Goal: Contribute content: Add original content to the website for others to see

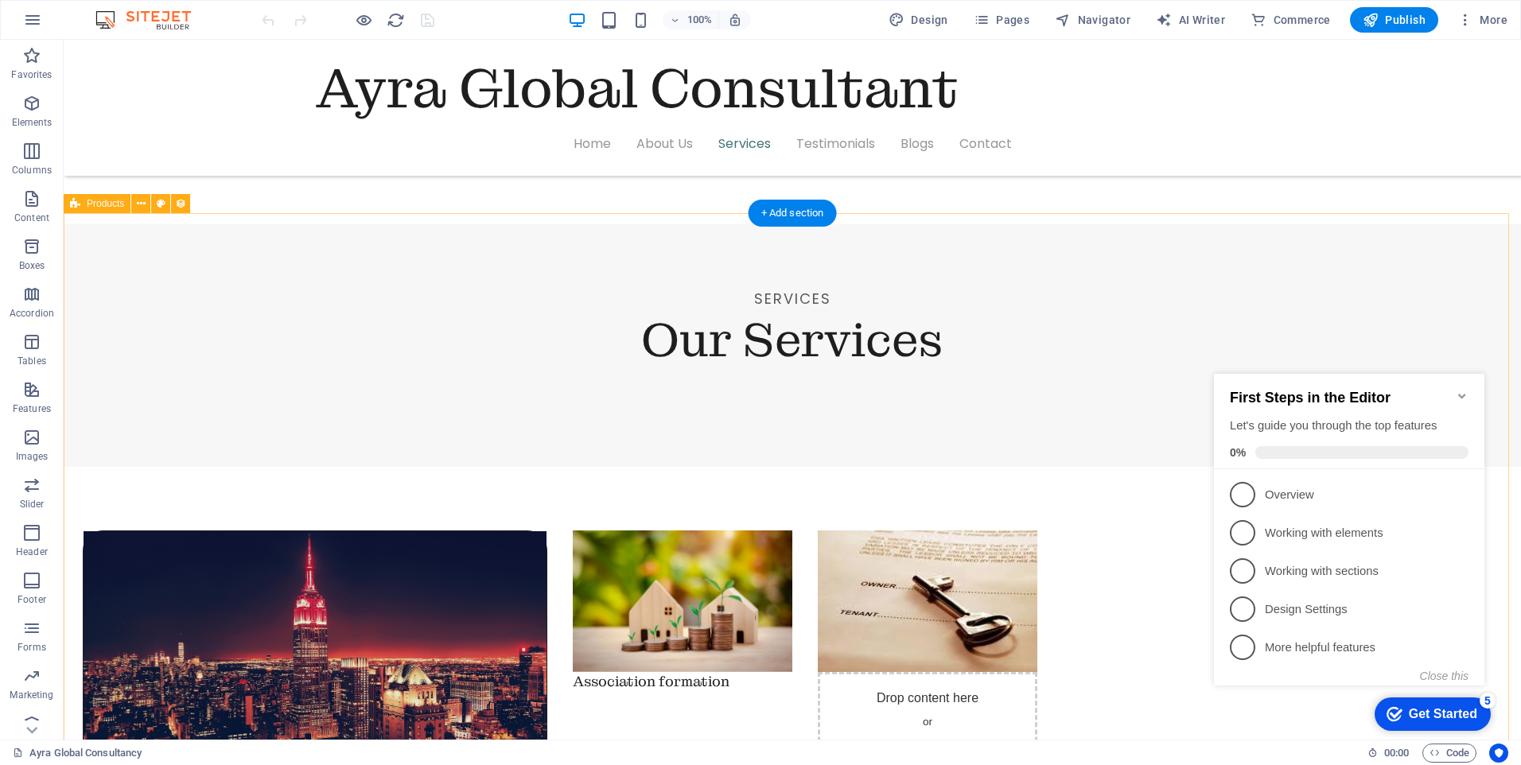
scroll to position [1591, 0]
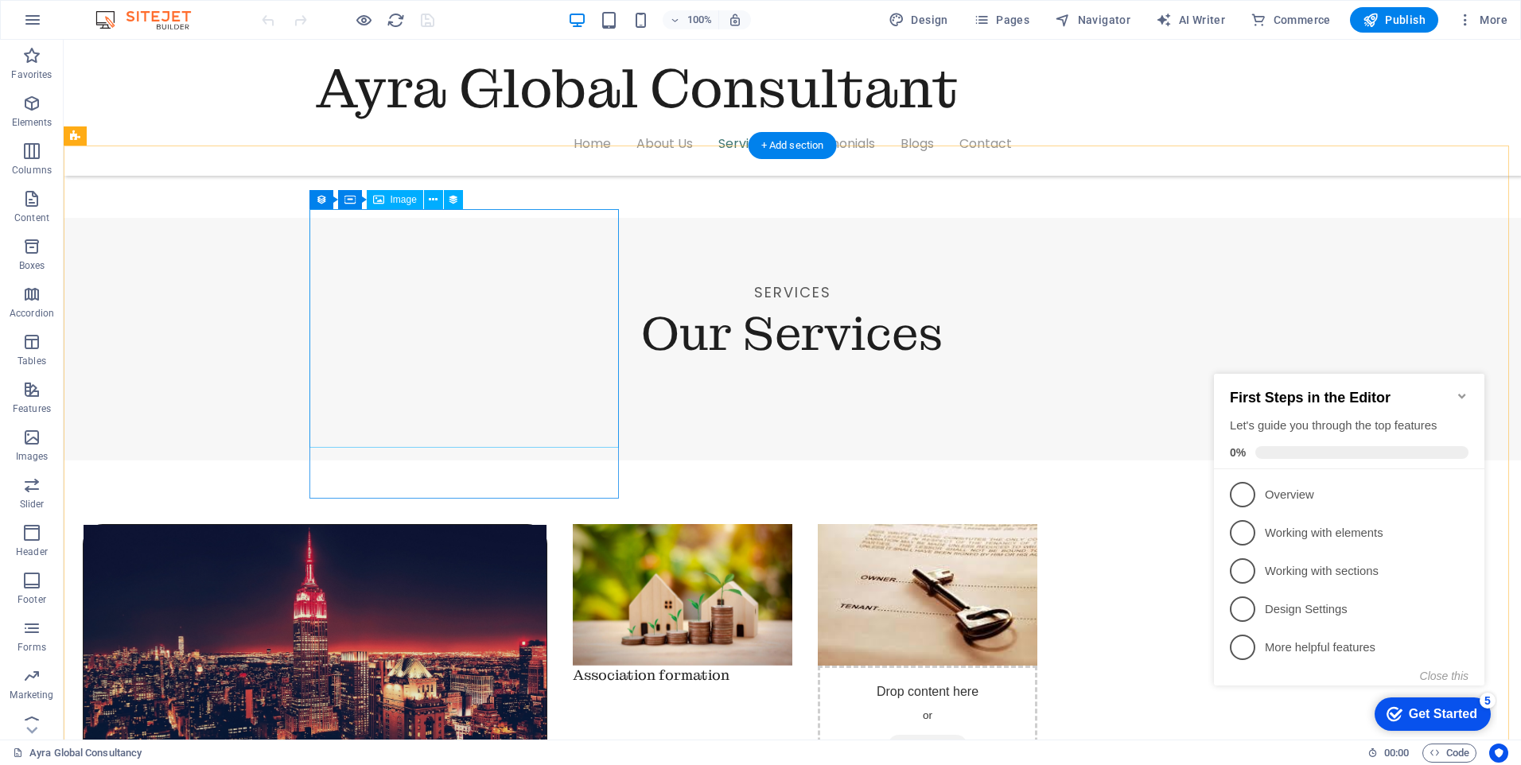
select select "px"
select select "7"
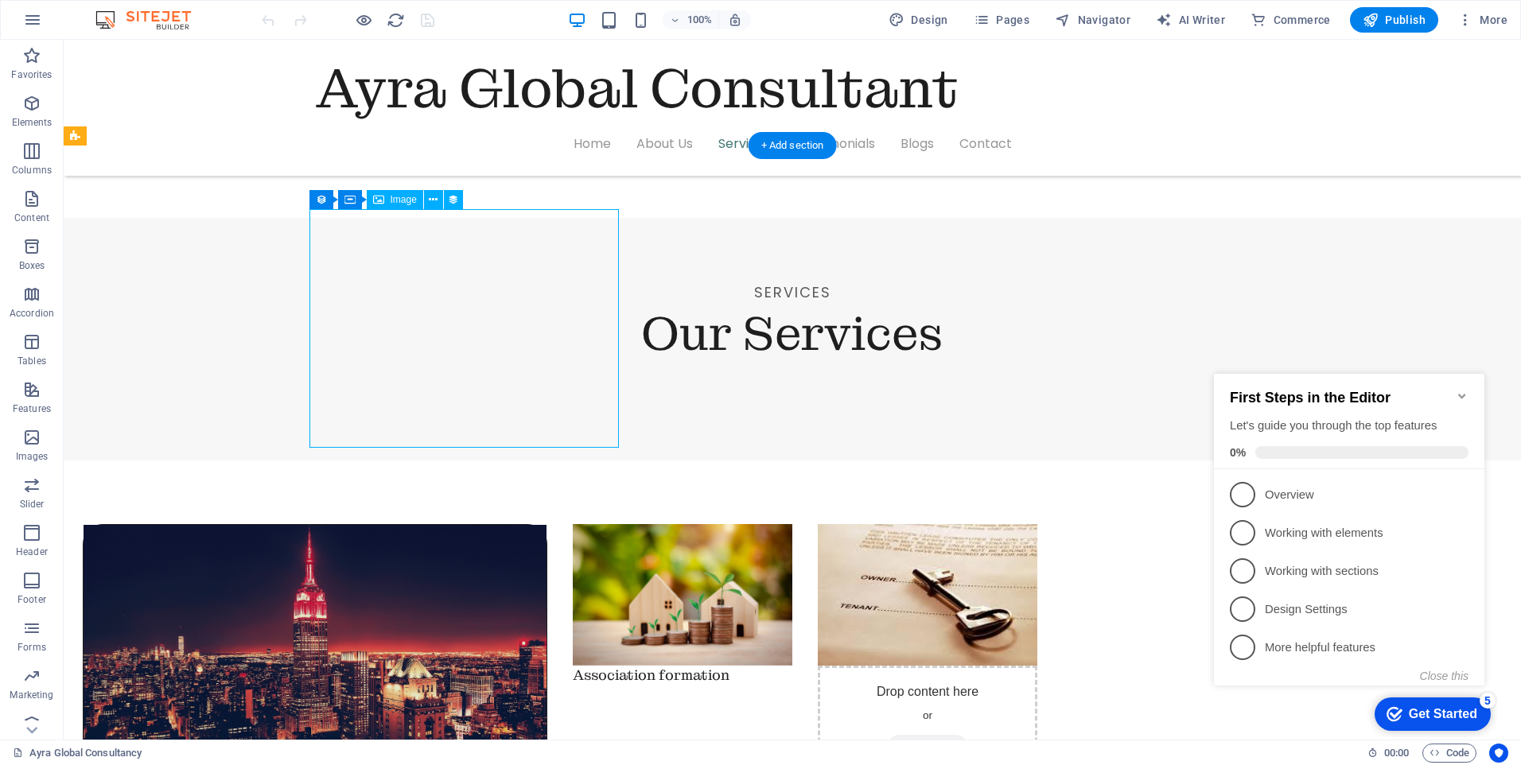
select select
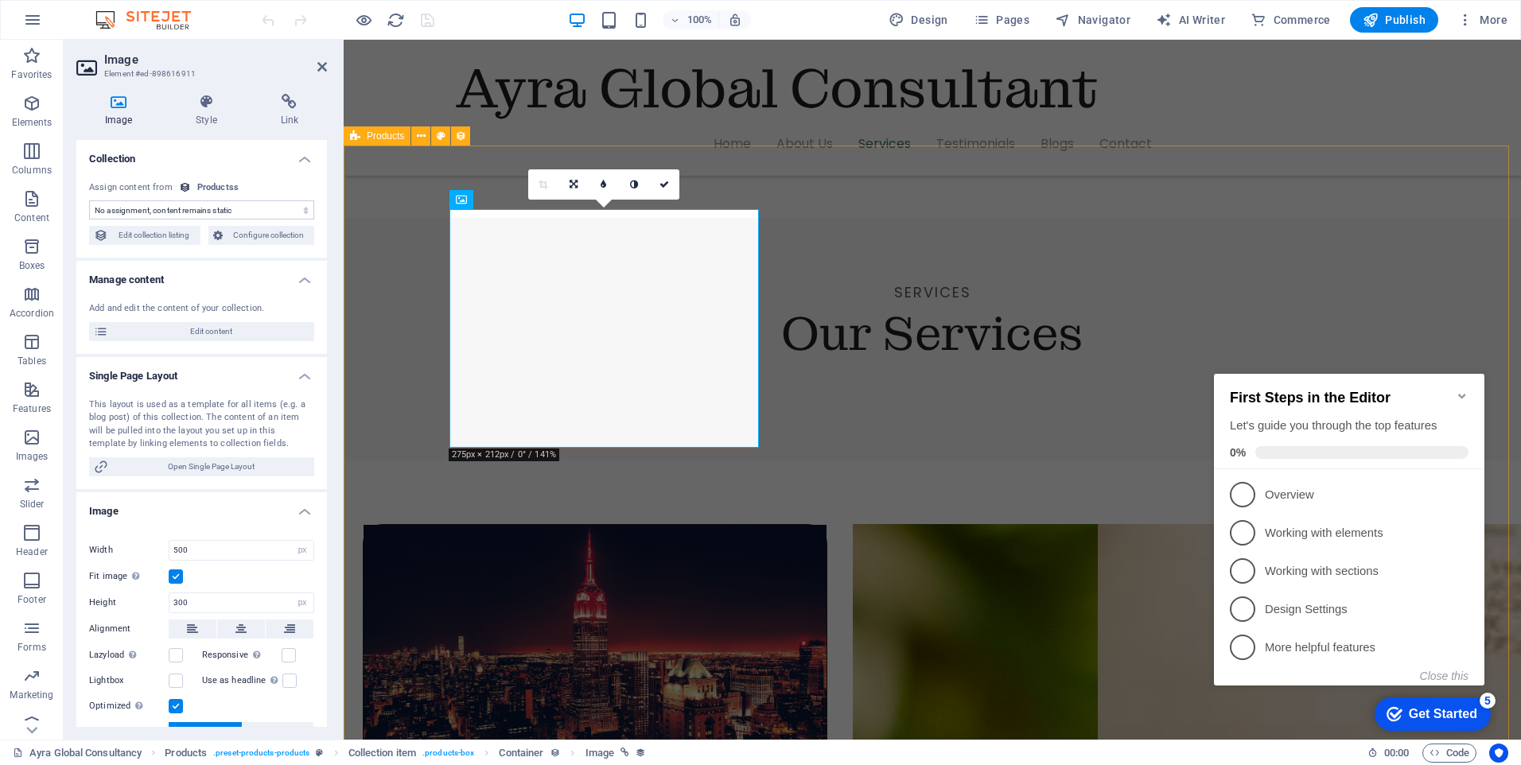
select select "image"
click at [286, 108] on icon at bounding box center [289, 102] width 75 height 16
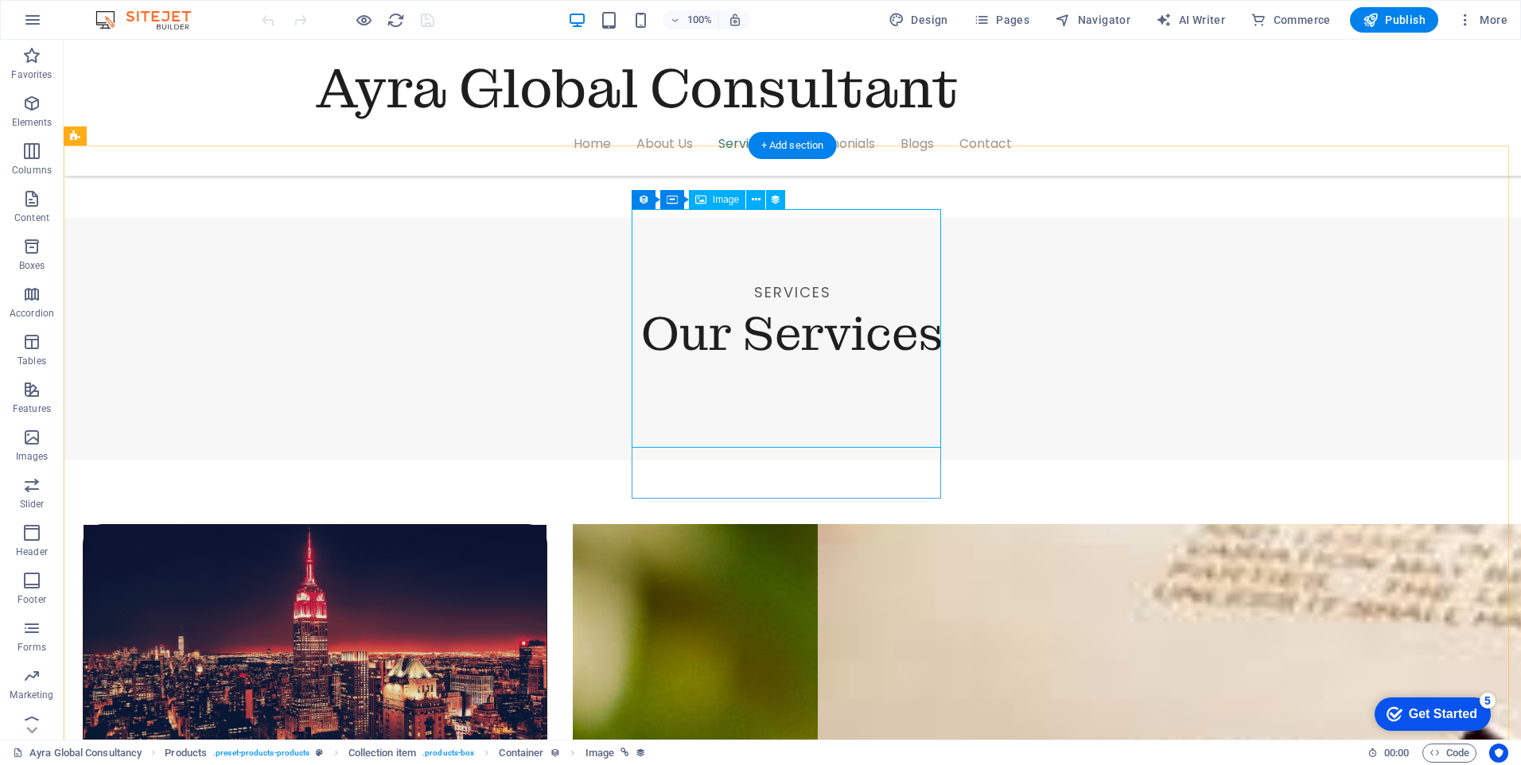
select select "image"
select select "px"
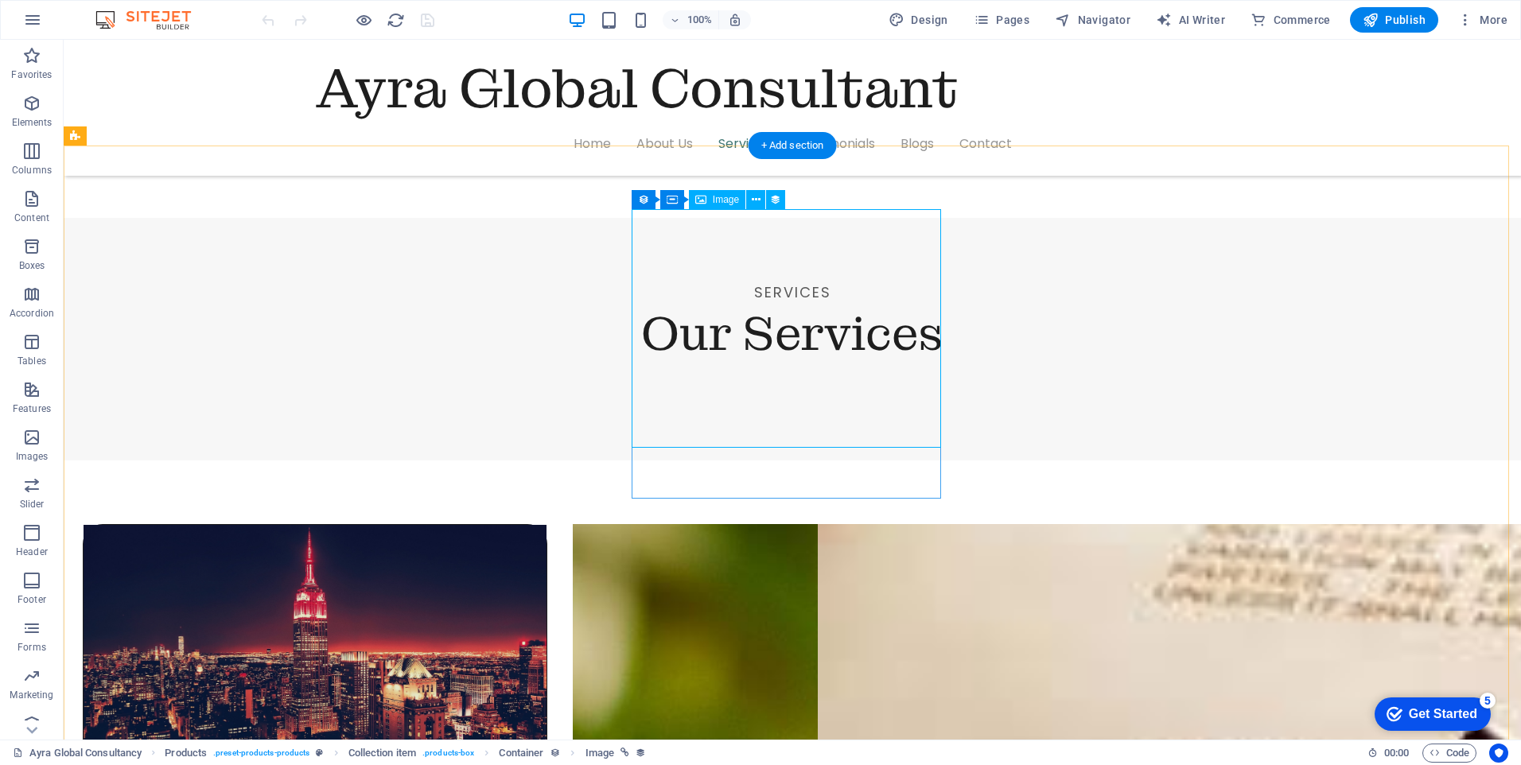
select select "7"
select select
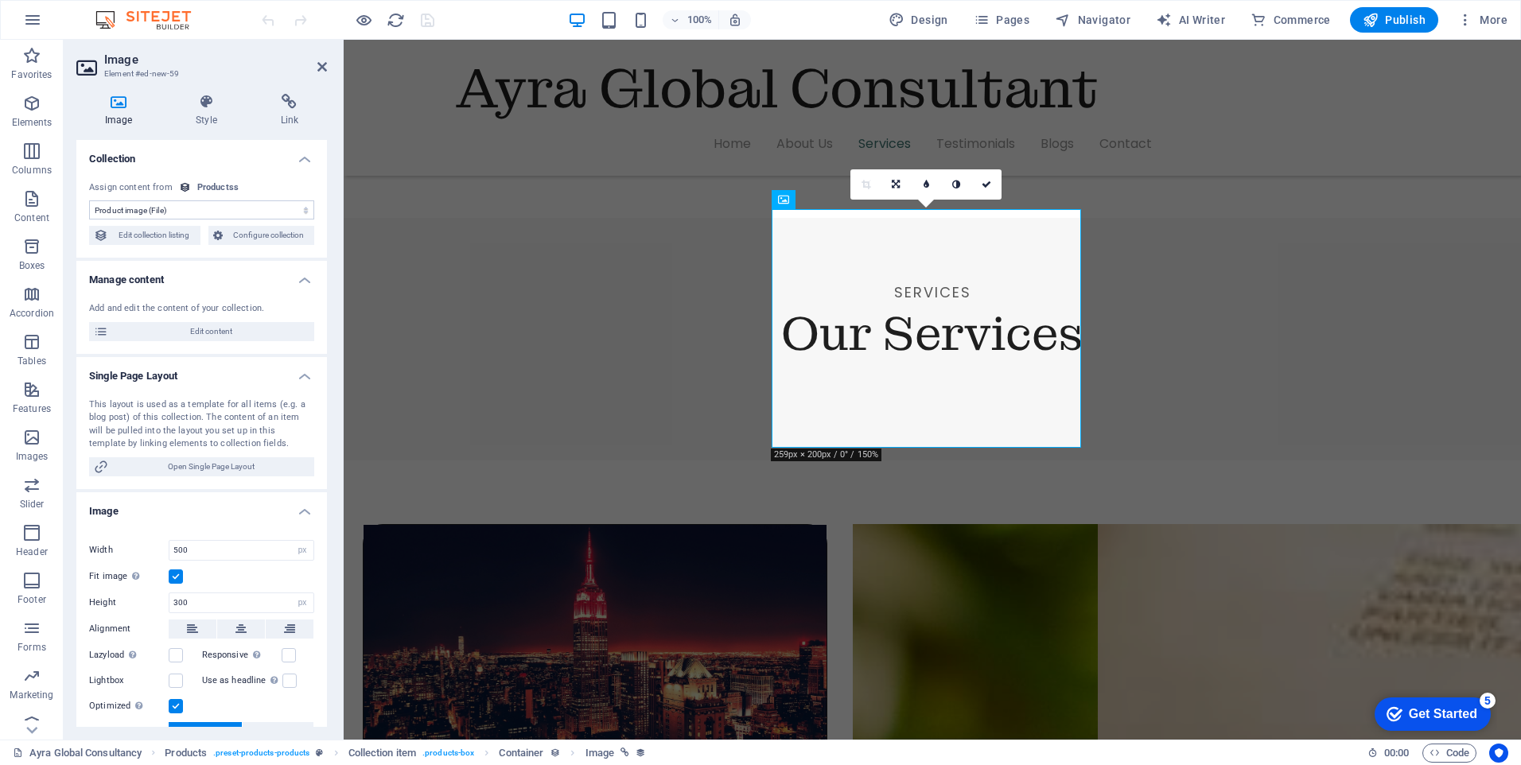
click at [289, 107] on icon at bounding box center [289, 102] width 75 height 16
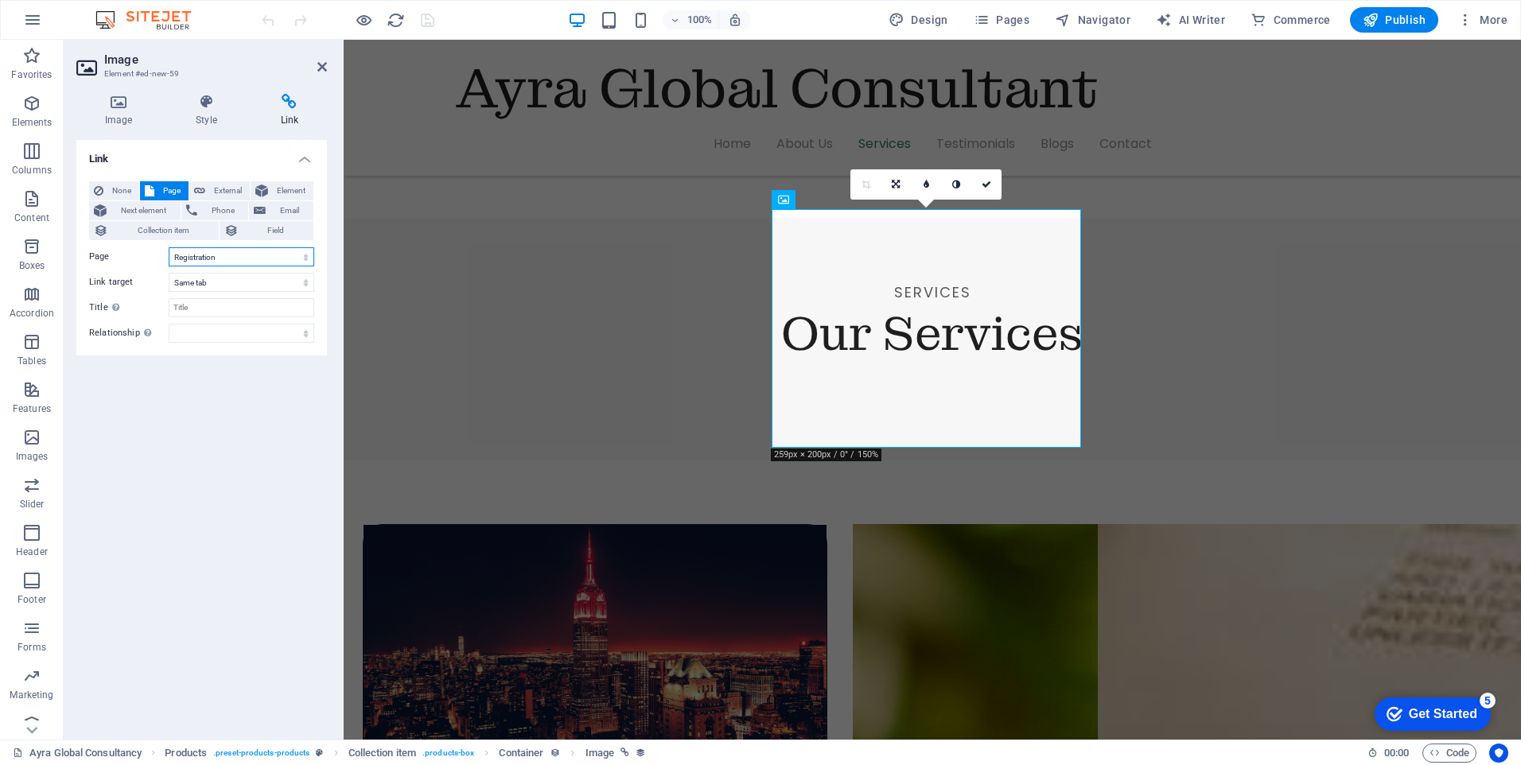
click at [308, 258] on select "Home-sample-original Ayra Global Consultancy Home Contact Privacy Legal Notice …" at bounding box center [242, 256] width 146 height 19
select select "14"
click at [169, 247] on select "Home-sample-original Ayra Global Consultancy Home Contact Privacy Legal Notice …" at bounding box center [242, 256] width 146 height 19
click at [424, 19] on icon "save" at bounding box center [428, 20] width 18 height 18
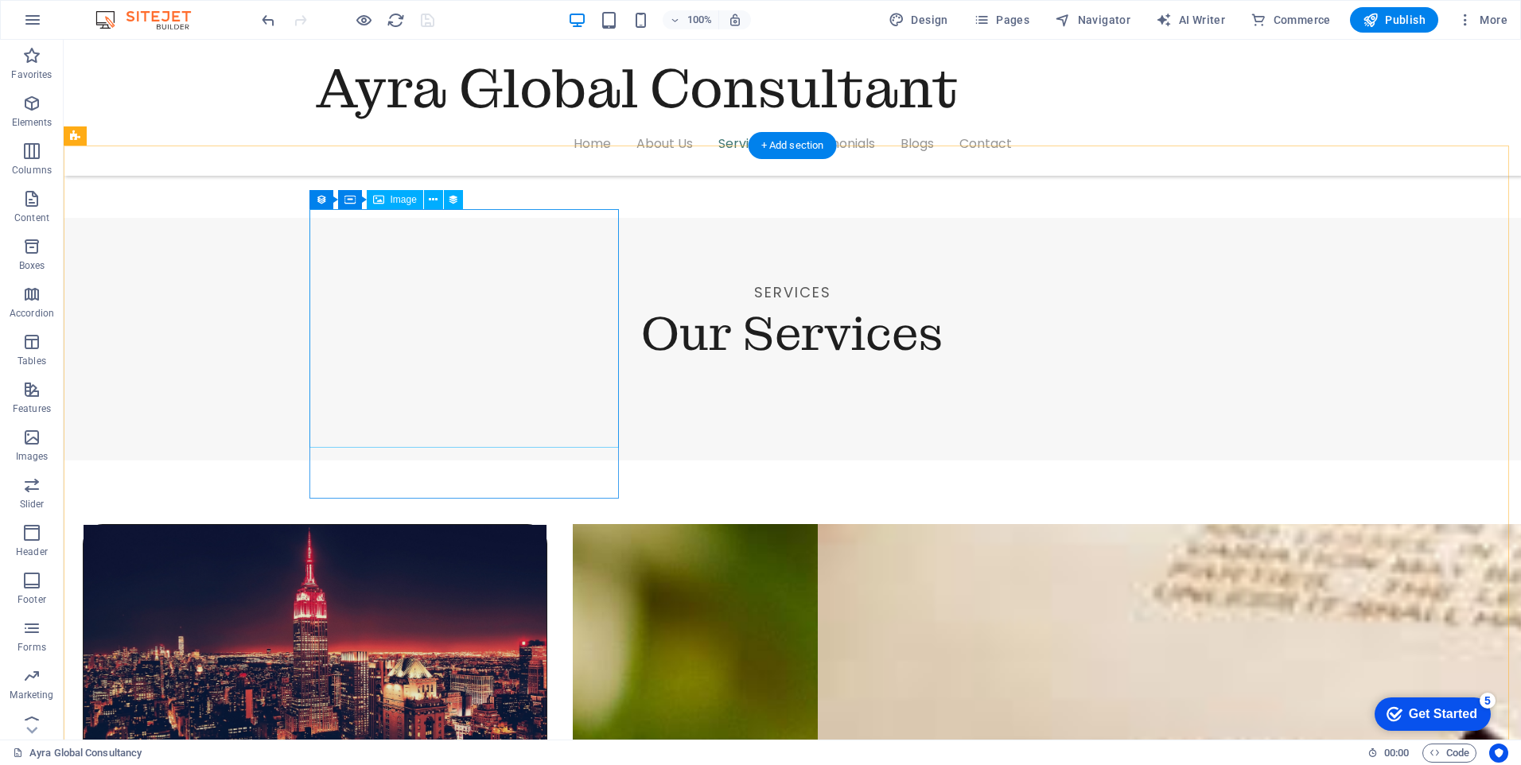
select select "image"
select select "px"
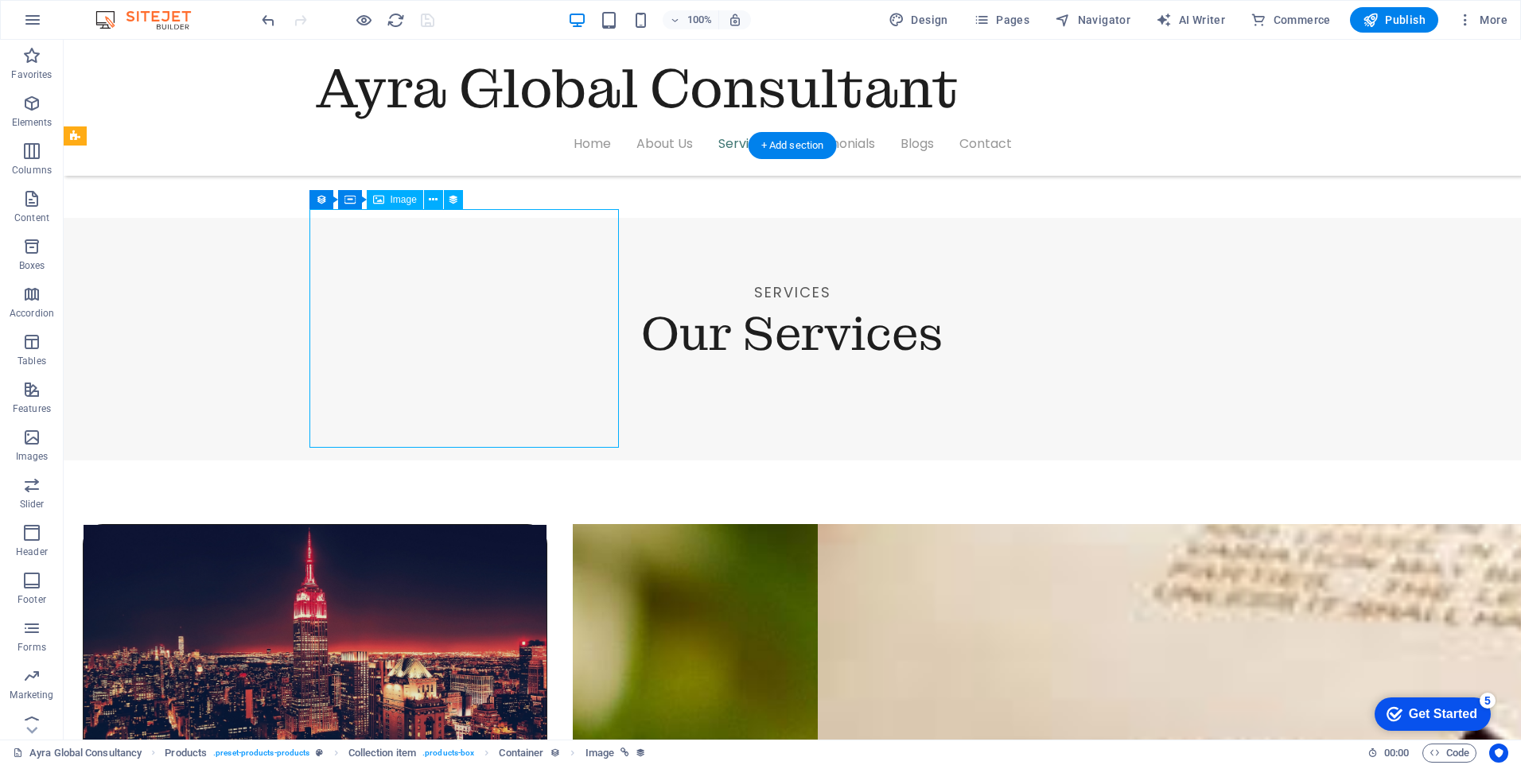
select select "px"
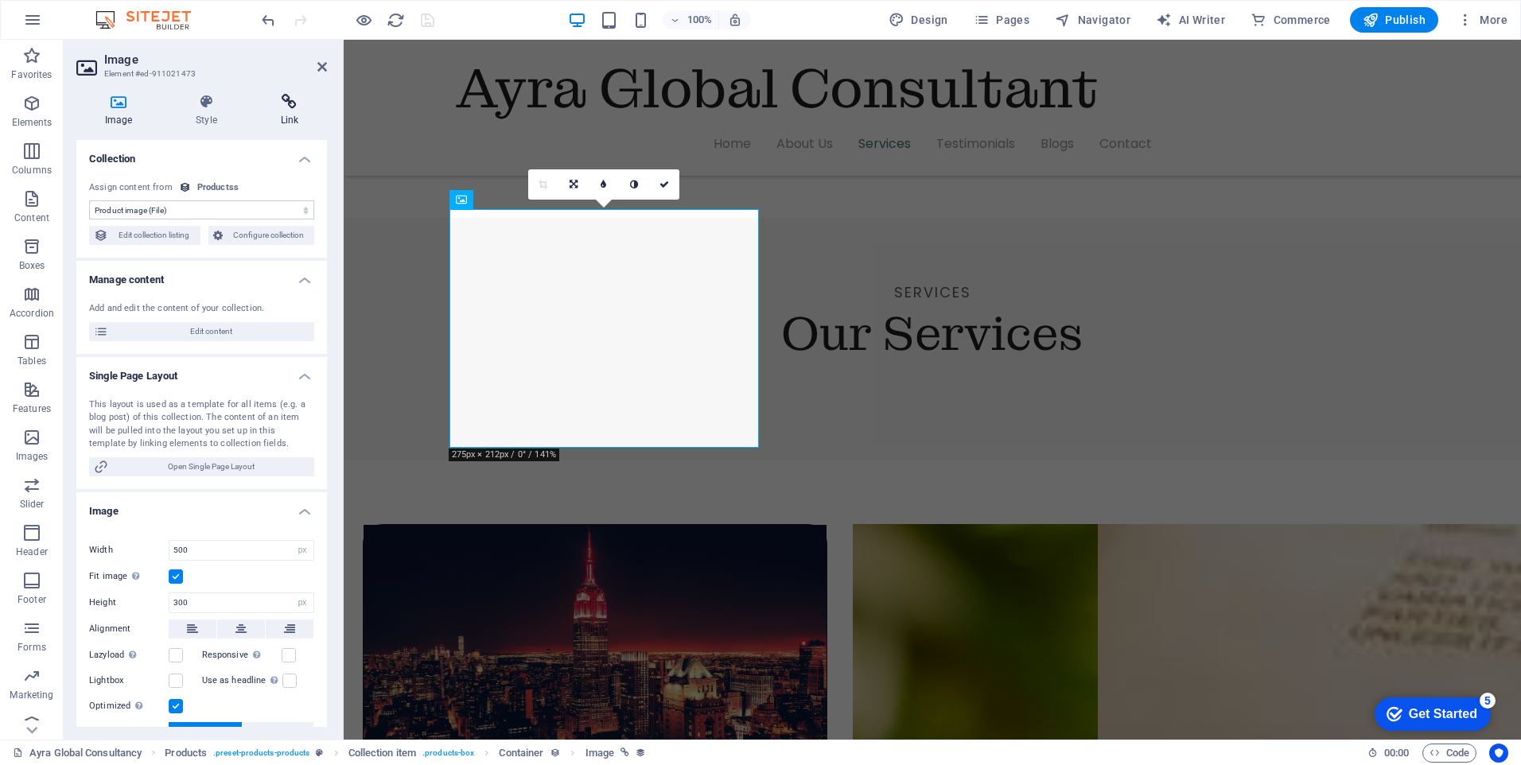
click at [286, 118] on h4 "Link" at bounding box center [289, 110] width 75 height 33
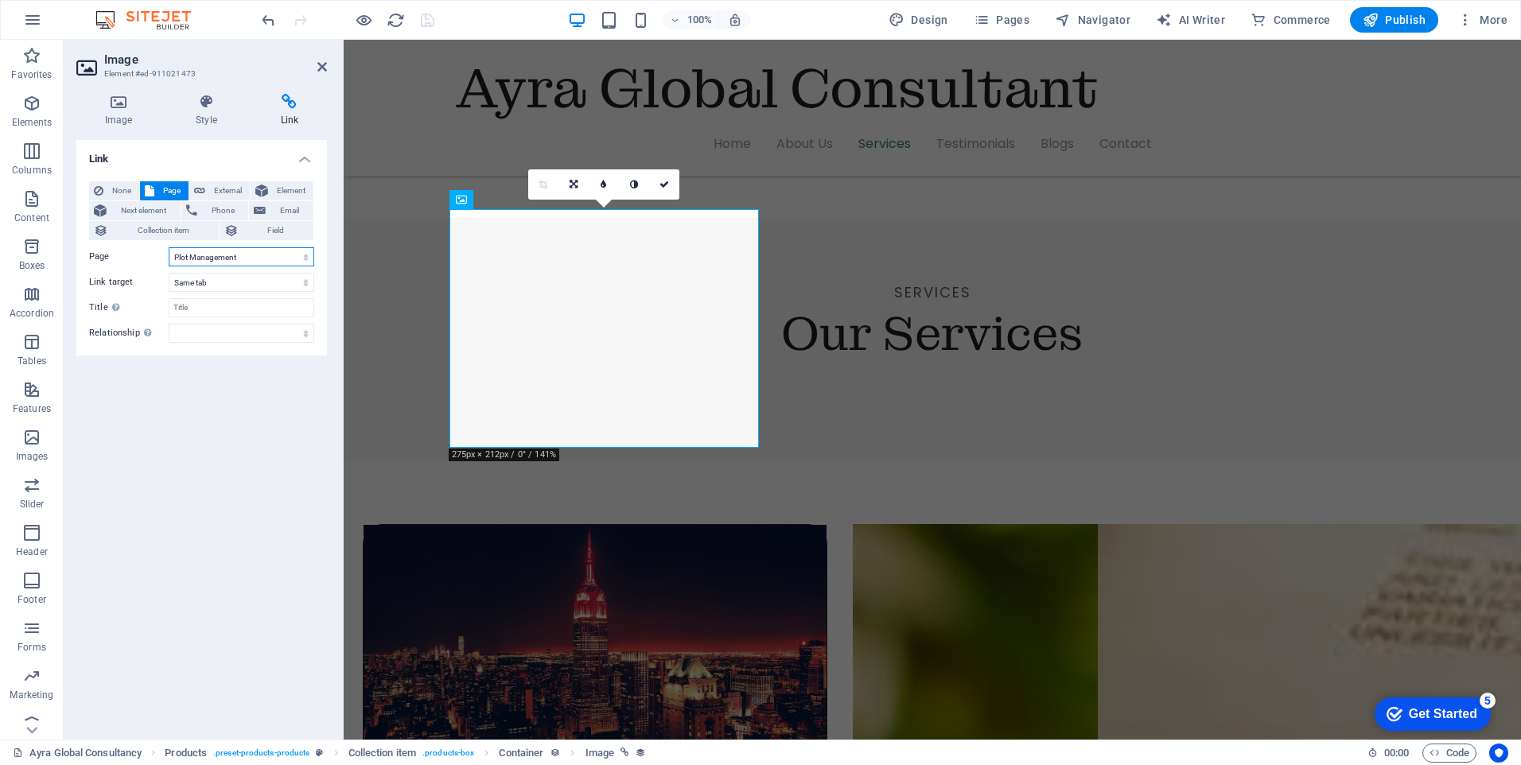
click at [310, 262] on select "Home-sample-original Ayra Global Consultancy Home Contact Privacy Legal Notice …" at bounding box center [242, 256] width 146 height 19
select select "9"
click at [169, 247] on select "Home-sample-original Ayra Global Consultancy Home Contact Privacy Legal Notice …" at bounding box center [242, 256] width 146 height 19
click at [427, 21] on icon "save" at bounding box center [428, 20] width 18 height 18
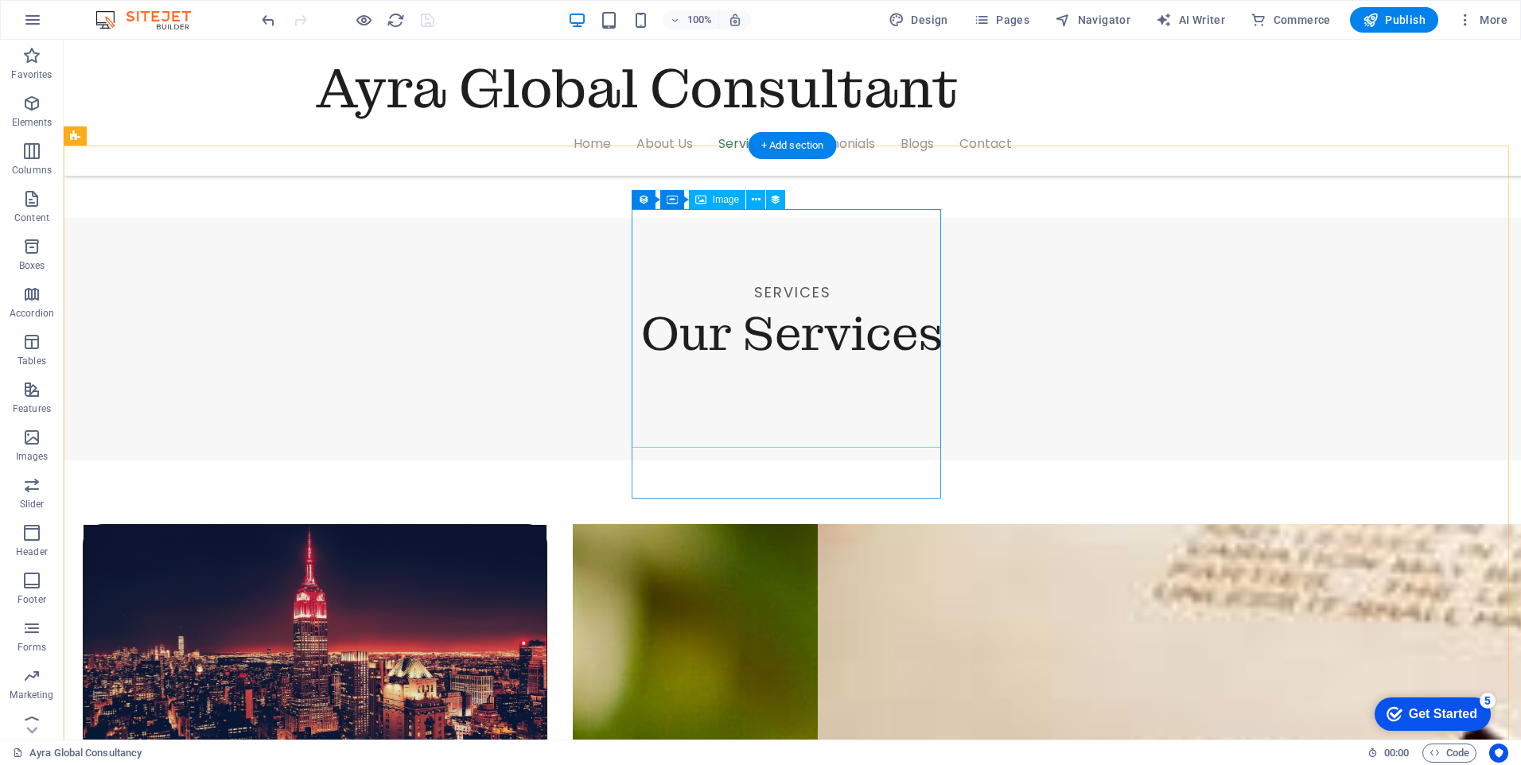
select select "image"
select select "px"
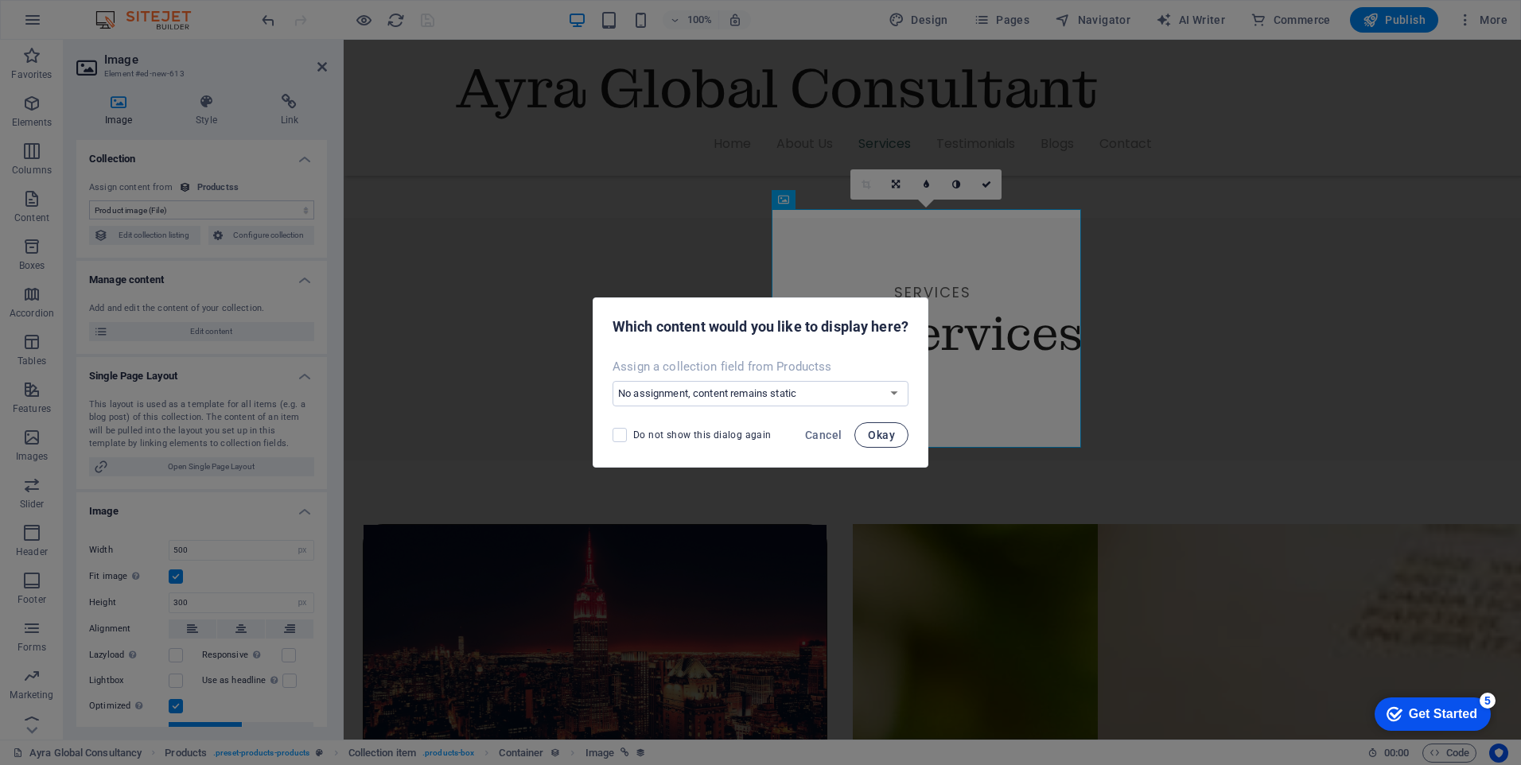
click at [866, 431] on button "Okay" at bounding box center [882, 434] width 54 height 25
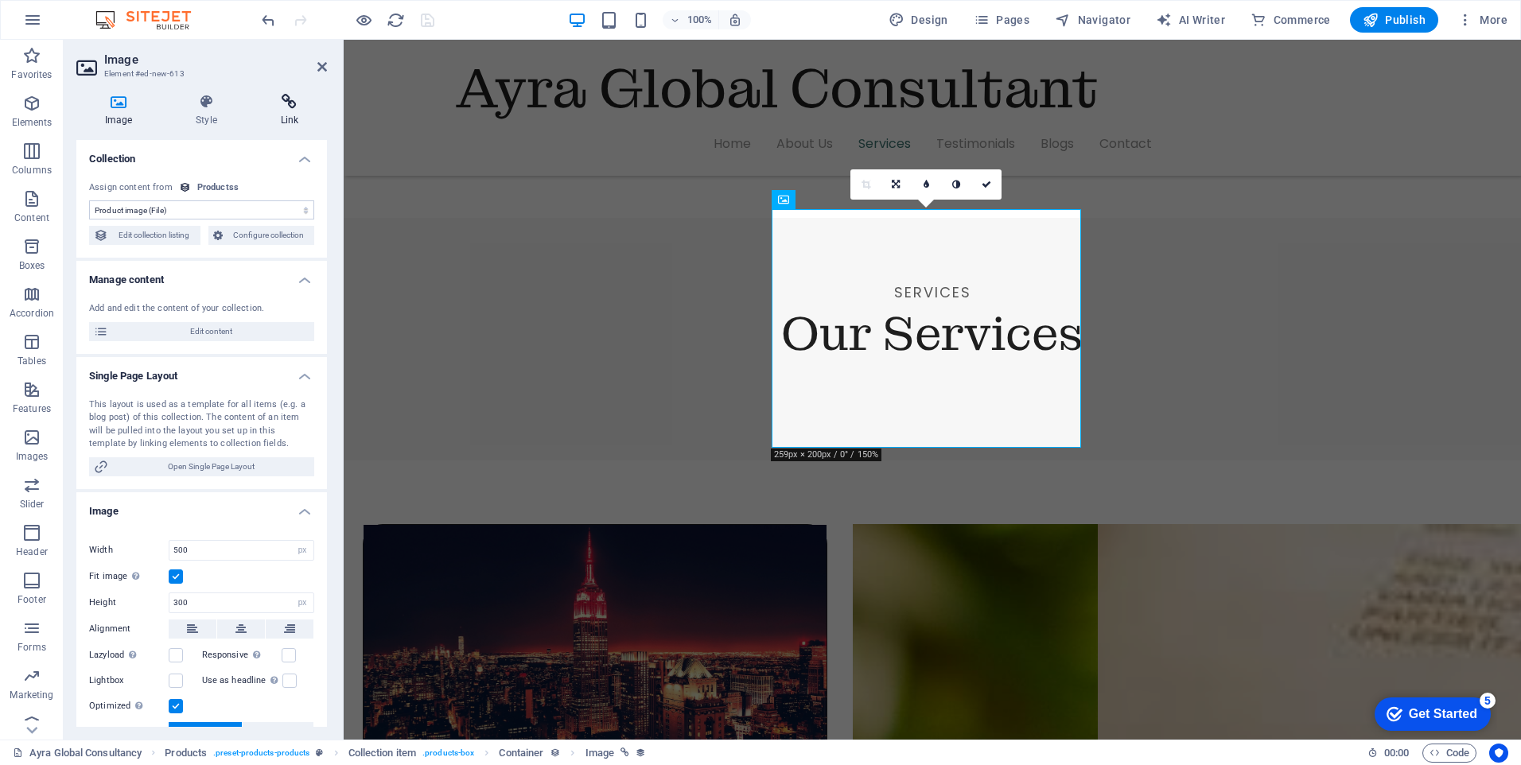
click at [295, 111] on h4 "Link" at bounding box center [289, 110] width 75 height 33
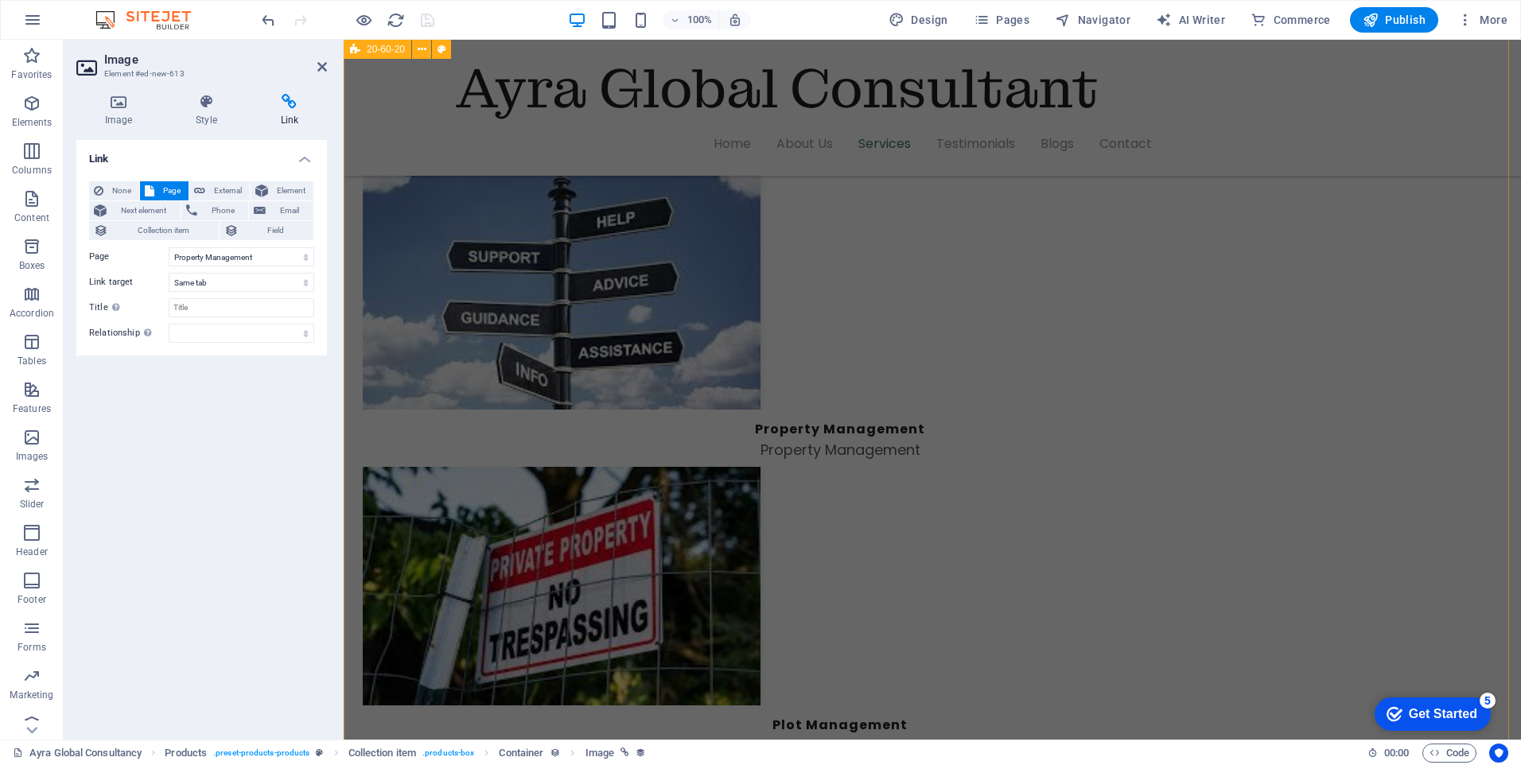
scroll to position [2626, 0]
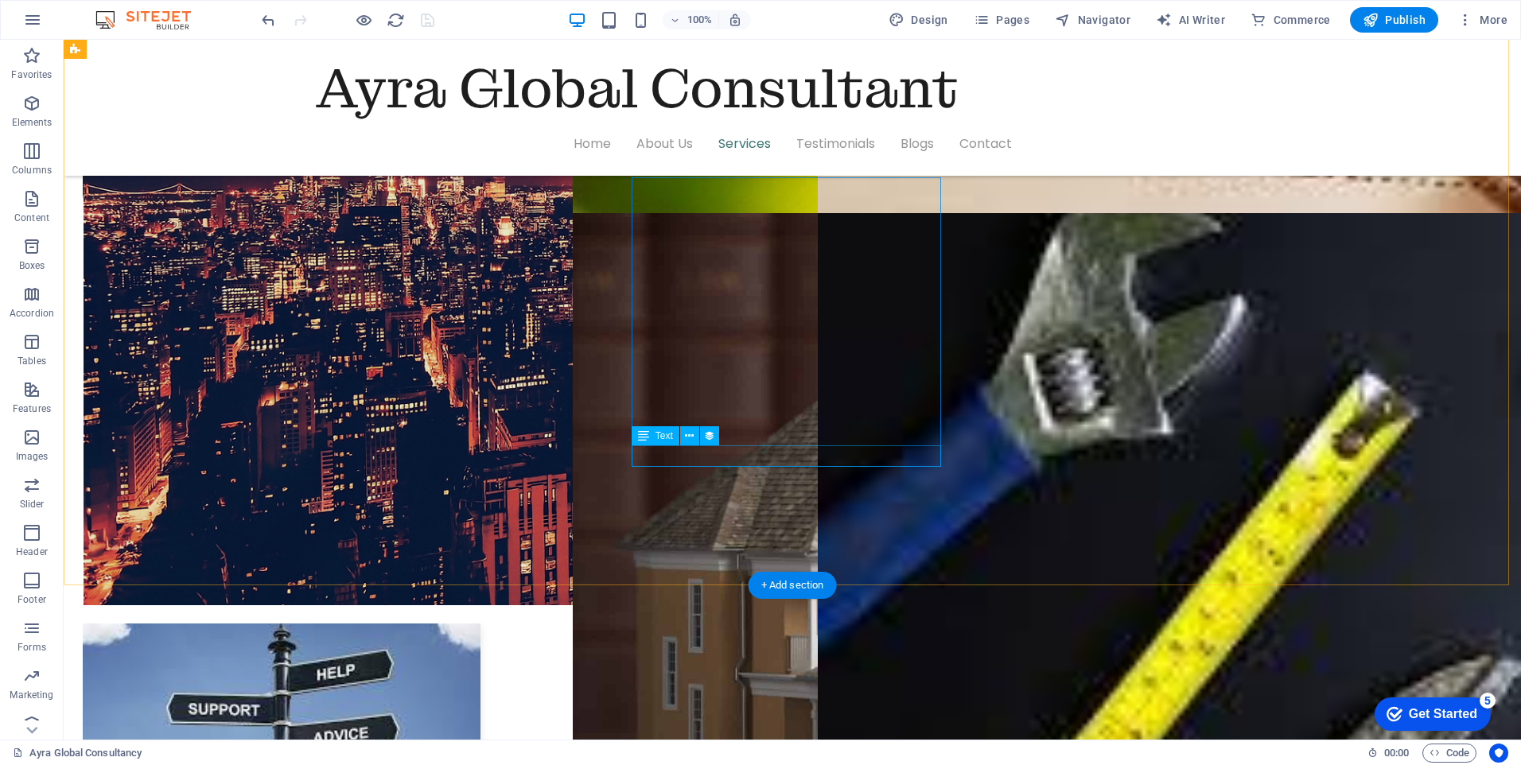
scroll to position [2228, 0]
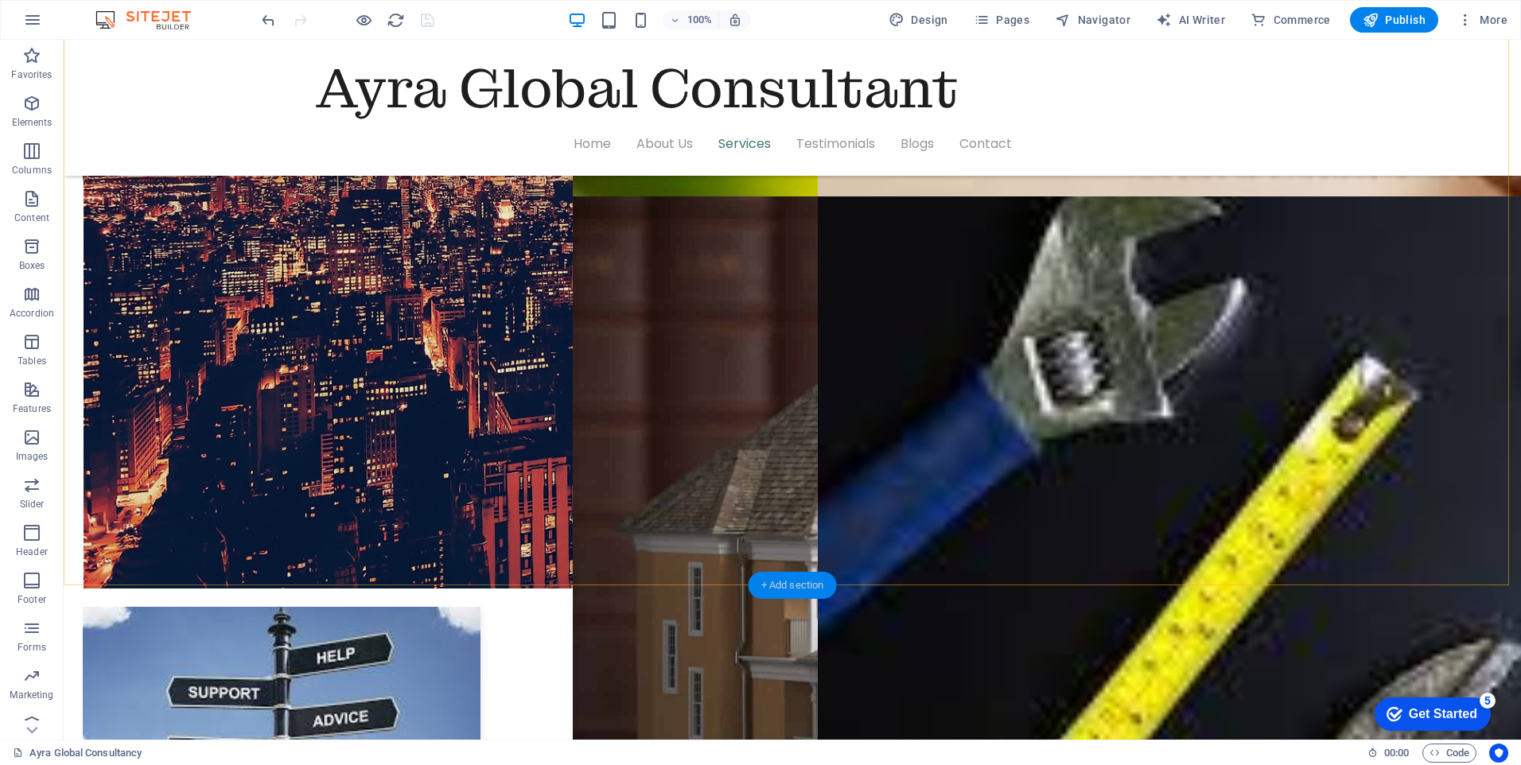
click at [806, 590] on div "+ Add section" at bounding box center [793, 585] width 88 height 27
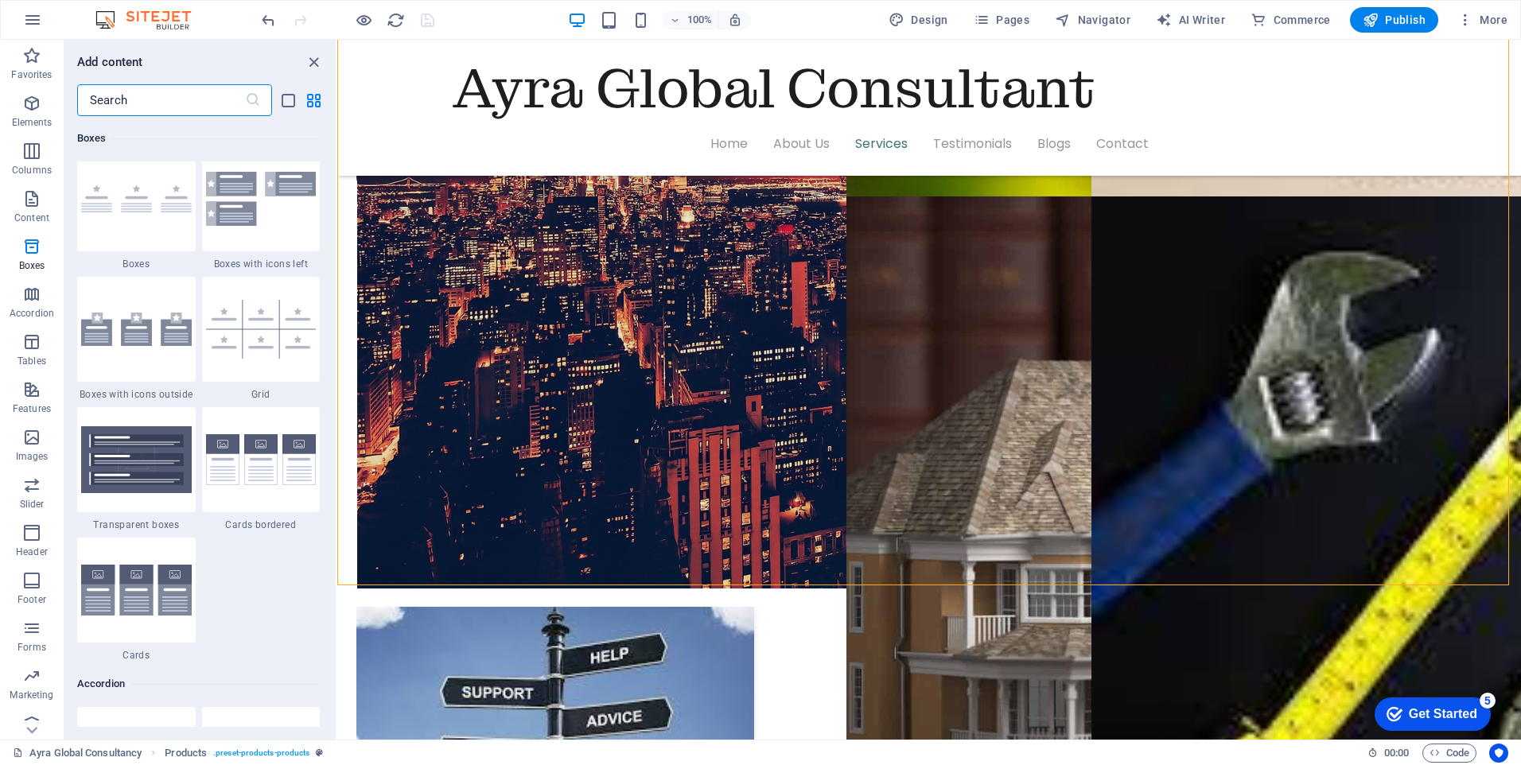
scroll to position [3898, 0]
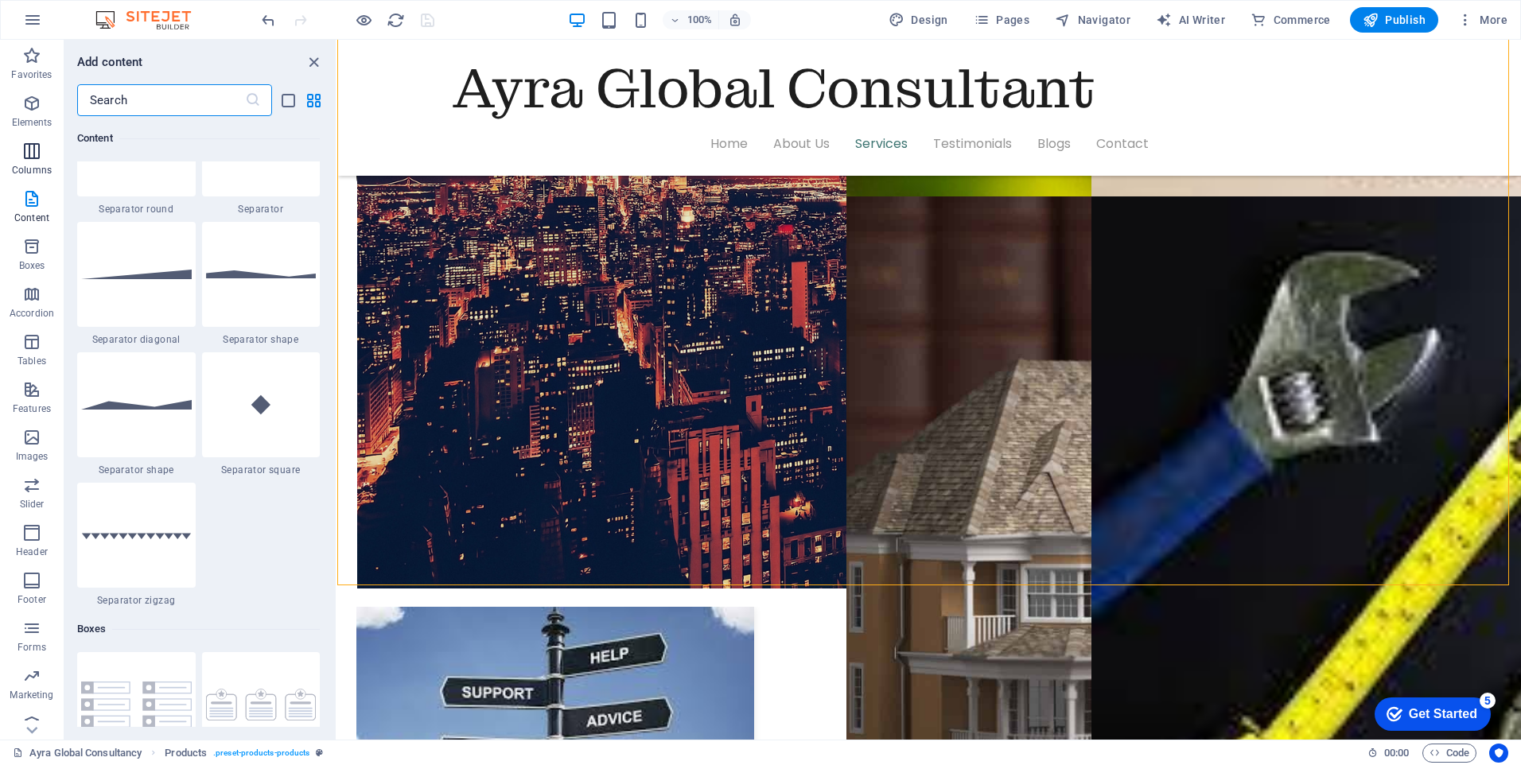
click at [42, 152] on span "Columns" at bounding box center [32, 161] width 64 height 38
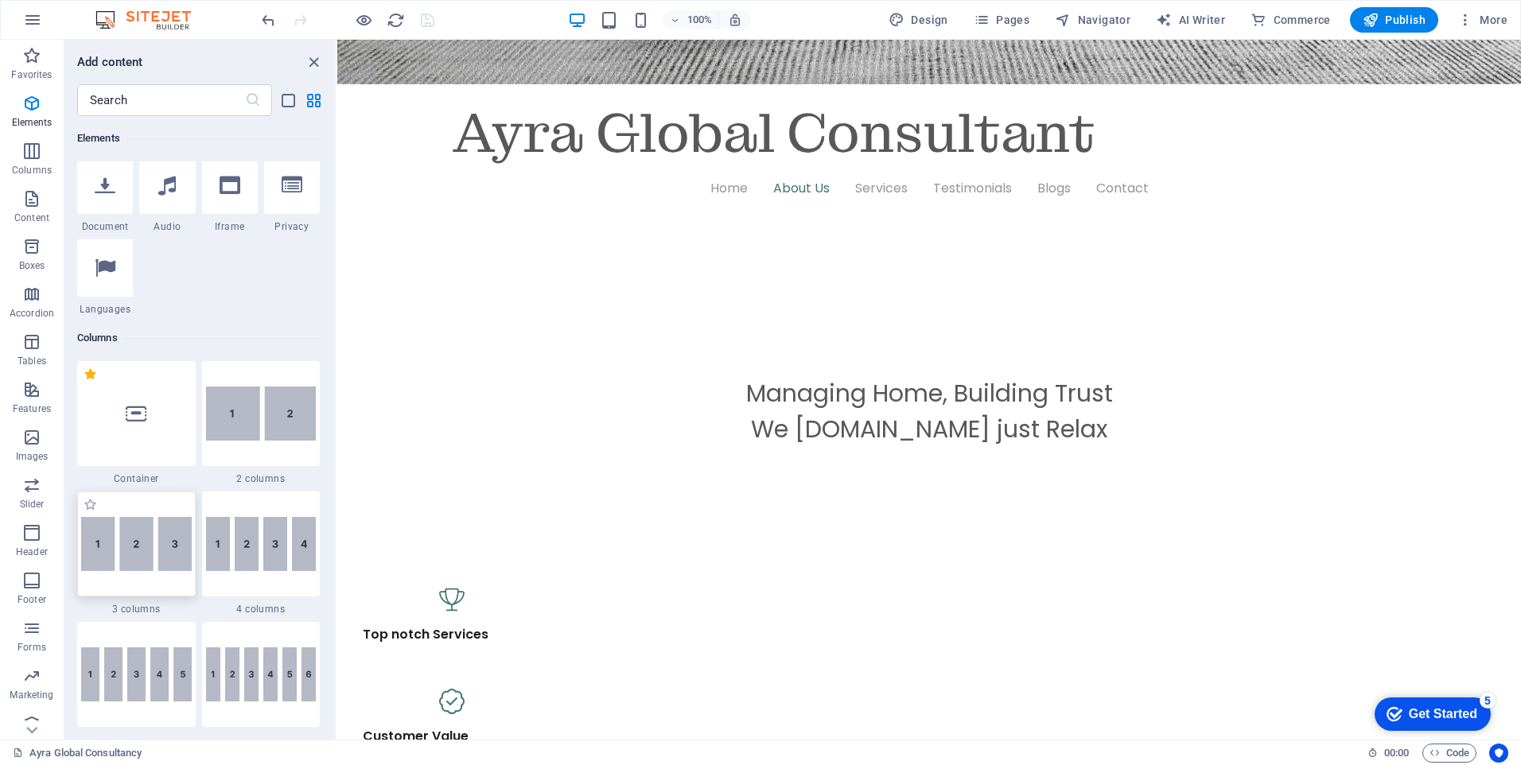
scroll to position [629, 0]
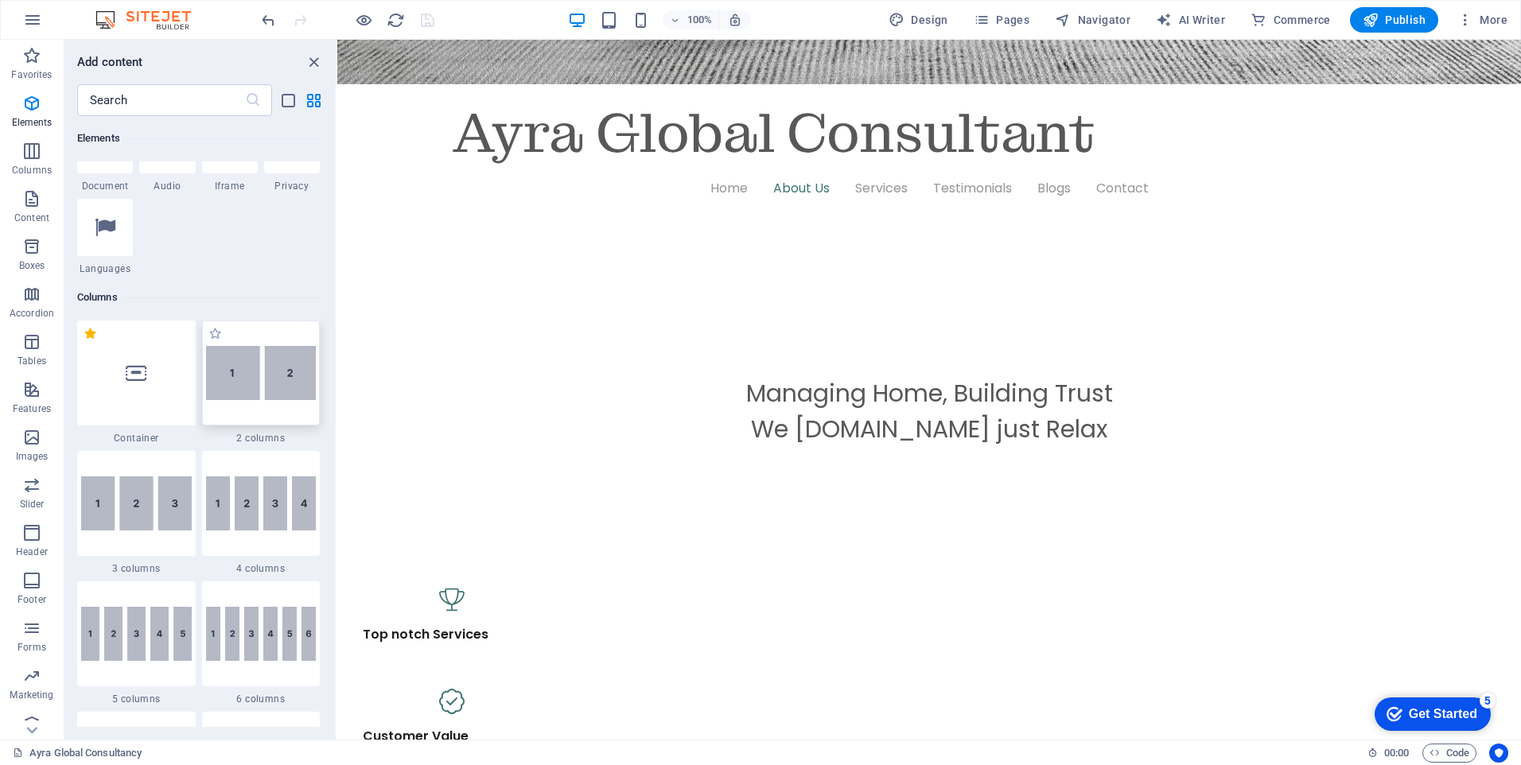
click at [252, 403] on div at bounding box center [261, 373] width 119 height 105
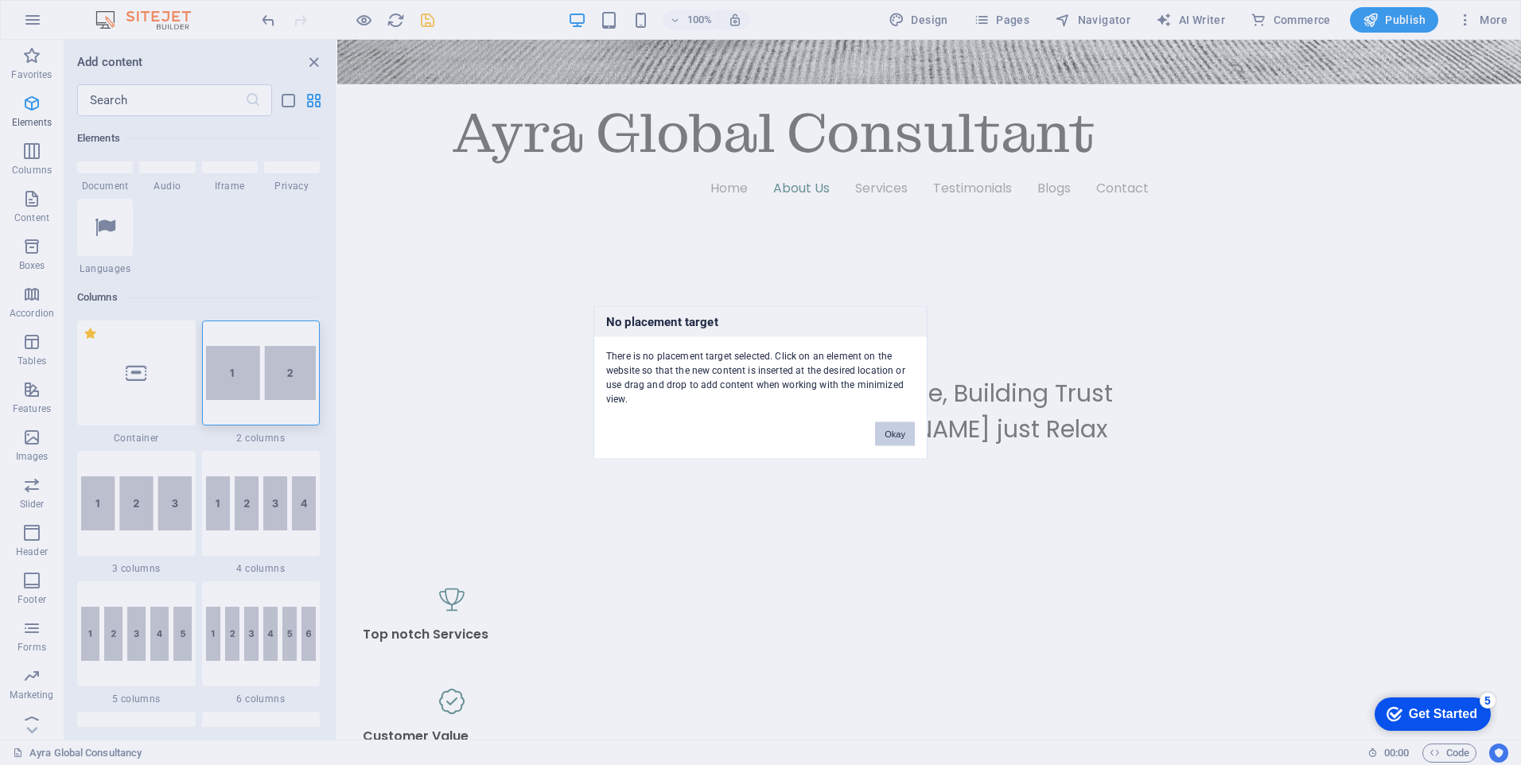
click at [881, 435] on button "Okay" at bounding box center [895, 434] width 40 height 24
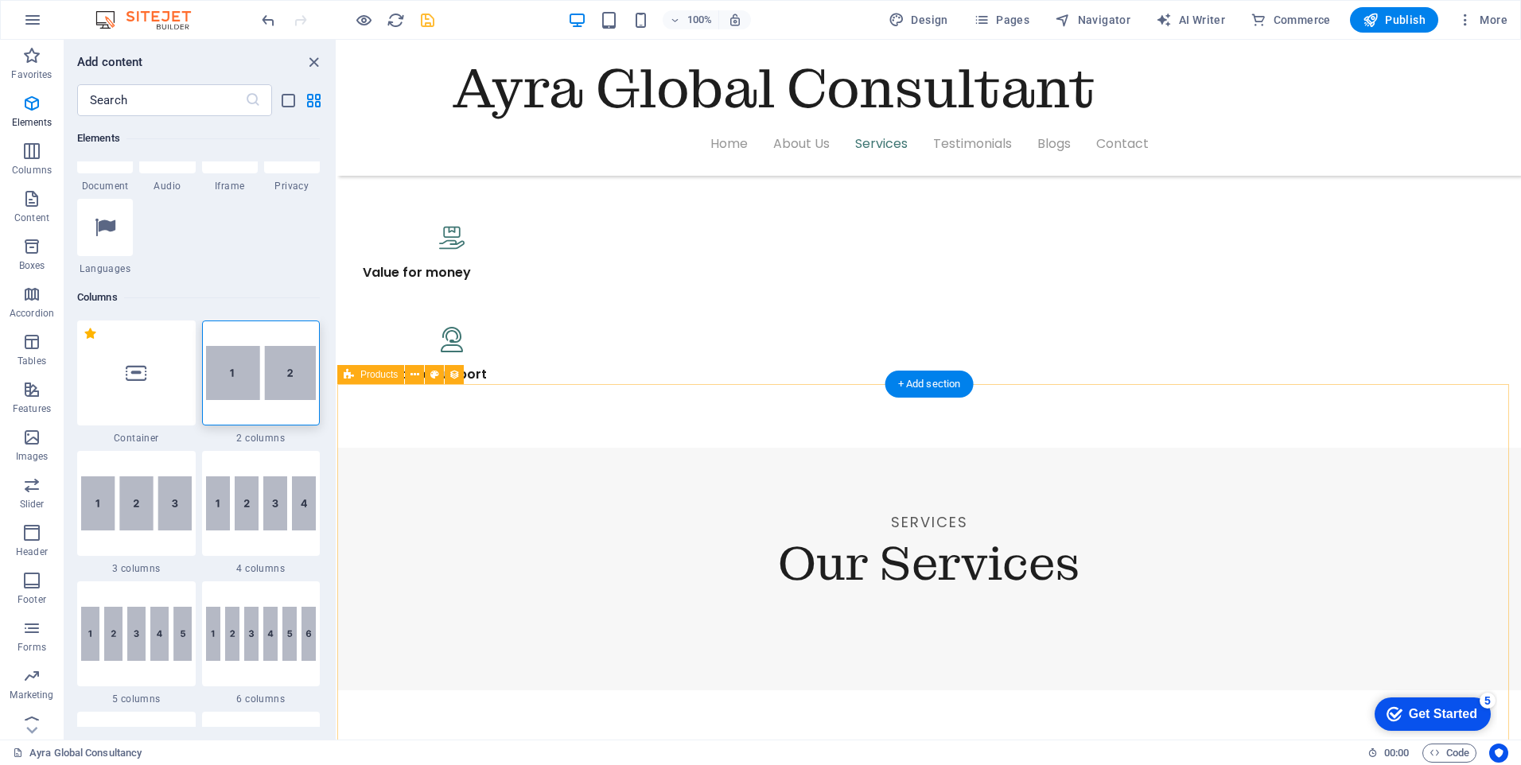
scroll to position [1353, 0]
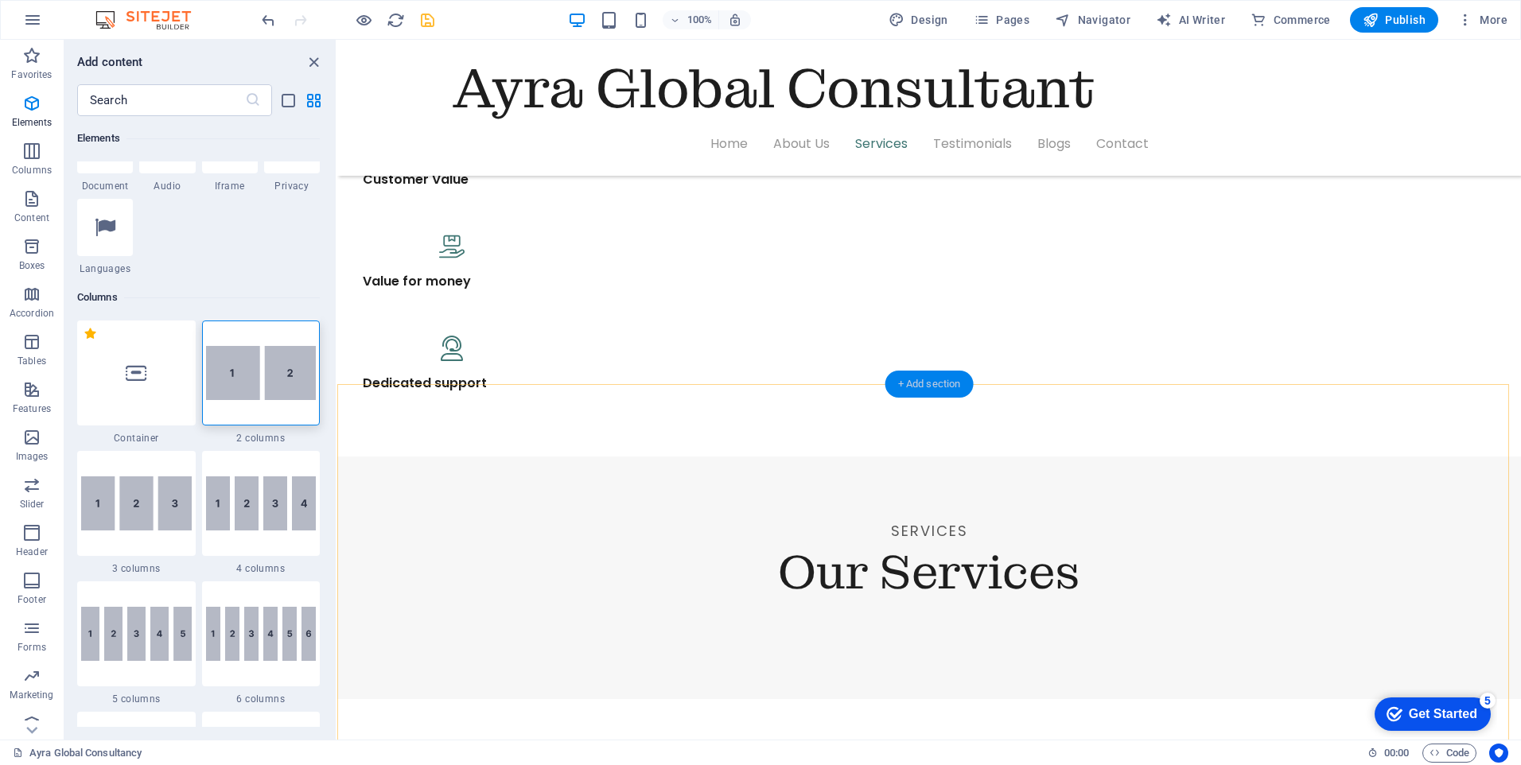
click at [901, 384] on div "+ Add section" at bounding box center [930, 384] width 88 height 27
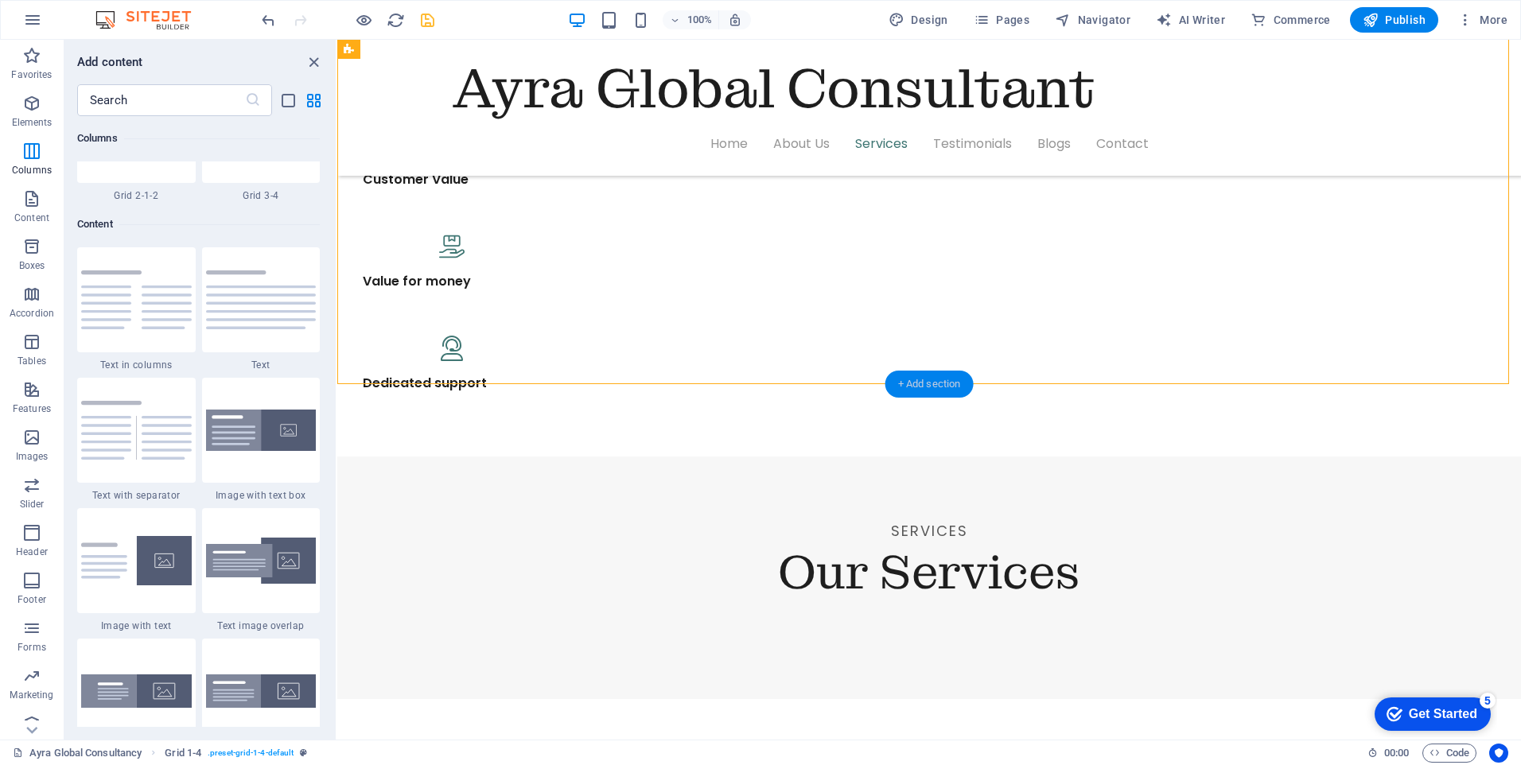
scroll to position [2784, 0]
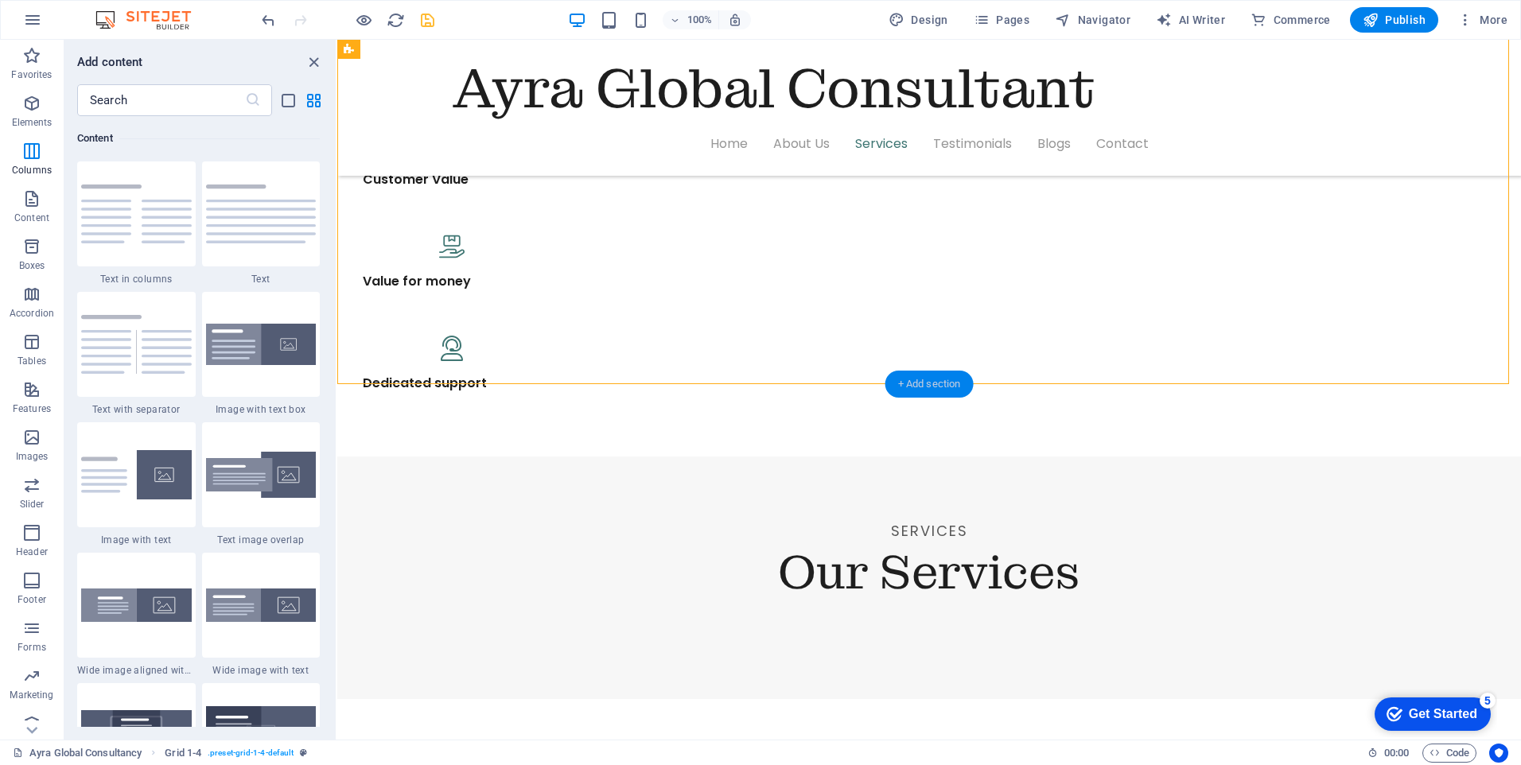
click at [901, 384] on div "+ Add section" at bounding box center [930, 384] width 88 height 27
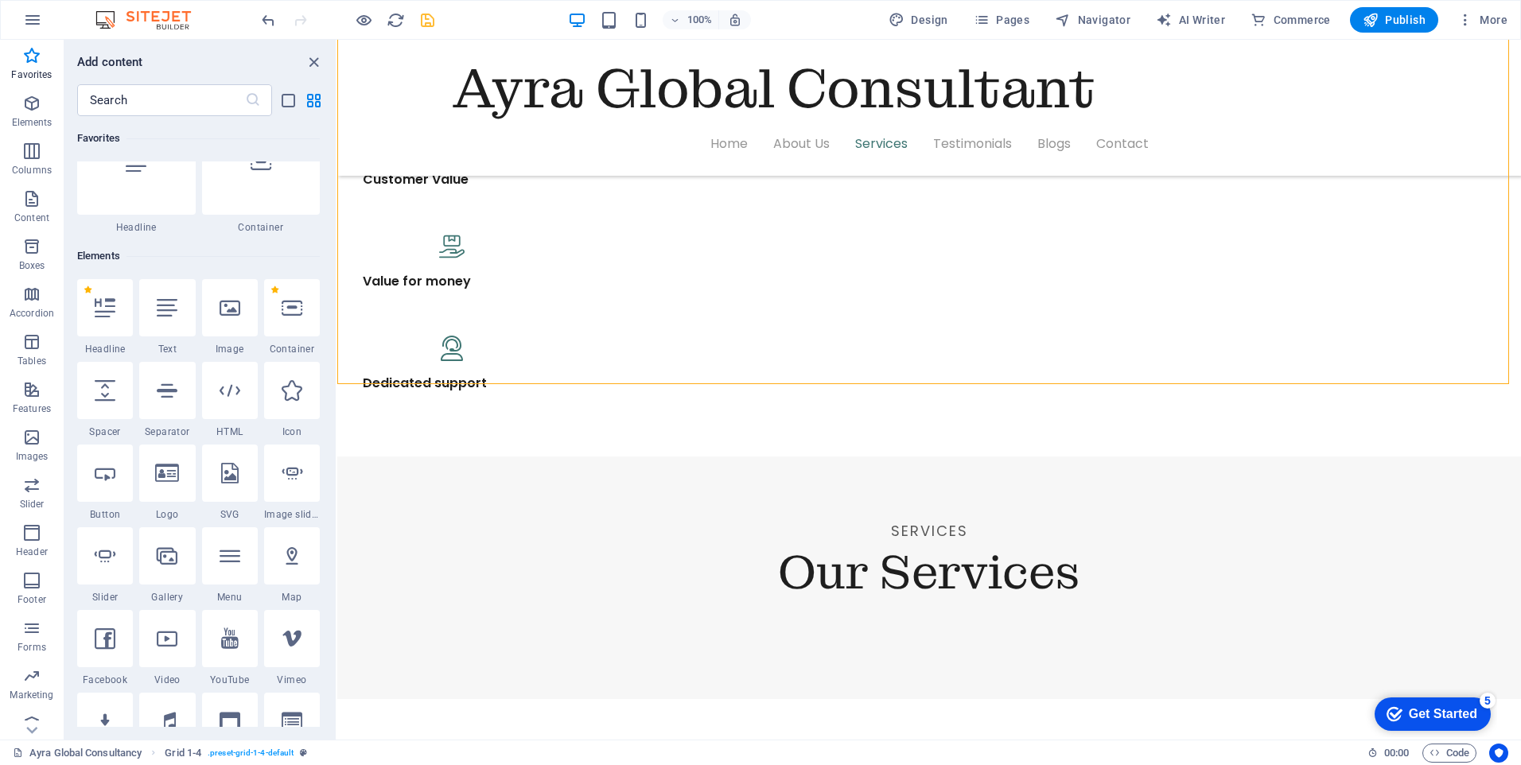
scroll to position [0, 0]
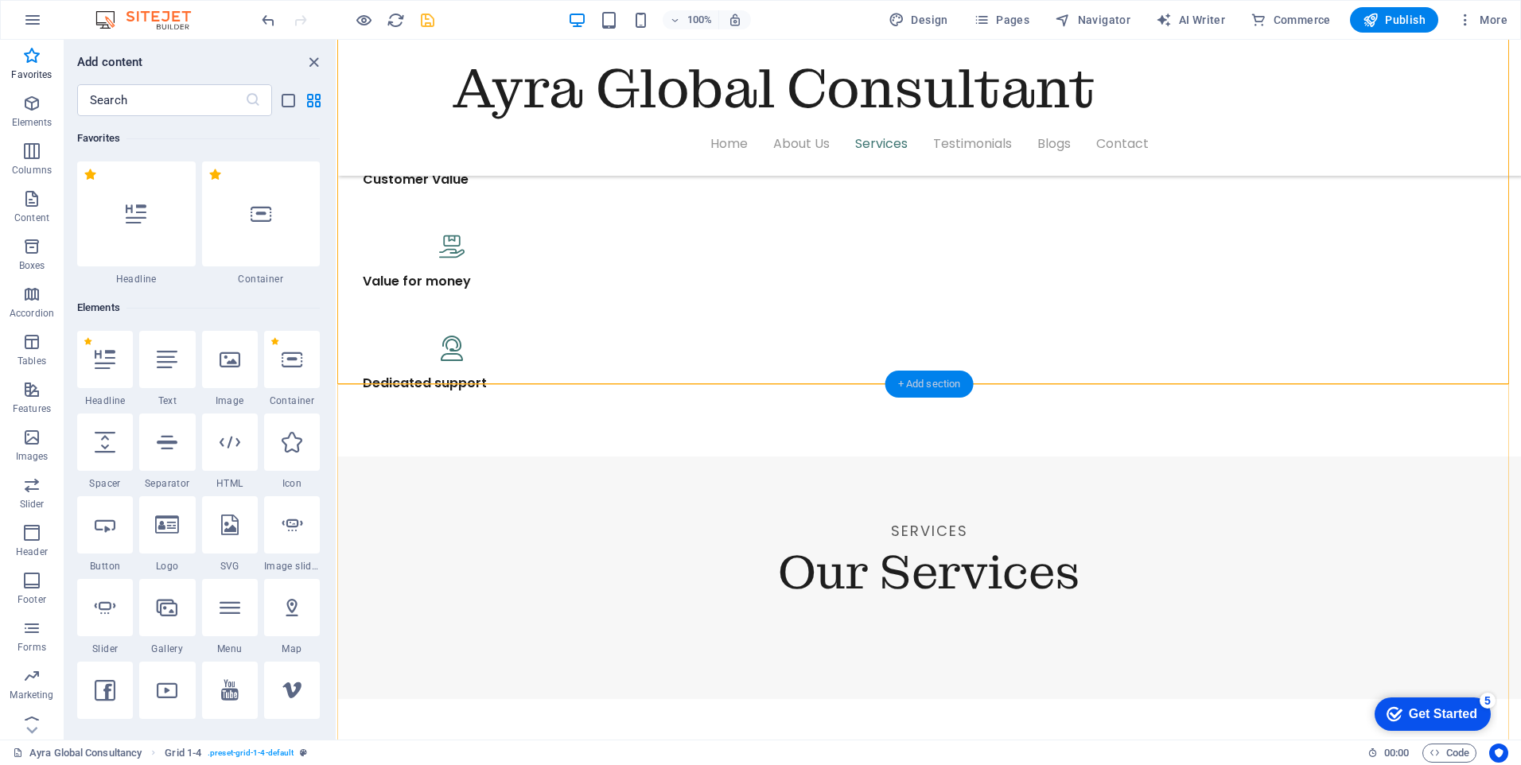
click at [914, 383] on div "+ Add section" at bounding box center [930, 384] width 88 height 27
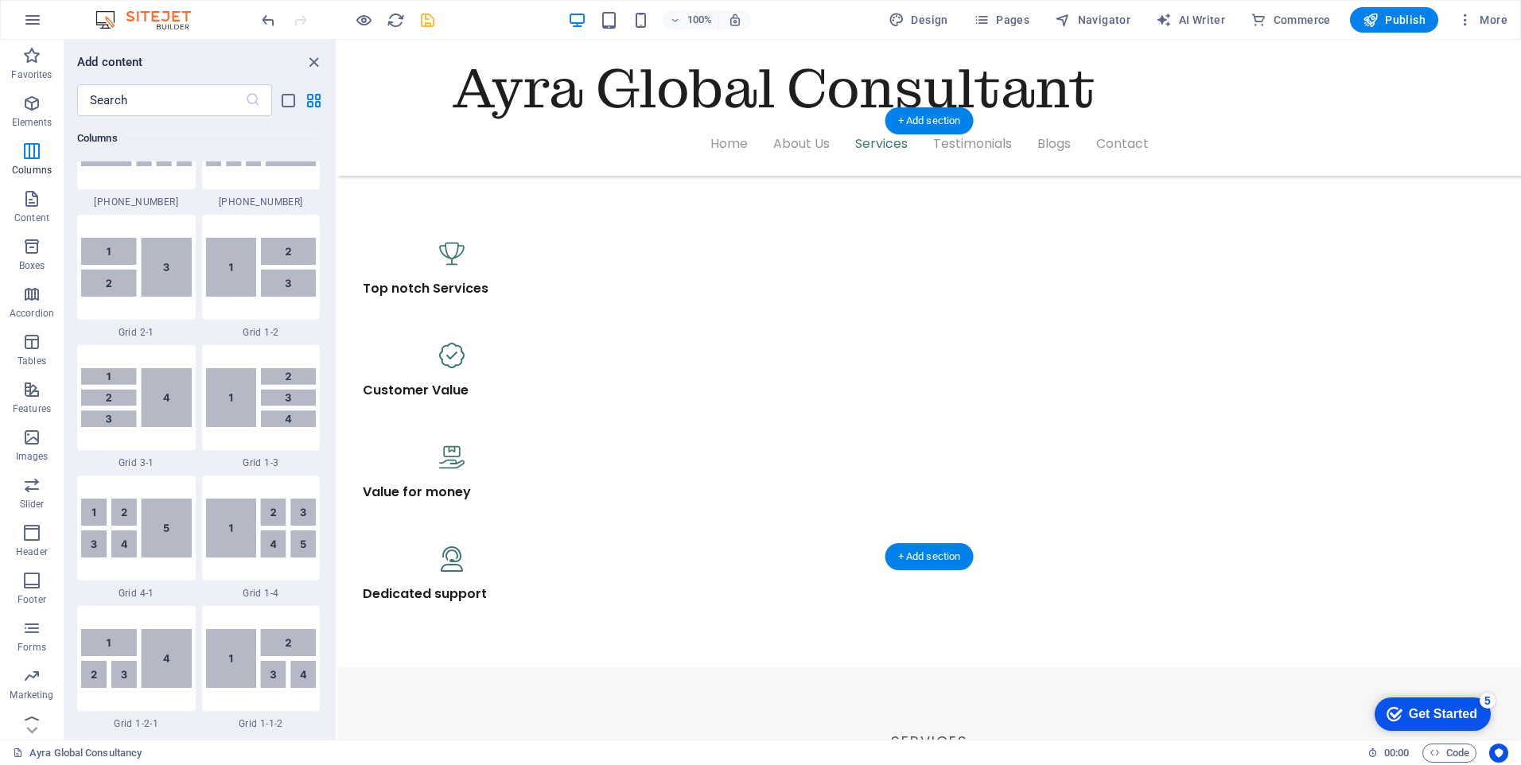
scroll to position [1193, 0]
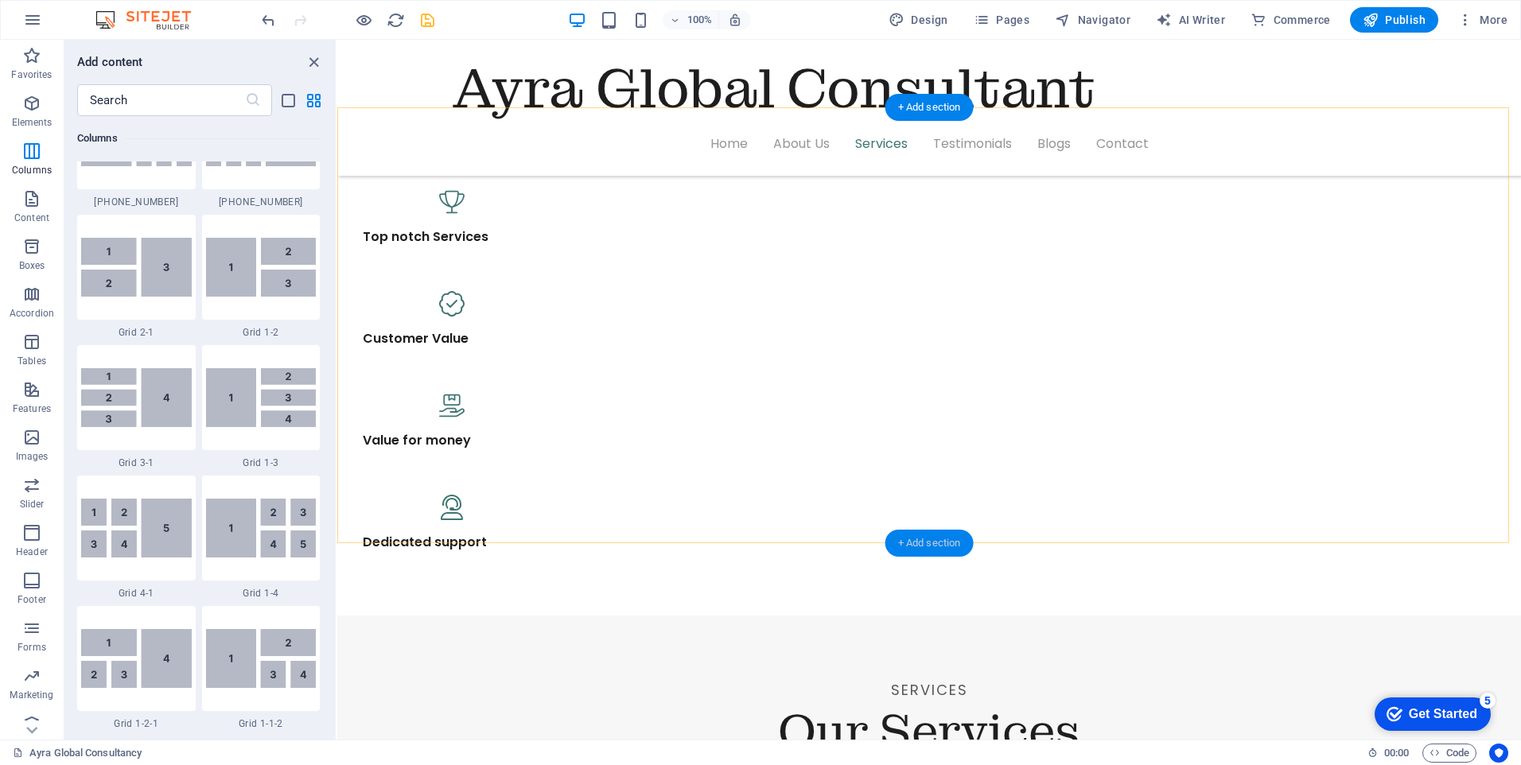
click at [921, 539] on div "+ Add section" at bounding box center [930, 543] width 88 height 27
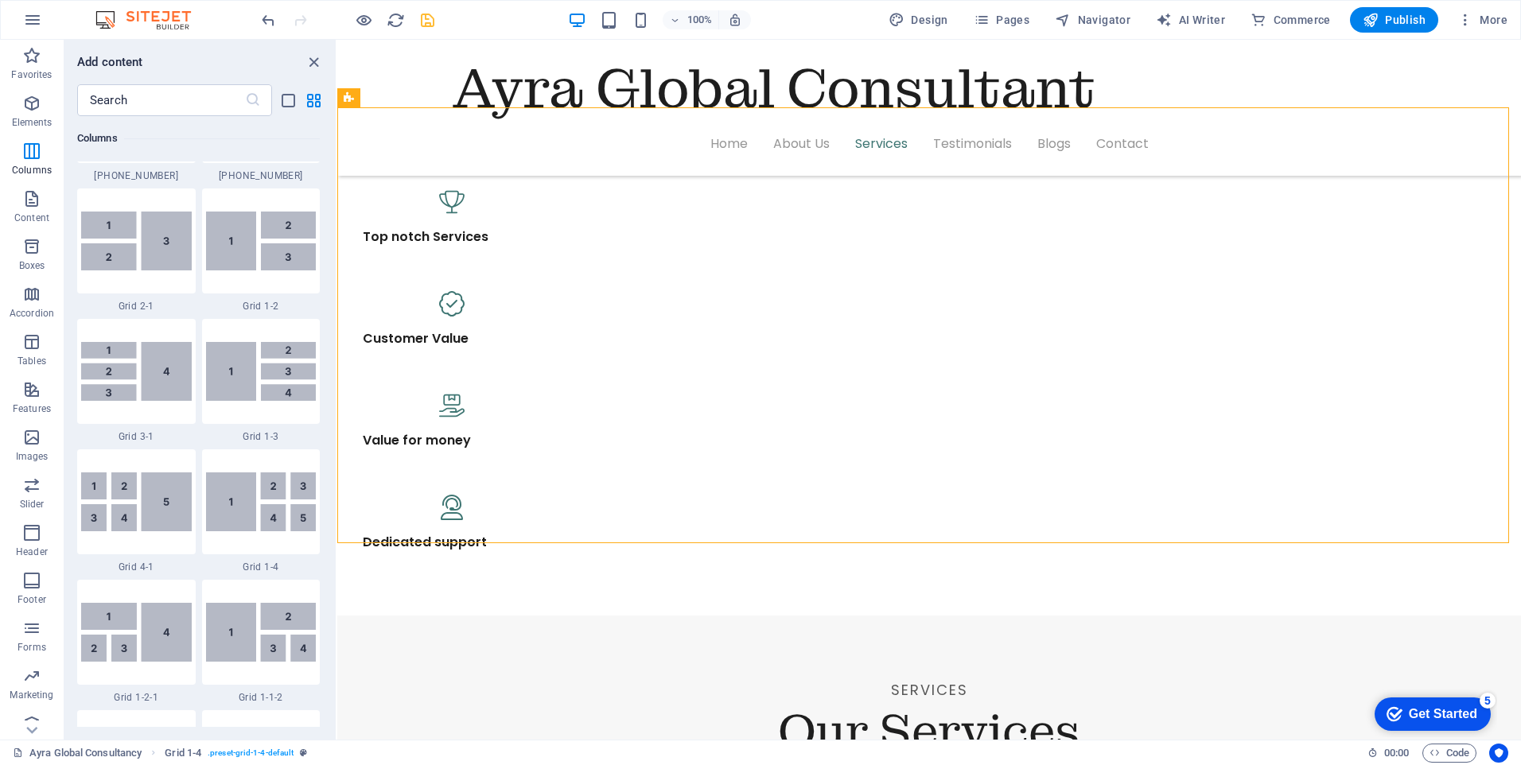
scroll to position [1909, 0]
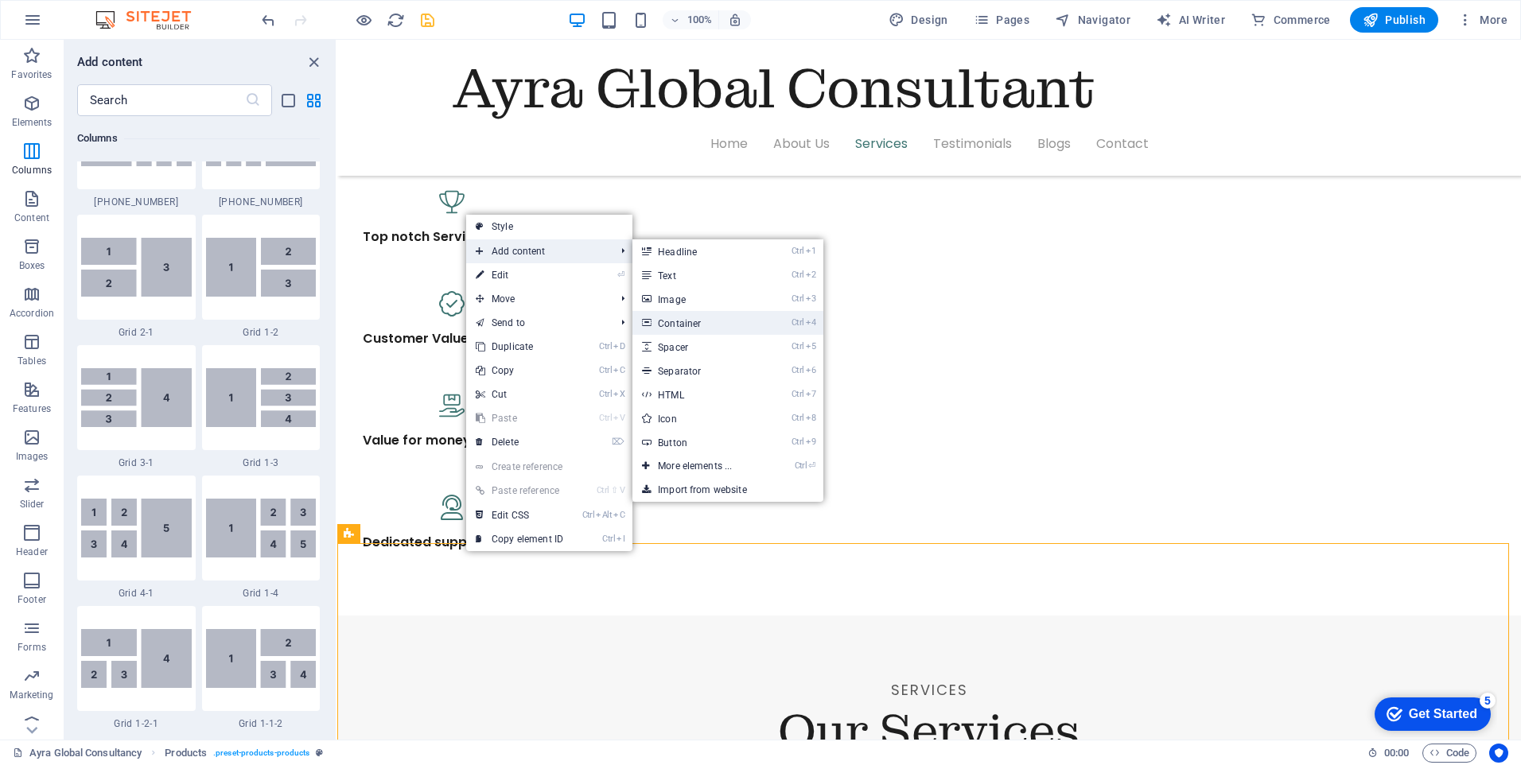
click at [695, 321] on link "Ctrl 4 Container" at bounding box center [698, 323] width 131 height 24
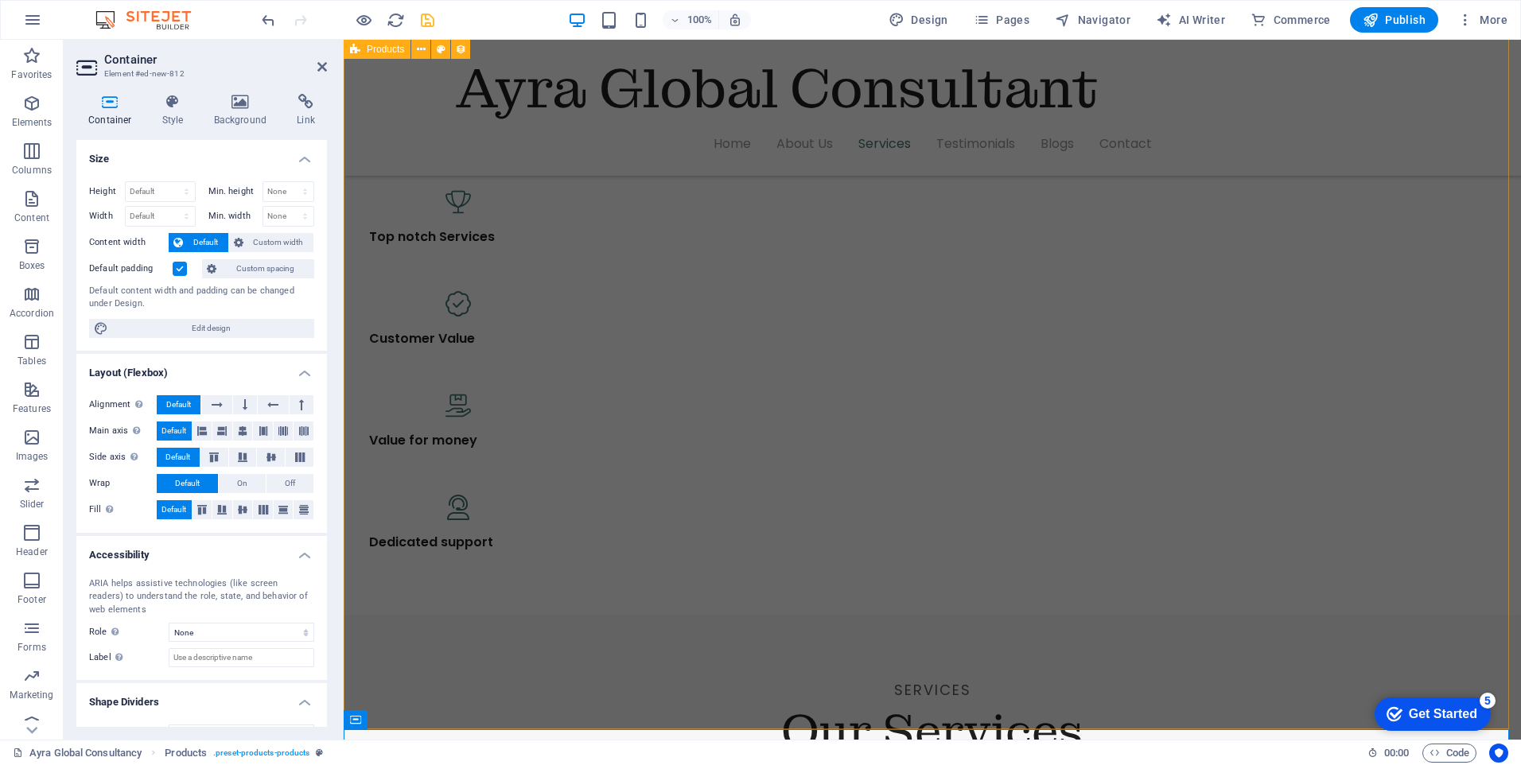
scroll to position [2544, 0]
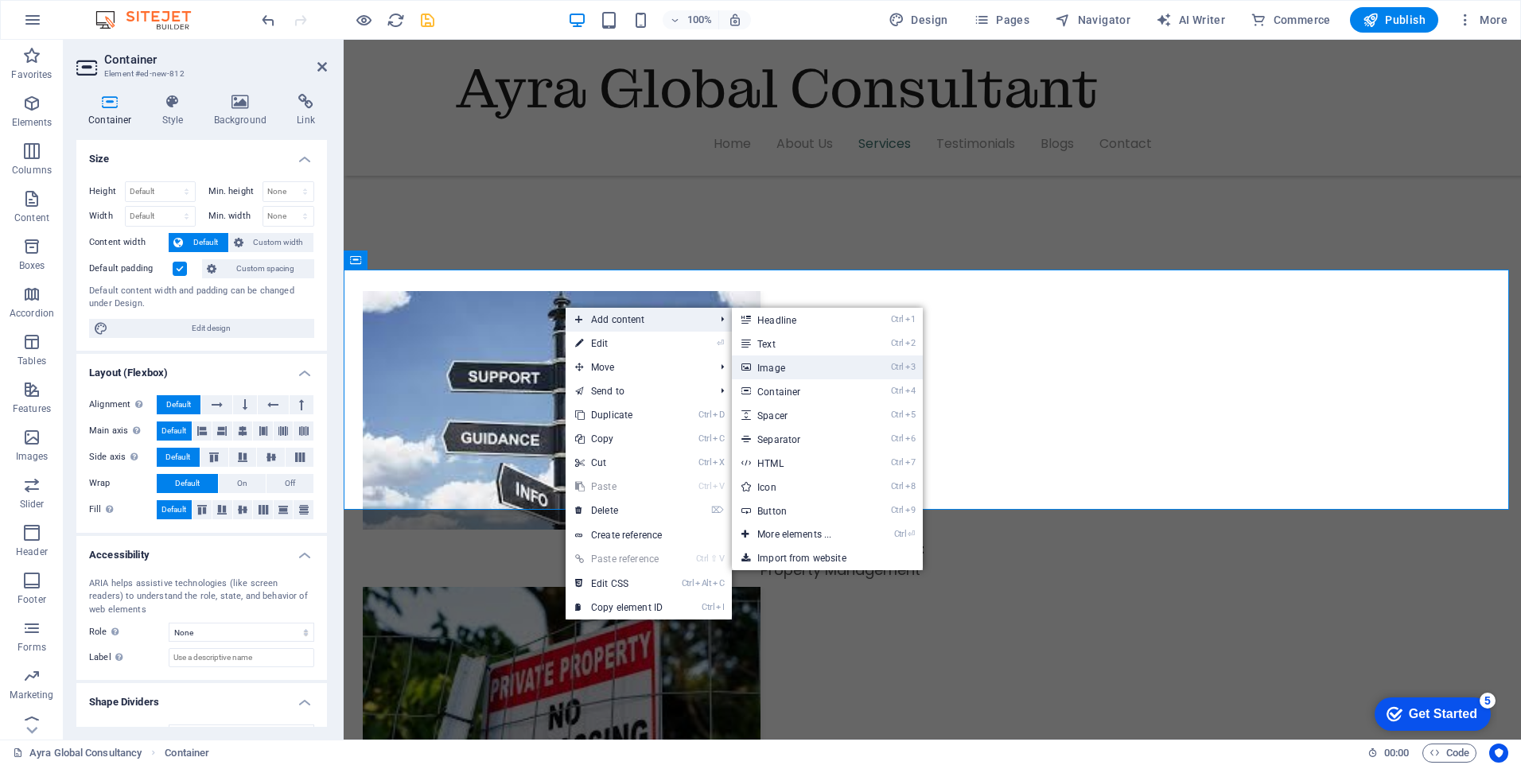
click at [812, 359] on link "Ctrl 3 Image" at bounding box center [797, 368] width 131 height 24
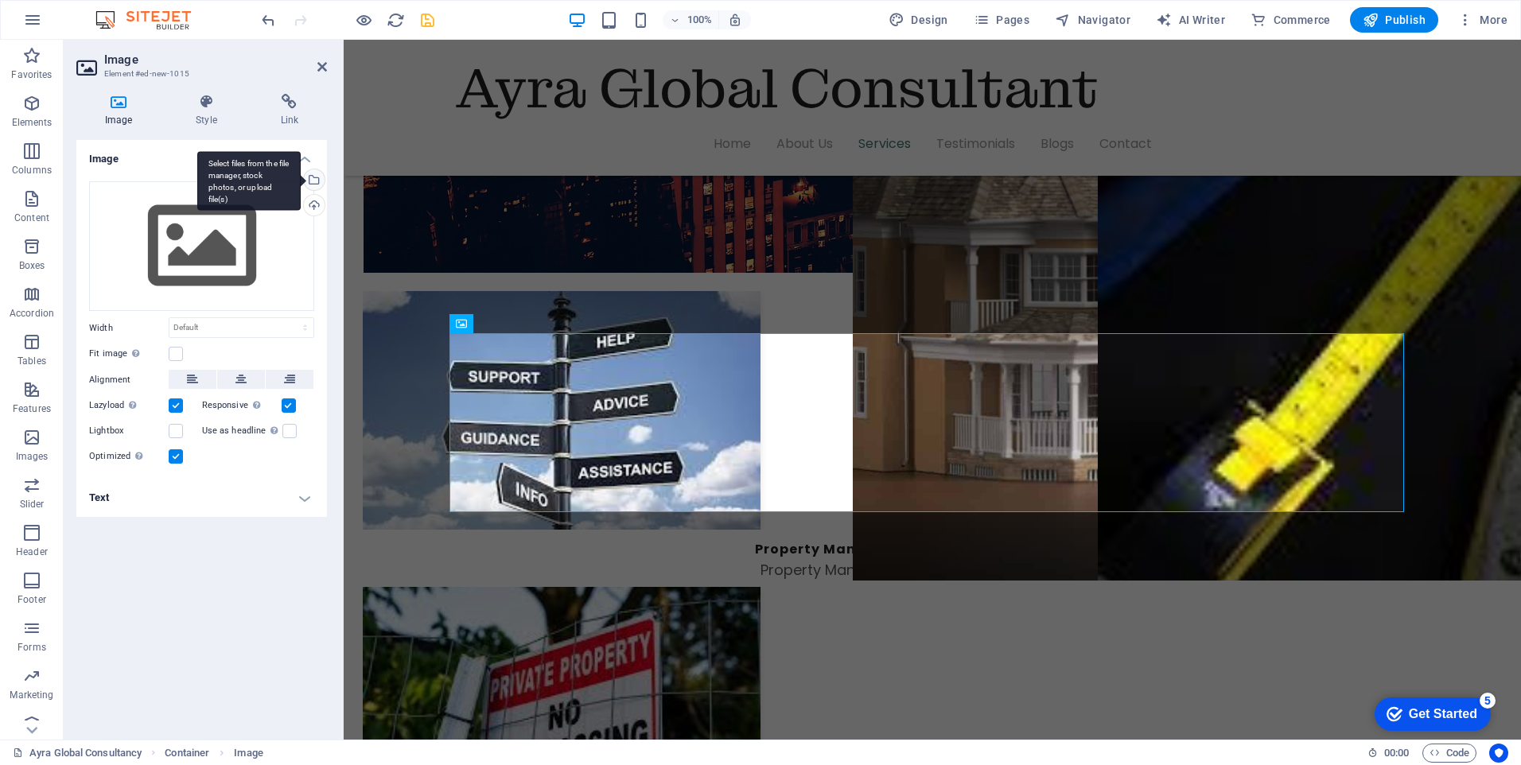
click at [301, 175] on div "Select files from the file manager, stock photos, or upload file(s)" at bounding box center [248, 181] width 103 height 60
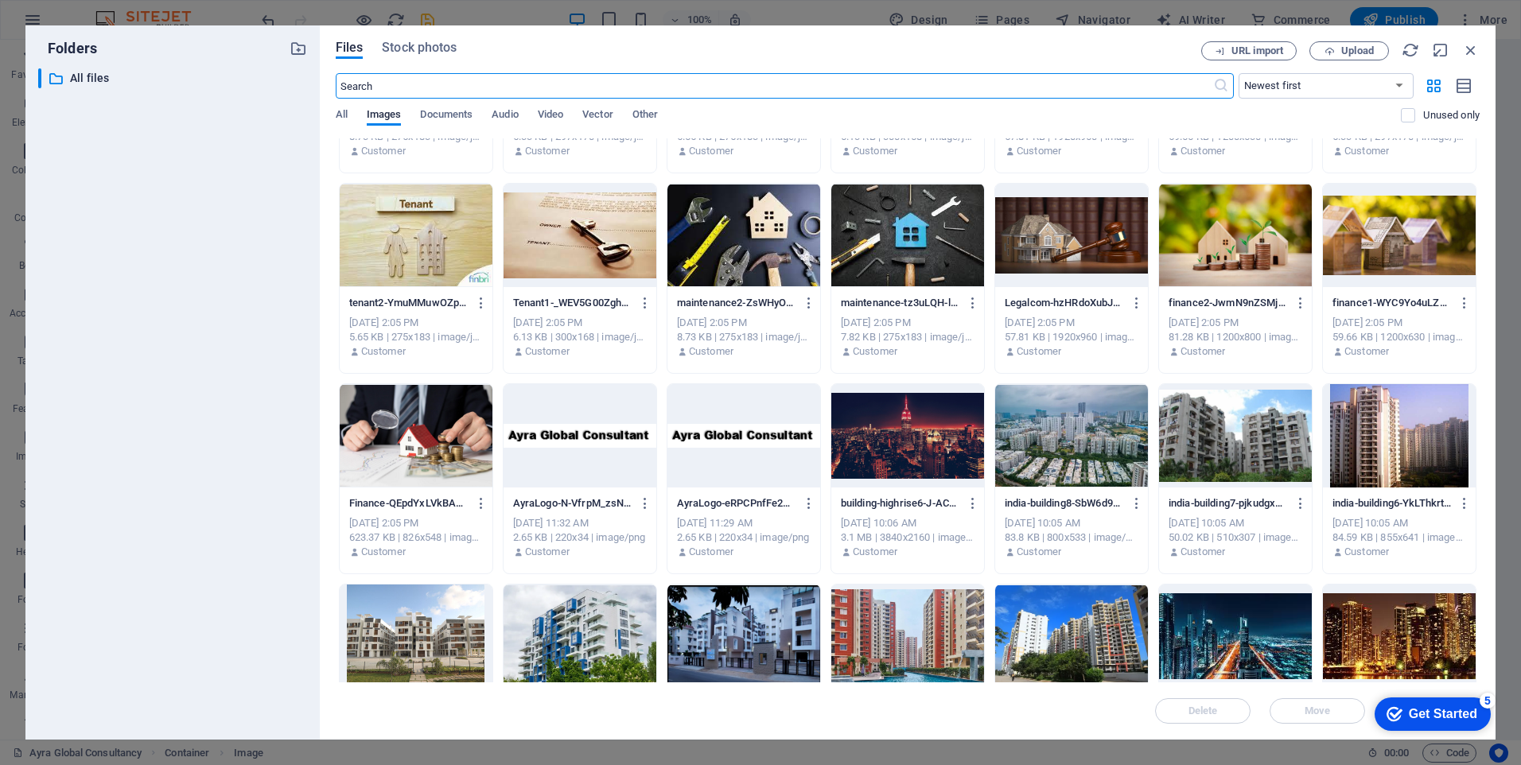
scroll to position [637, 0]
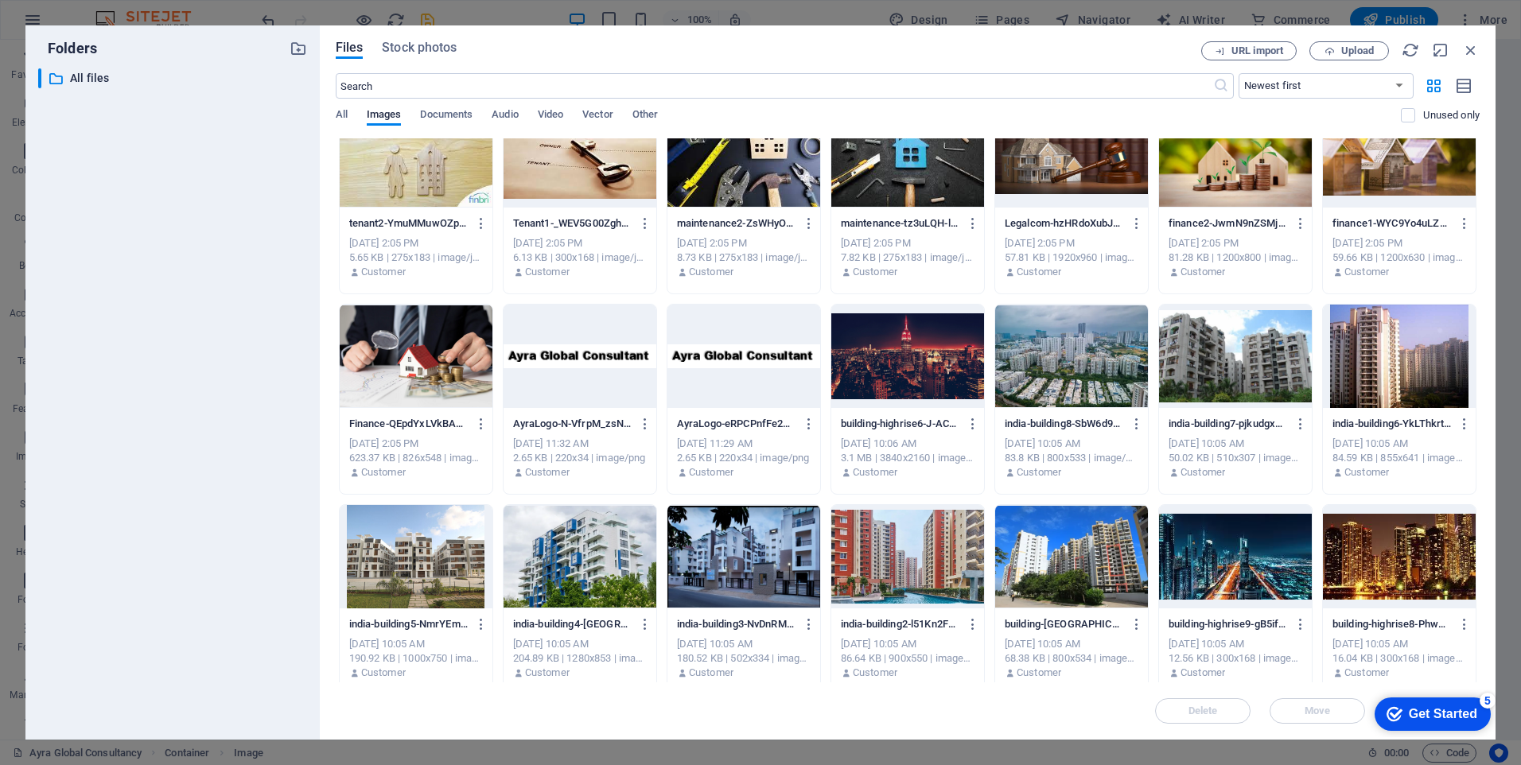
click at [391, 356] on div at bounding box center [416, 356] width 153 height 103
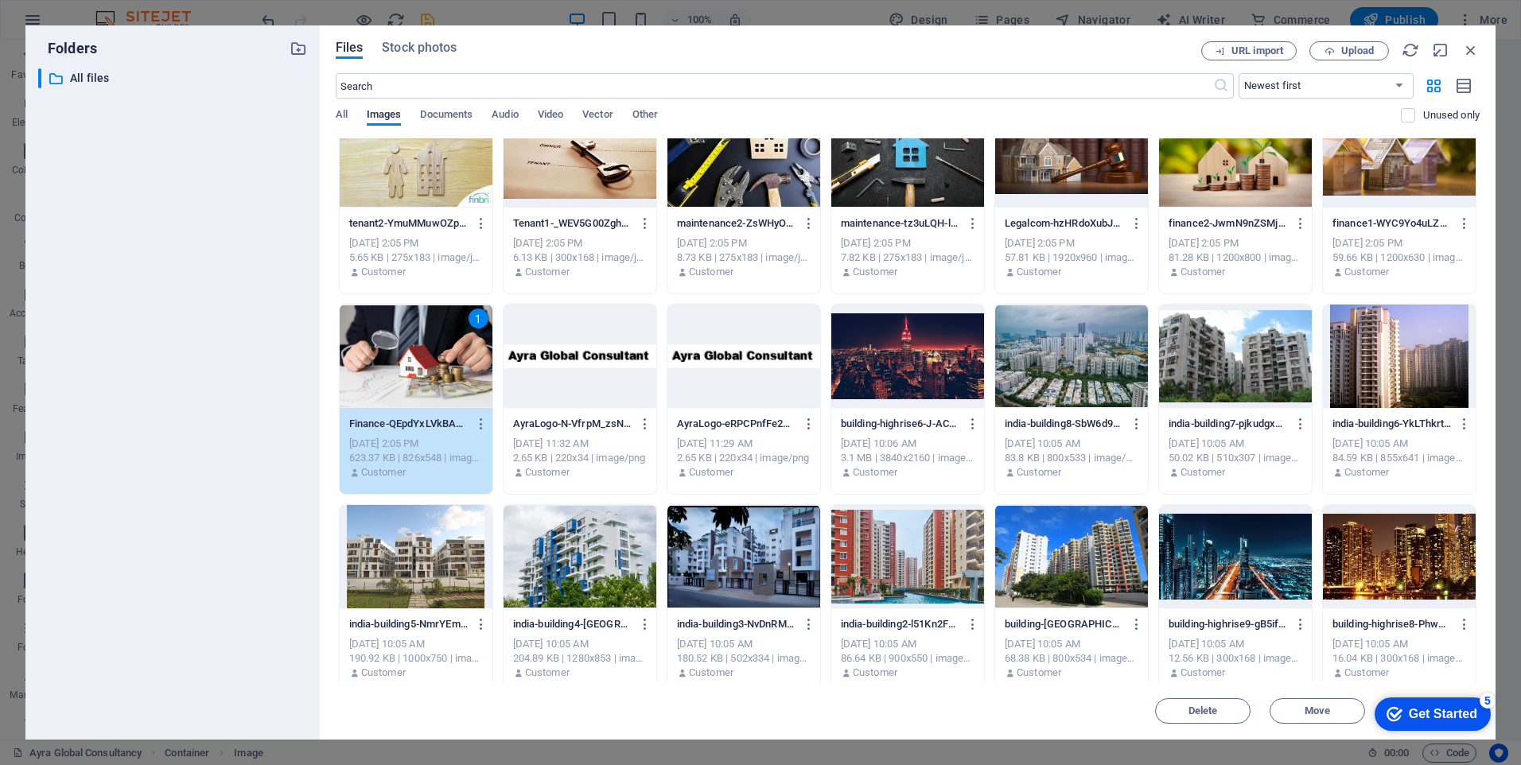
click at [391, 356] on div "1" at bounding box center [416, 356] width 153 height 103
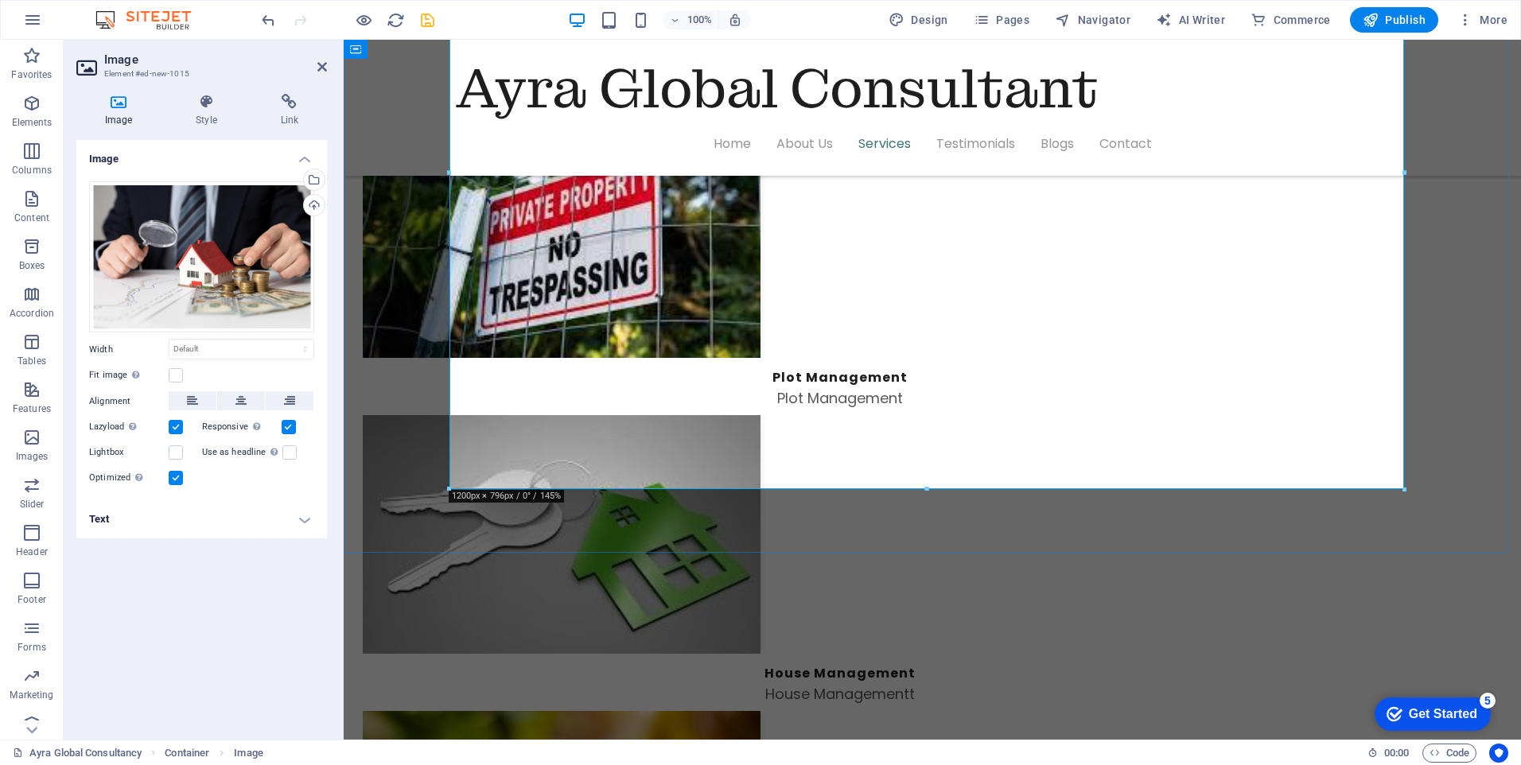
scroll to position [3021, 0]
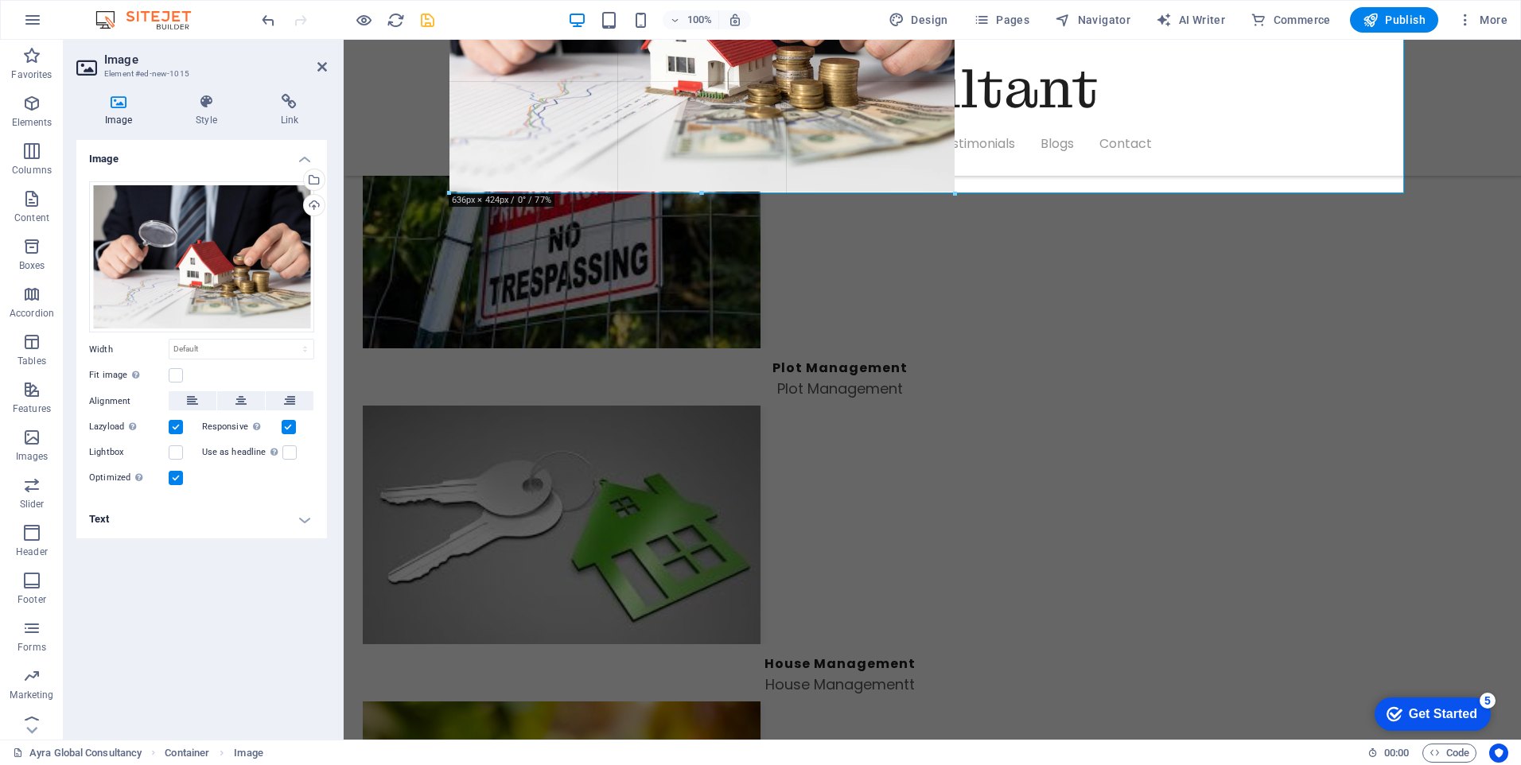
drag, startPoint x: 1402, startPoint y: 489, endPoint x: 805, endPoint y: 189, distance: 667.5
type input "636"
select select "px"
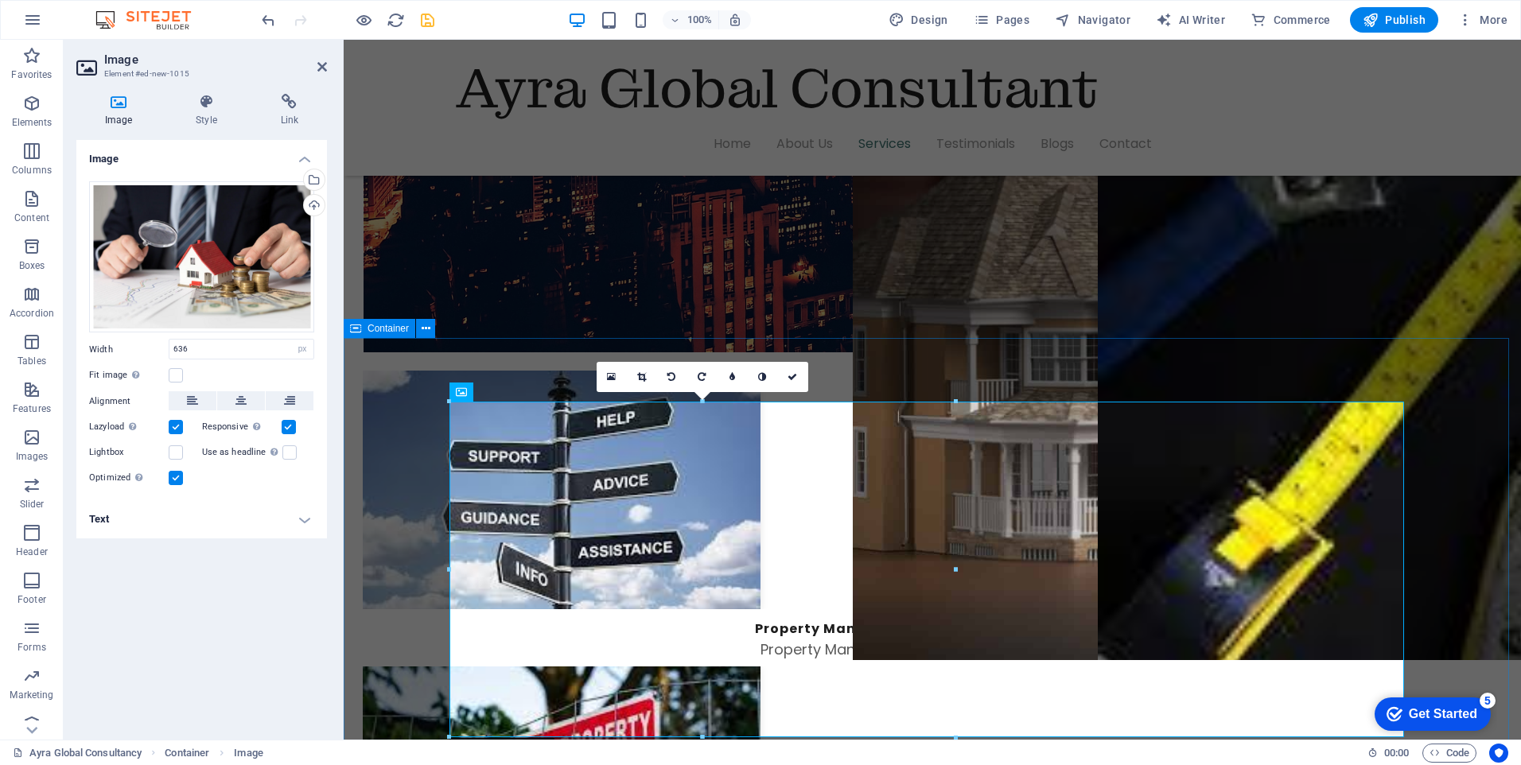
scroll to position [2544, 0]
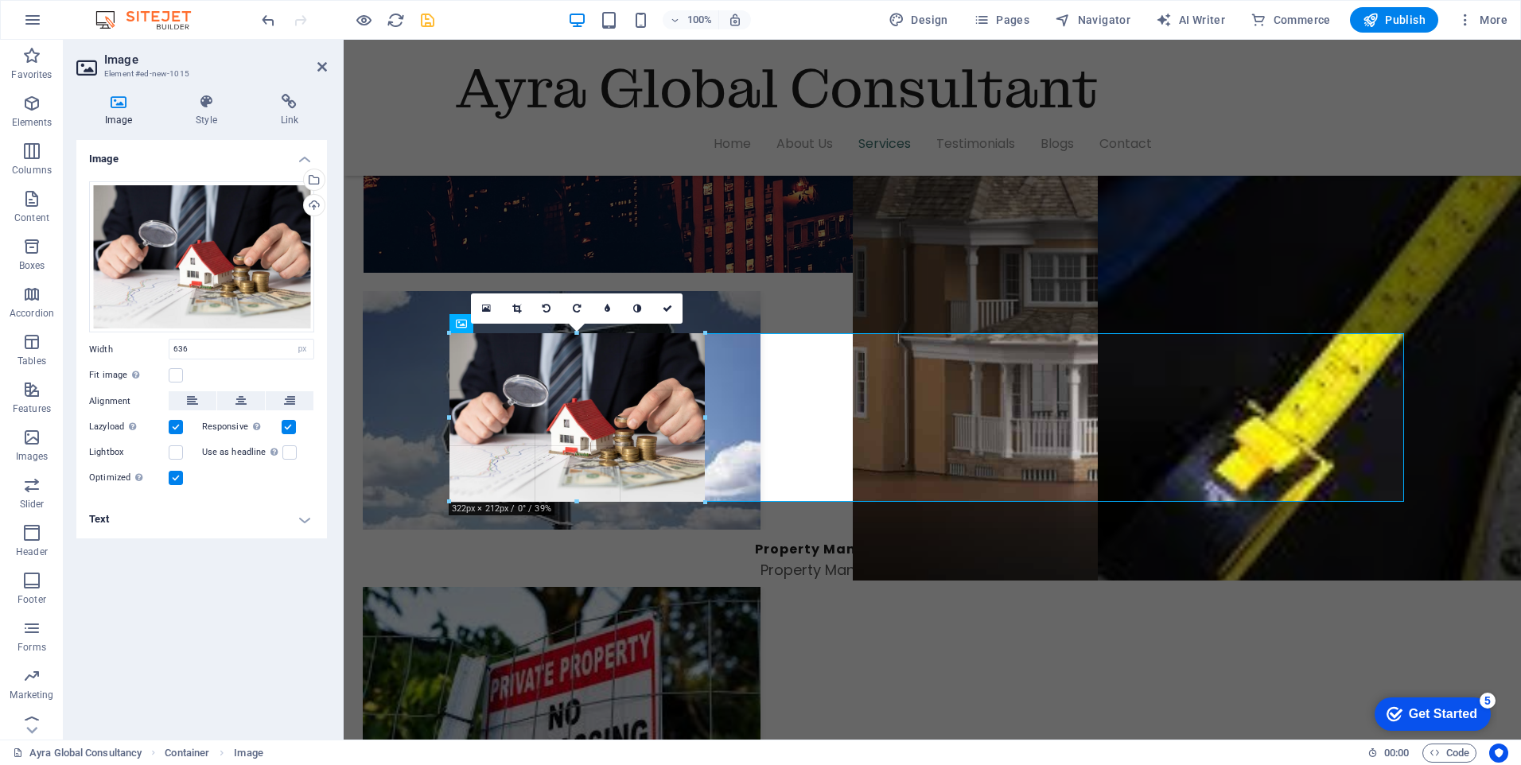
drag, startPoint x: 954, startPoint y: 668, endPoint x: 450, endPoint y: 397, distance: 572.1
type input "325"
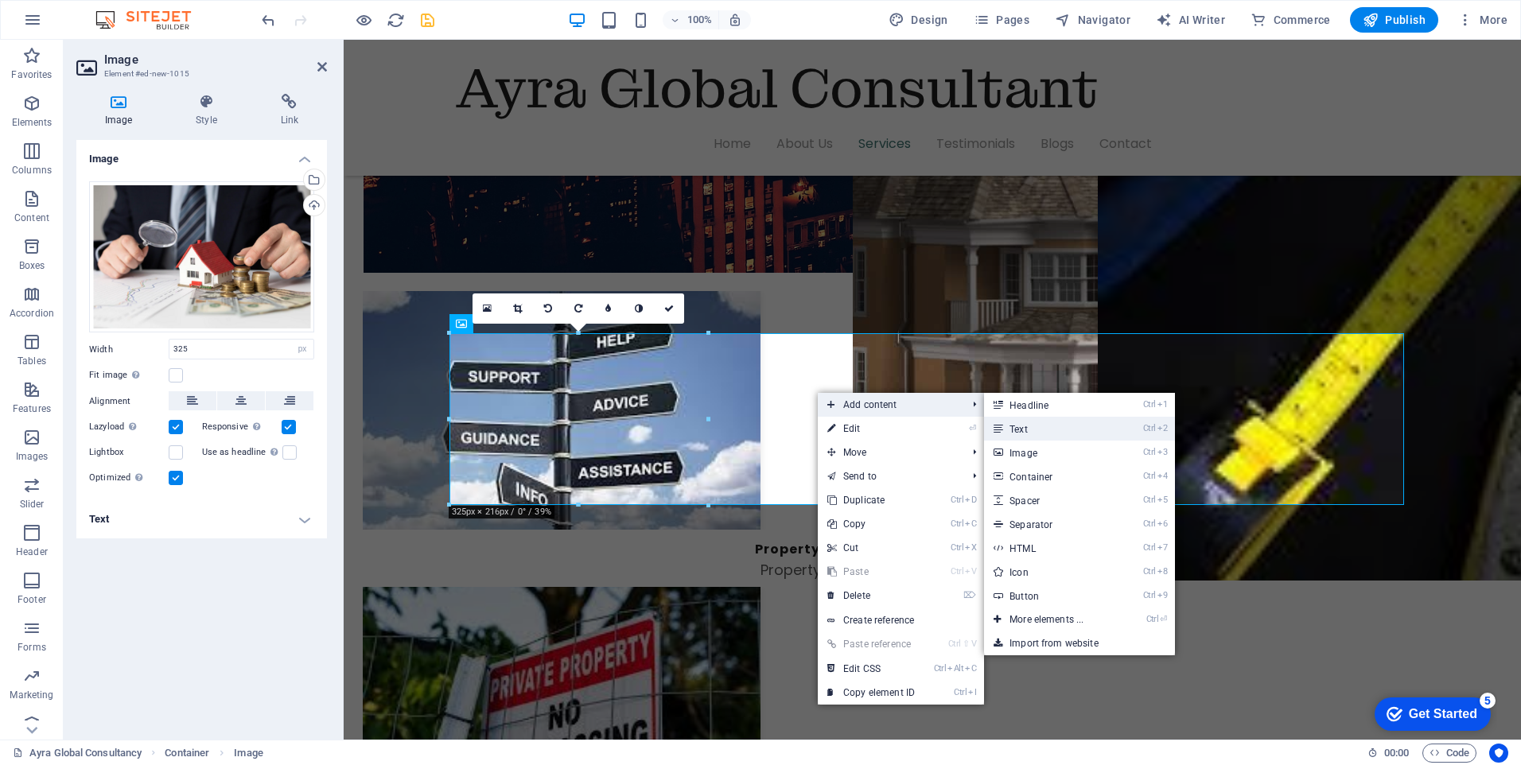
click at [1029, 430] on link "Ctrl 2 Text" at bounding box center [1049, 429] width 131 height 24
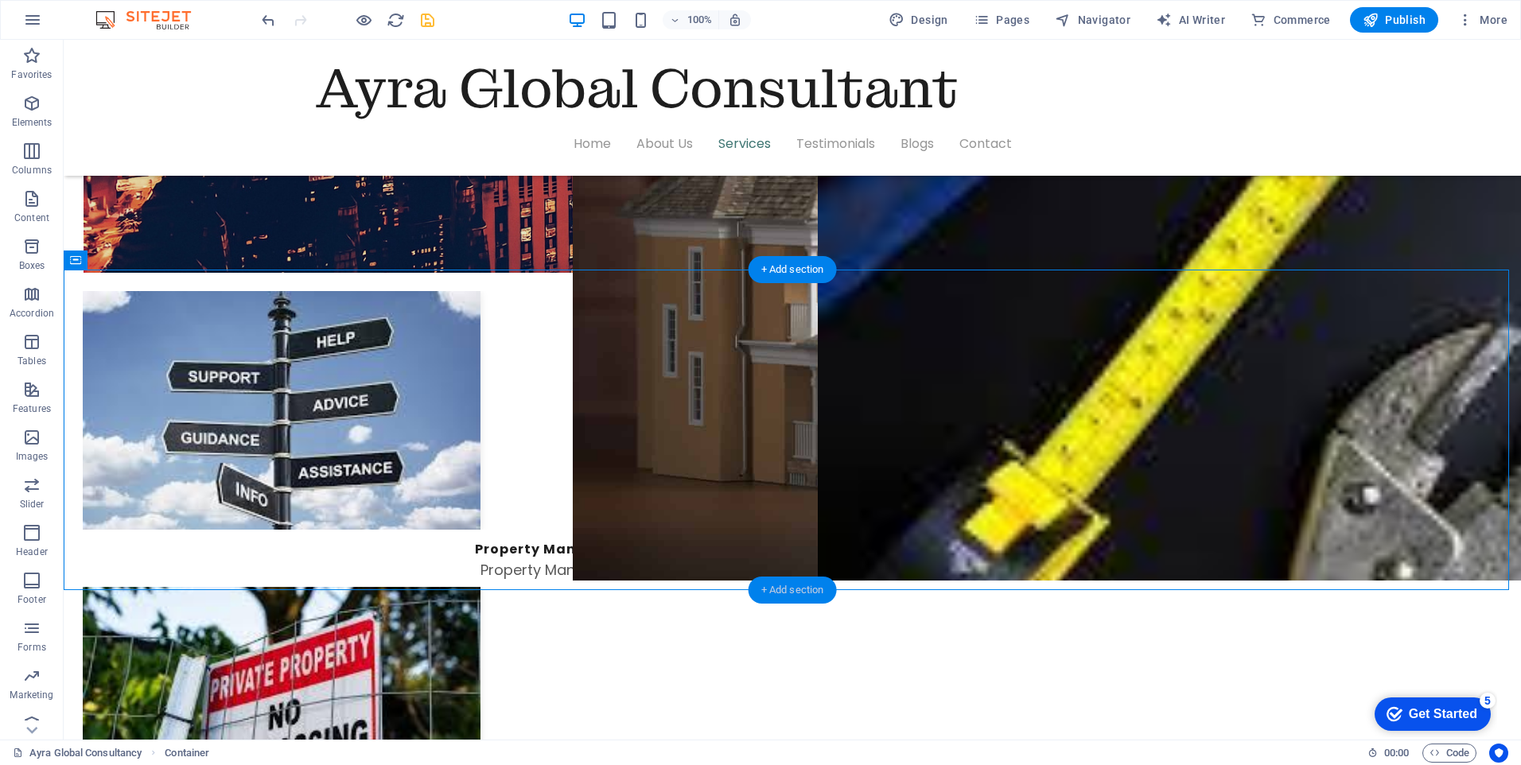
click at [760, 585] on div "+ Add section" at bounding box center [793, 590] width 88 height 27
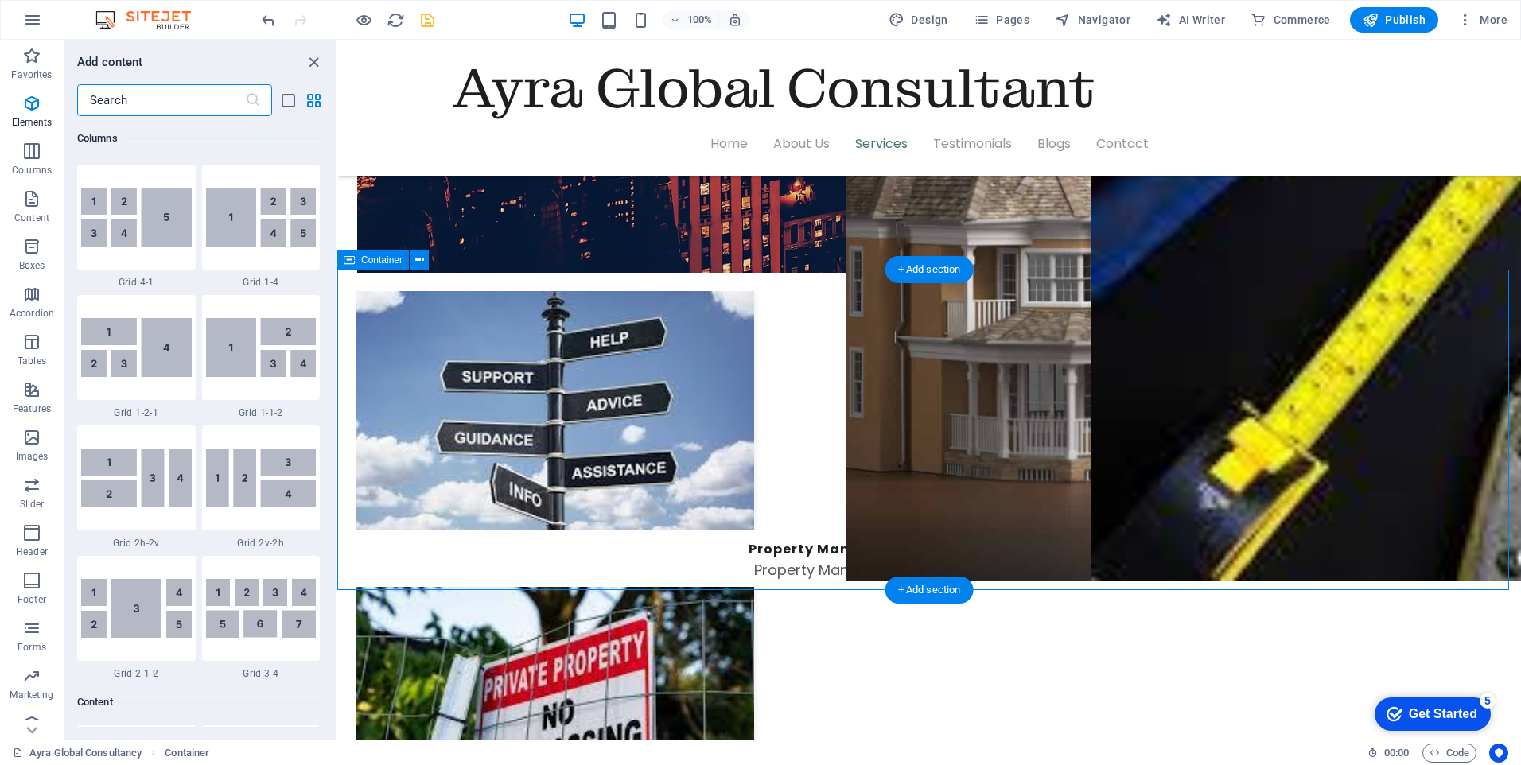
scroll to position [2784, 0]
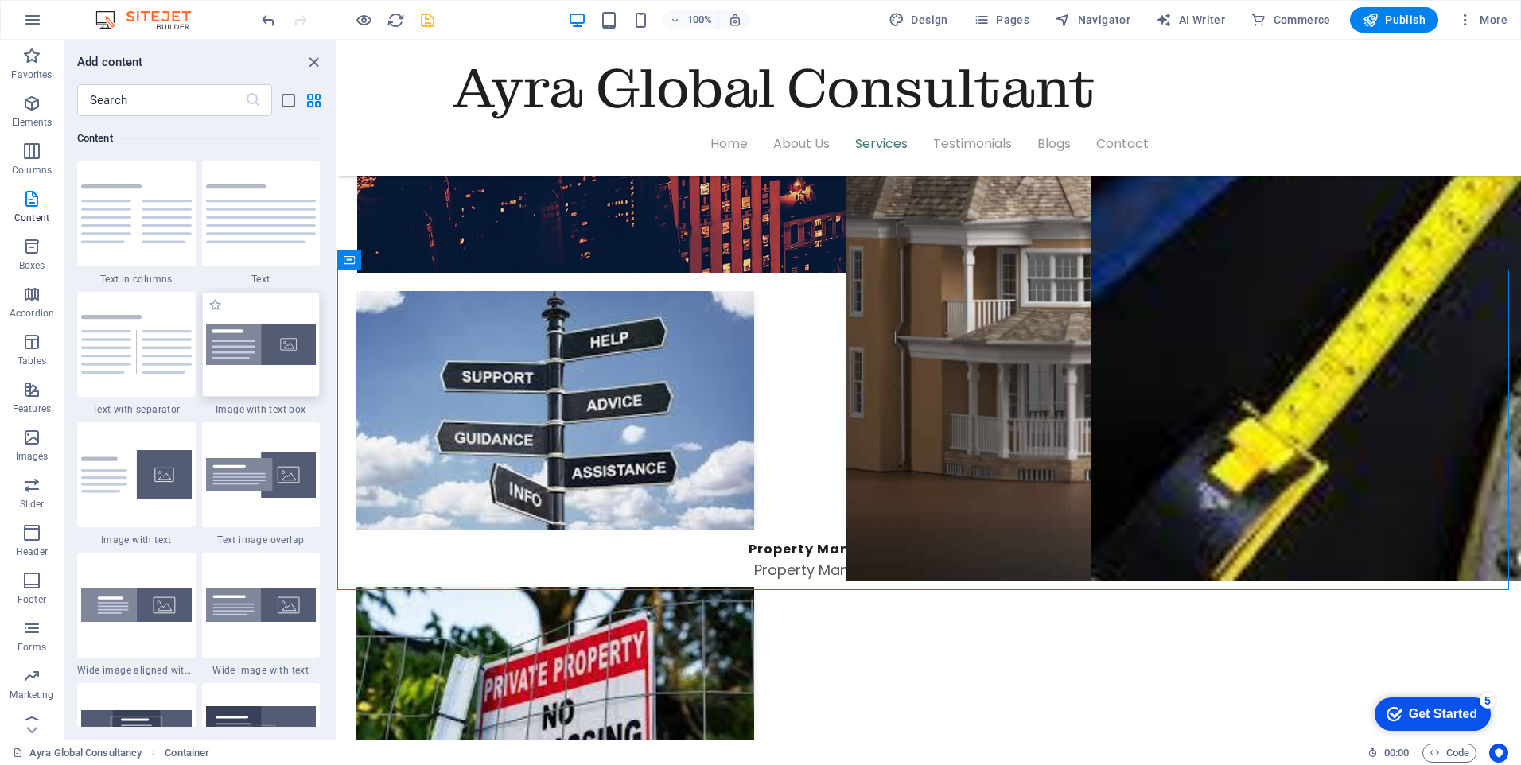
click at [271, 357] on img at bounding box center [261, 345] width 111 height 42
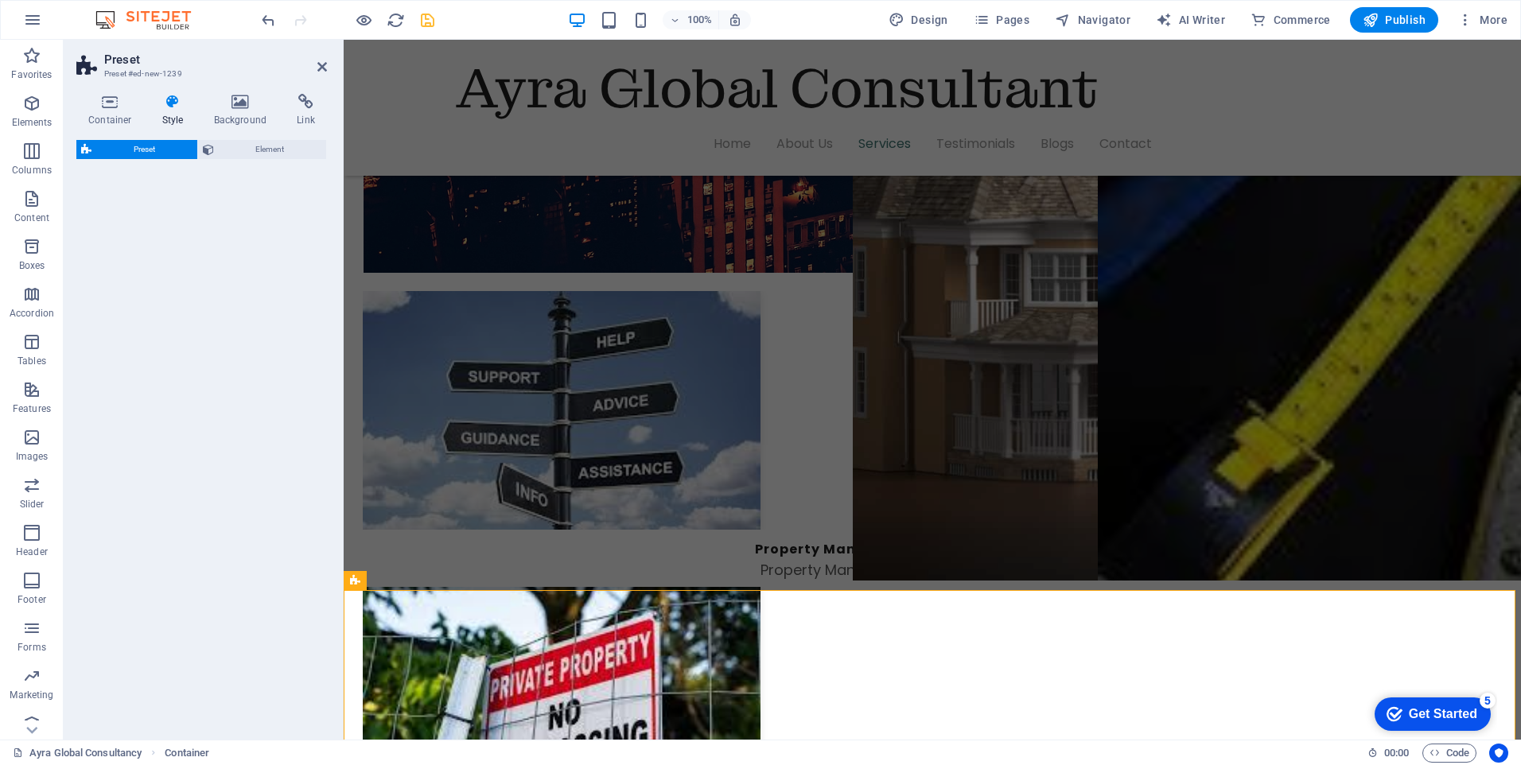
select select "rem"
select select "px"
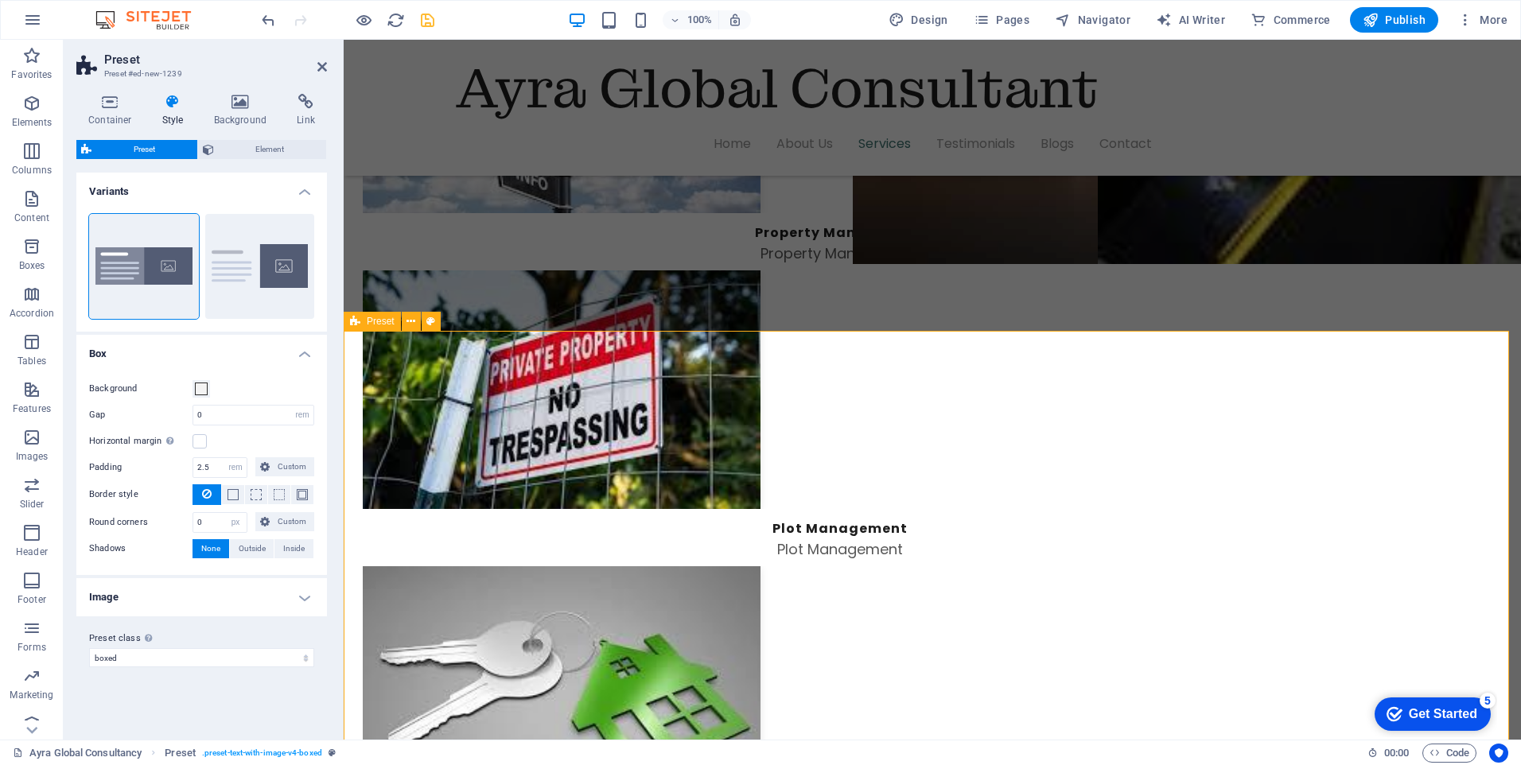
scroll to position [2862, 0]
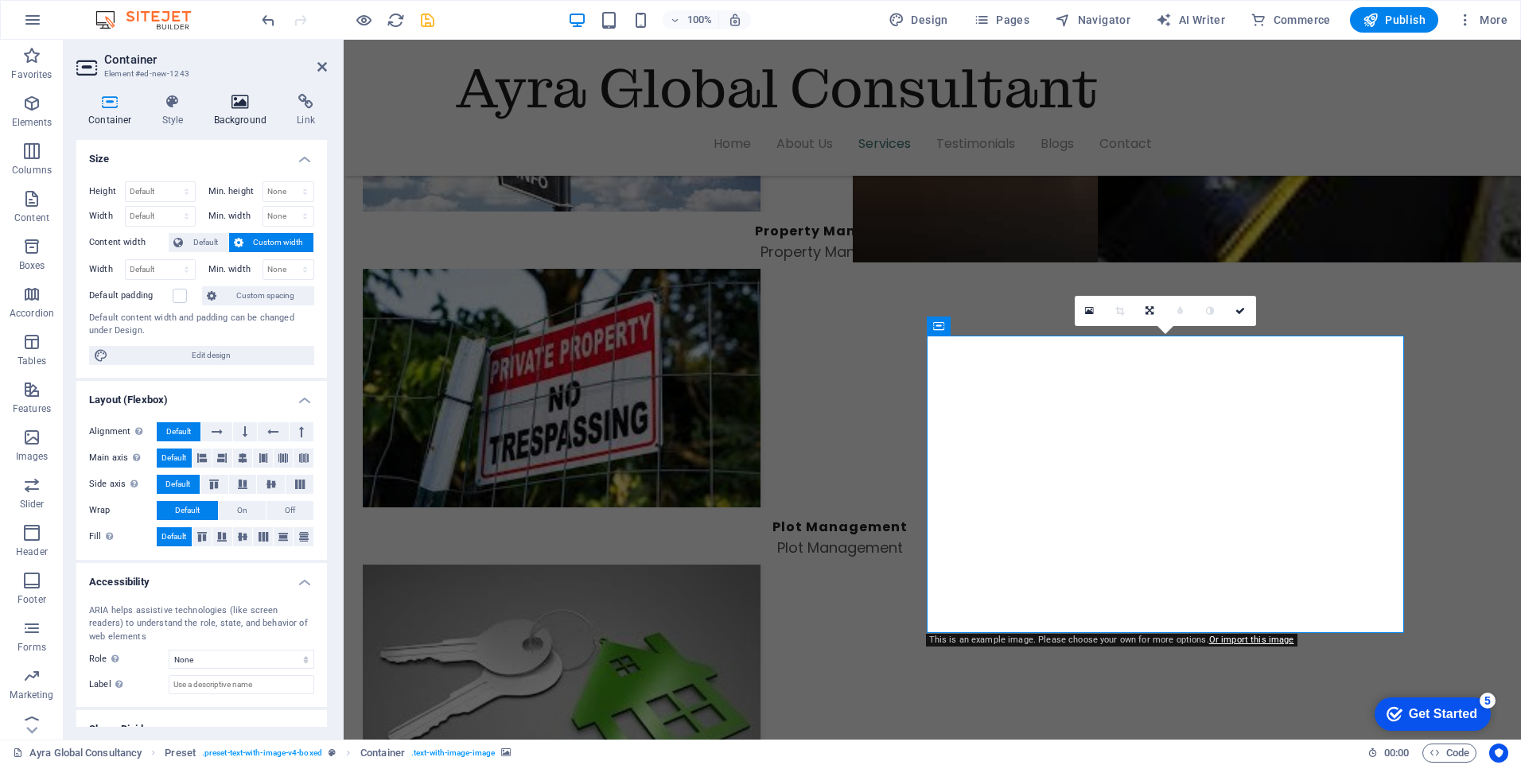
click at [247, 107] on icon at bounding box center [240, 102] width 77 height 16
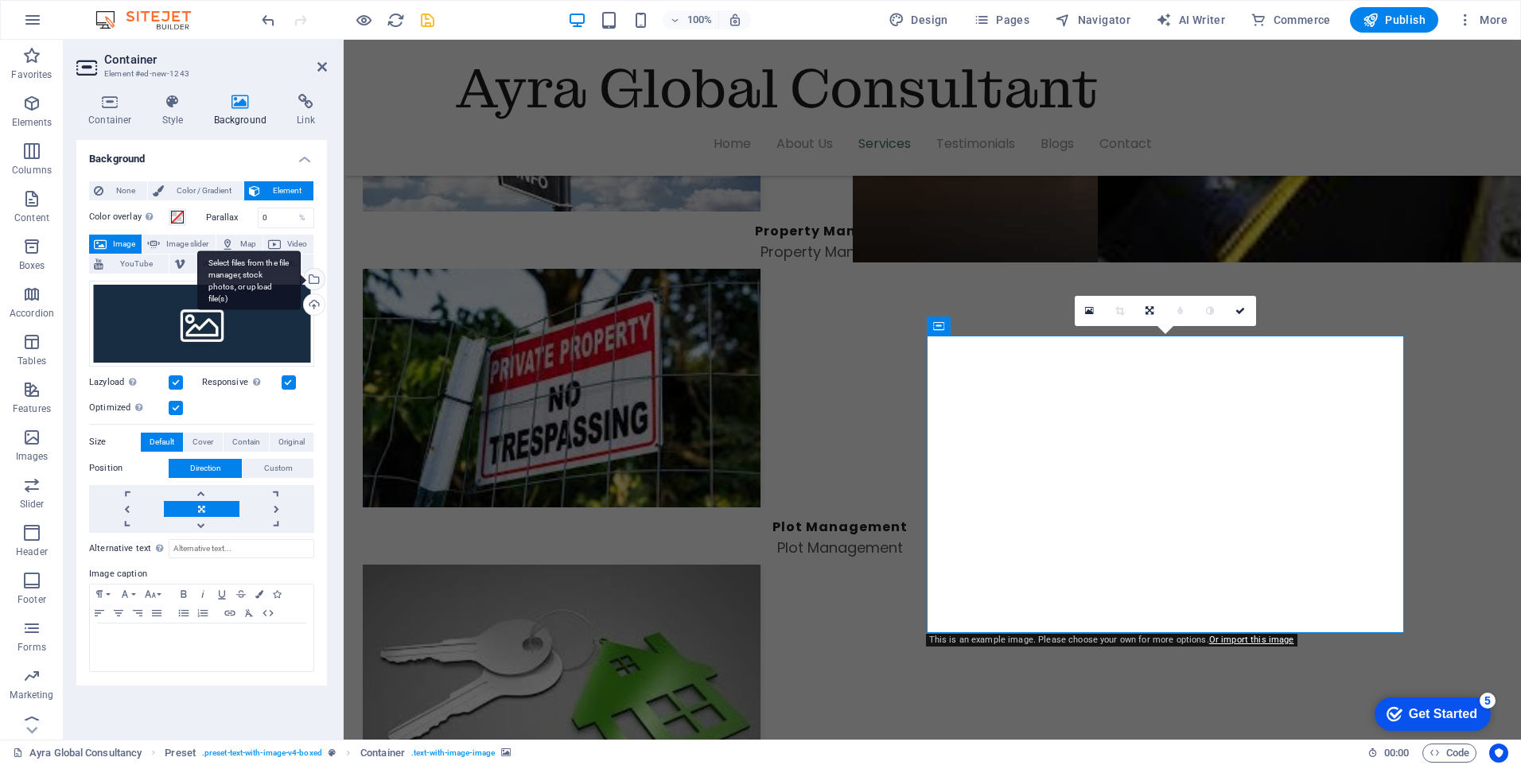
click at [315, 279] on div "Select files from the file manager, stock photos, or upload file(s)" at bounding box center [313, 281] width 24 height 24
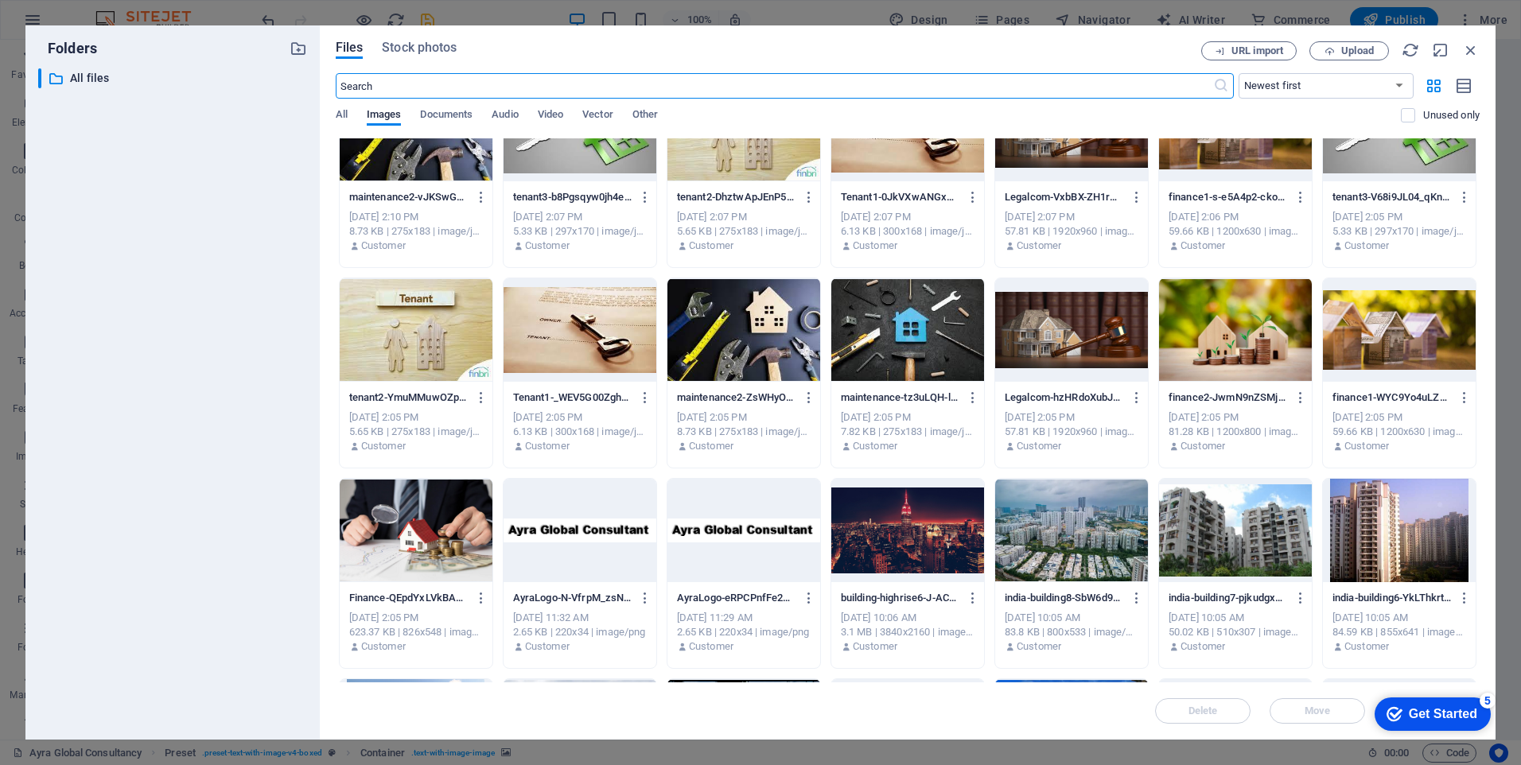
scroll to position [477, 0]
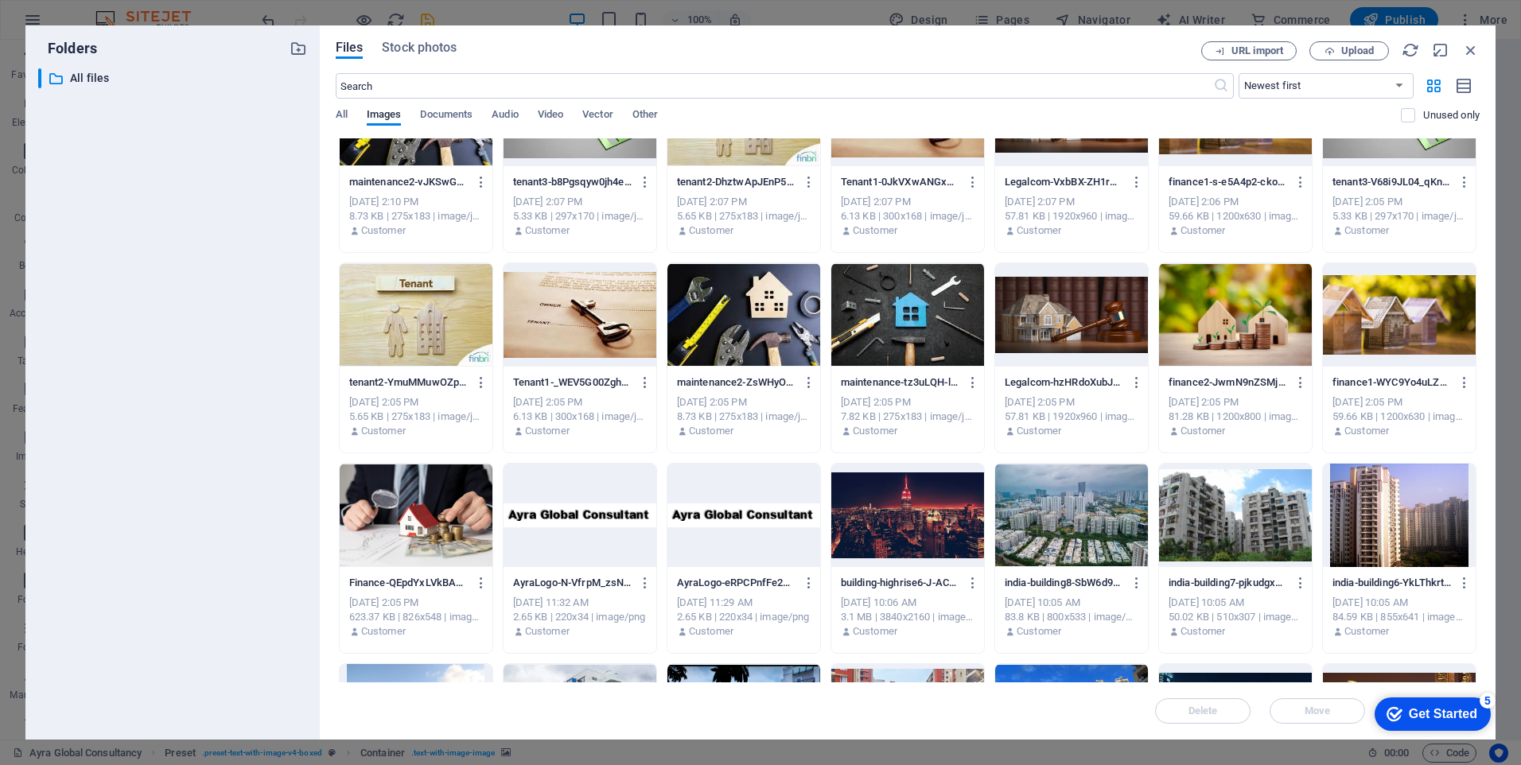
click at [425, 518] on div at bounding box center [416, 515] width 153 height 103
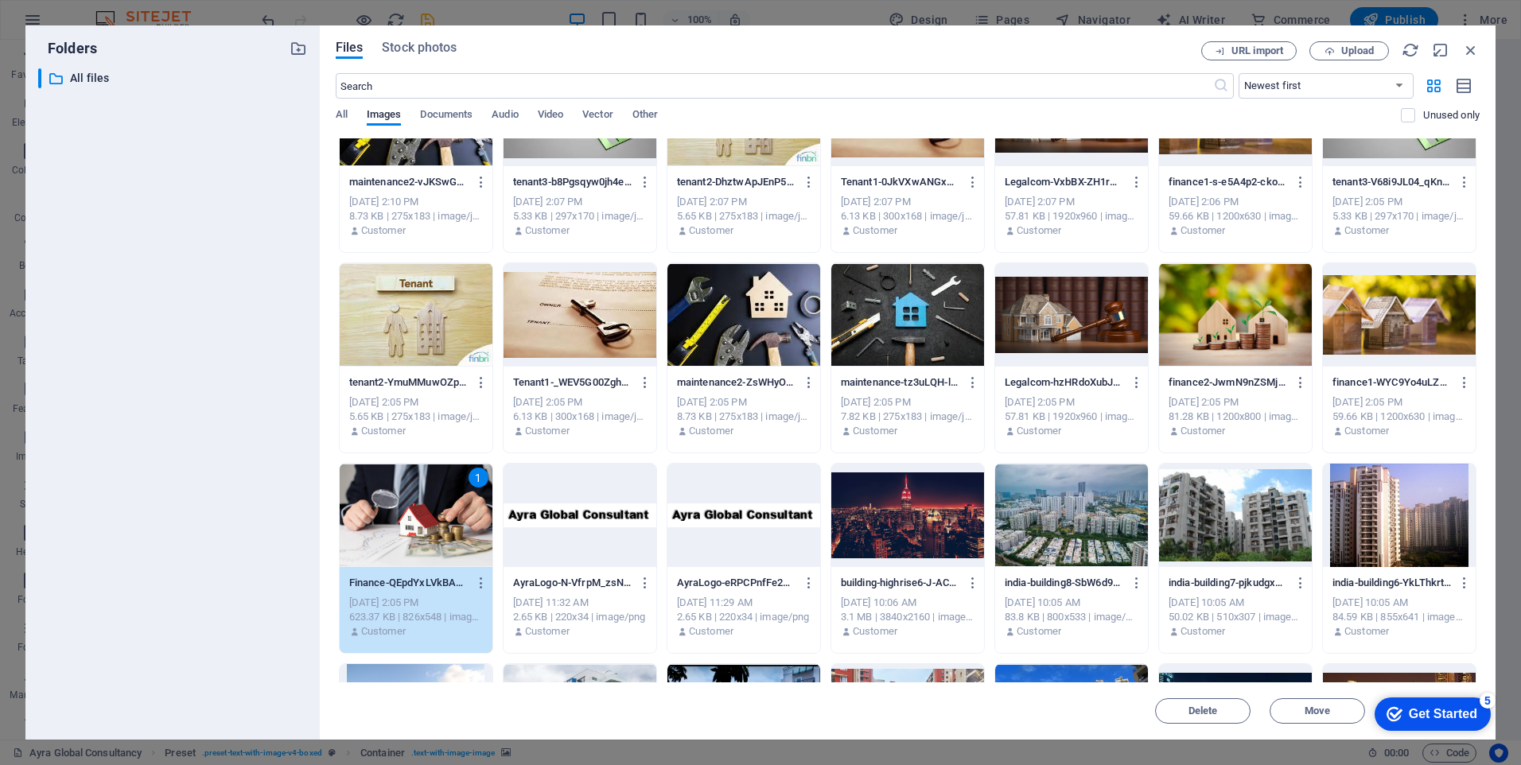
click at [425, 518] on div "1" at bounding box center [416, 515] width 153 height 103
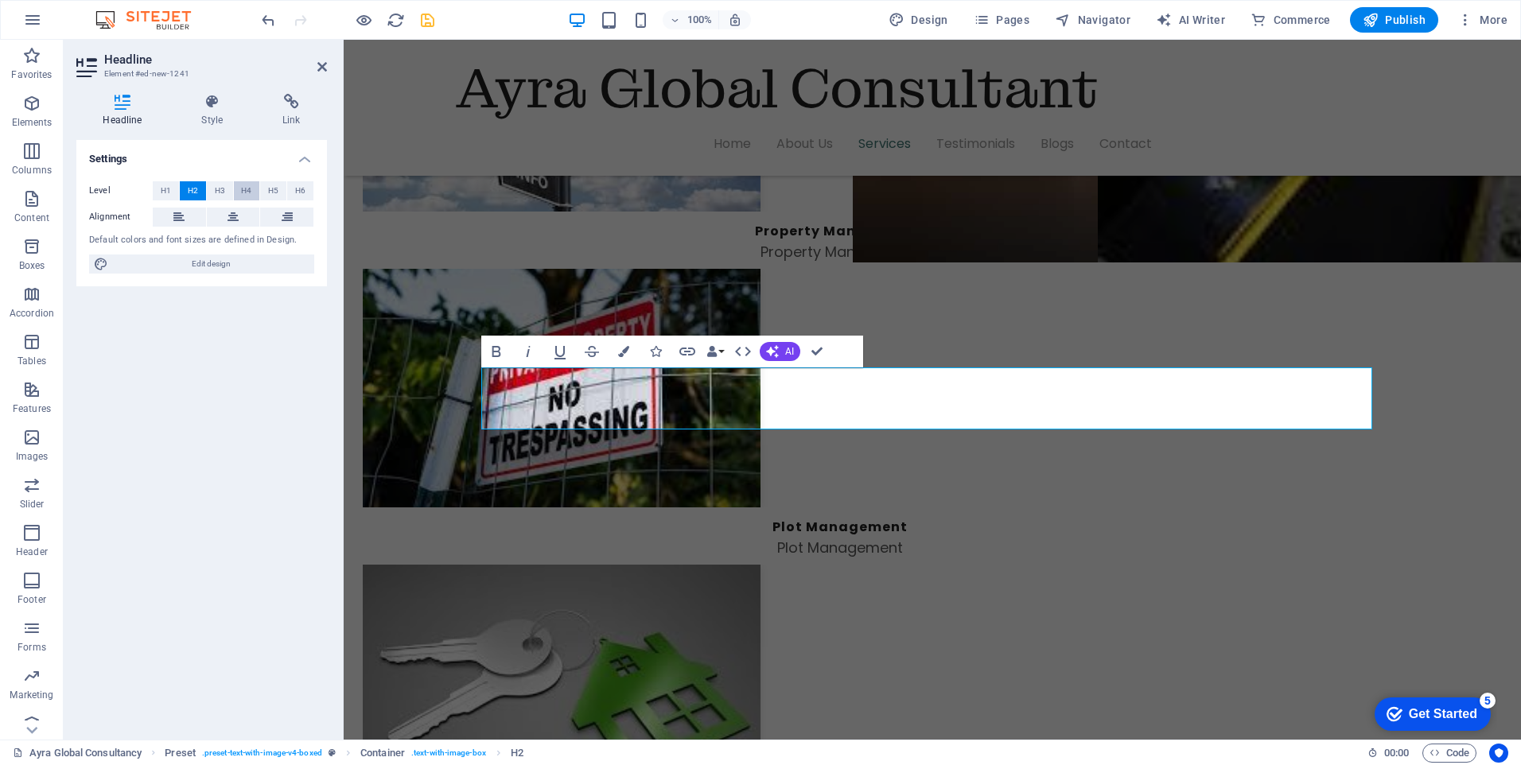
click at [251, 190] on span "H4" at bounding box center [246, 190] width 10 height 19
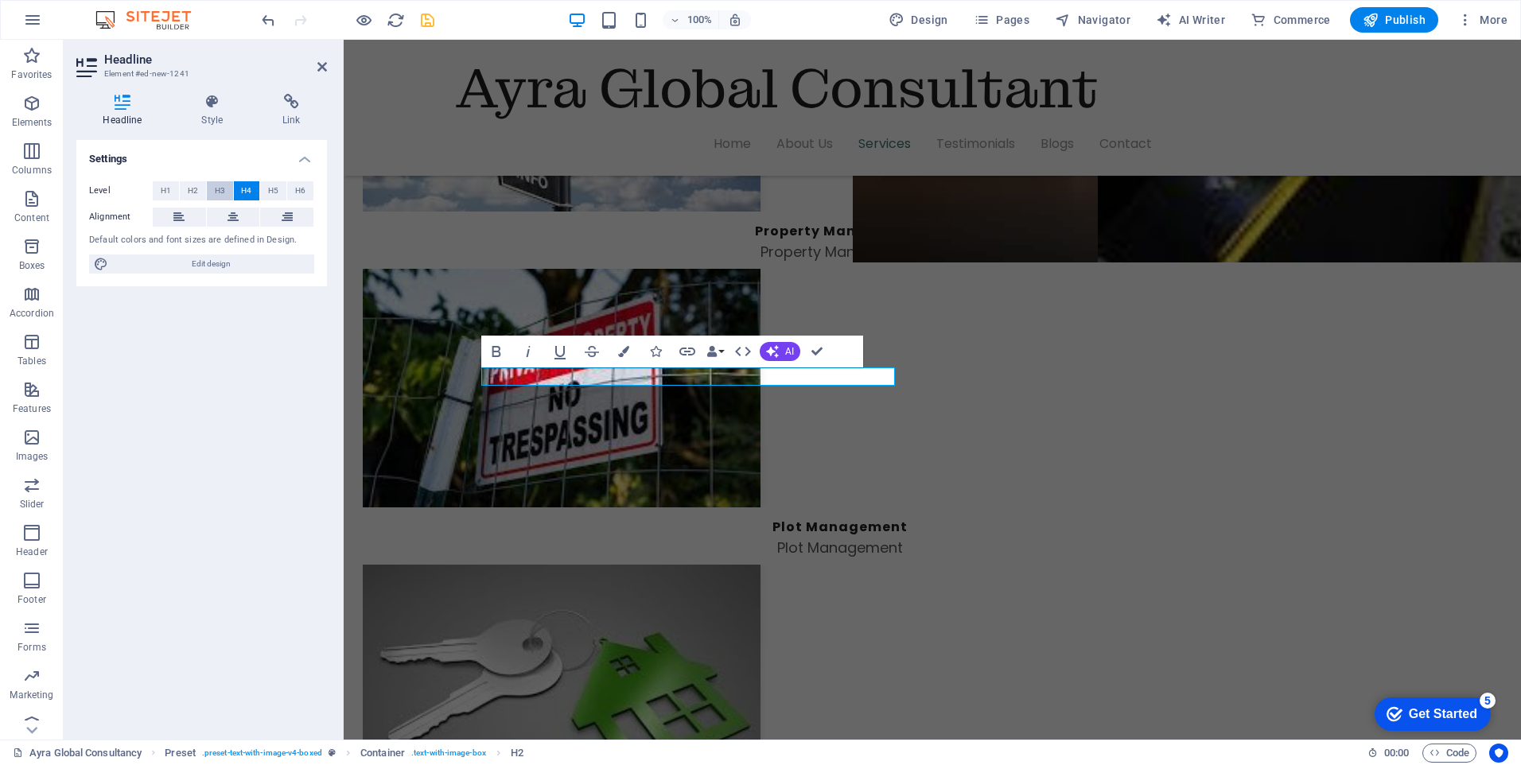
click at [213, 190] on button "H3" at bounding box center [220, 190] width 26 height 19
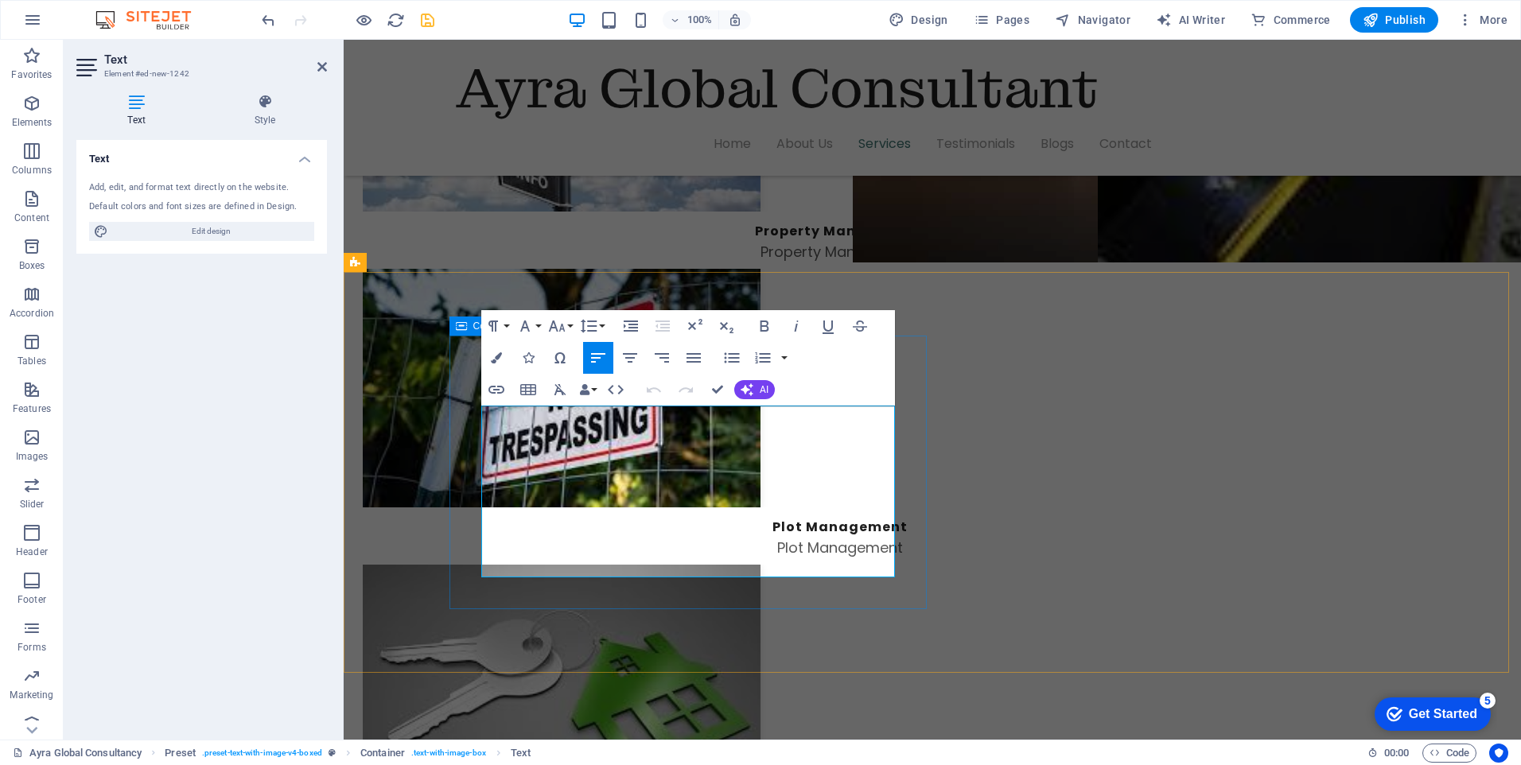
drag, startPoint x: 637, startPoint y: 571, endPoint x: 477, endPoint y: 418, distance: 221.7
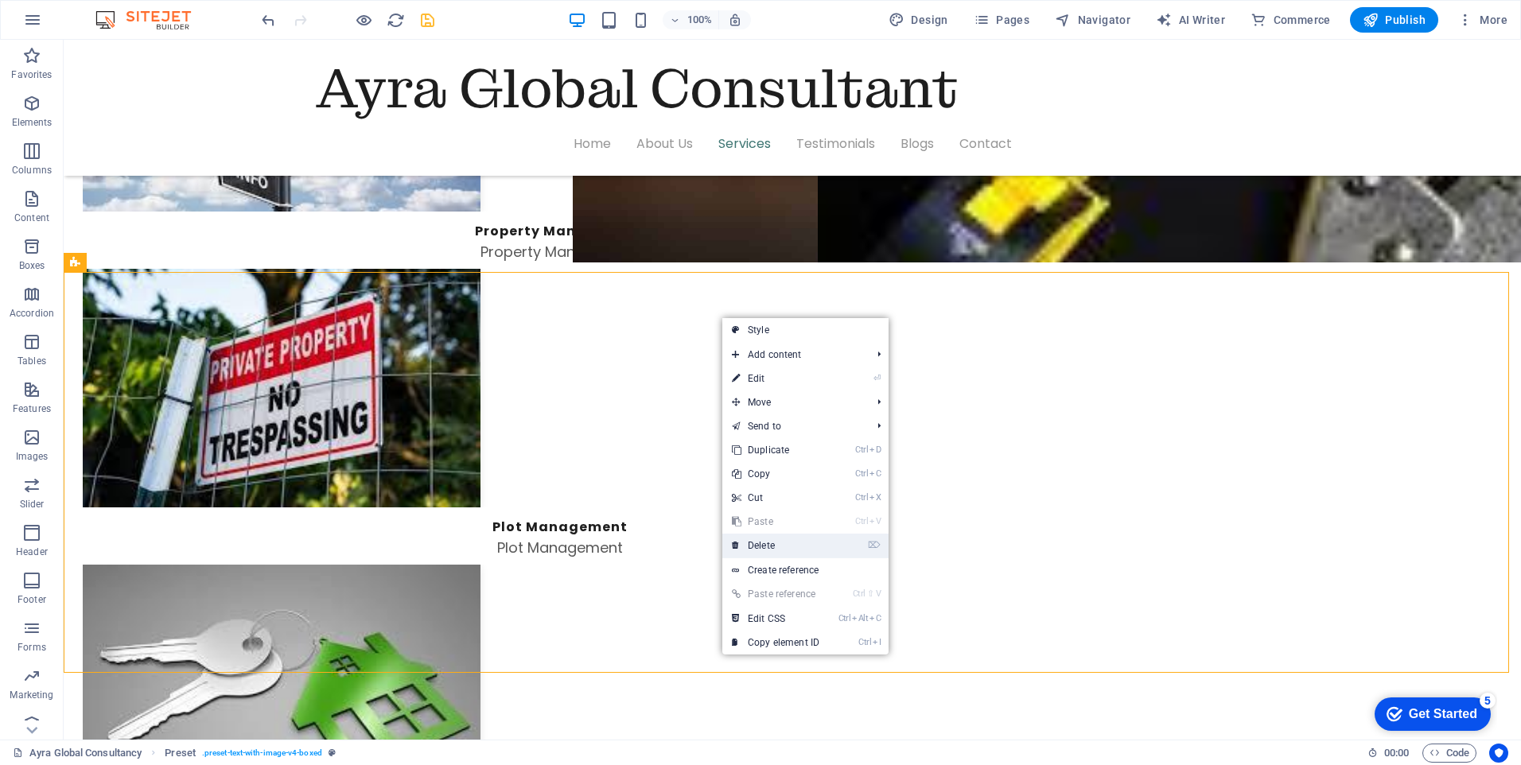
click at [779, 548] on link "⌦ Delete" at bounding box center [775, 546] width 107 height 24
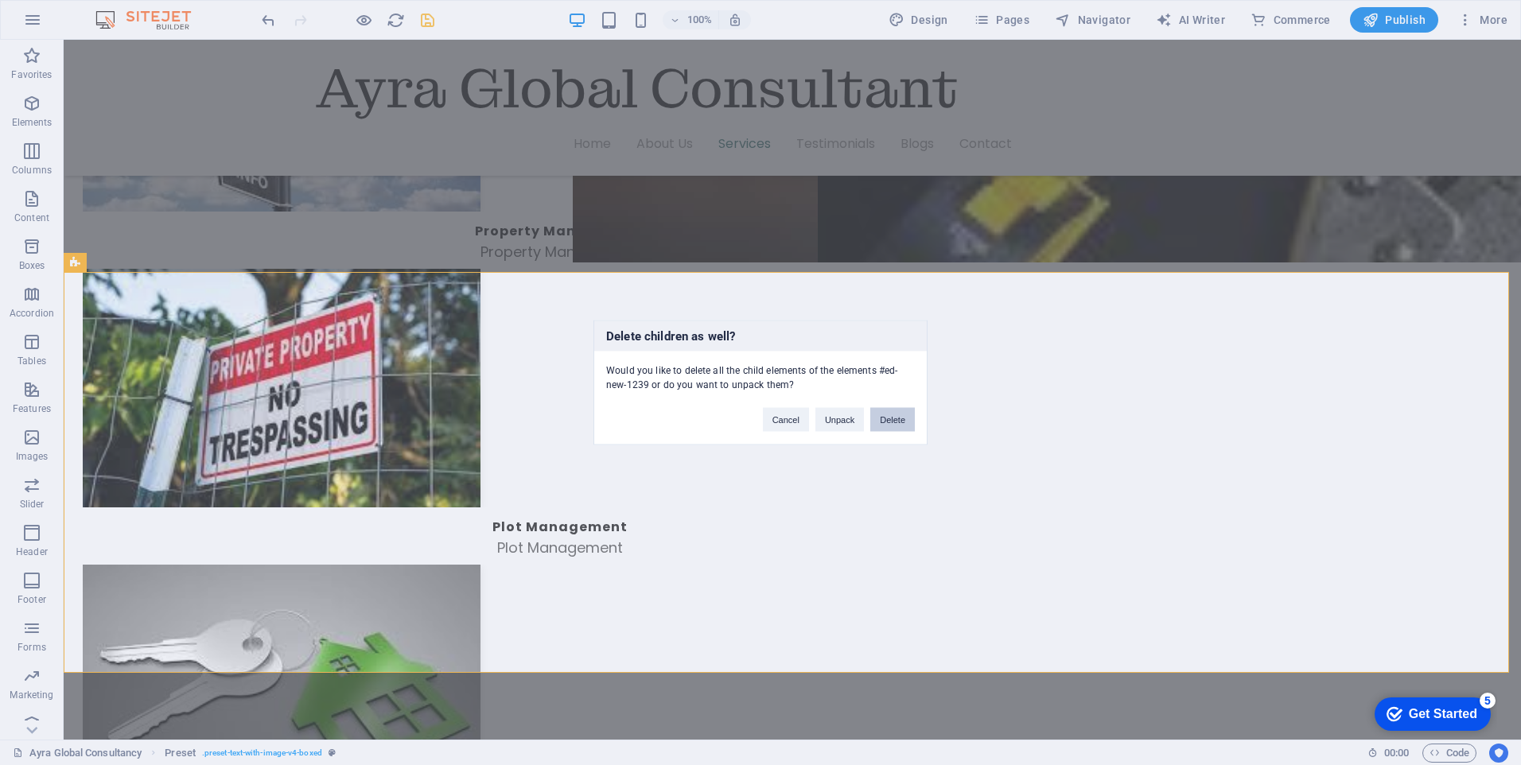
click at [890, 422] on button "Delete" at bounding box center [892, 420] width 45 height 24
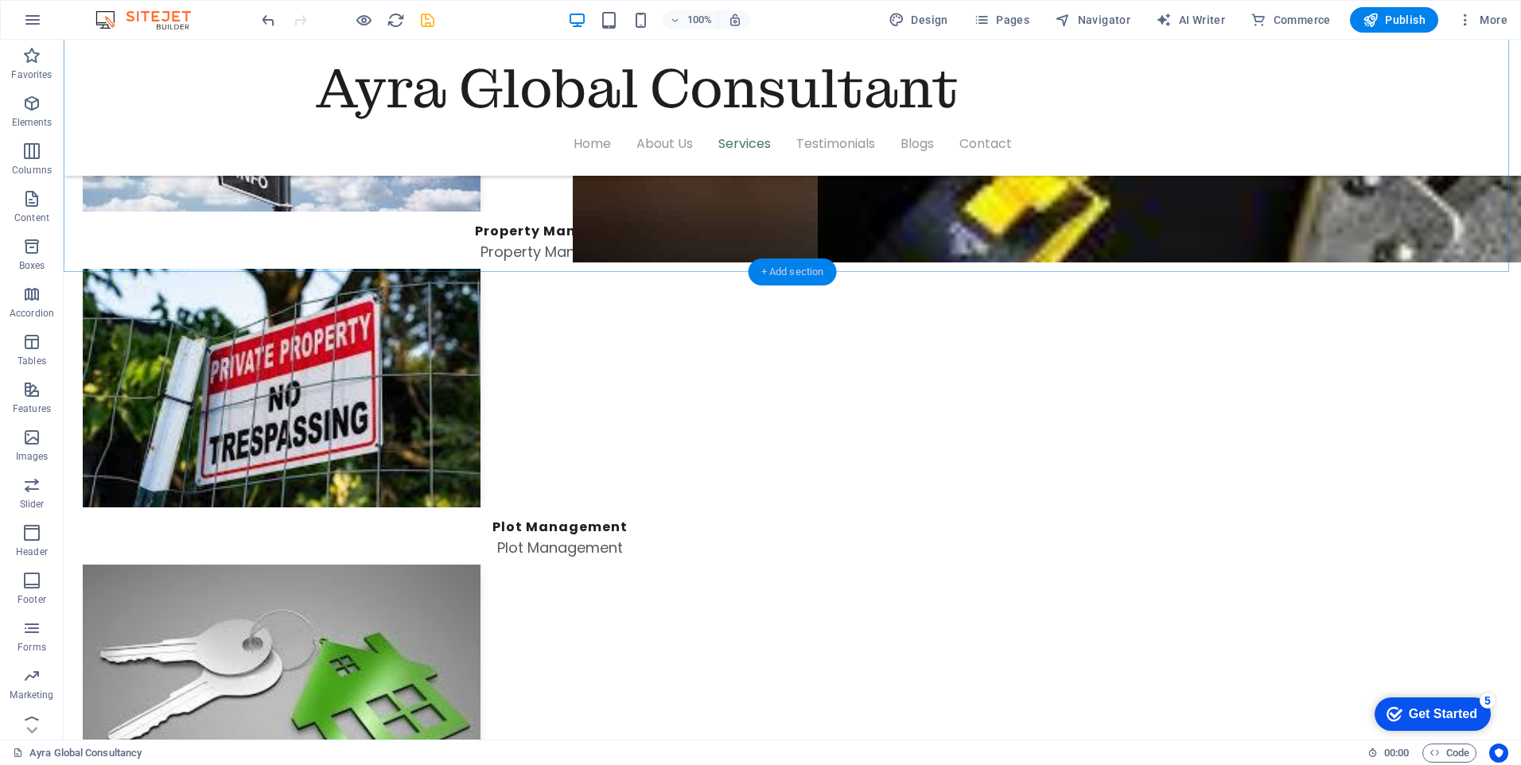
click at [790, 271] on div "+ Add section" at bounding box center [793, 272] width 88 height 27
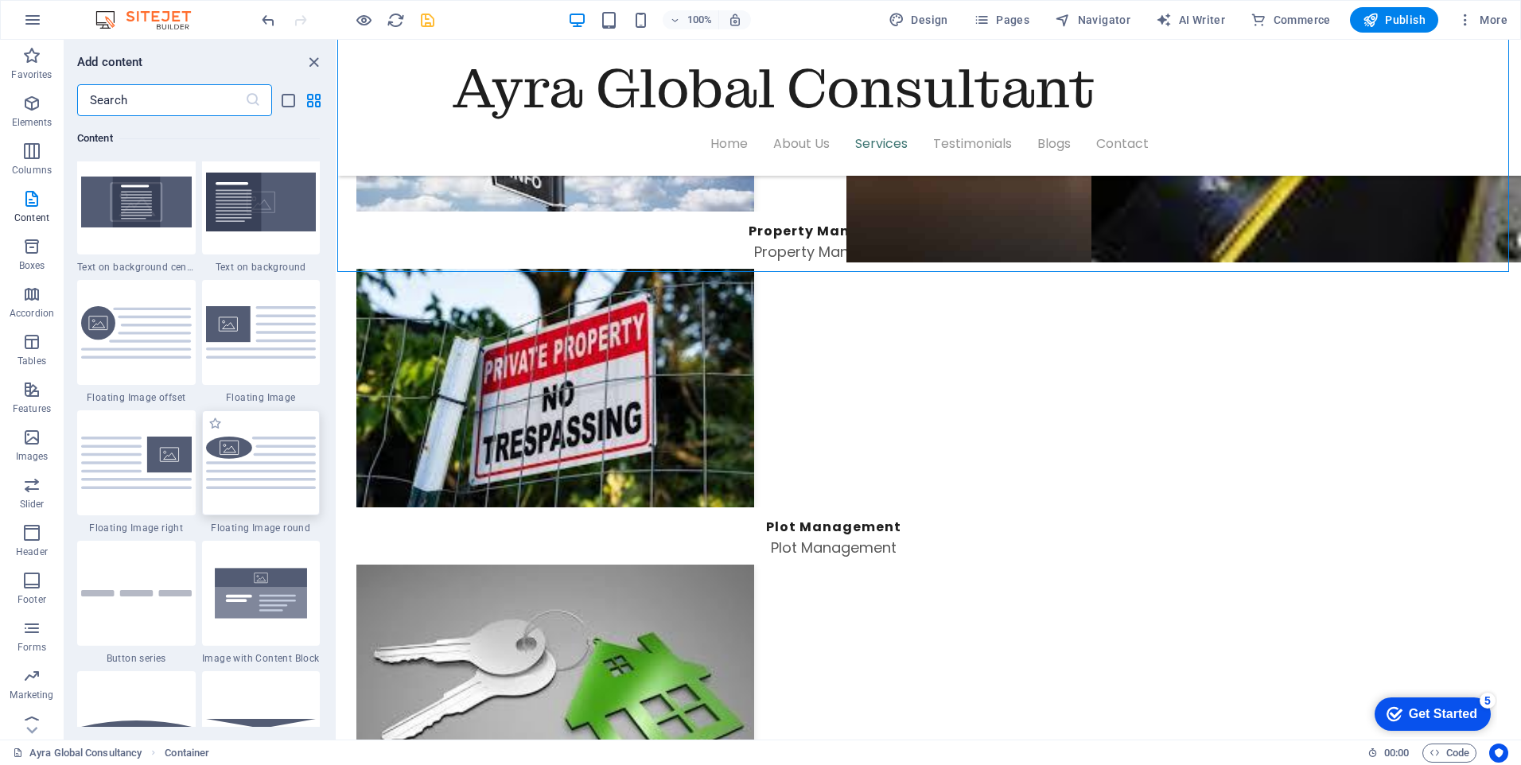
scroll to position [3341, 0]
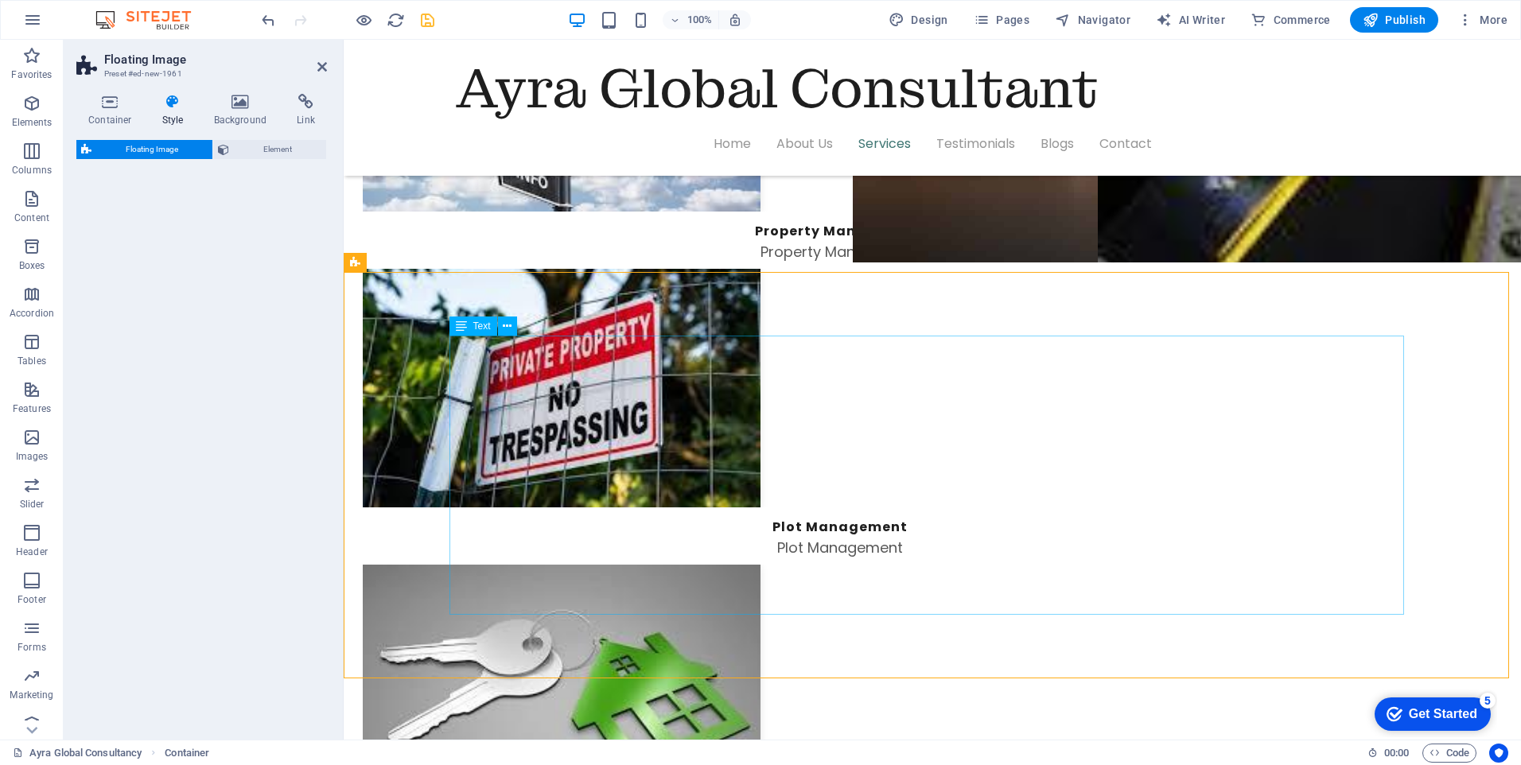
select select "%"
select select "rem"
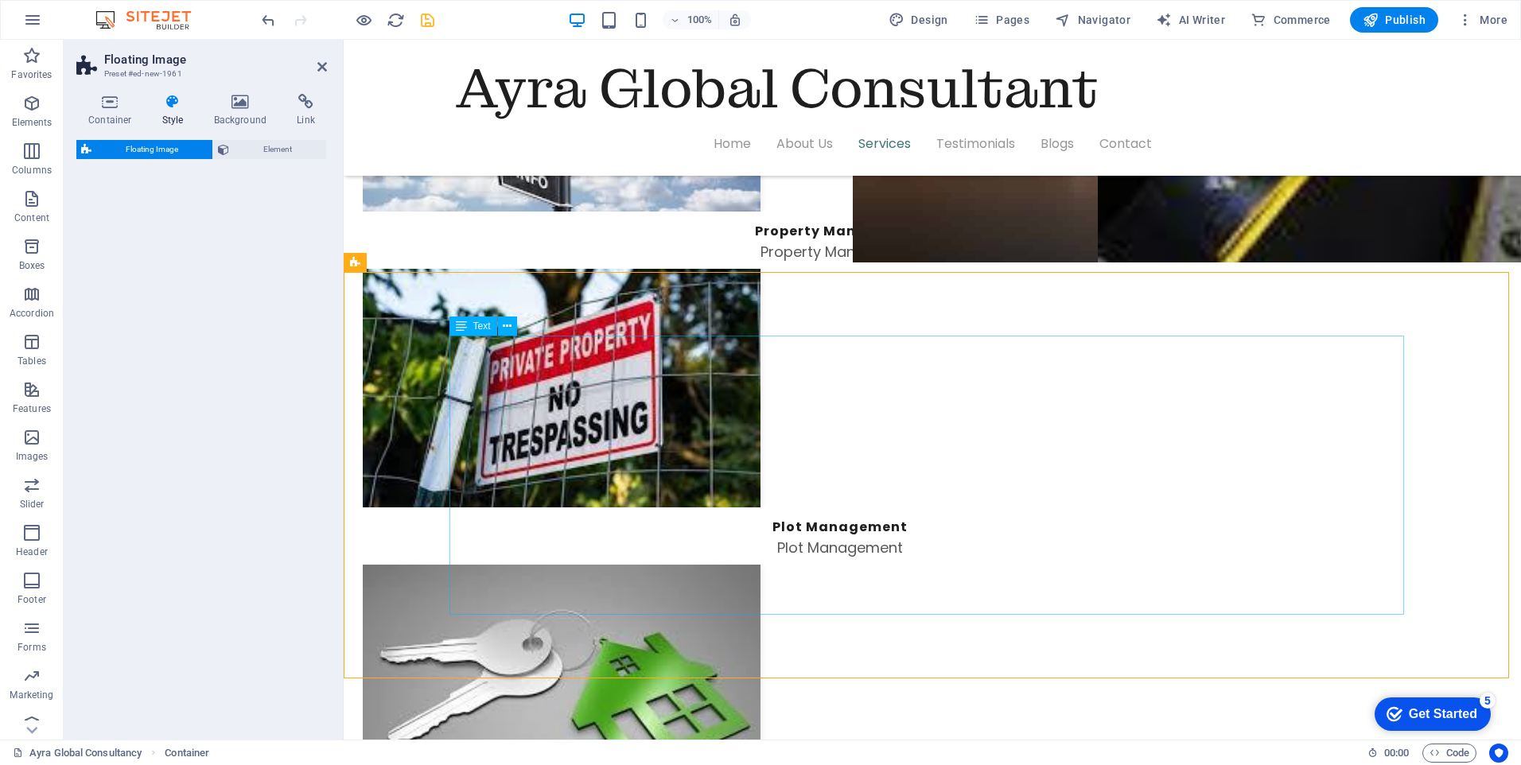
select select "preset-float-container-v3-default-right"
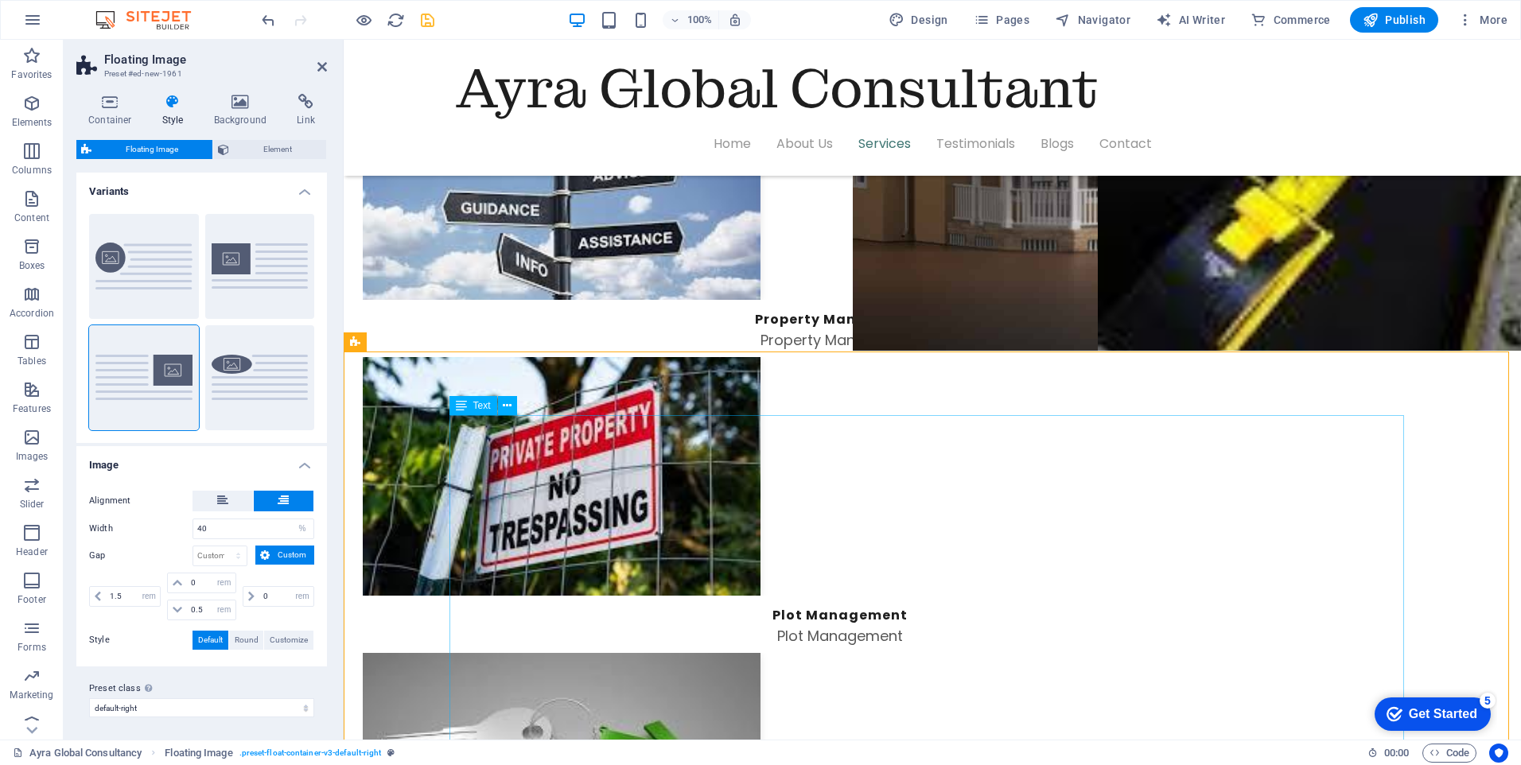
scroll to position [2782, 0]
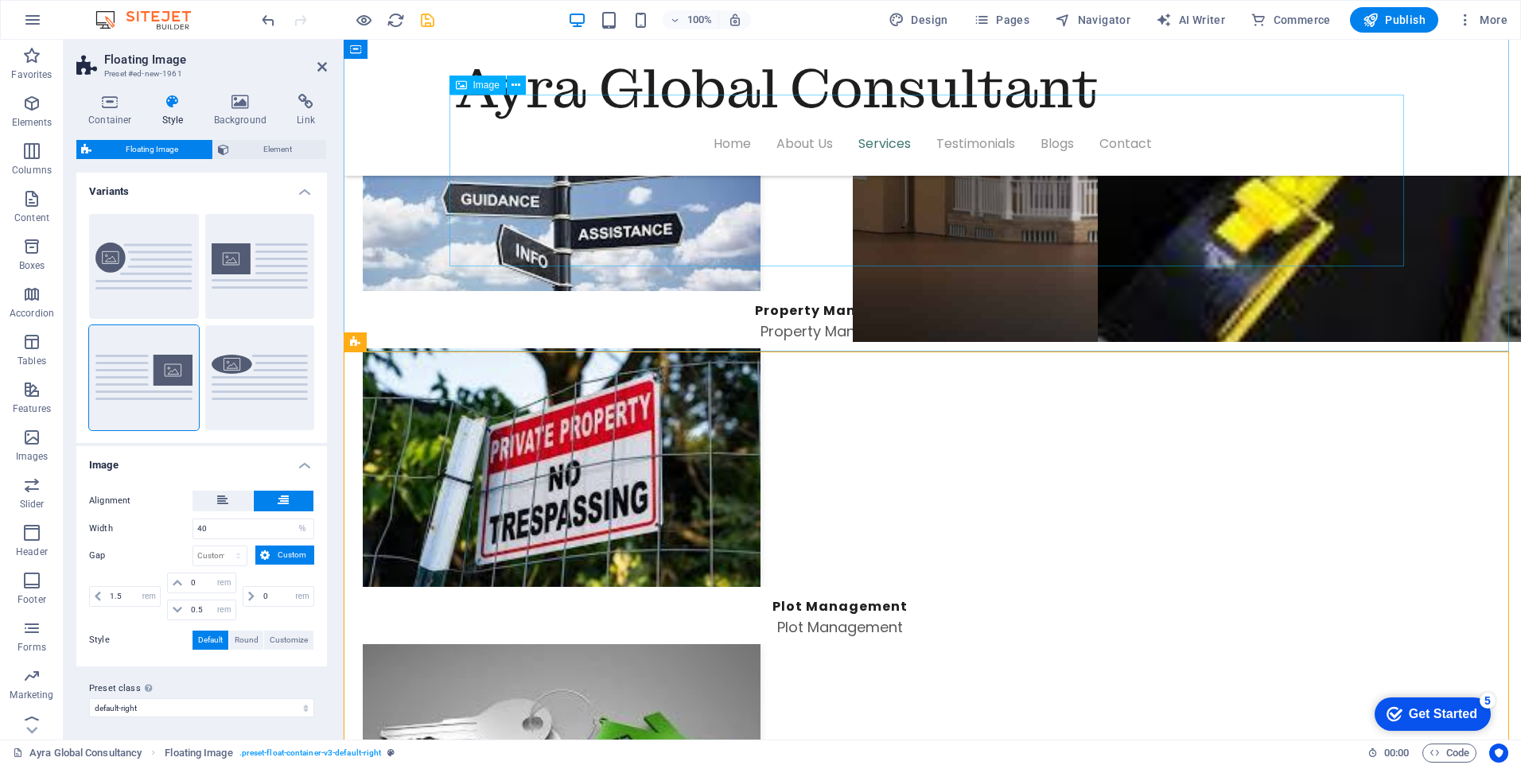
drag, startPoint x: 504, startPoint y: 471, endPoint x: 975, endPoint y: 259, distance: 516.4
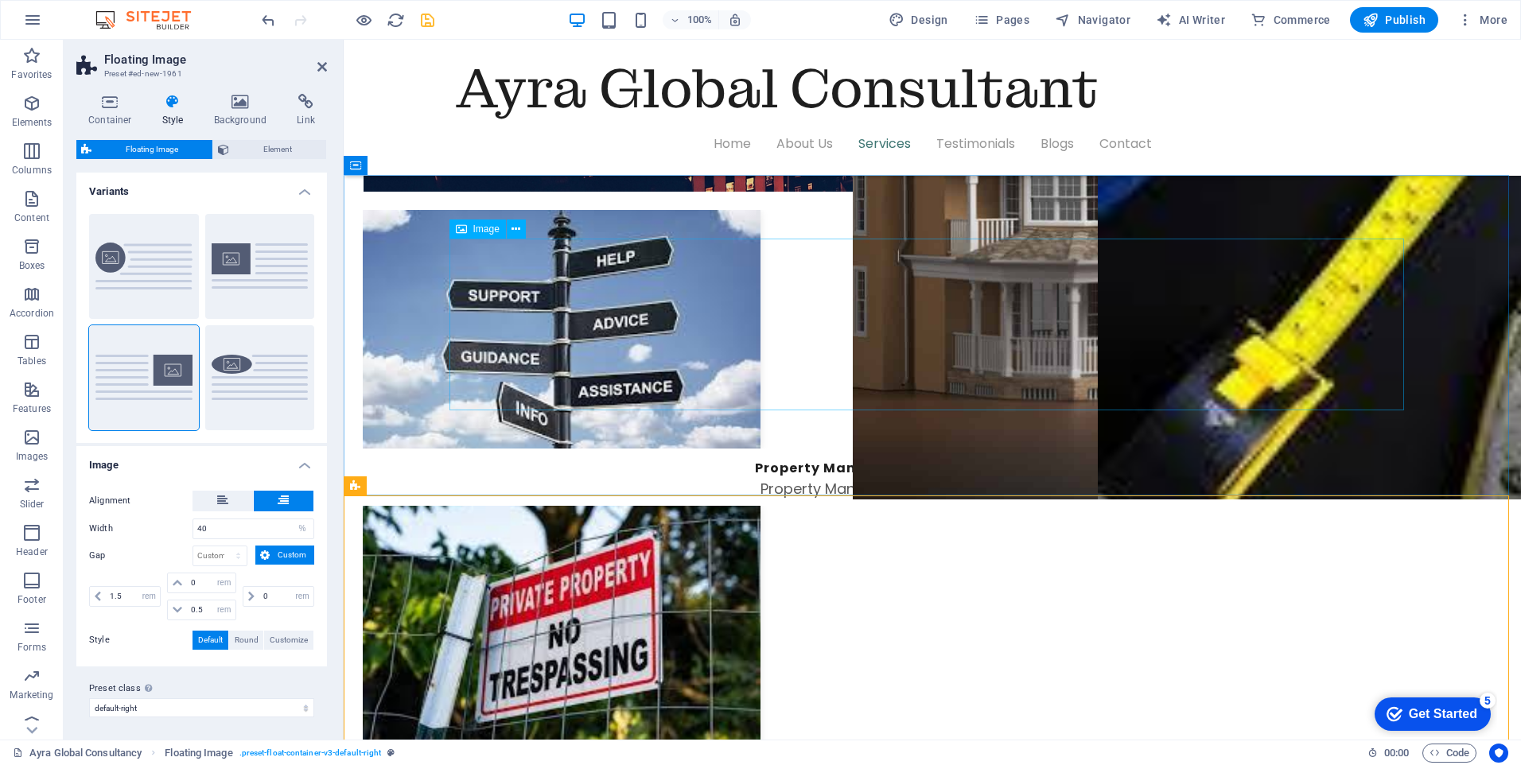
scroll to position [2623, 0]
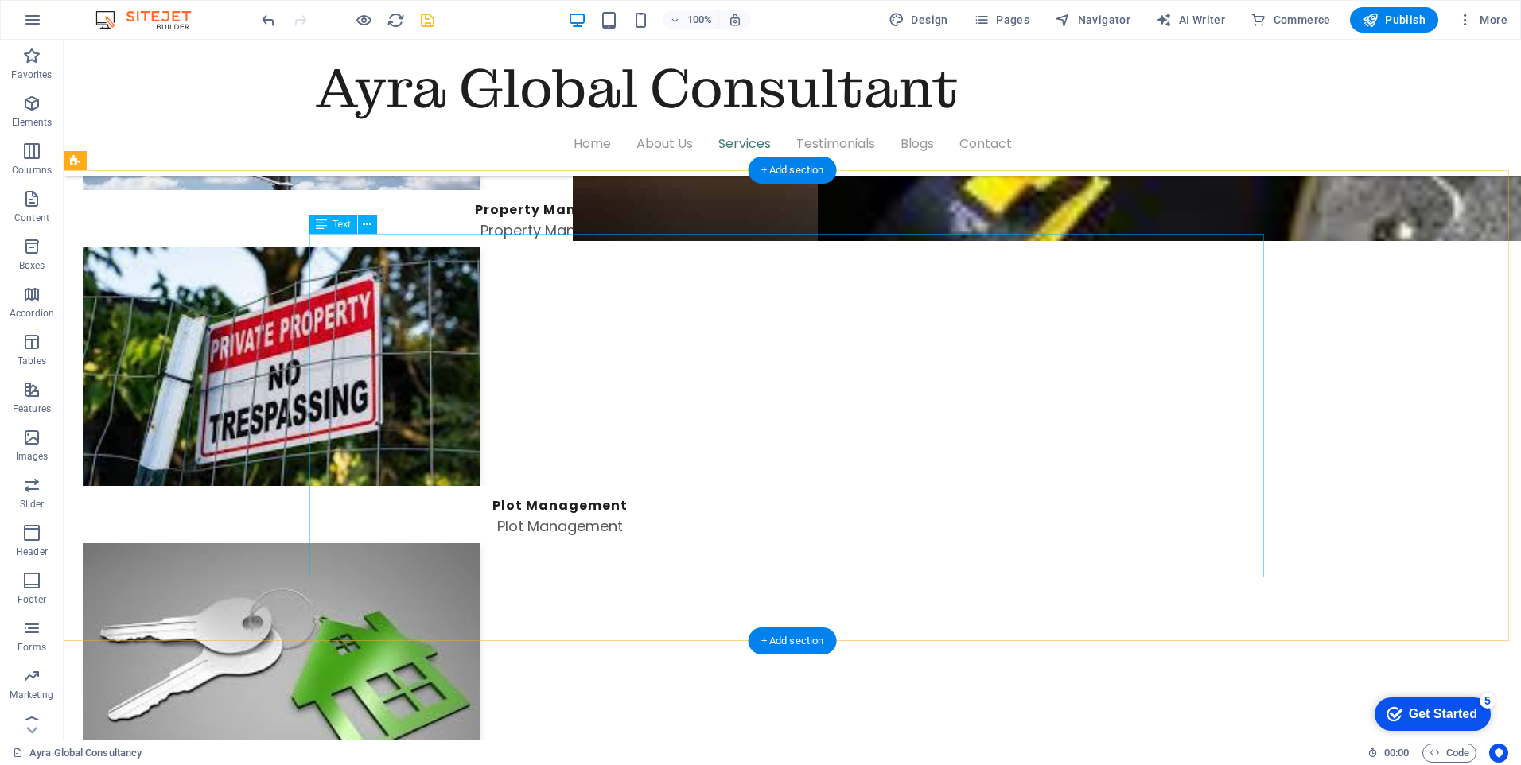
scroll to position [2862, 0]
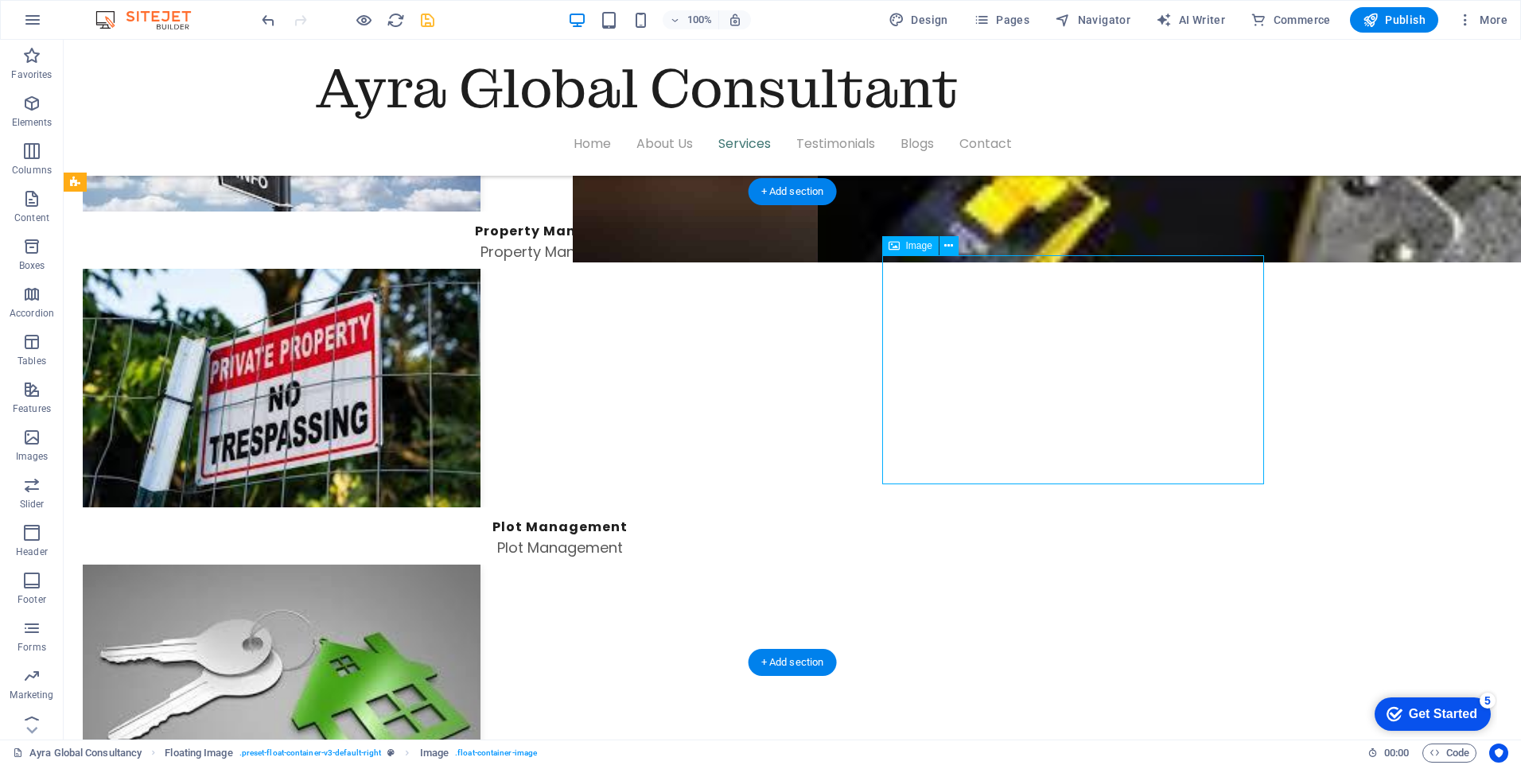
select select "%"
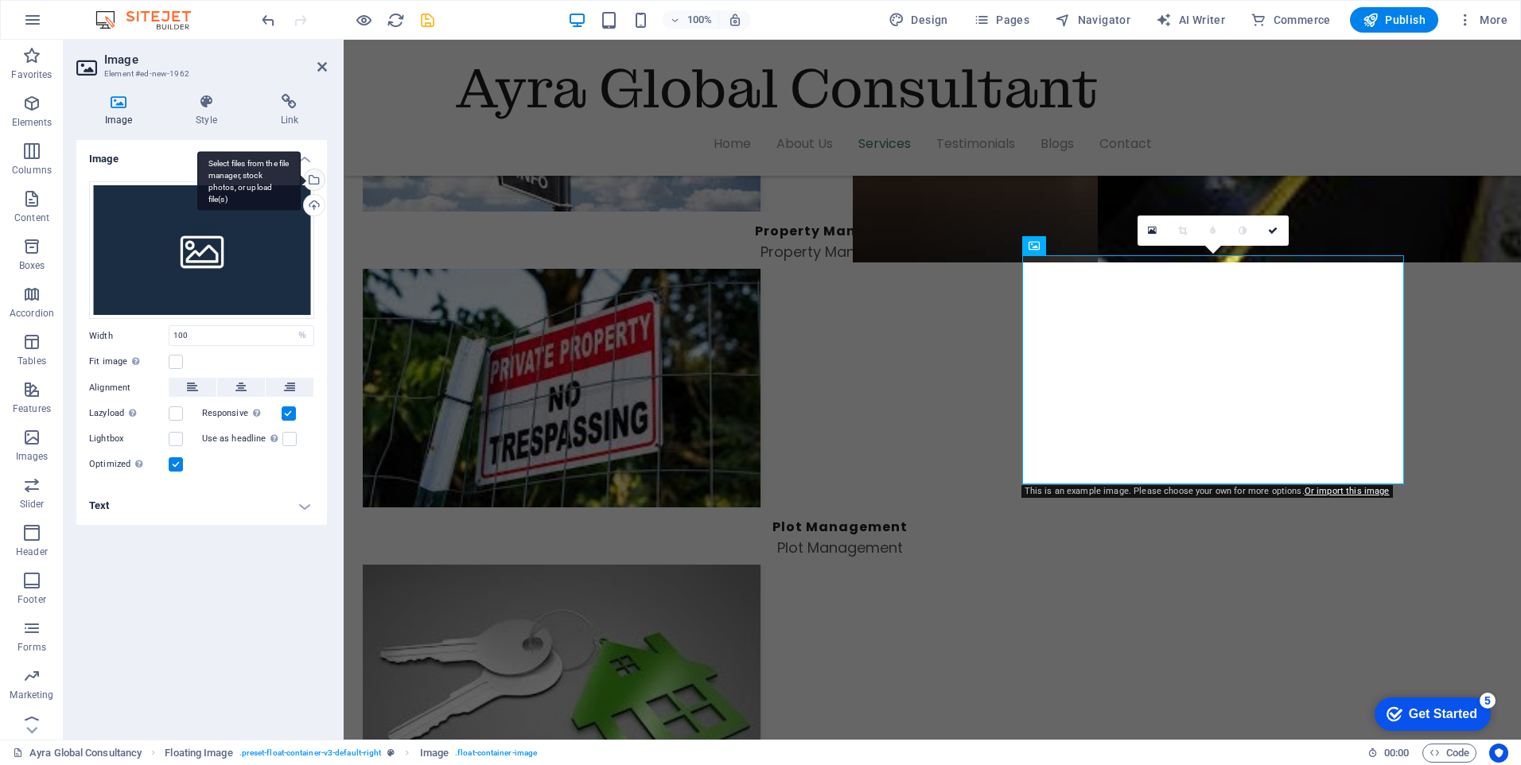
click at [301, 181] on div "Select files from the file manager, stock photos, or upload file(s)" at bounding box center [248, 181] width 103 height 60
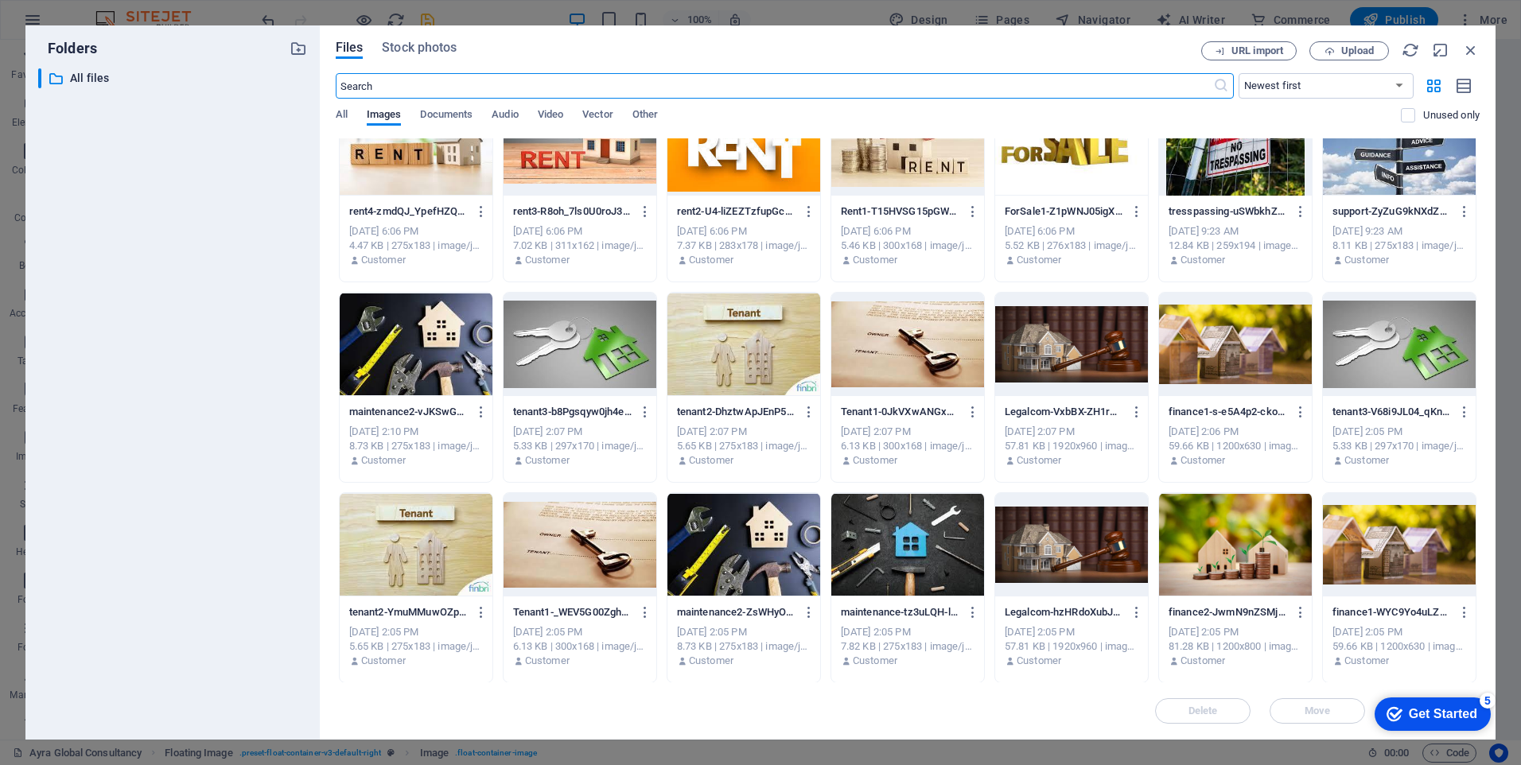
scroll to position [318, 0]
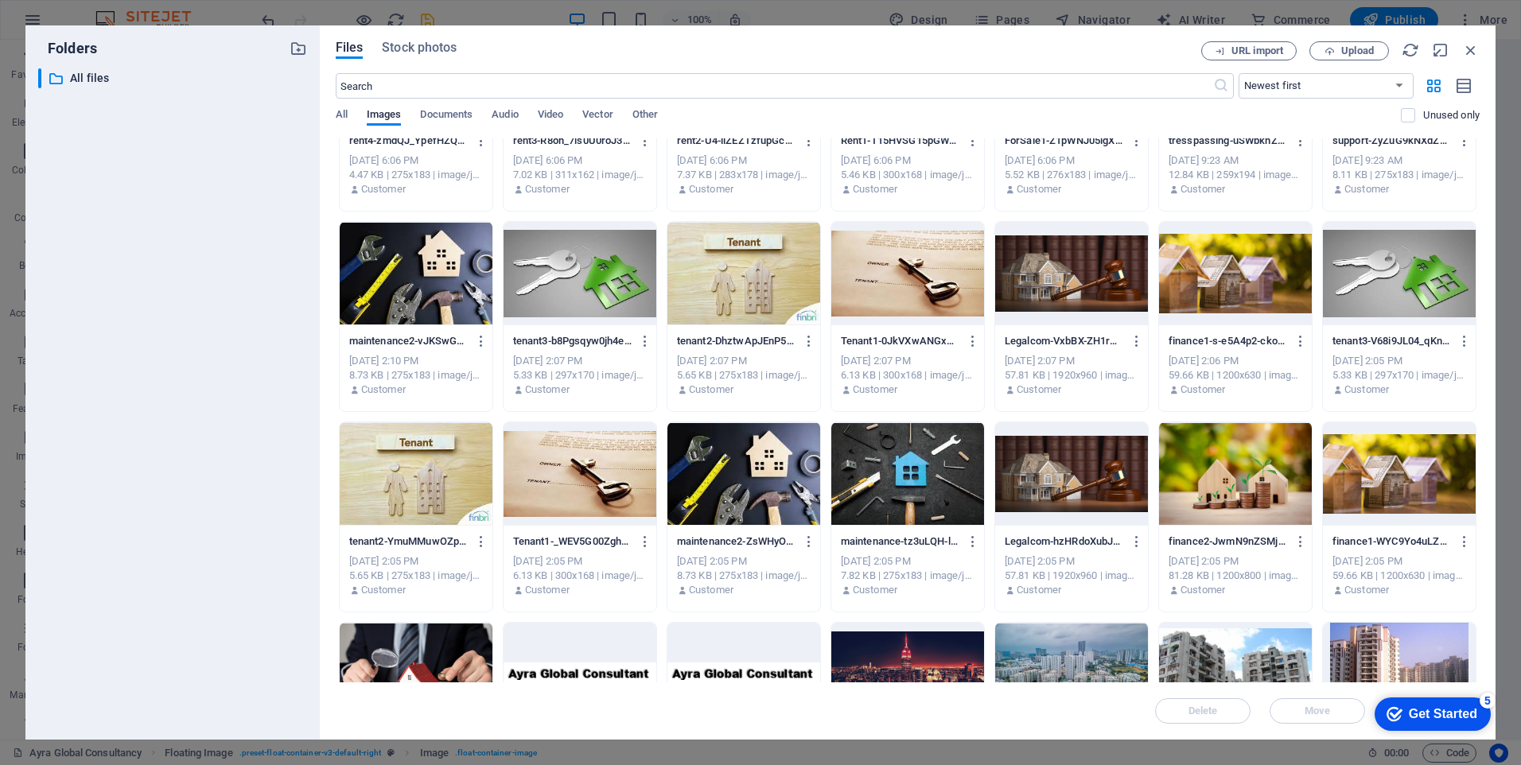
click at [408, 637] on div at bounding box center [416, 674] width 153 height 103
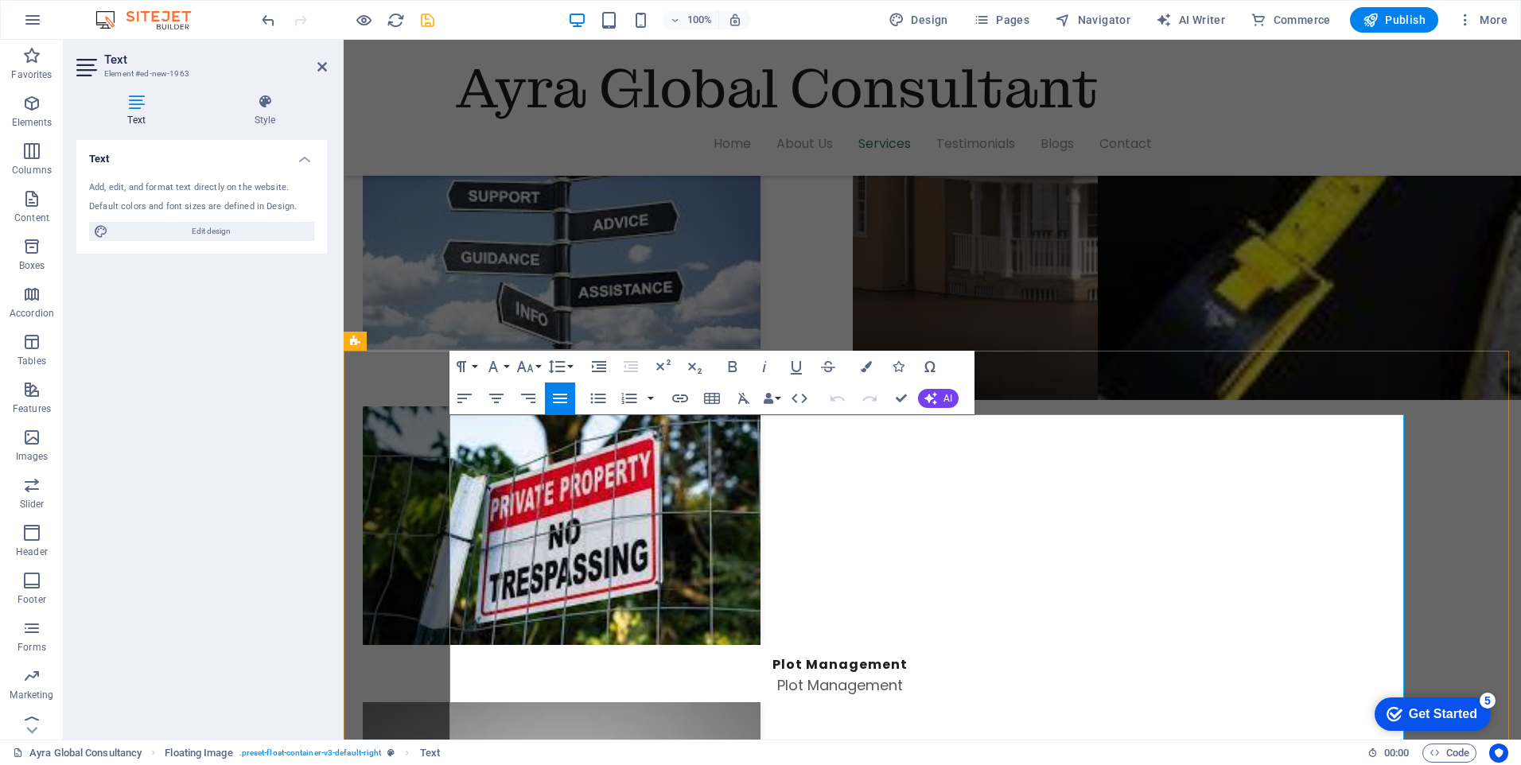
scroll to position [2703, 0]
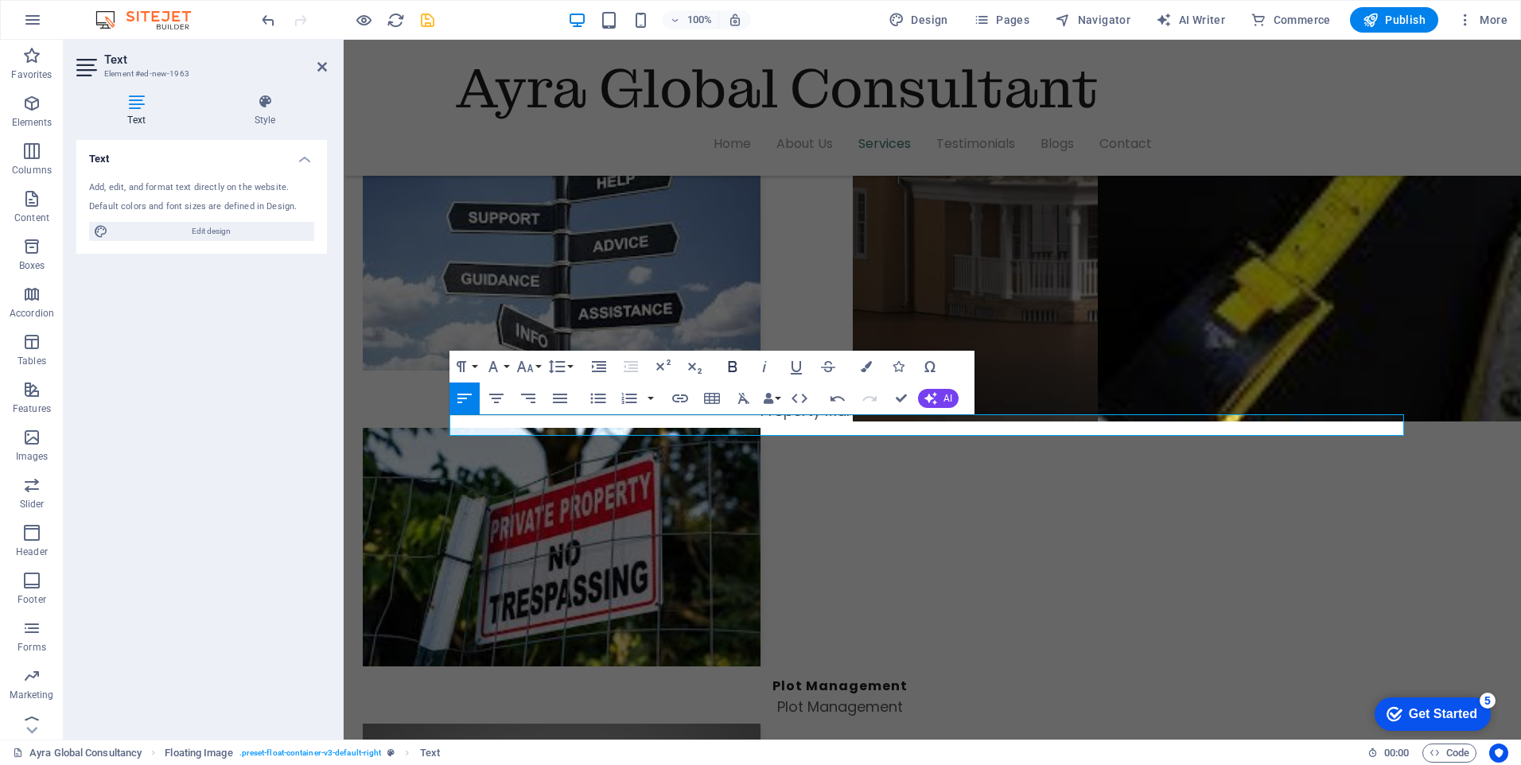
click at [731, 366] on icon "button" at bounding box center [732, 366] width 9 height 11
click at [540, 364] on button "Font Size" at bounding box center [528, 367] width 30 height 32
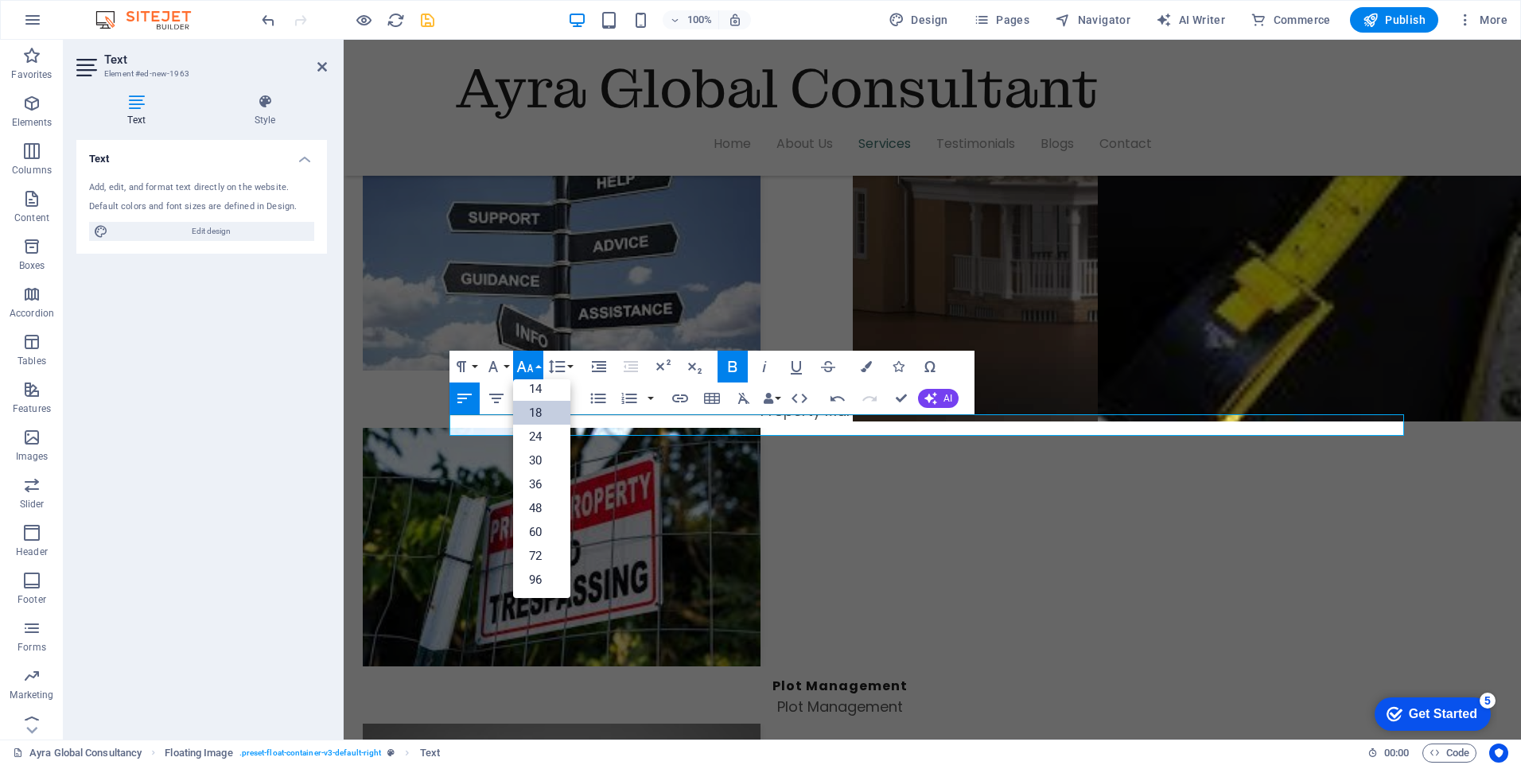
scroll to position [128, 0]
click at [479, 371] on button "Paragraph Format" at bounding box center [465, 367] width 30 height 32
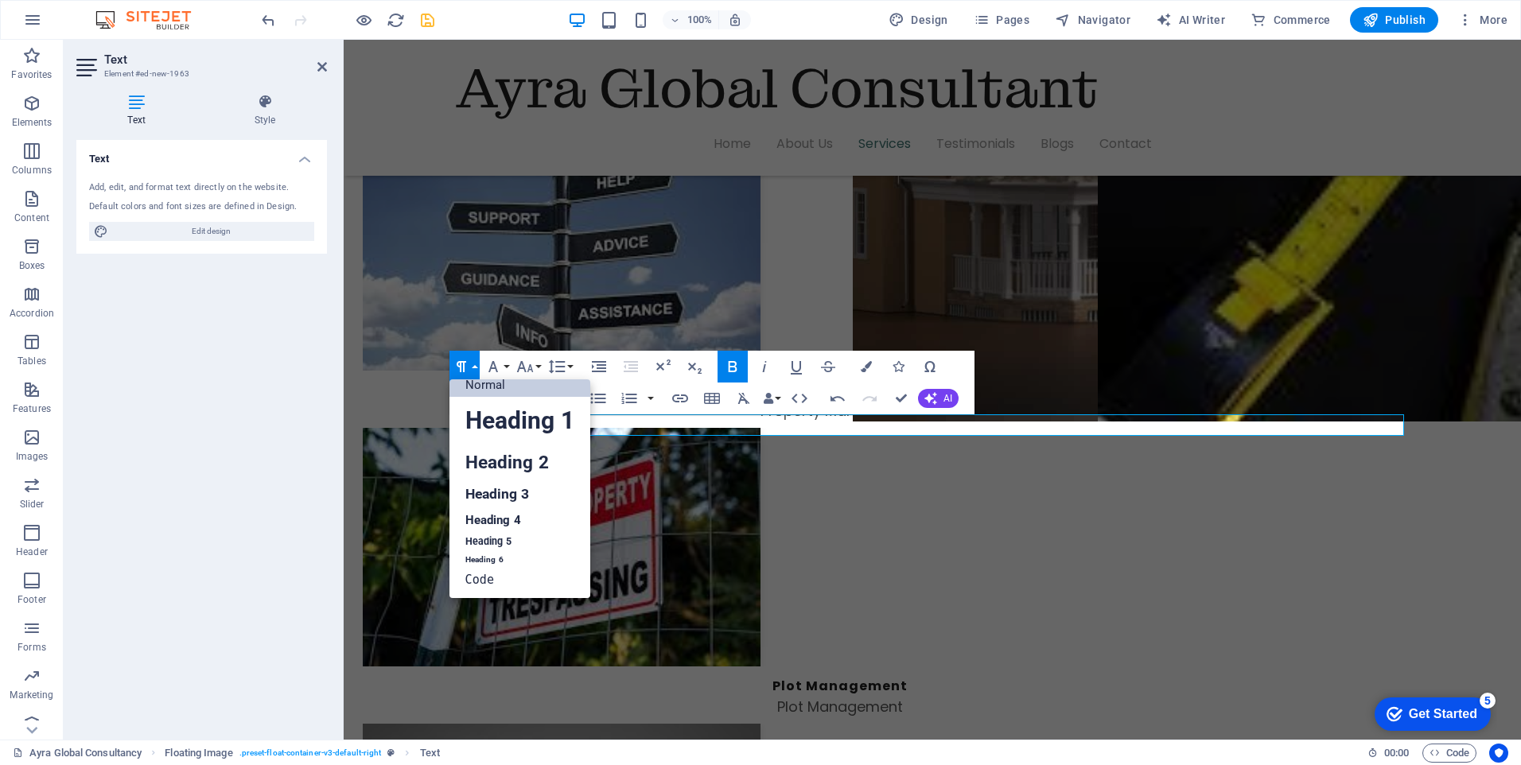
scroll to position [13, 0]
click at [509, 495] on link "Heading 3" at bounding box center [520, 495] width 141 height 28
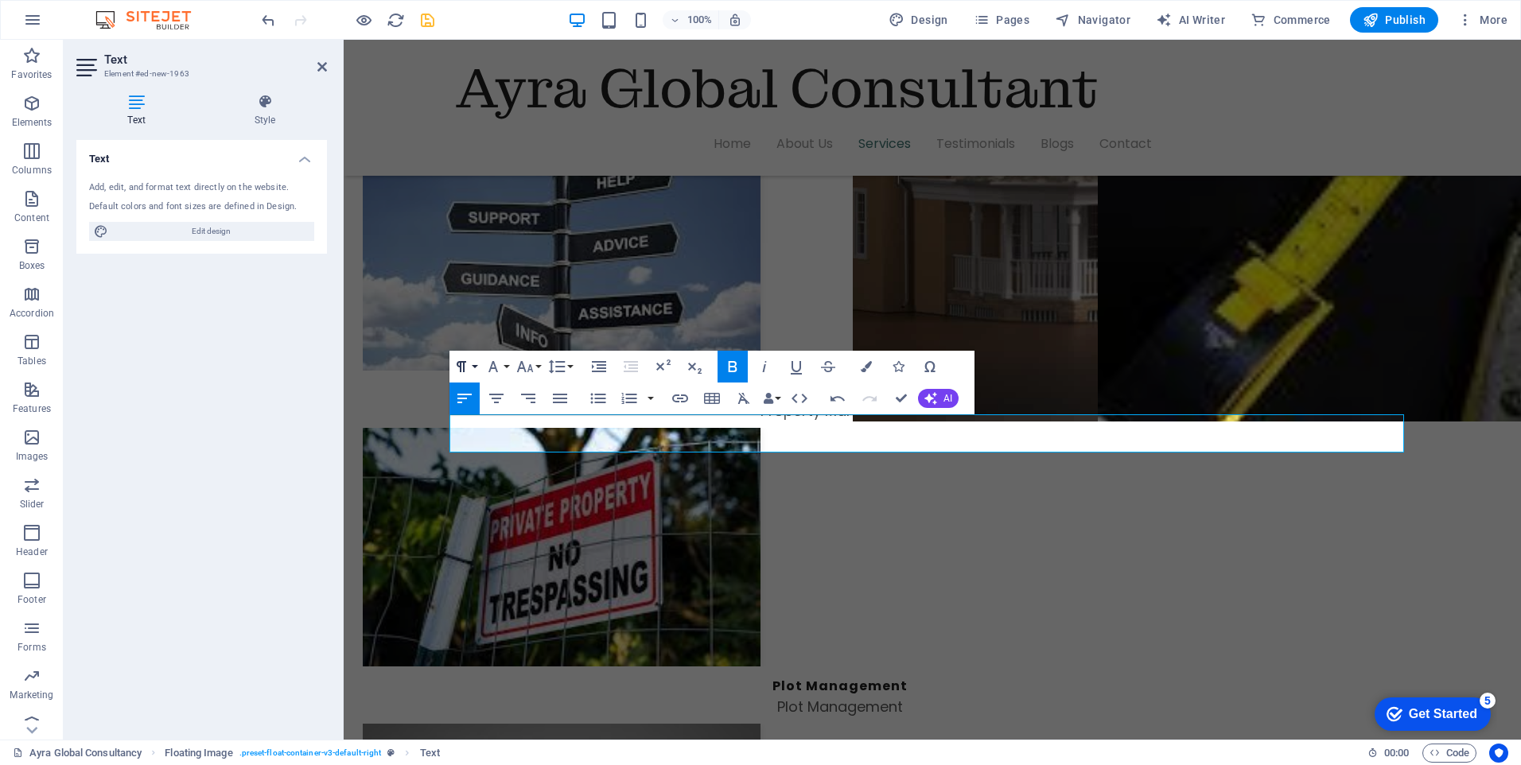
click at [476, 364] on button "Paragraph Format" at bounding box center [465, 367] width 30 height 32
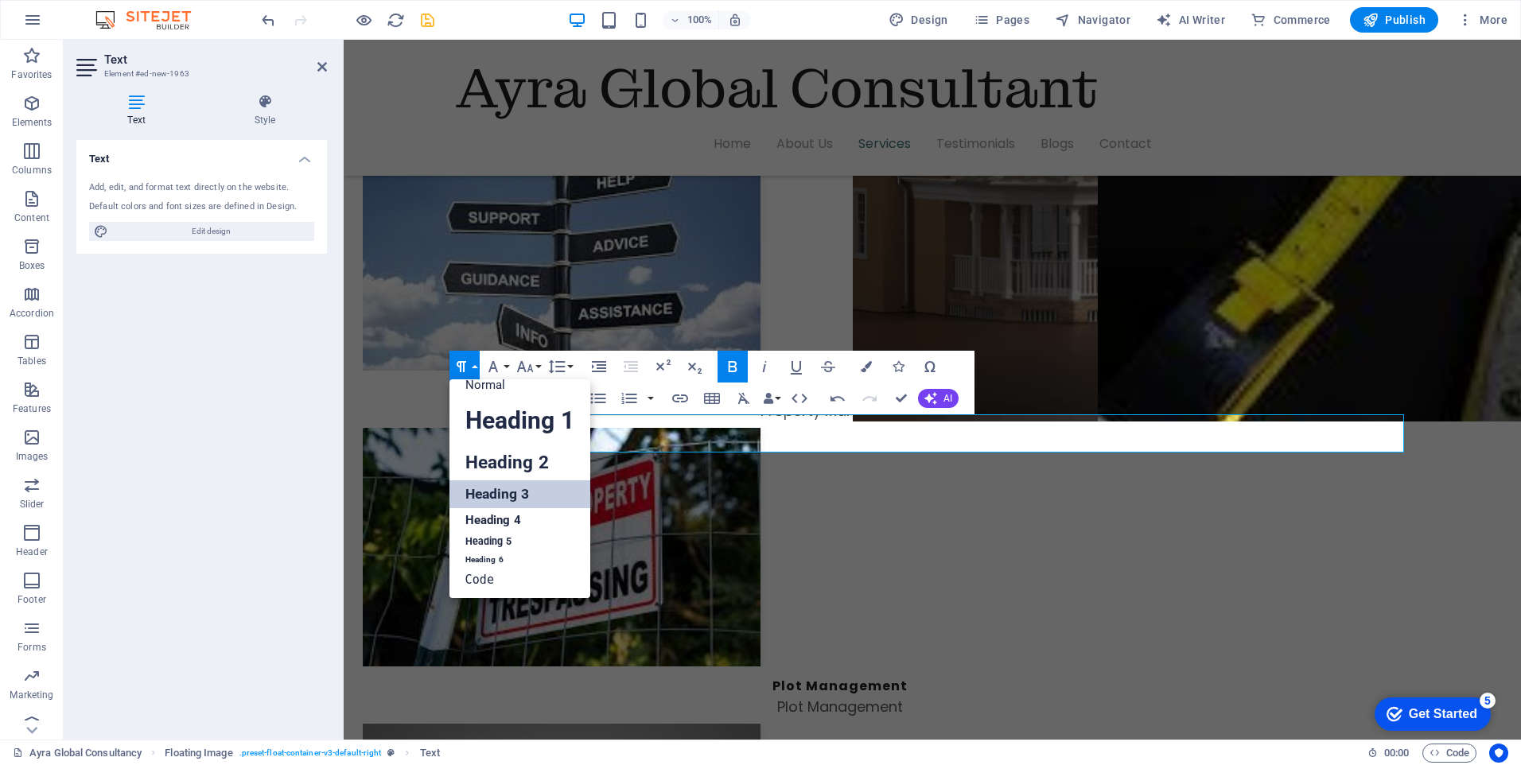
click at [501, 496] on link "Heading 3" at bounding box center [520, 495] width 141 height 28
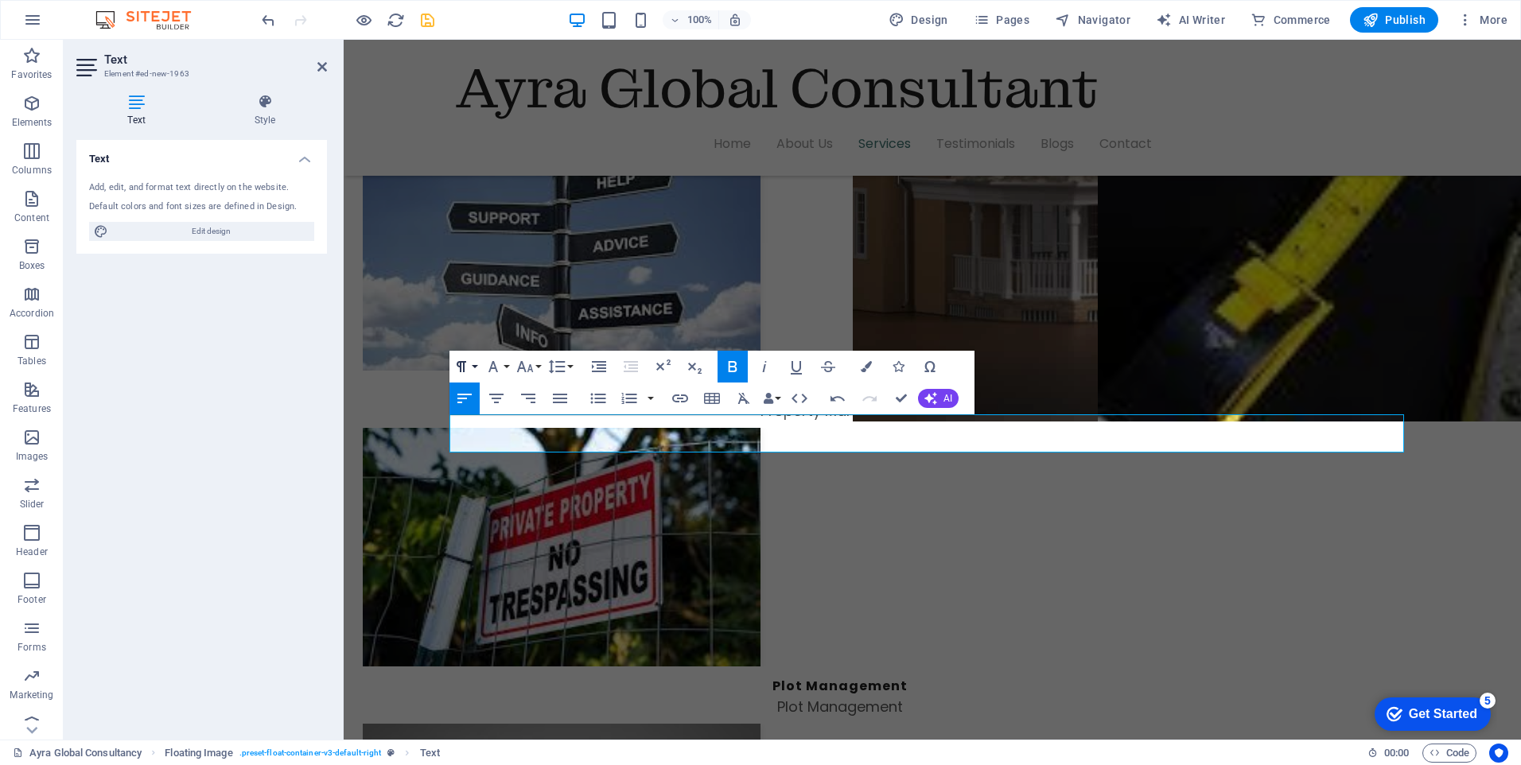
click at [474, 365] on button "Paragraph Format" at bounding box center [465, 367] width 30 height 32
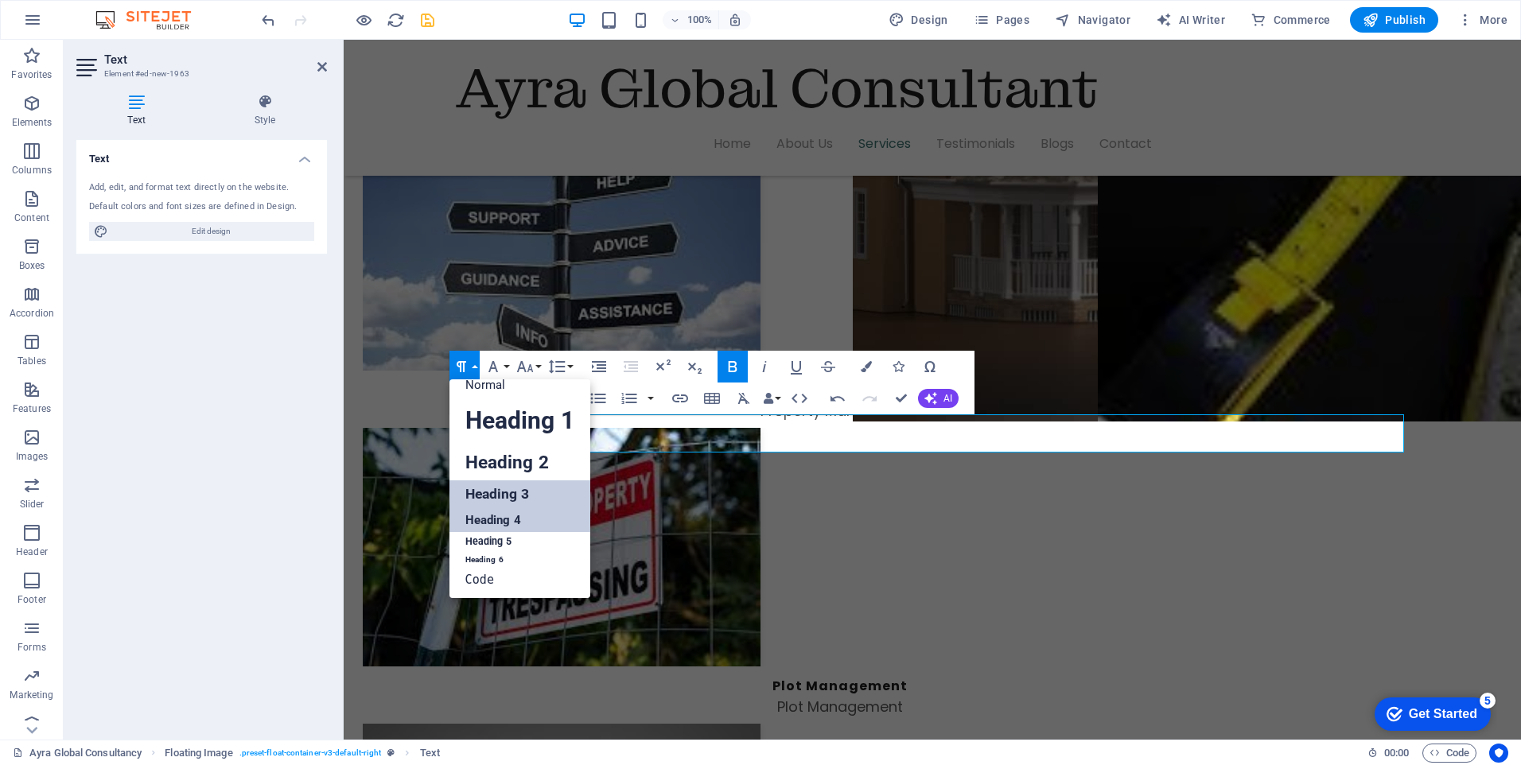
click at [495, 512] on link "Heading 4" at bounding box center [520, 520] width 141 height 24
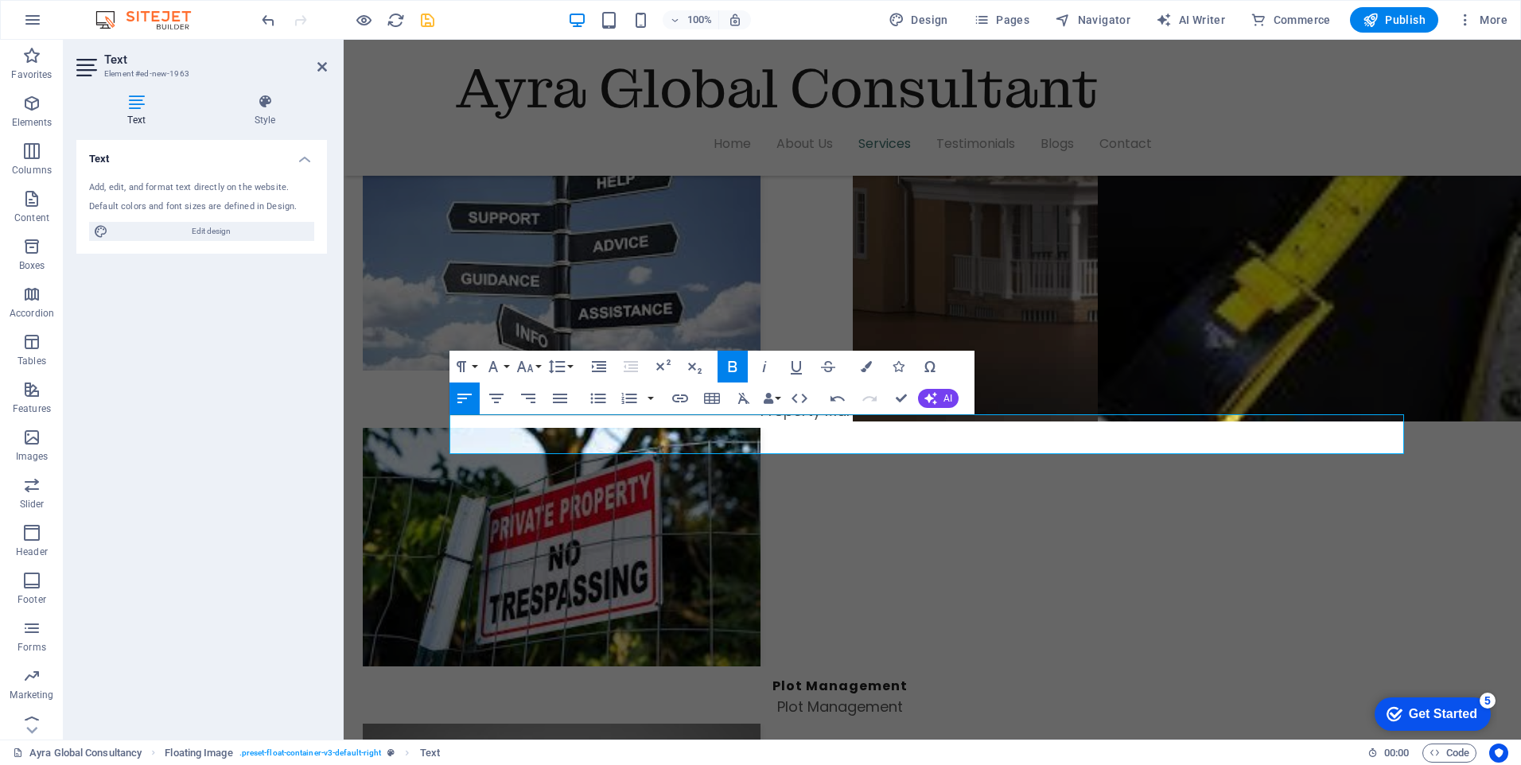
click at [734, 364] on icon "button" at bounding box center [732, 366] width 19 height 19
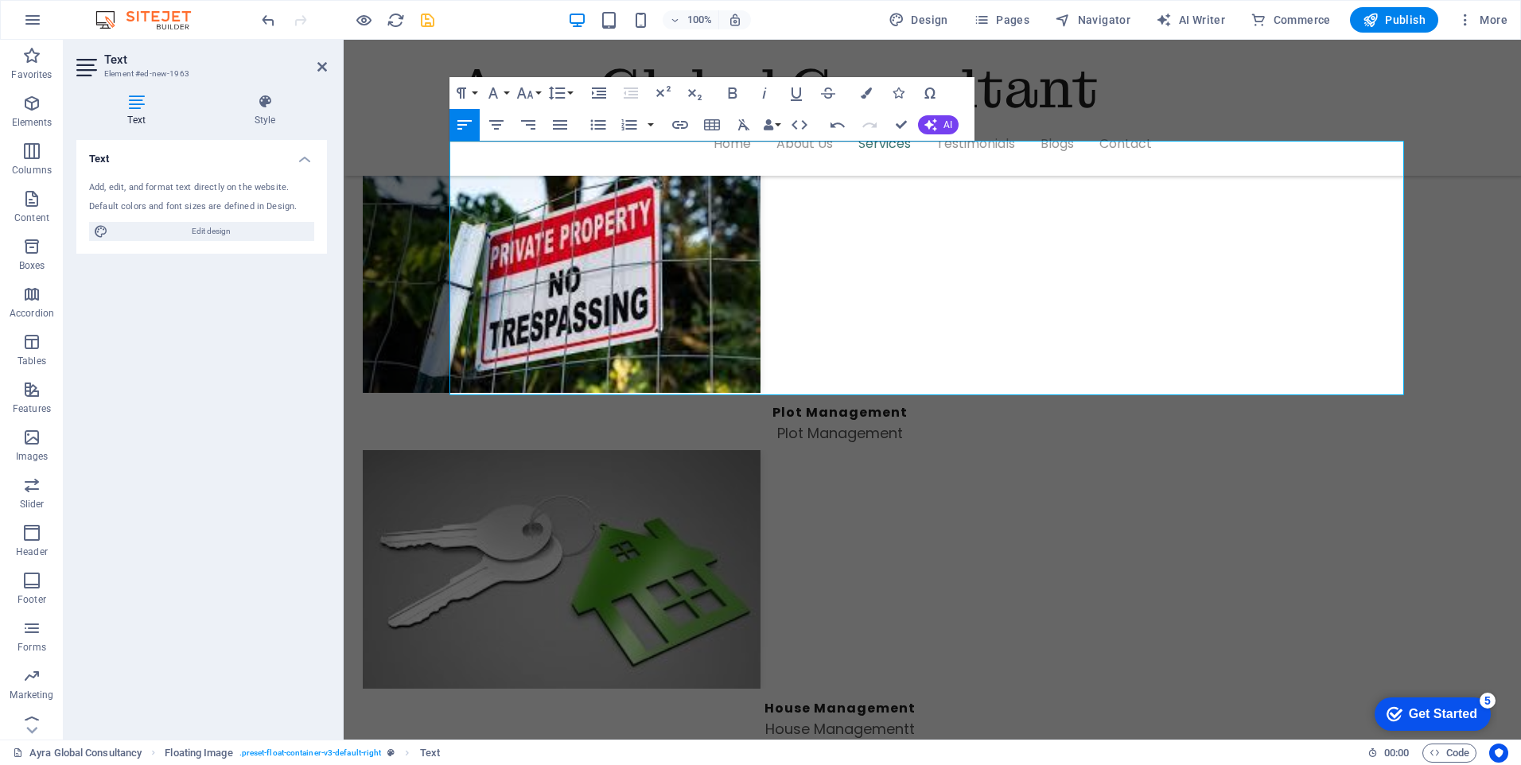
scroll to position [2984, 0]
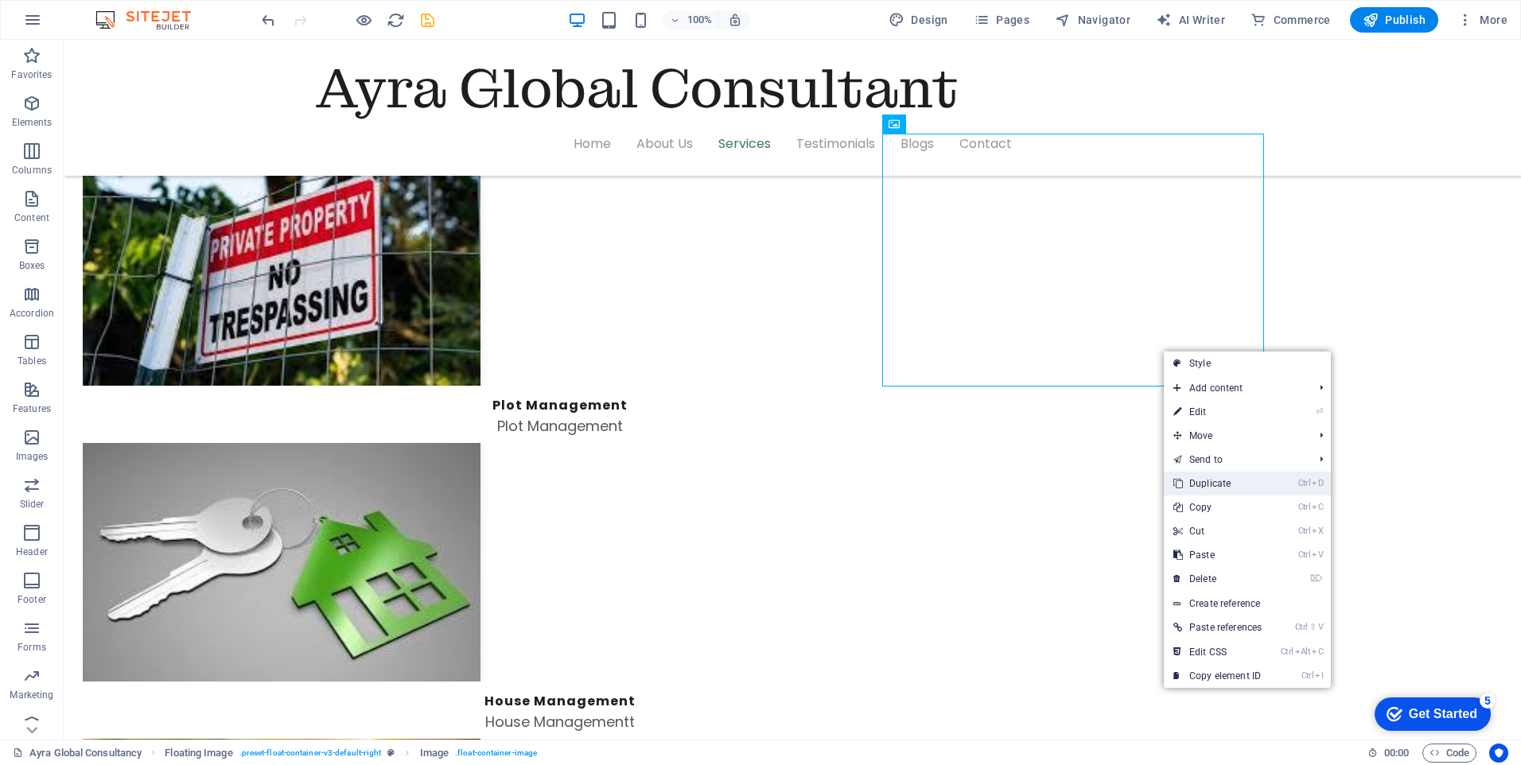
click at [1206, 481] on link "Ctrl D Duplicate" at bounding box center [1217, 484] width 107 height 24
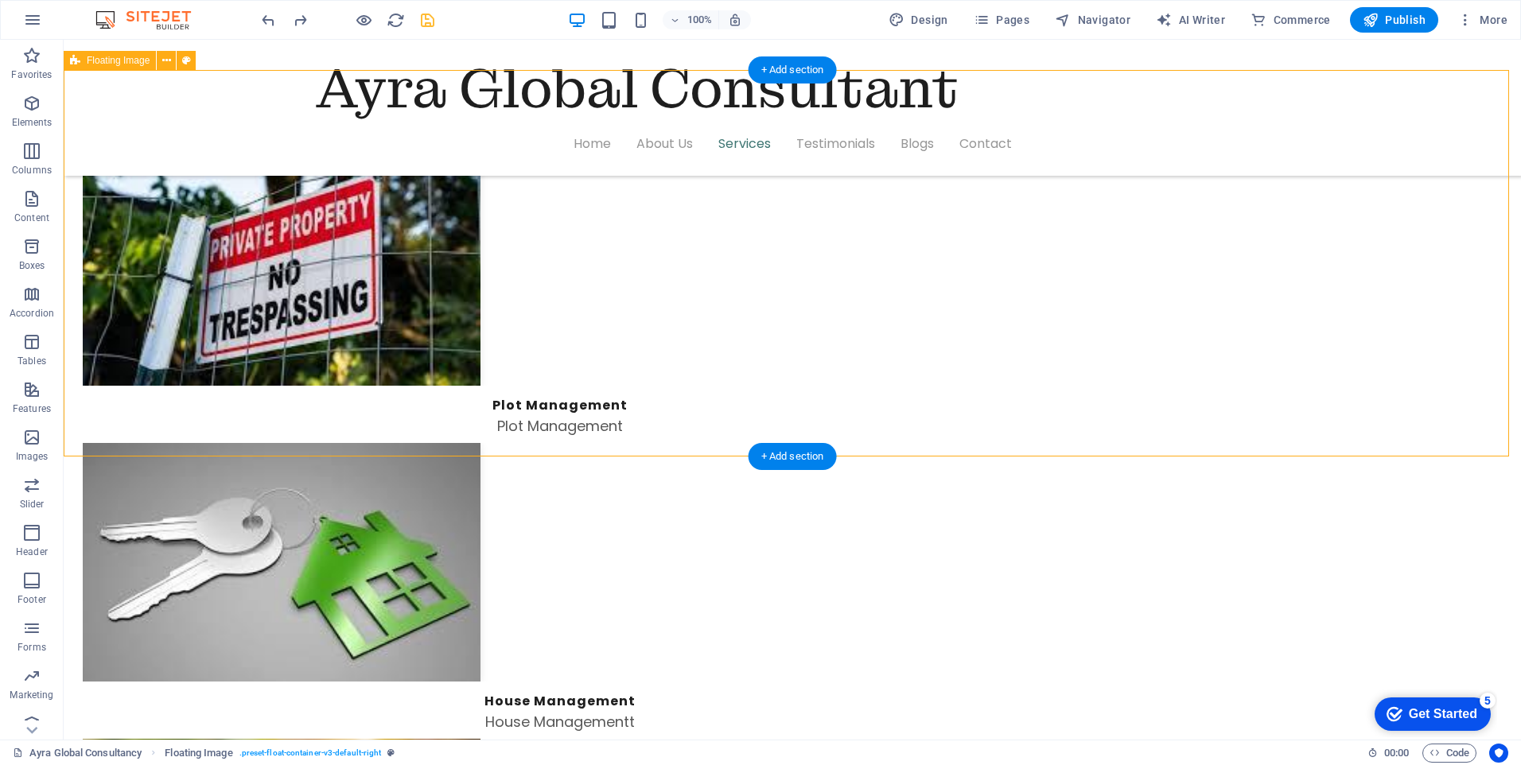
select select "%"
select select "rem"
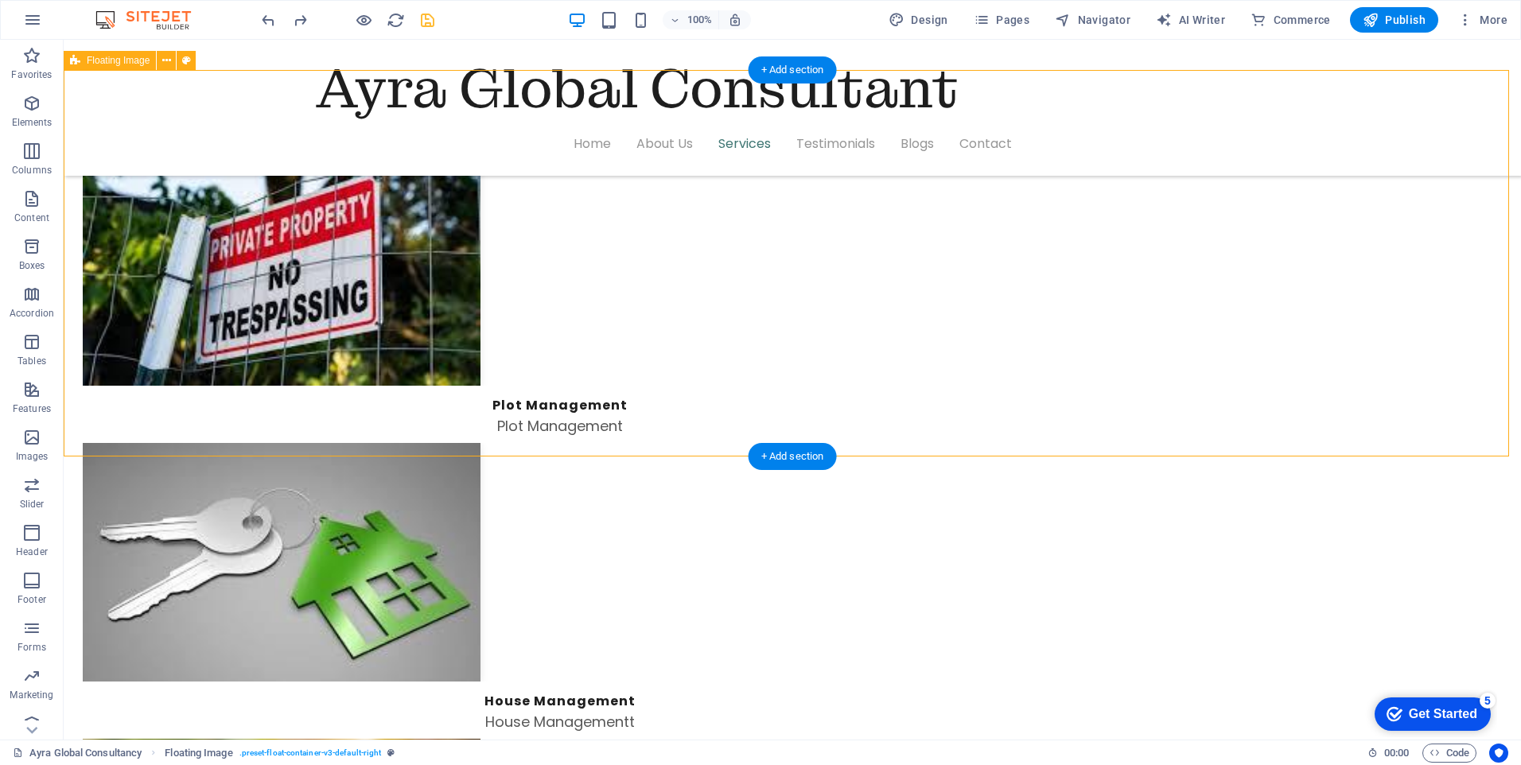
select select "rem"
select select "preset-float-container-v3-default-right"
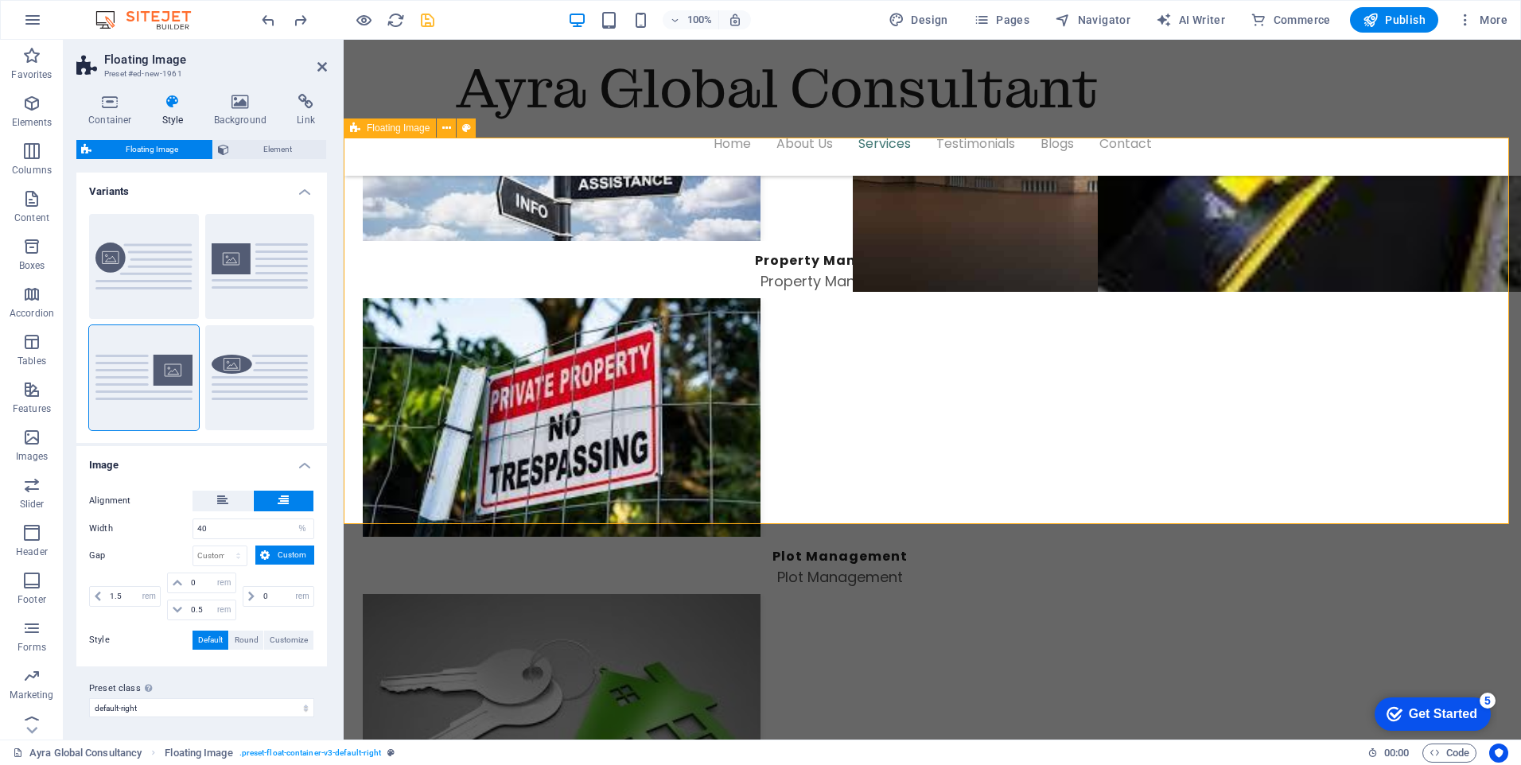
scroll to position [2825, 0]
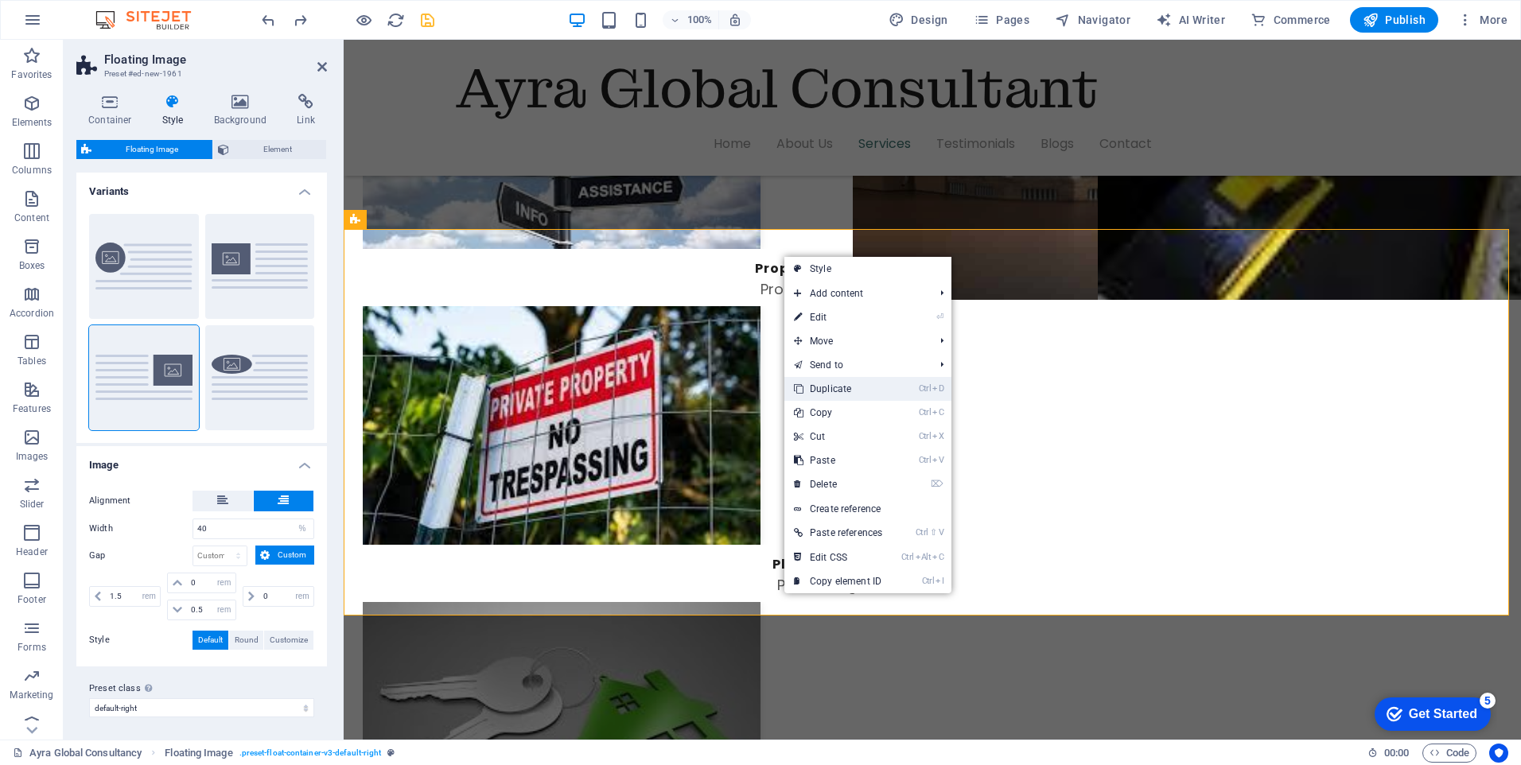
click at [837, 390] on link "Ctrl D Duplicate" at bounding box center [838, 389] width 107 height 24
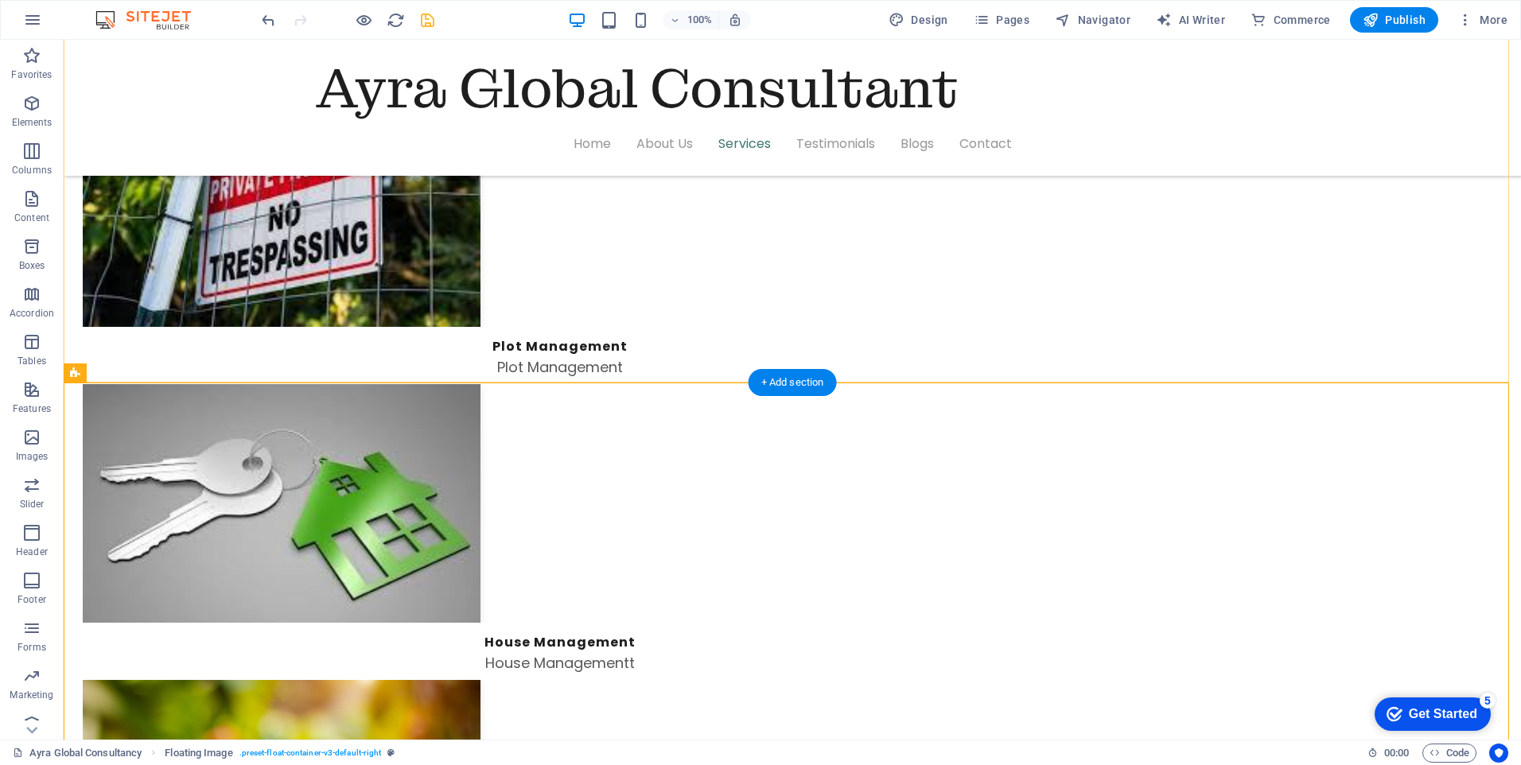
scroll to position [3063, 0]
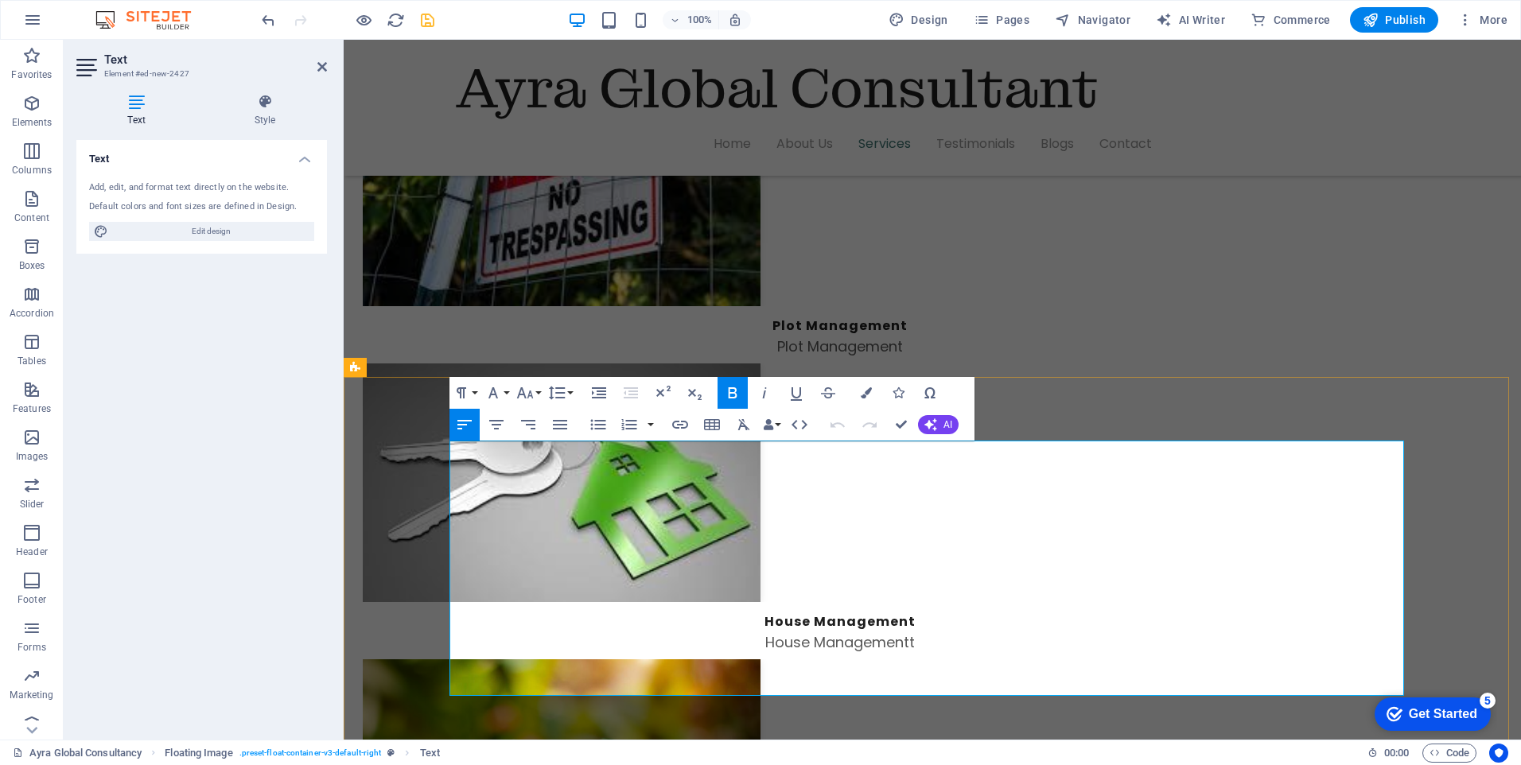
click at [473, 395] on button "Paragraph Format" at bounding box center [465, 393] width 30 height 32
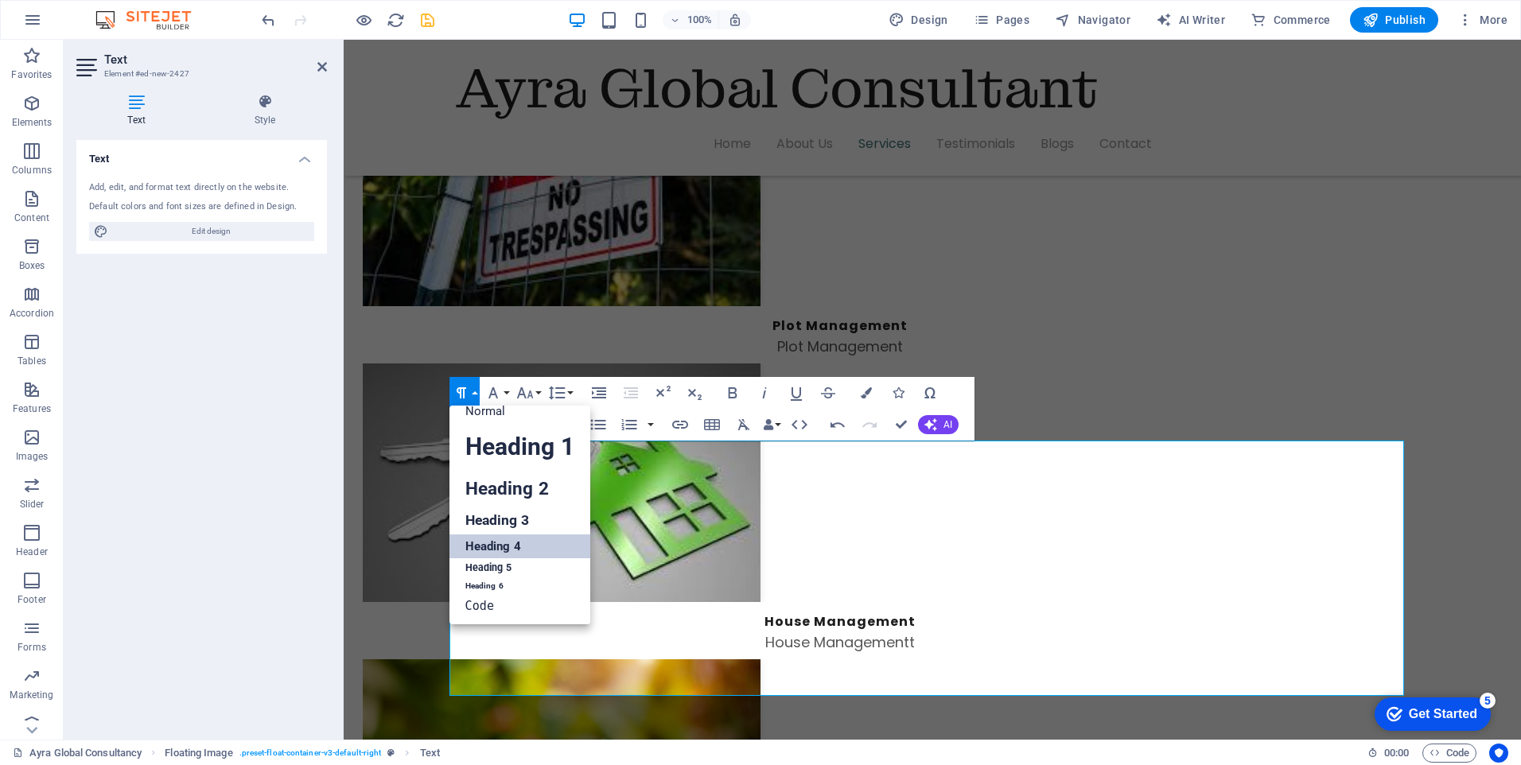
scroll to position [13, 0]
click at [504, 520] on link "Heading 3" at bounding box center [520, 521] width 141 height 28
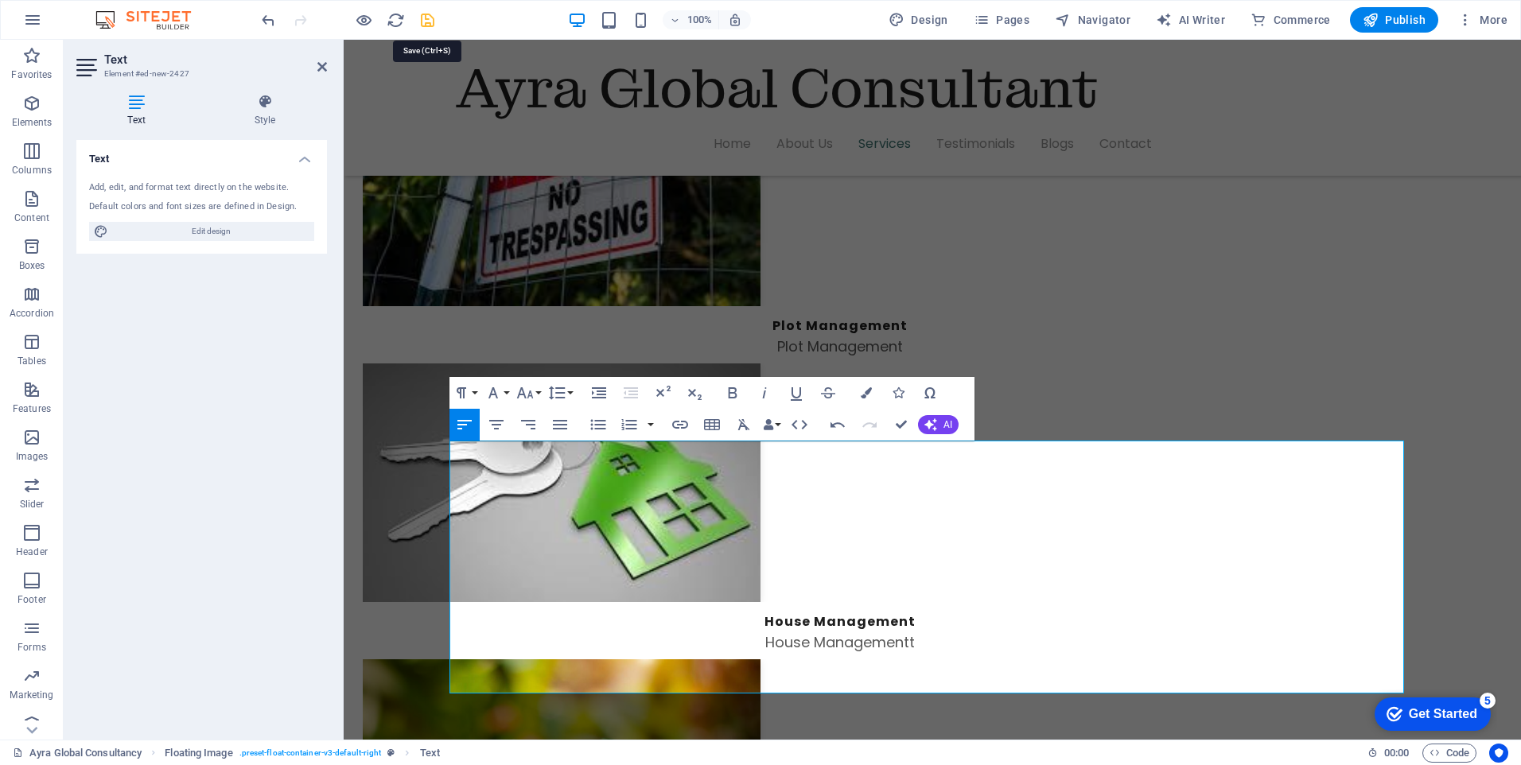
click at [423, 21] on icon "save" at bounding box center [428, 20] width 18 height 18
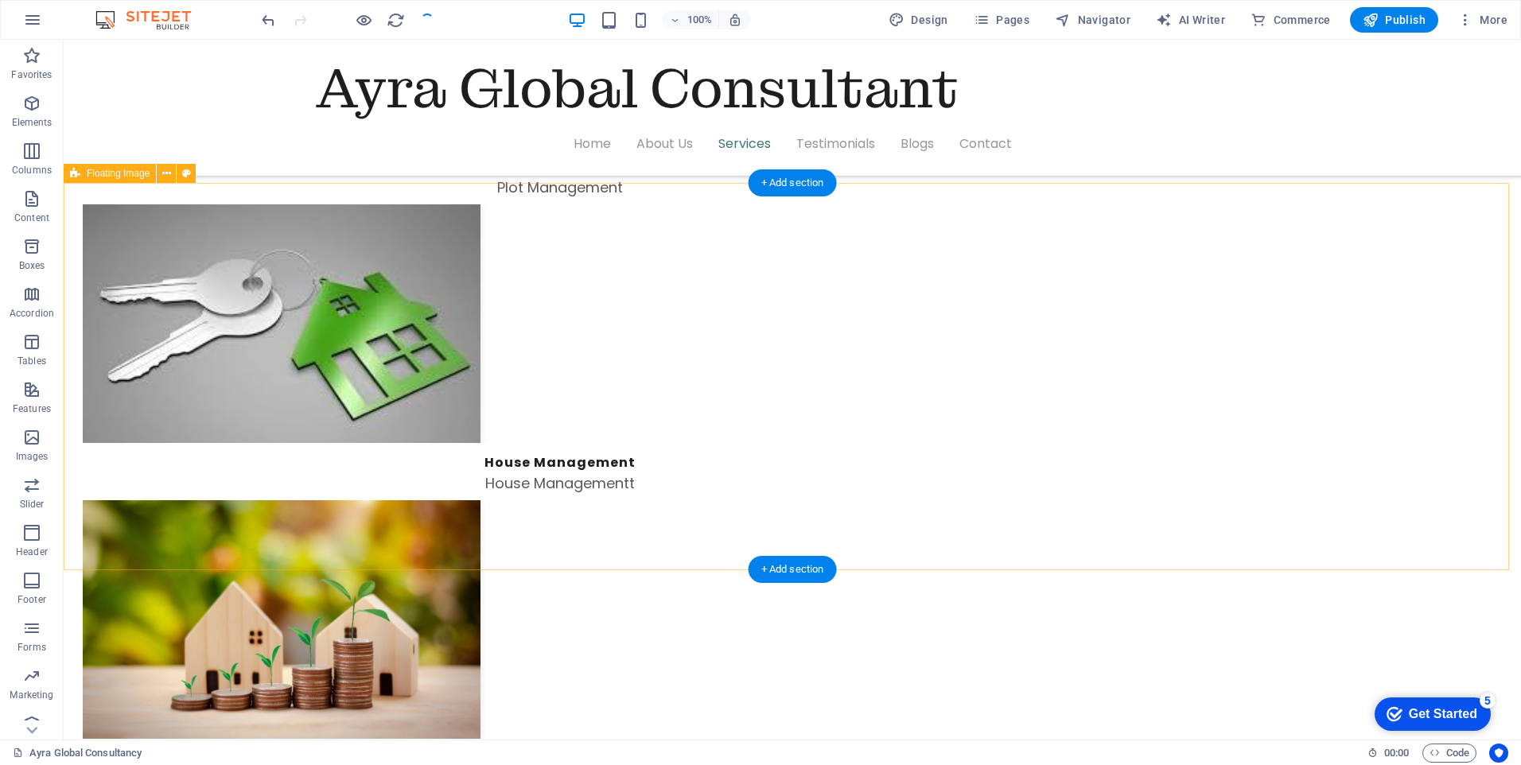
scroll to position [3302, 0]
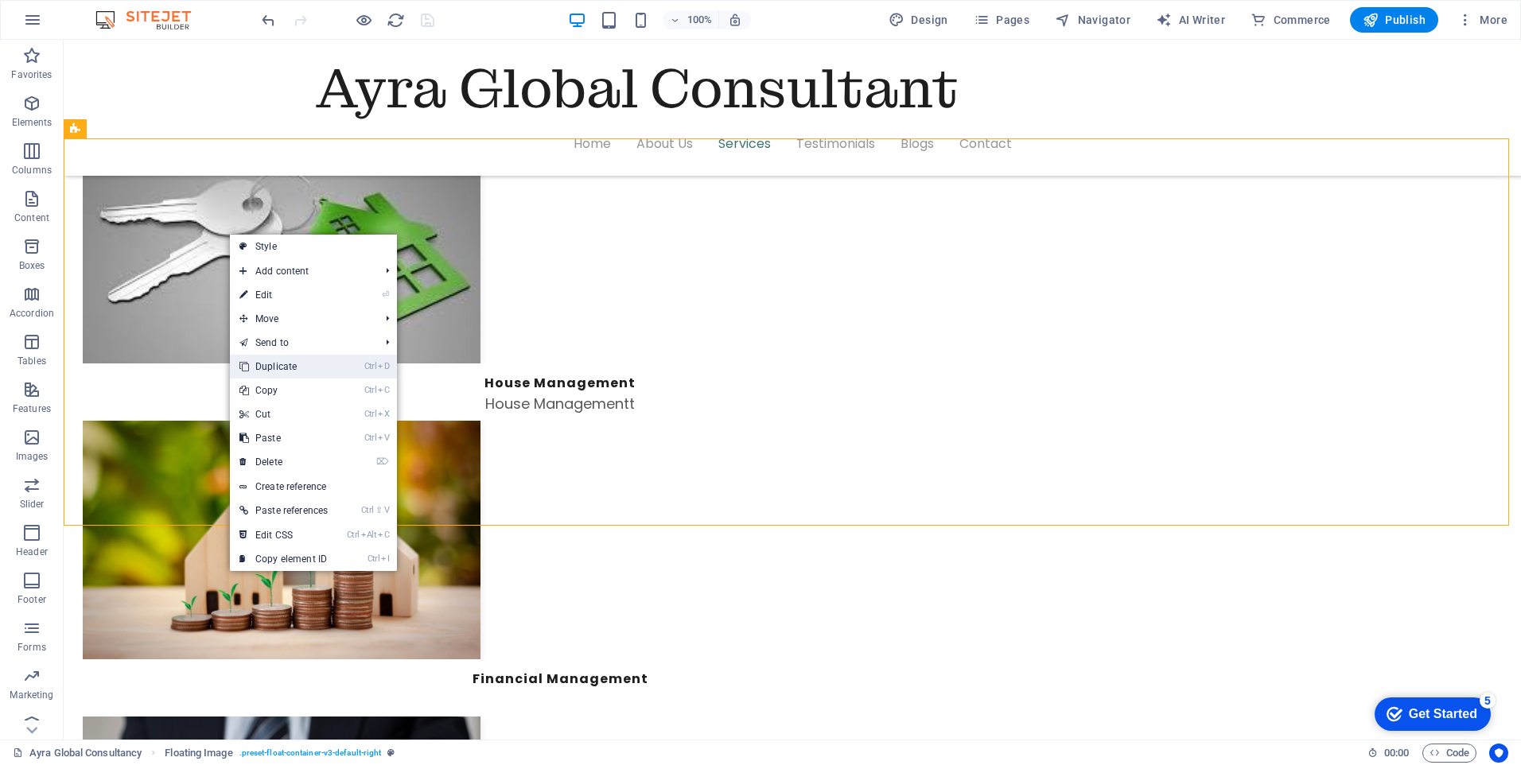
click at [274, 368] on link "Ctrl D Duplicate" at bounding box center [283, 367] width 107 height 24
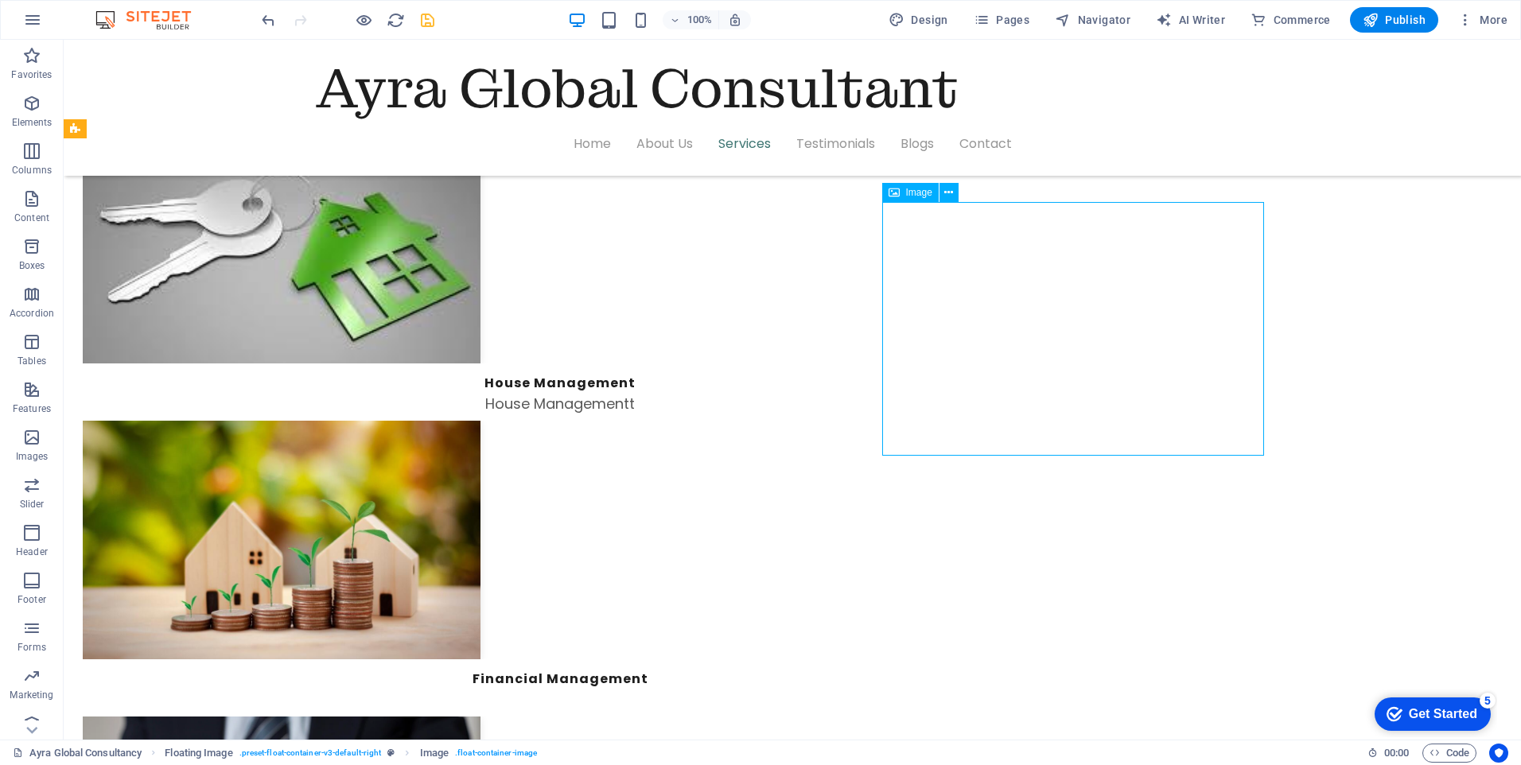
select select "%"
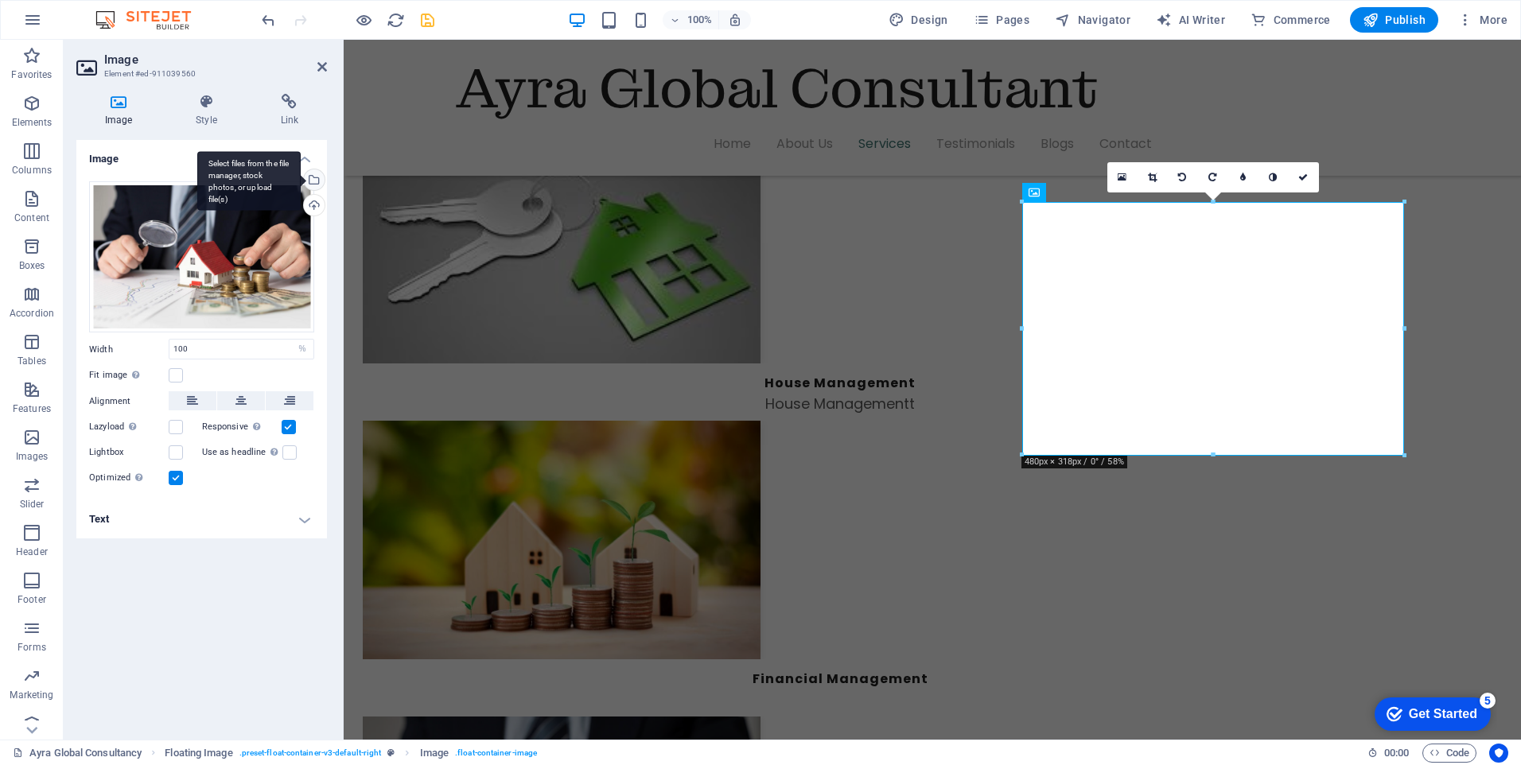
click at [317, 179] on div "Select files from the file manager, stock photos, or upload file(s)" at bounding box center [313, 181] width 24 height 24
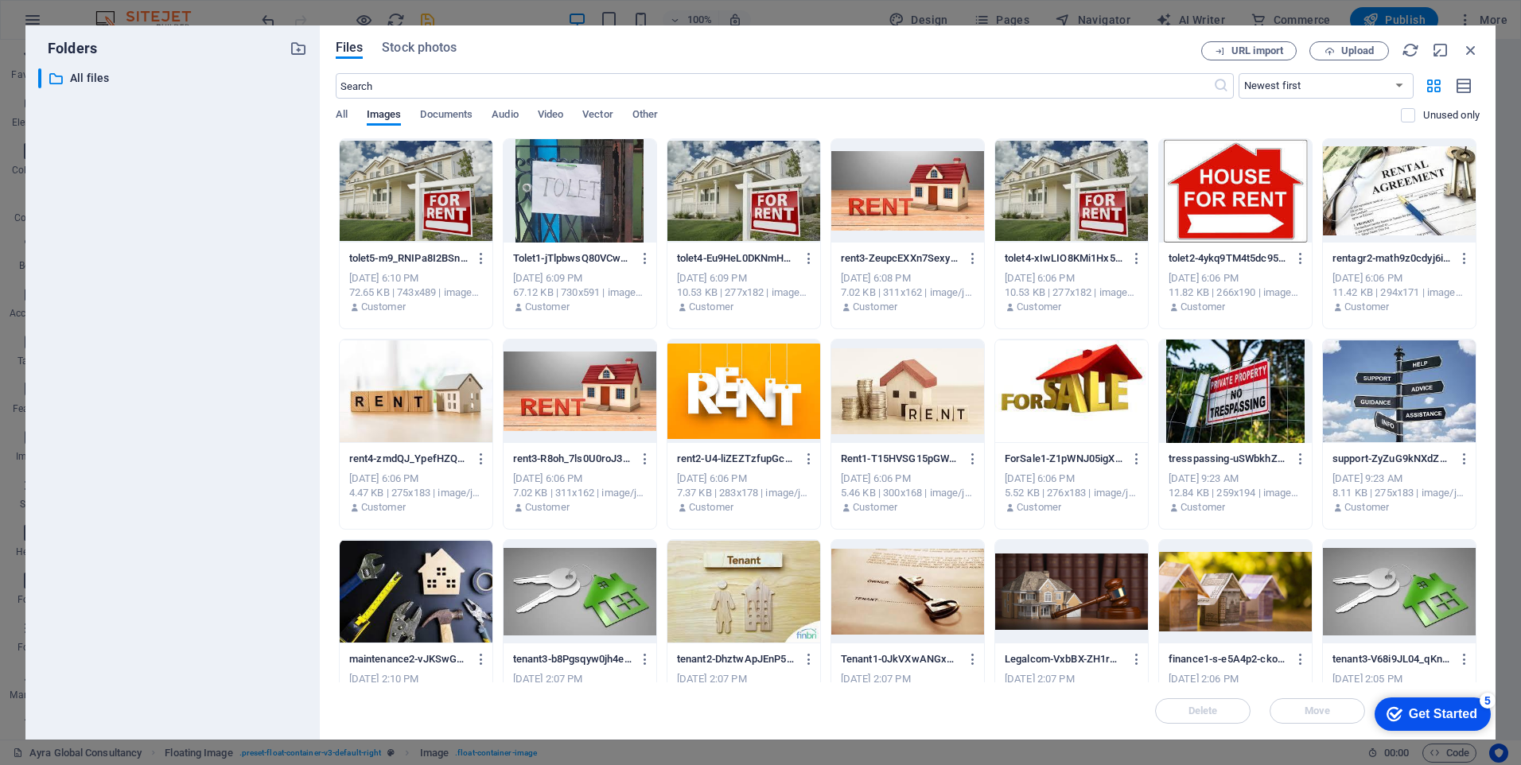
click at [1233, 388] on div at bounding box center [1235, 391] width 153 height 103
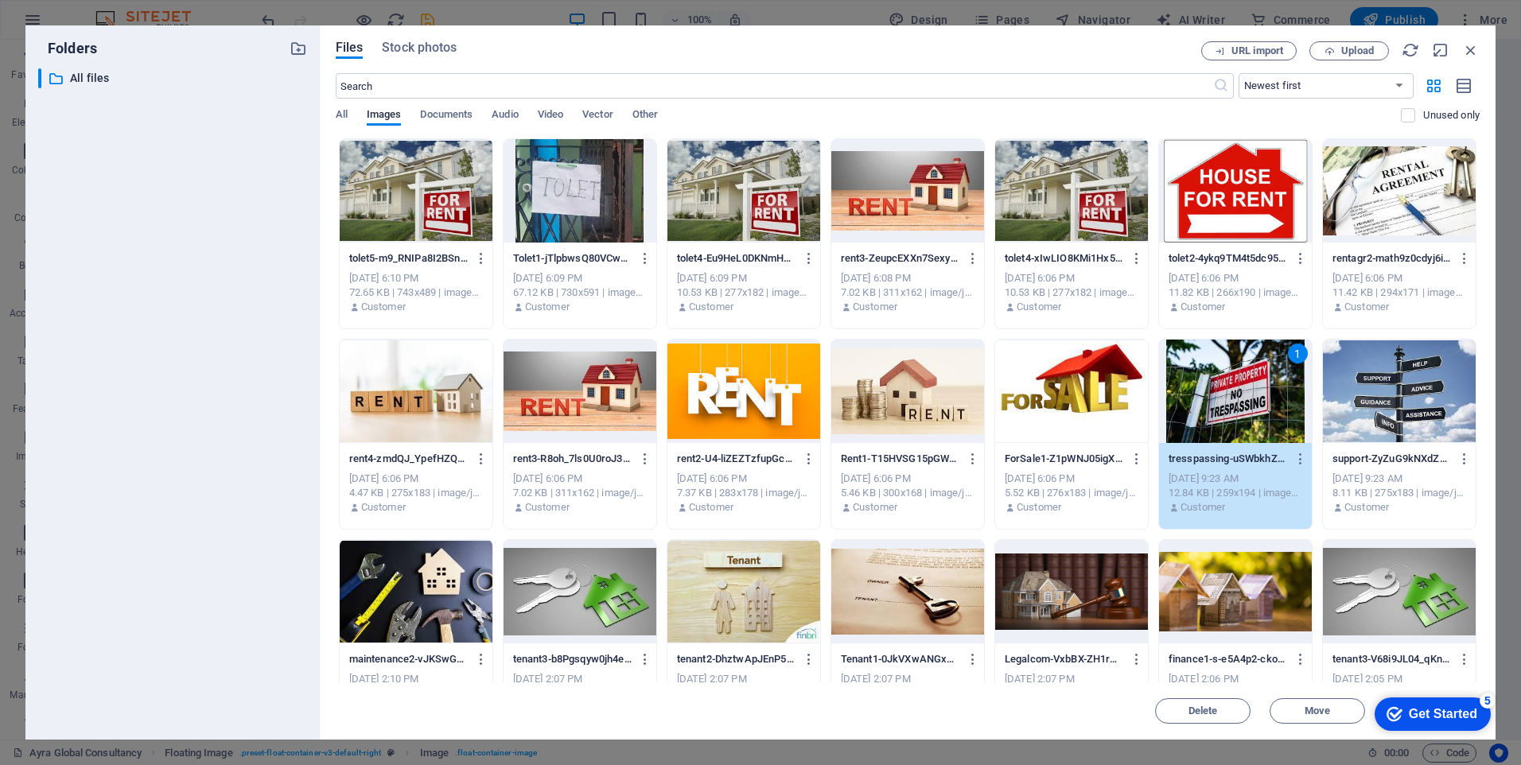
click at [1233, 388] on div "1" at bounding box center [1235, 391] width 153 height 103
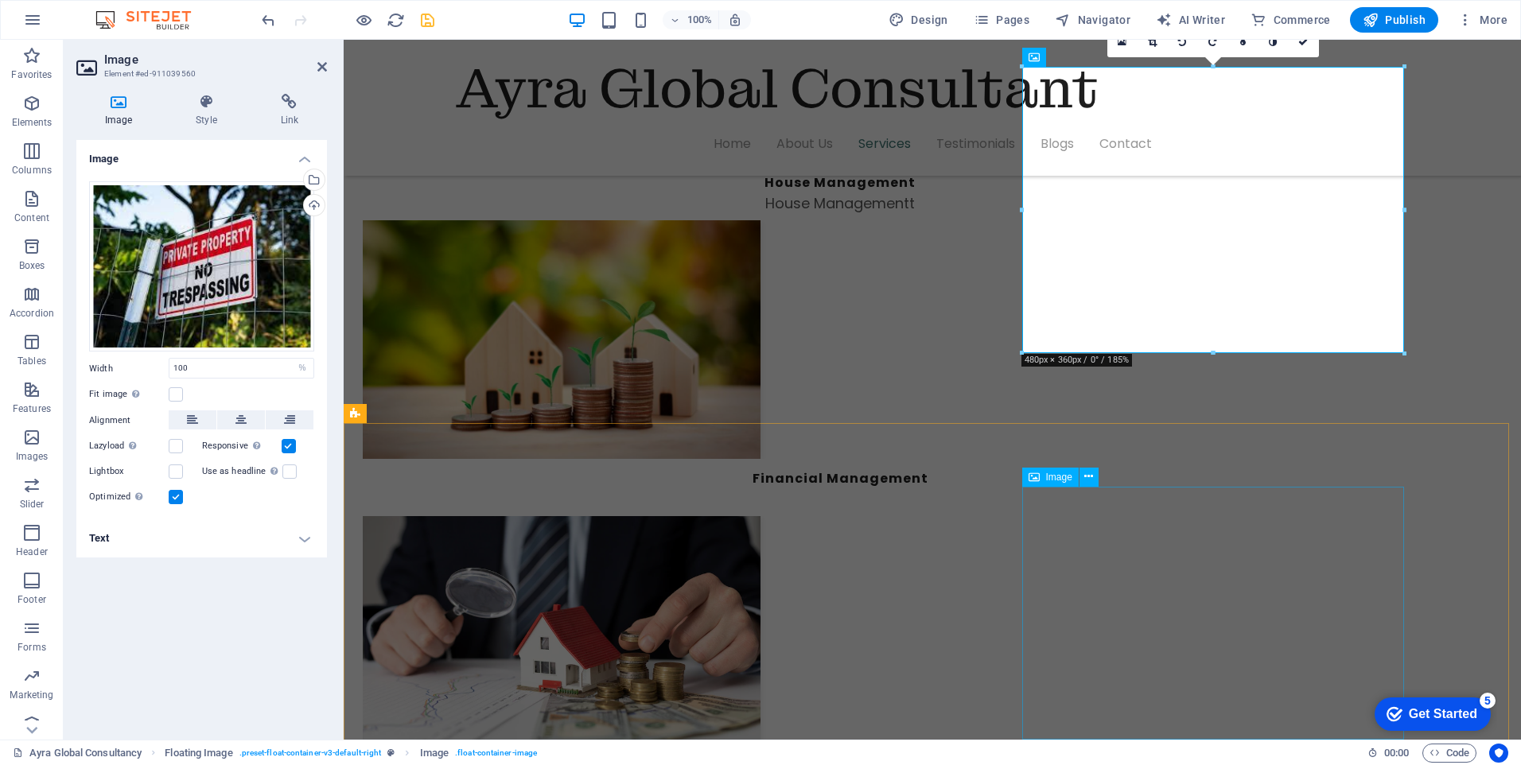
scroll to position [3541, 0]
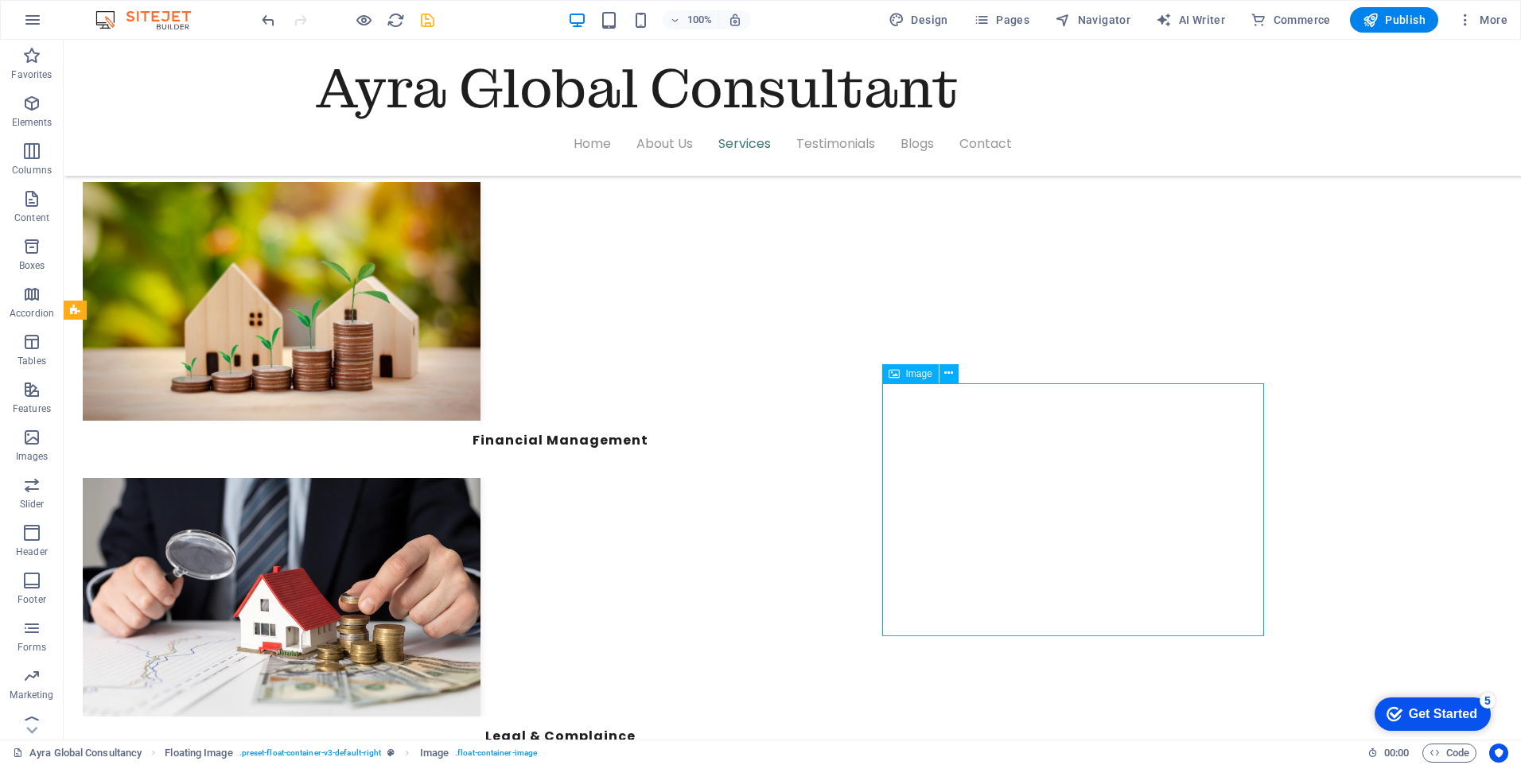
select select "%"
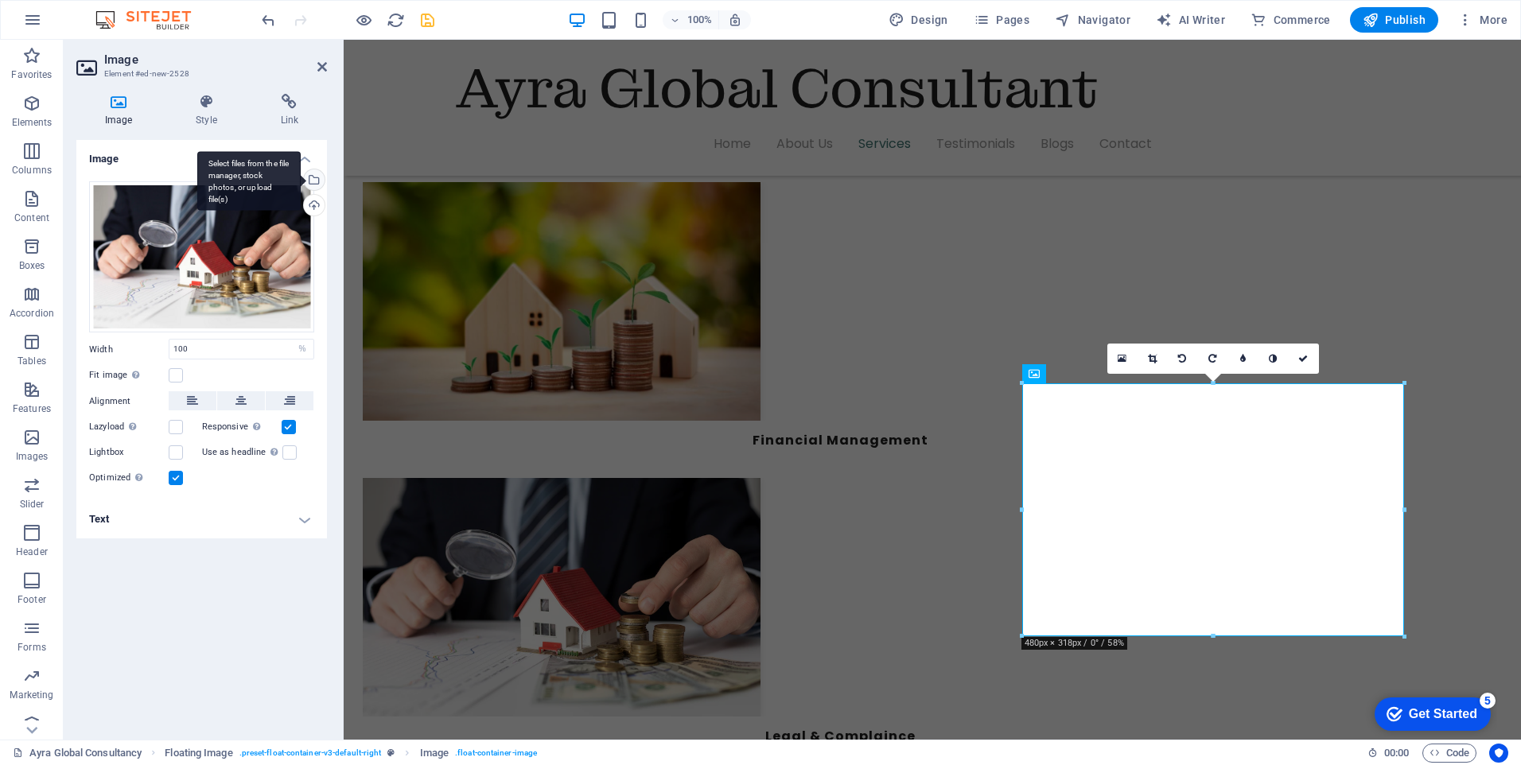
click at [317, 185] on div "Select files from the file manager, stock photos, or upload file(s)" at bounding box center [313, 181] width 24 height 24
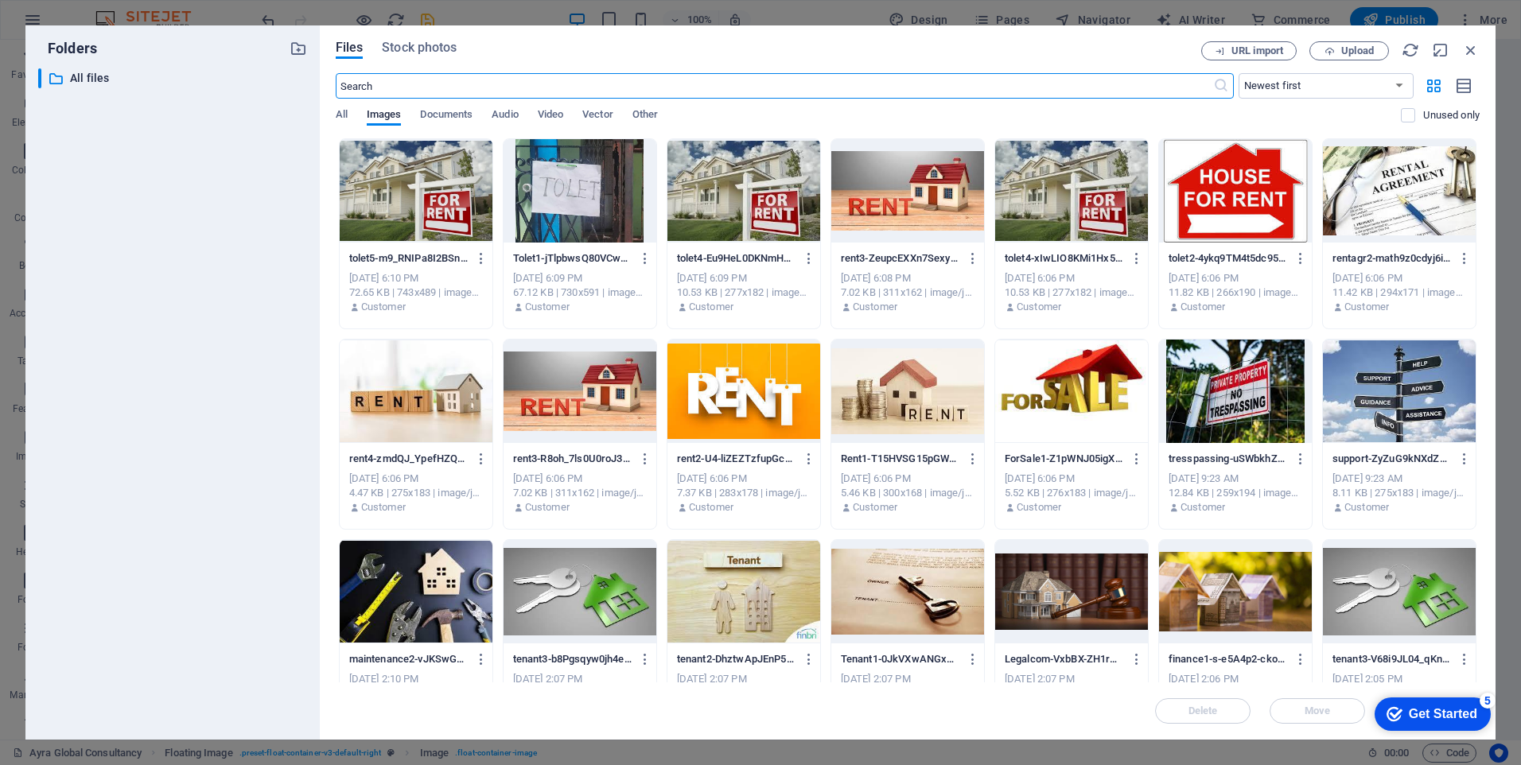
scroll to position [3536, 0]
click at [411, 397] on div at bounding box center [416, 391] width 153 height 103
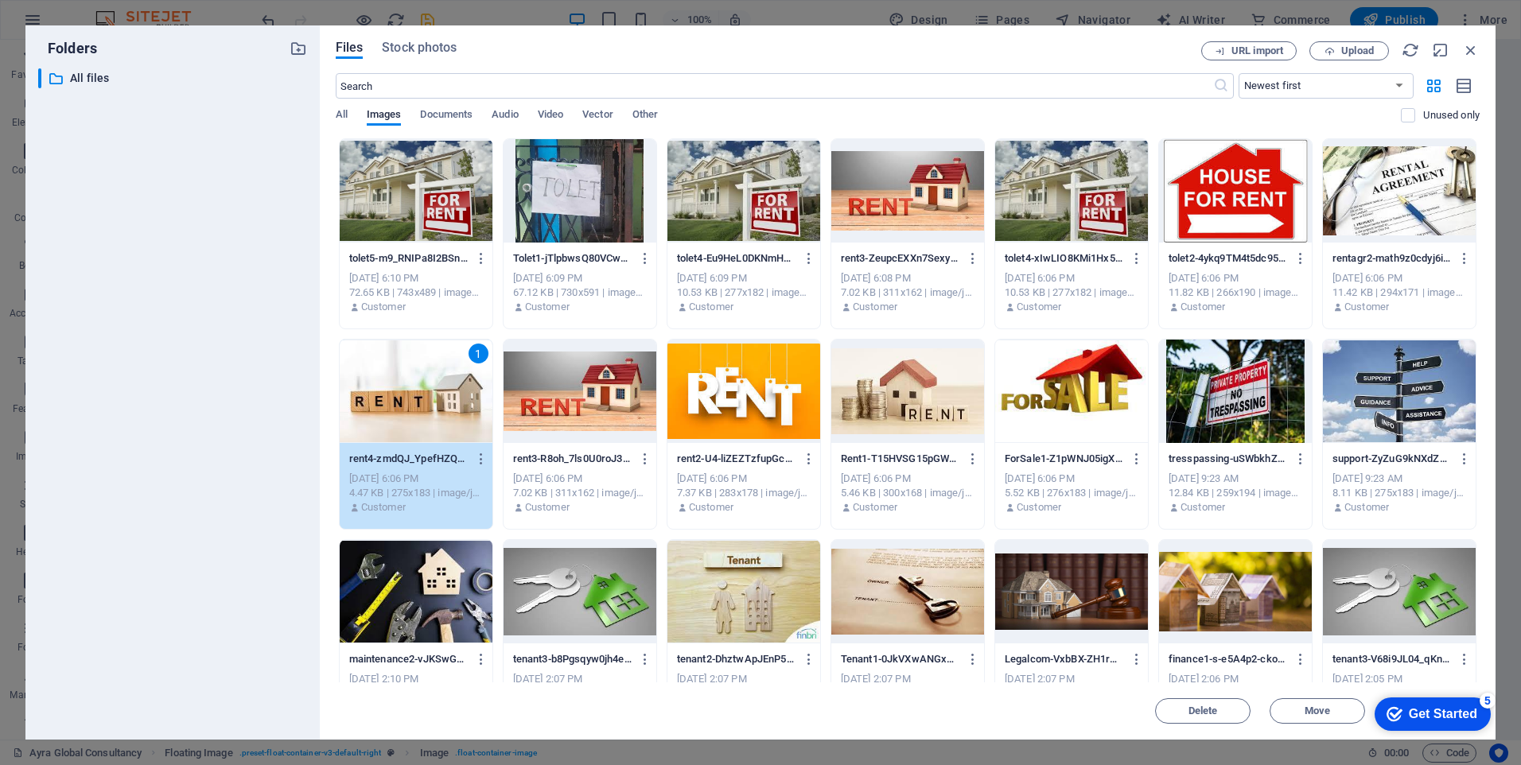
click at [411, 397] on div "1" at bounding box center [416, 391] width 153 height 103
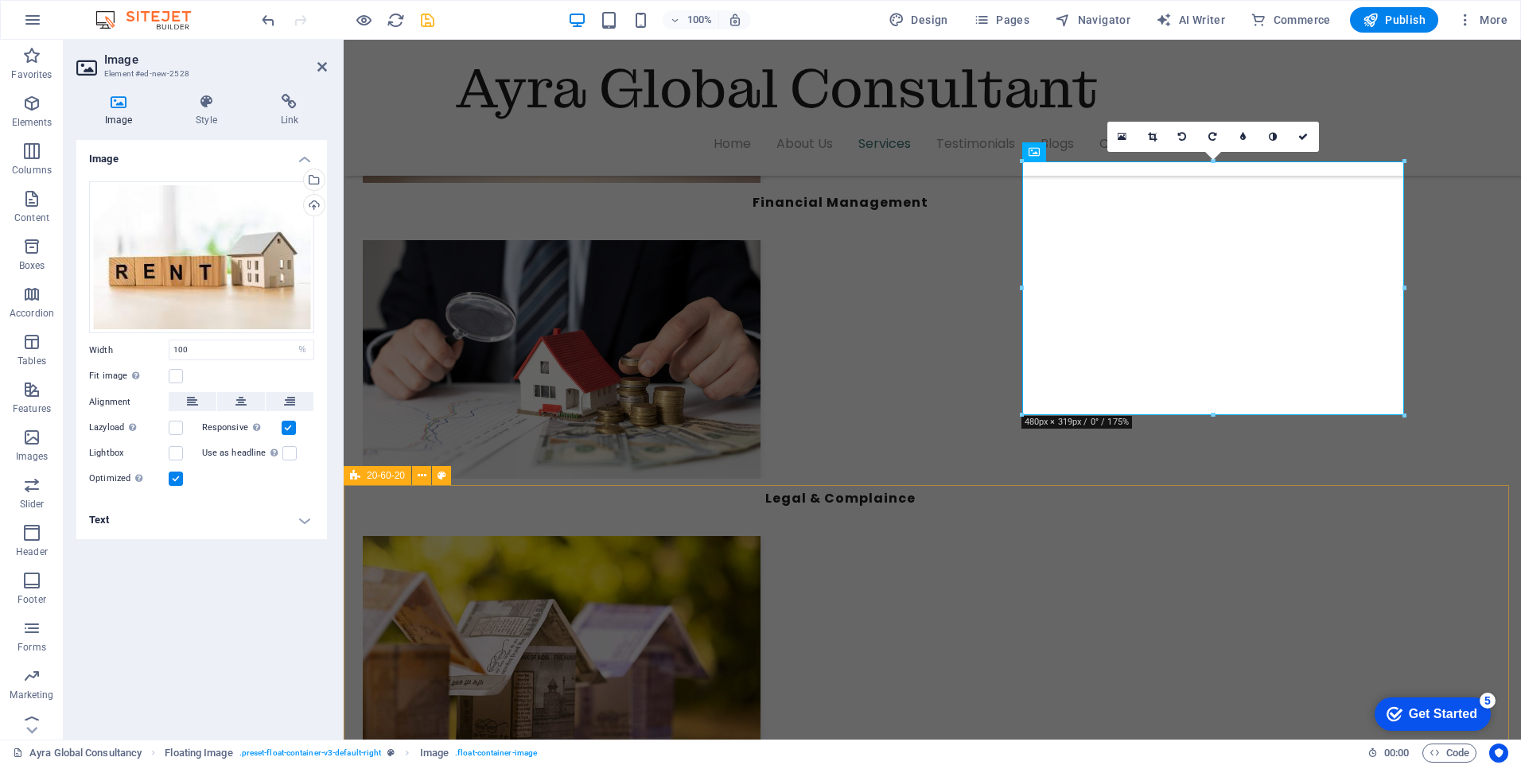
scroll to position [3779, 0]
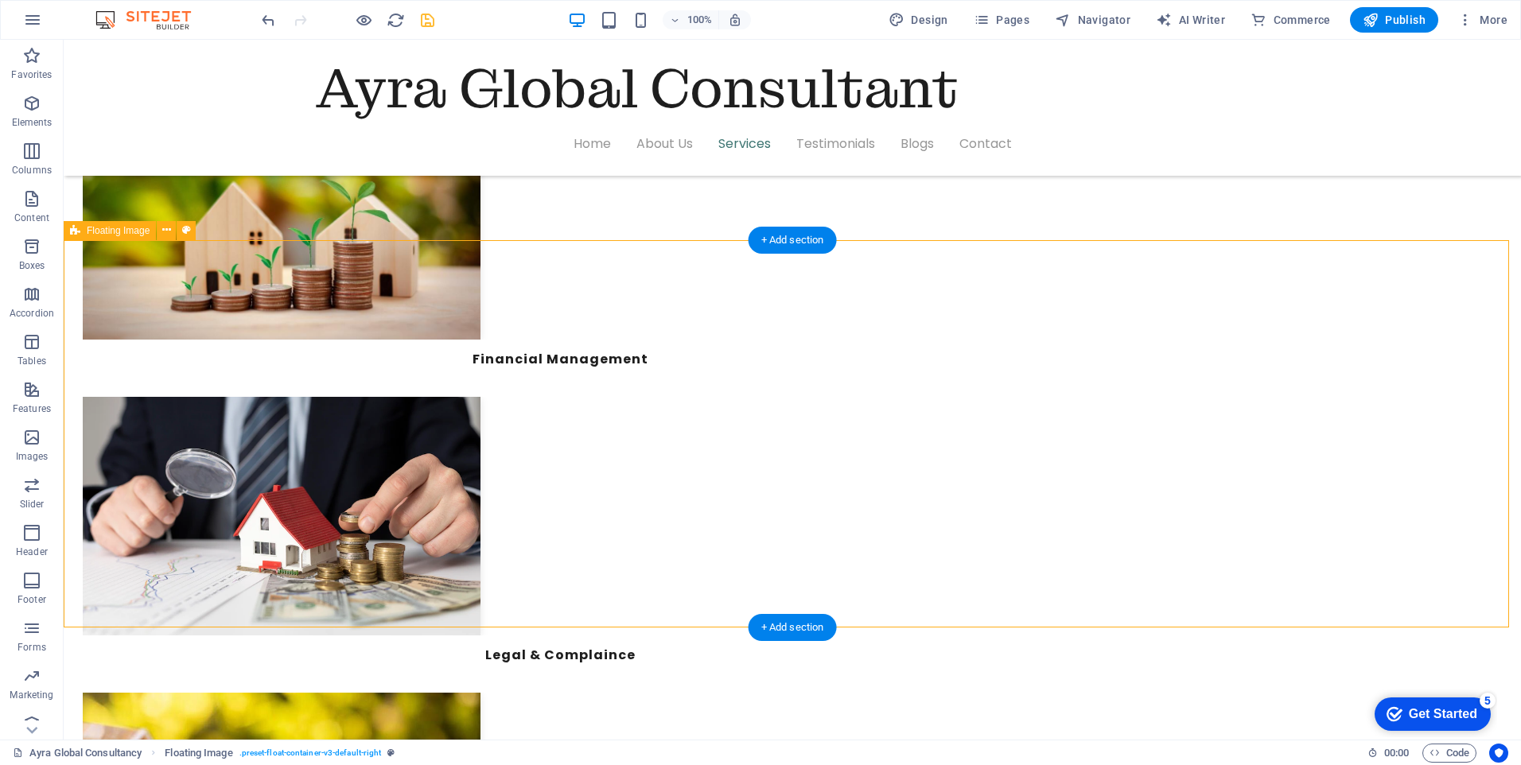
scroll to position [3620, 0]
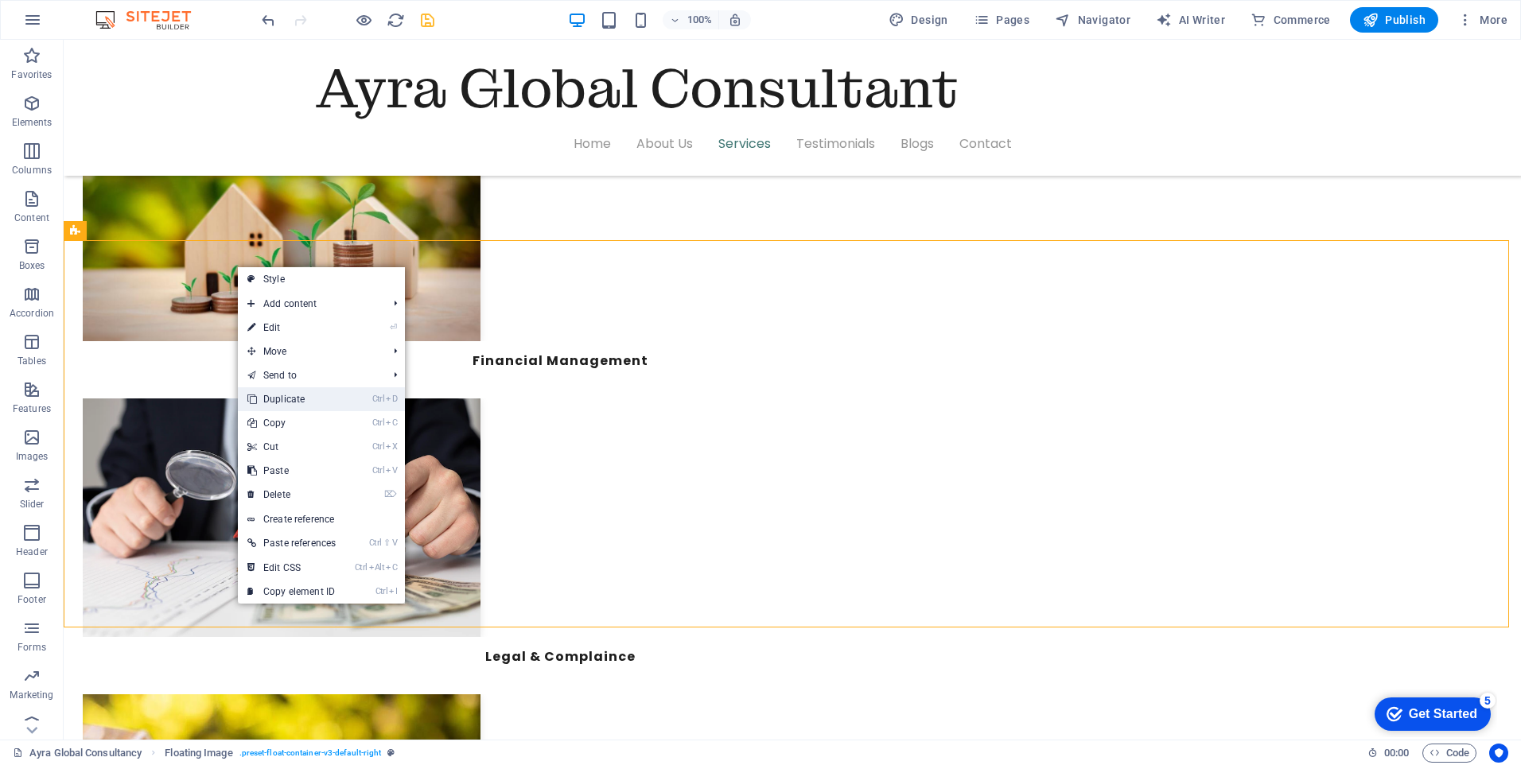
click at [301, 404] on link "Ctrl D Duplicate" at bounding box center [291, 399] width 107 height 24
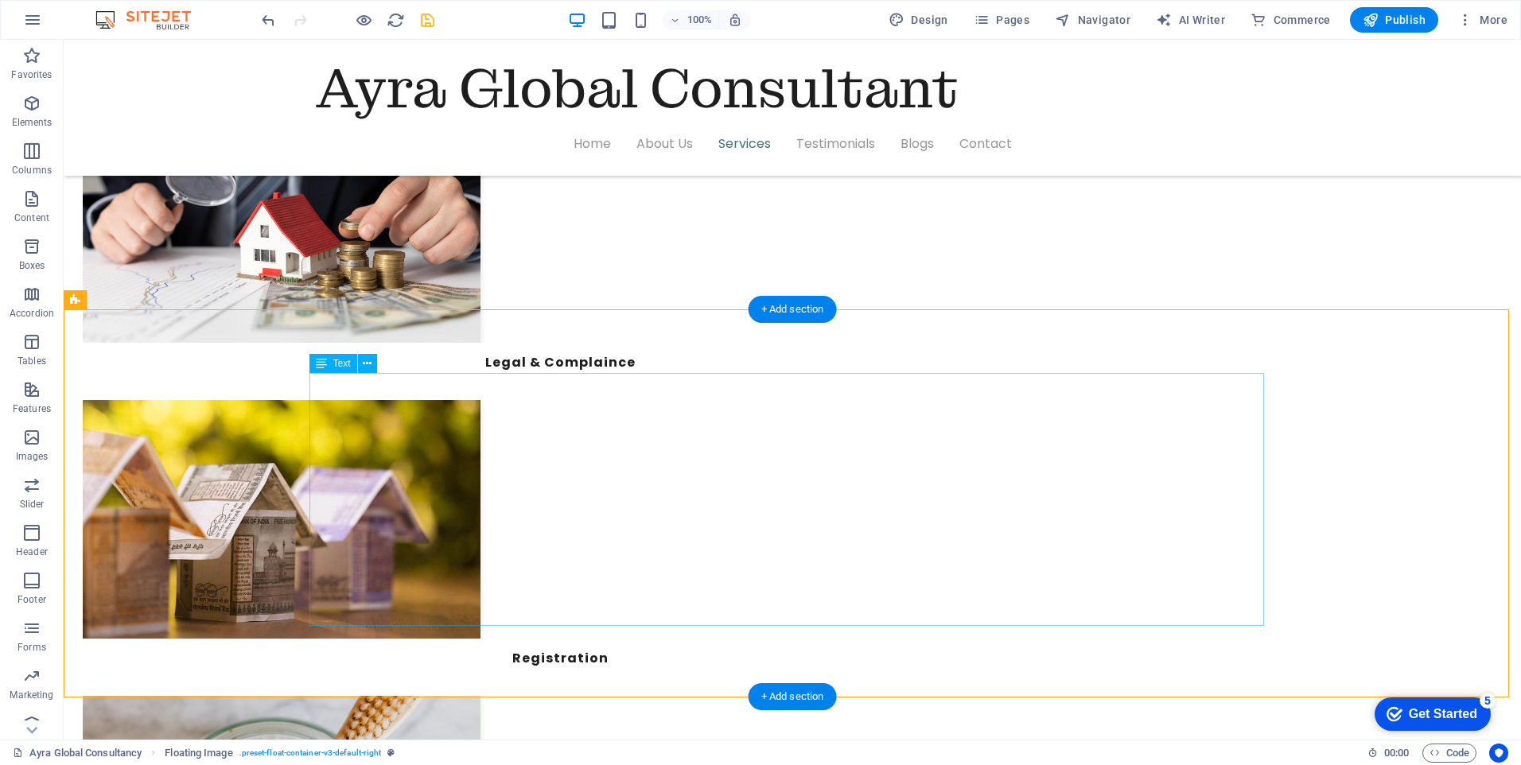
scroll to position [3938, 0]
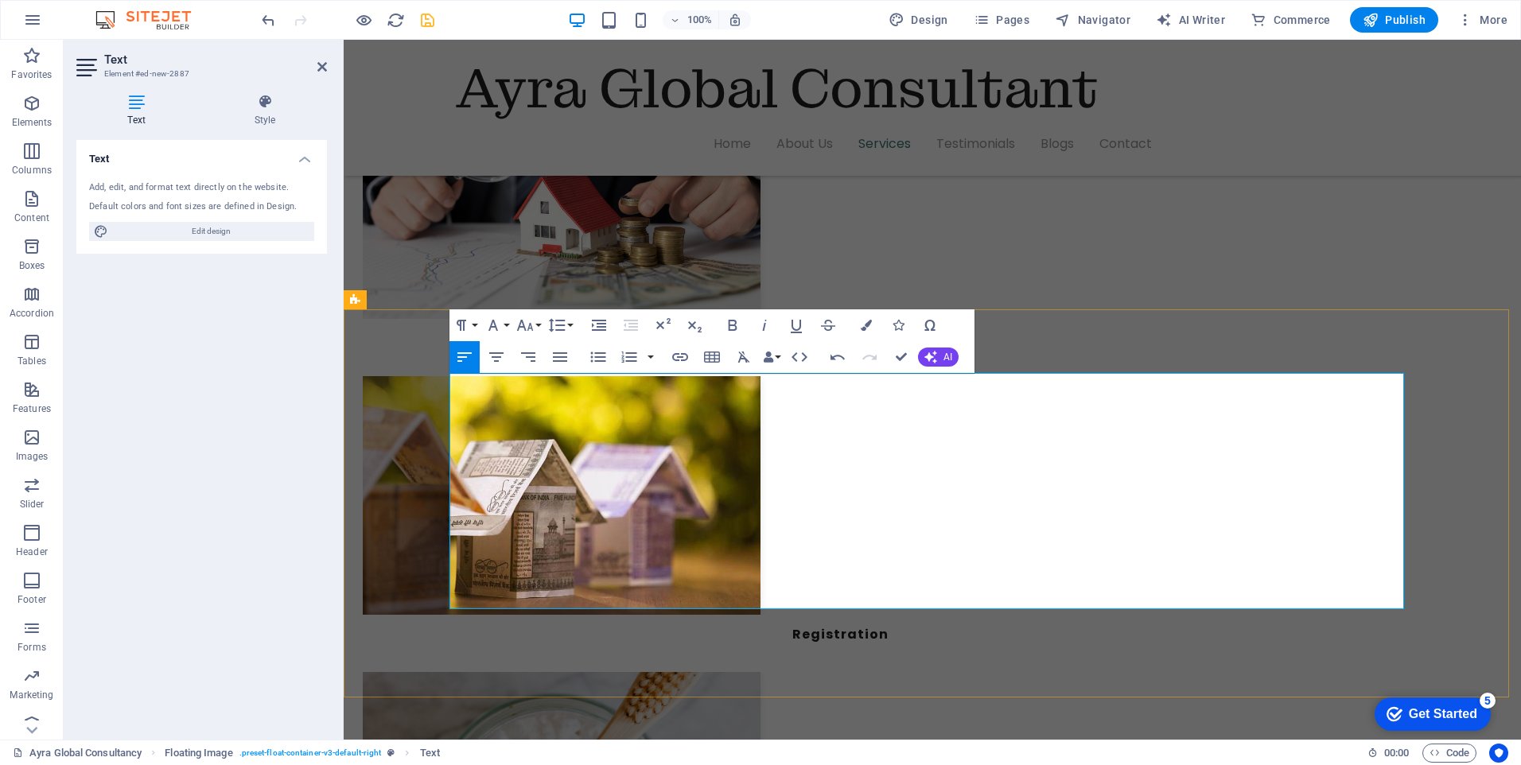
click at [465, 326] on icon "button" at bounding box center [461, 325] width 19 height 19
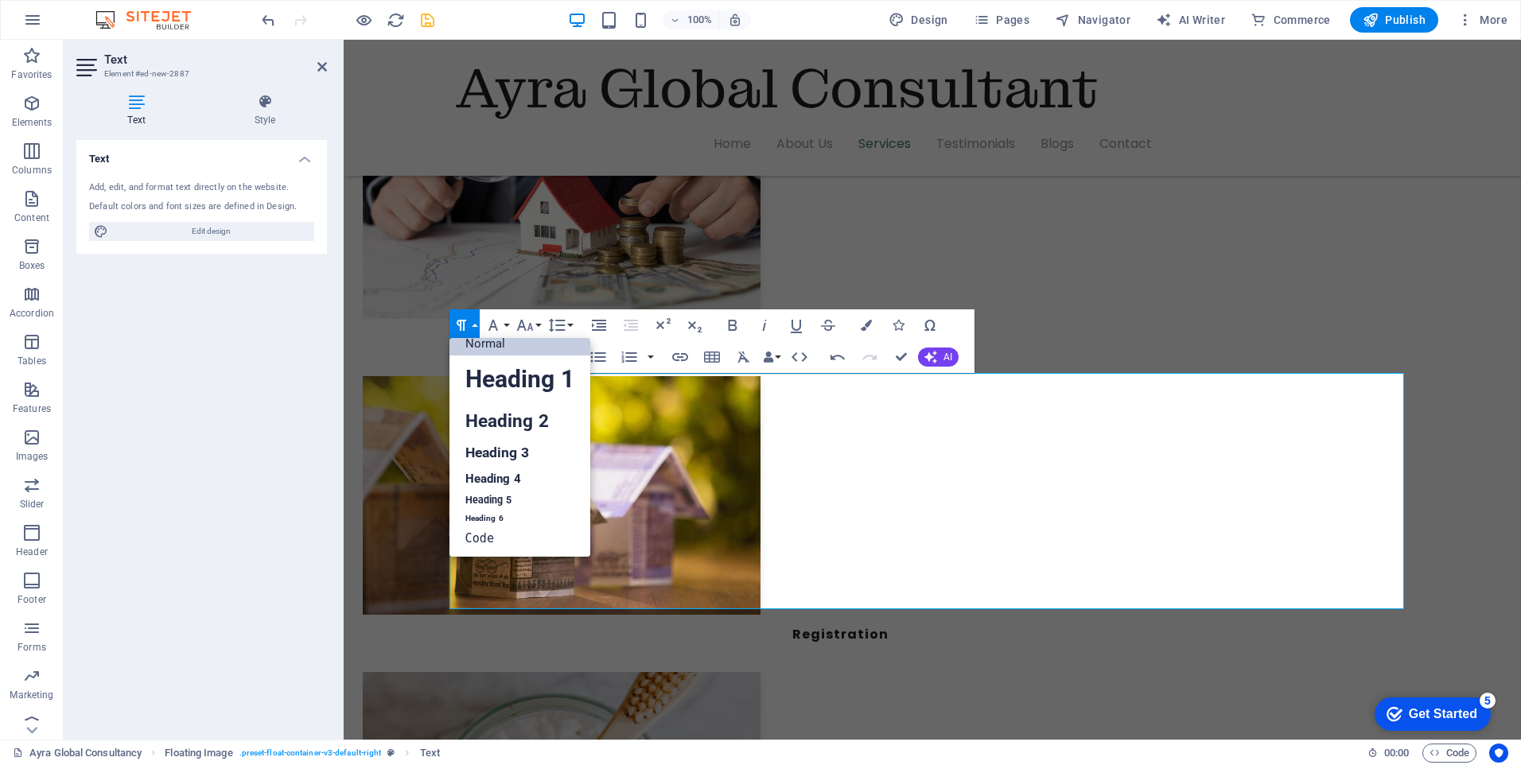
scroll to position [13, 0]
click at [485, 457] on link "Heading 3" at bounding box center [520, 453] width 141 height 28
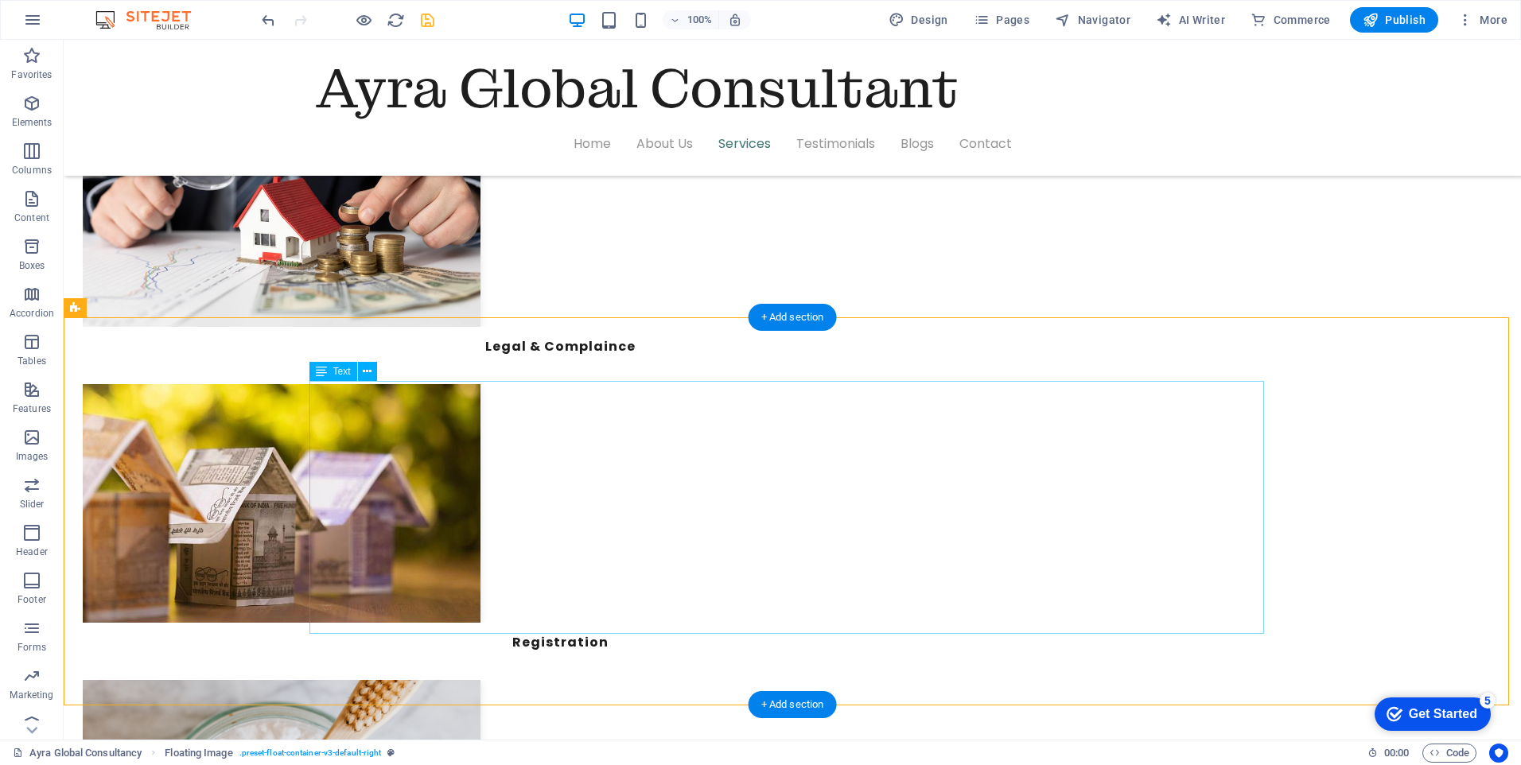
scroll to position [3938, 0]
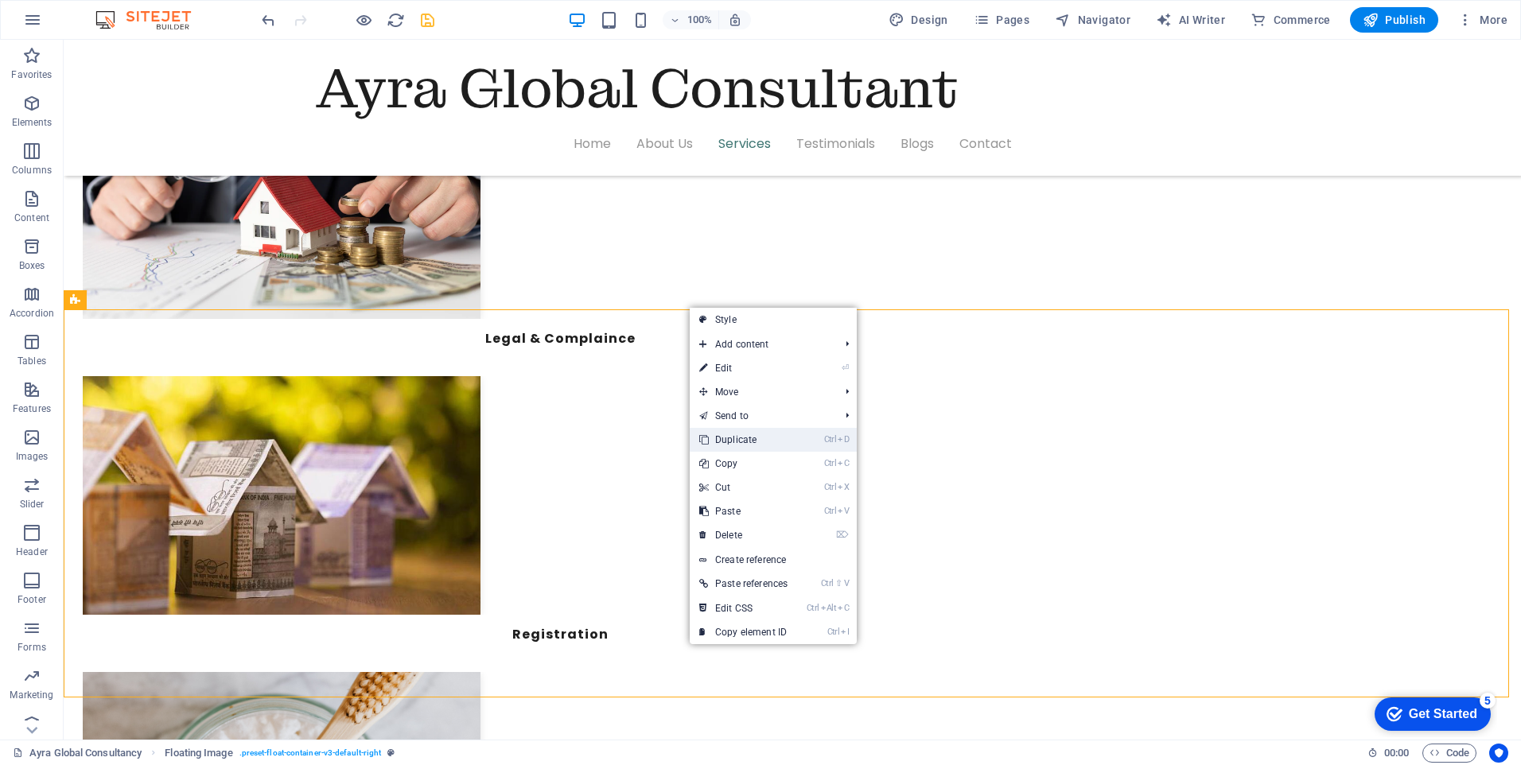
click at [741, 434] on link "Ctrl D Duplicate" at bounding box center [743, 440] width 107 height 24
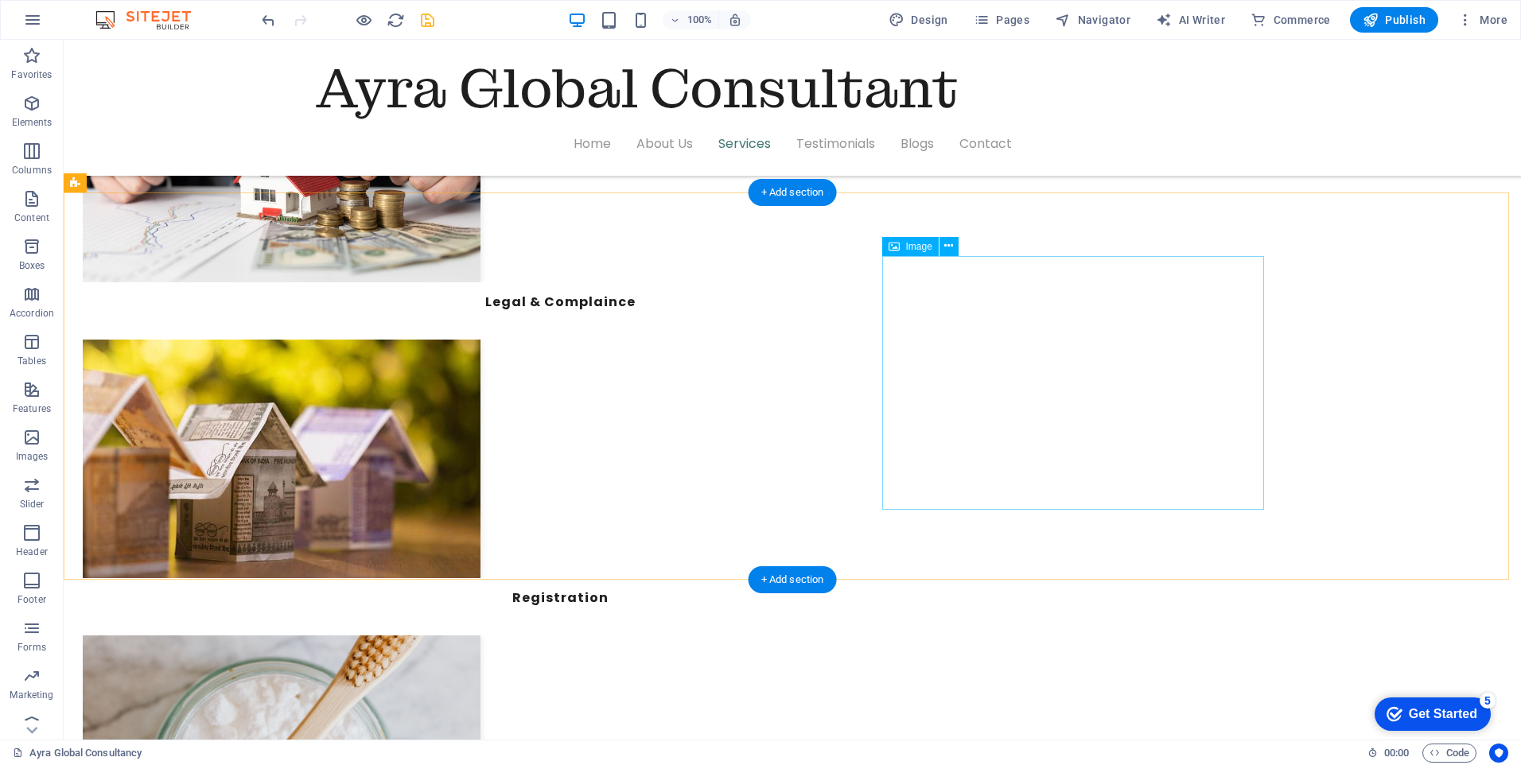
scroll to position [4018, 0]
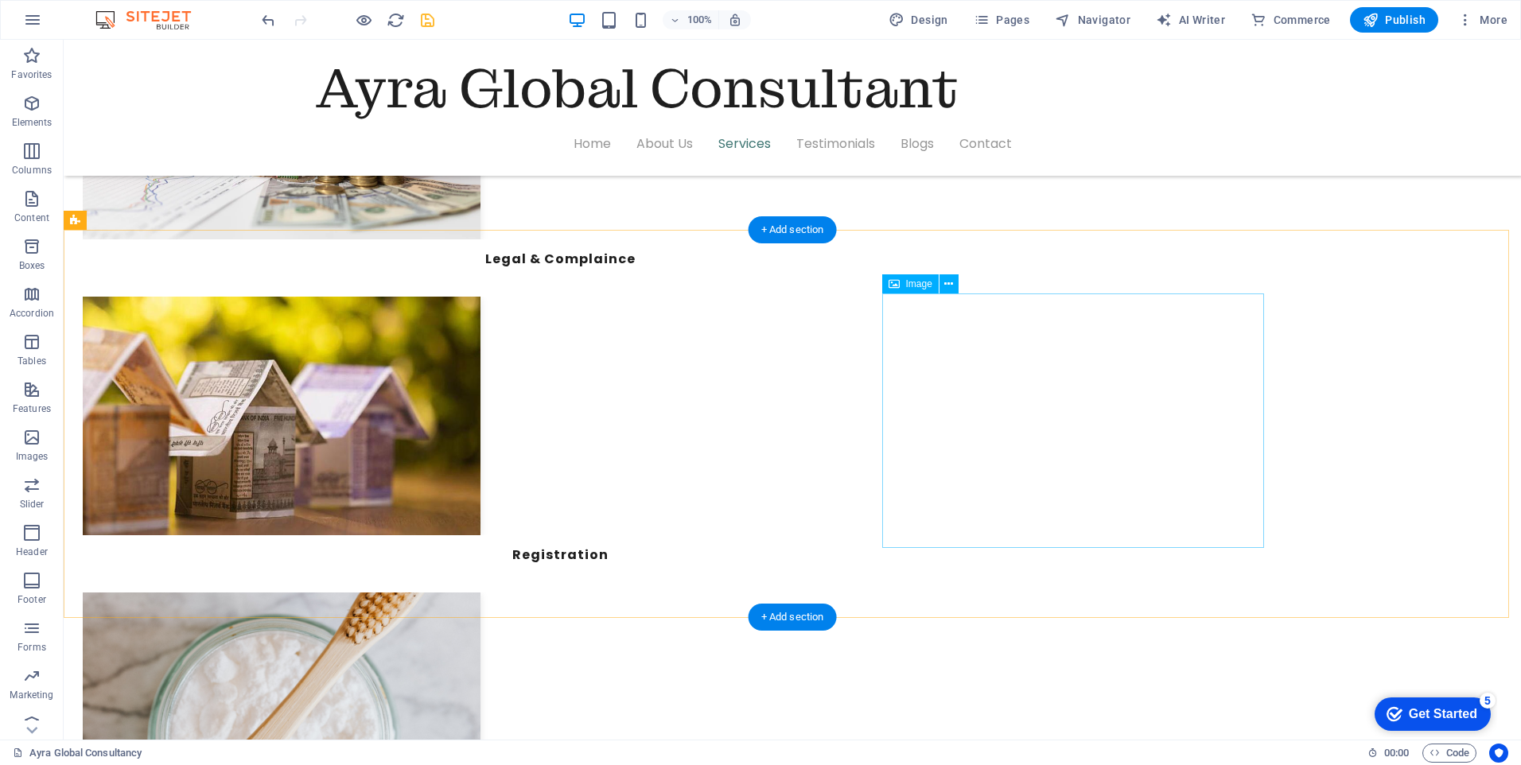
select select "%"
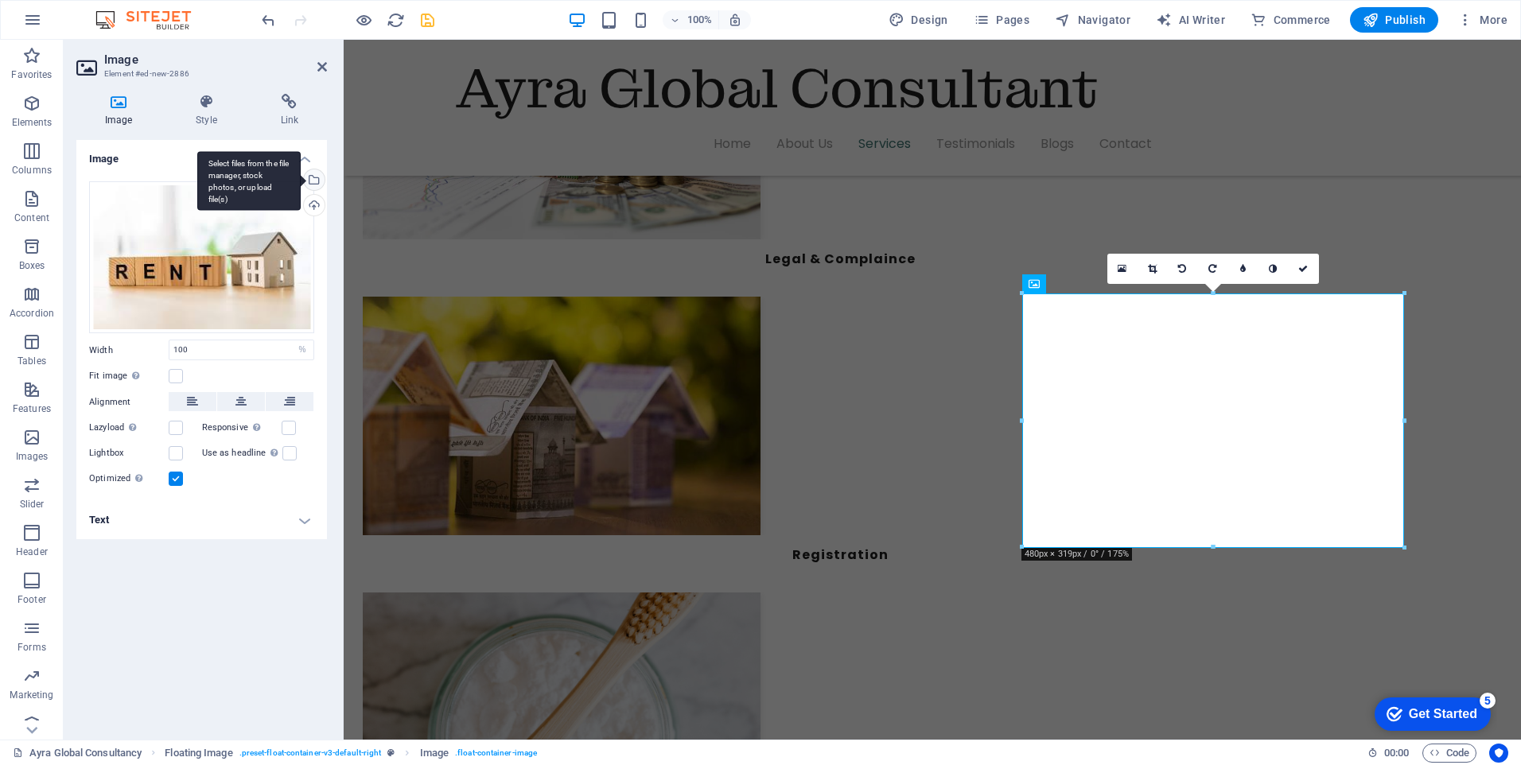
click at [301, 177] on div "Select files from the file manager, stock photos, or upload file(s)" at bounding box center [248, 181] width 103 height 60
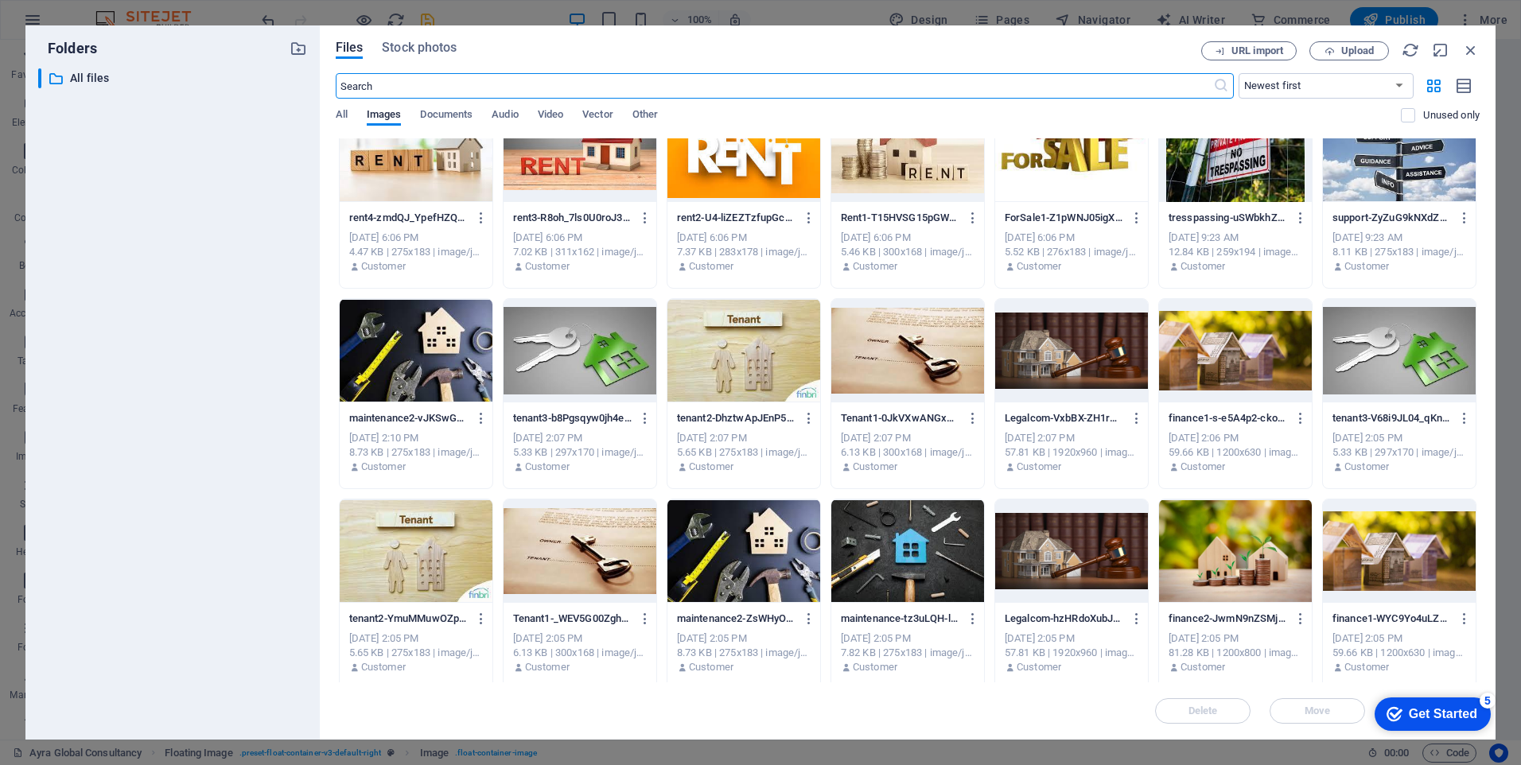
scroll to position [318, 0]
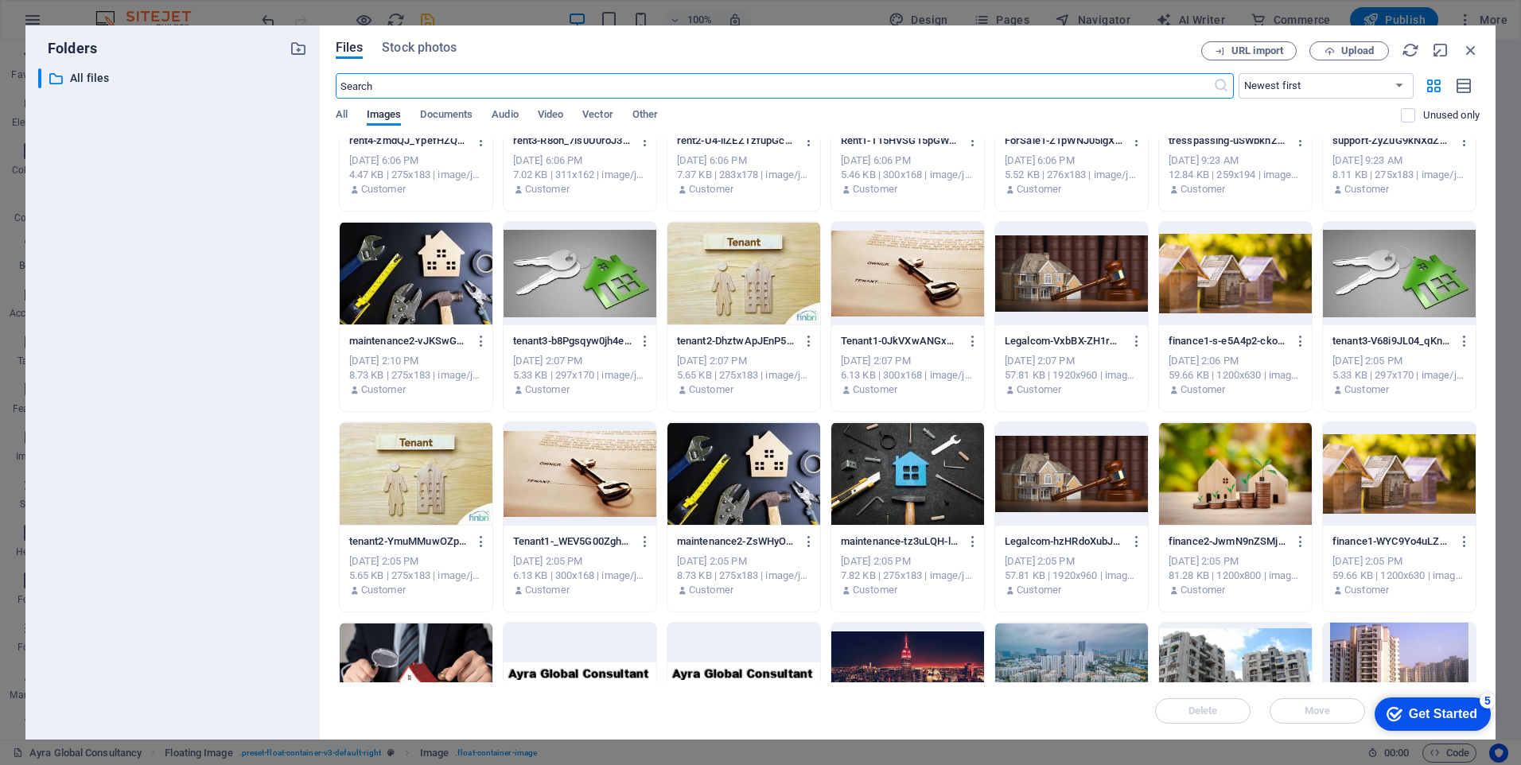
click at [1201, 489] on div at bounding box center [1235, 473] width 153 height 103
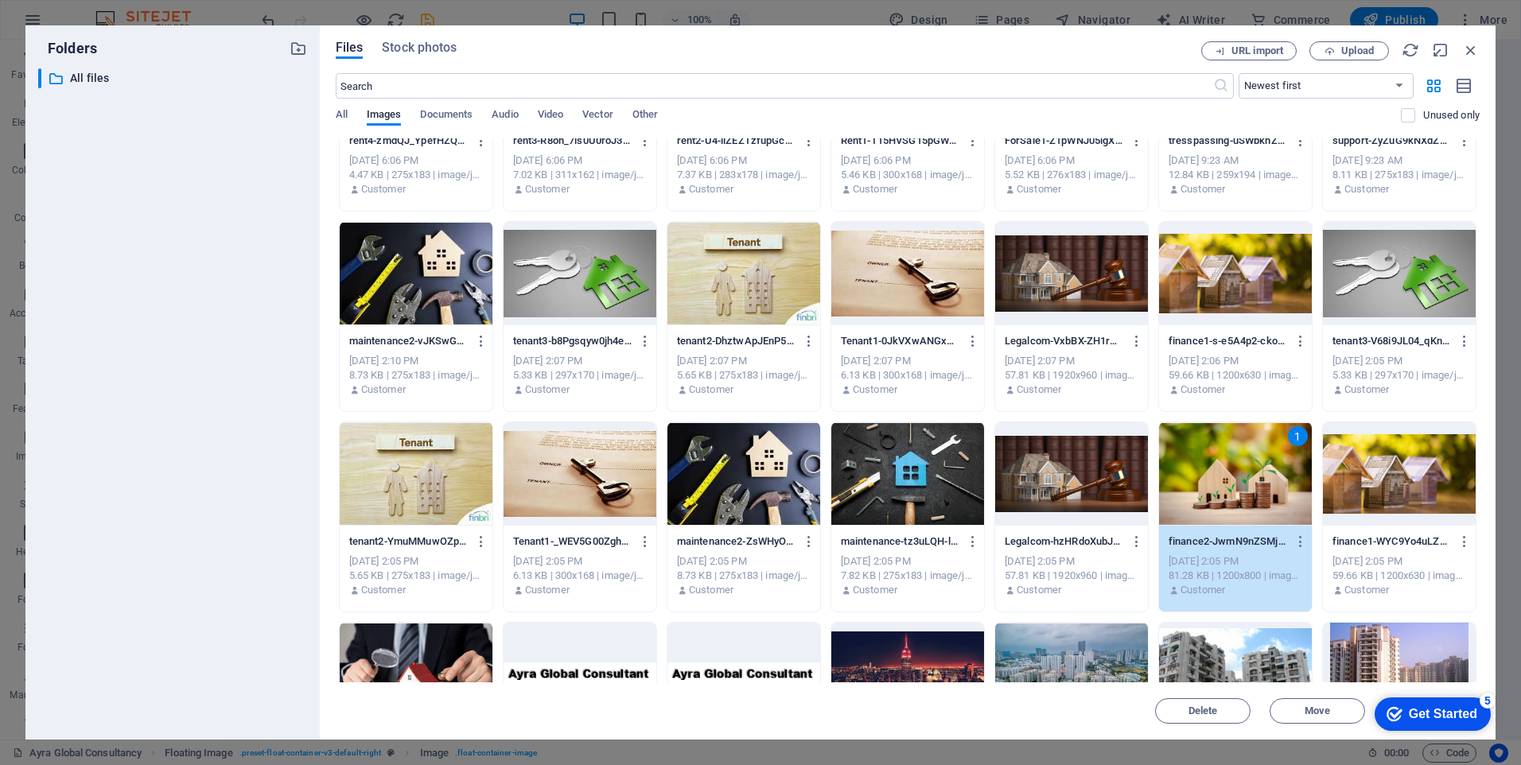
click at [1201, 489] on div "1" at bounding box center [1235, 473] width 153 height 103
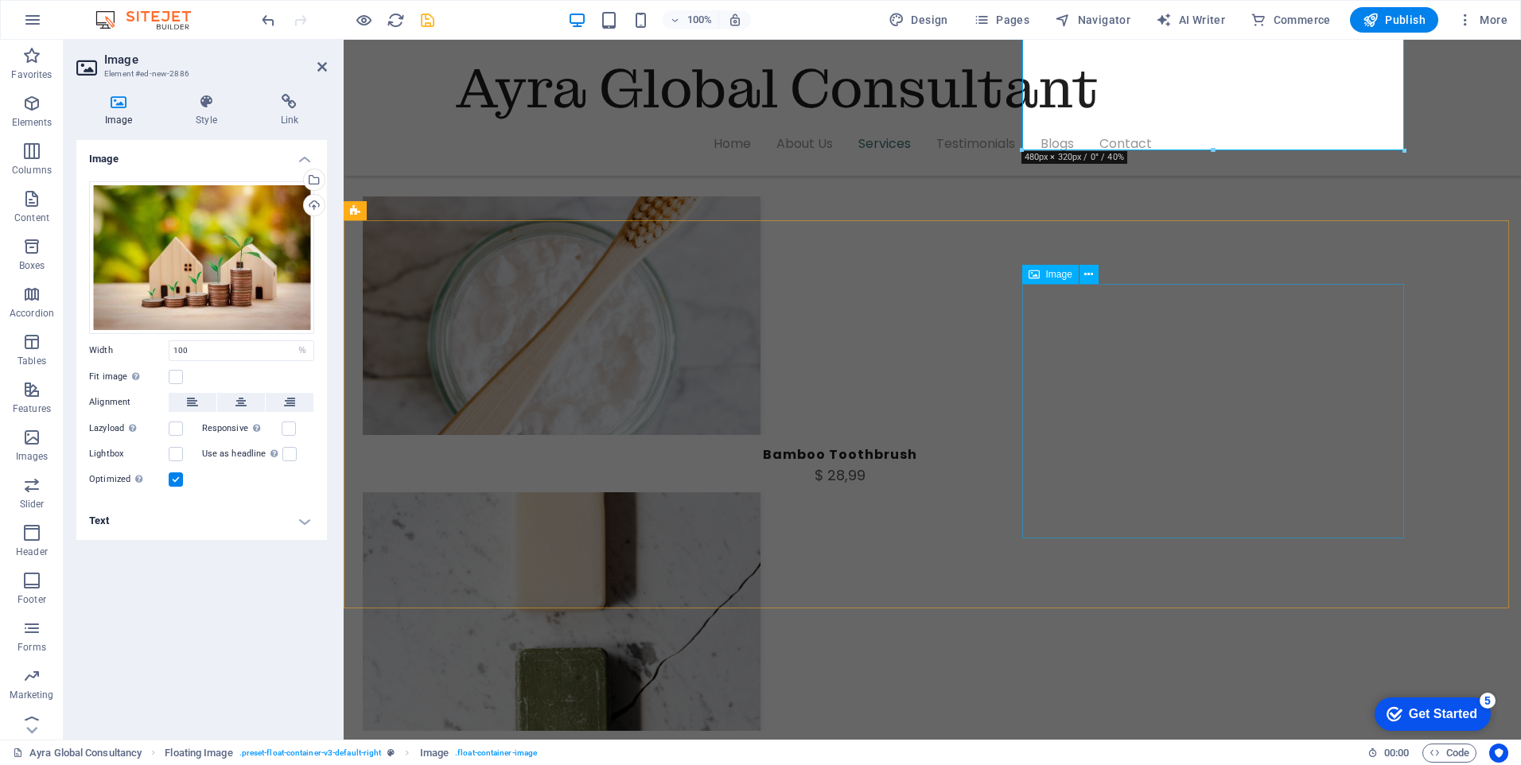
scroll to position [4416, 0]
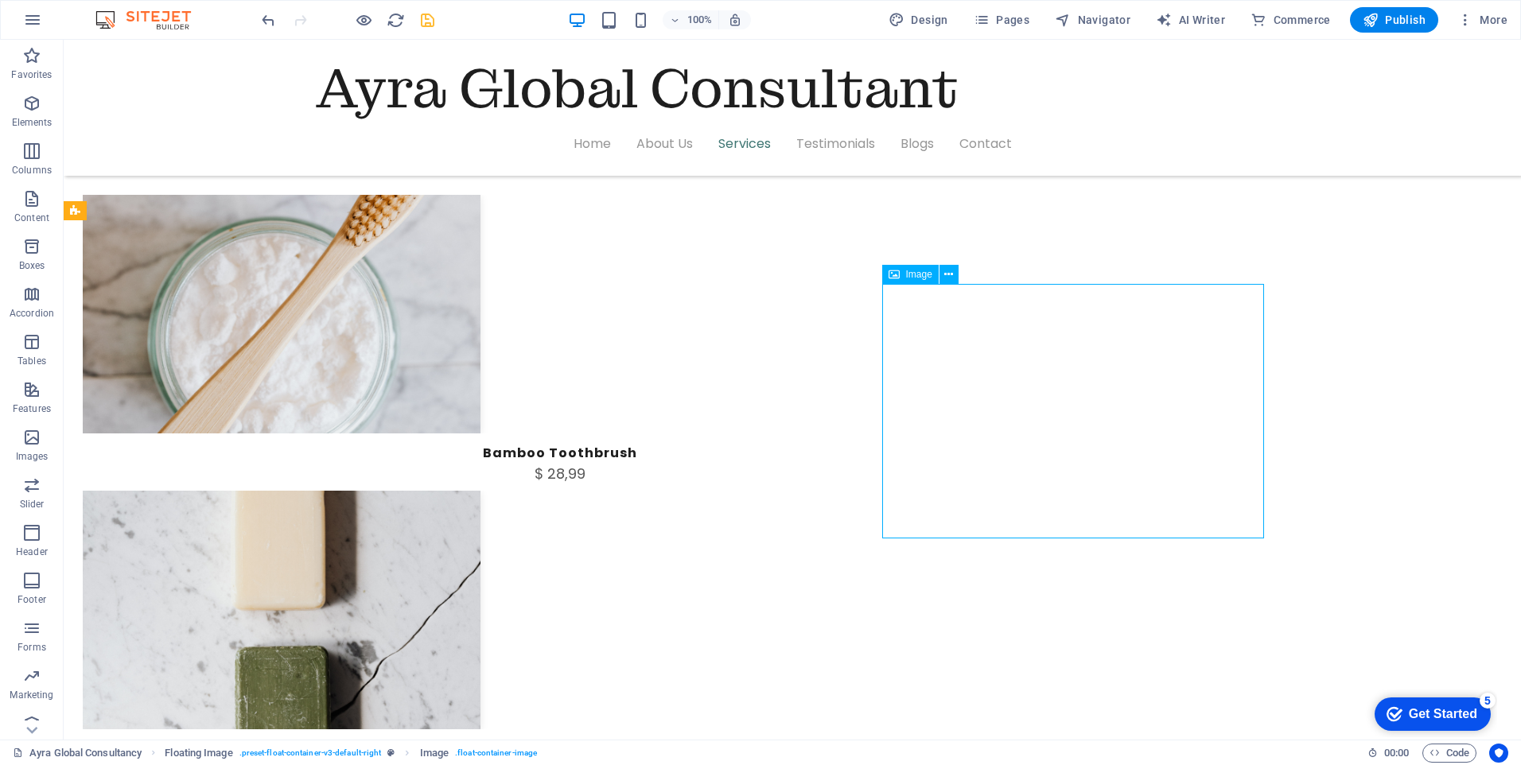
select select "%"
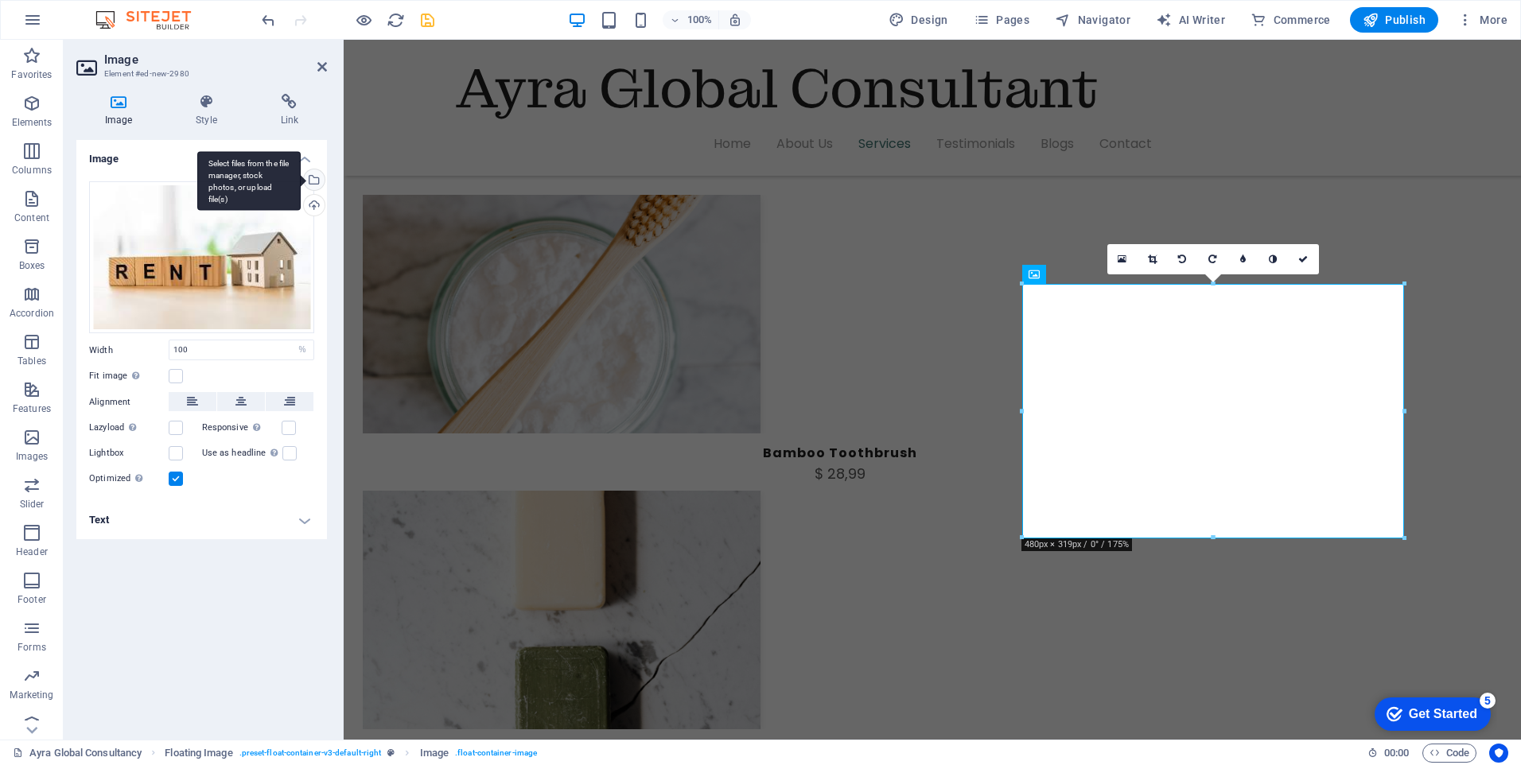
click at [301, 180] on div "Select files from the file manager, stock photos, or upload file(s)" at bounding box center [248, 181] width 103 height 60
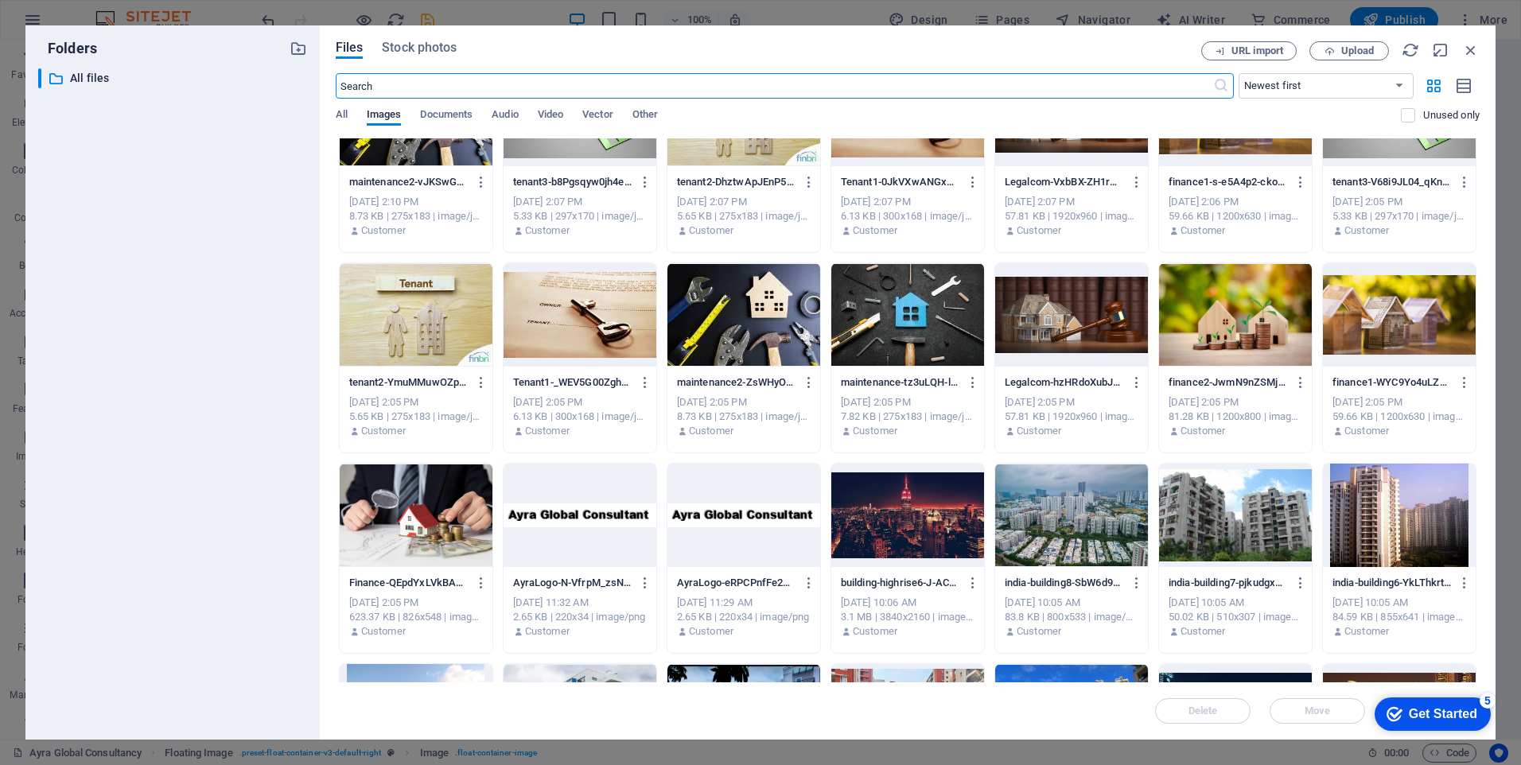
scroll to position [637, 0]
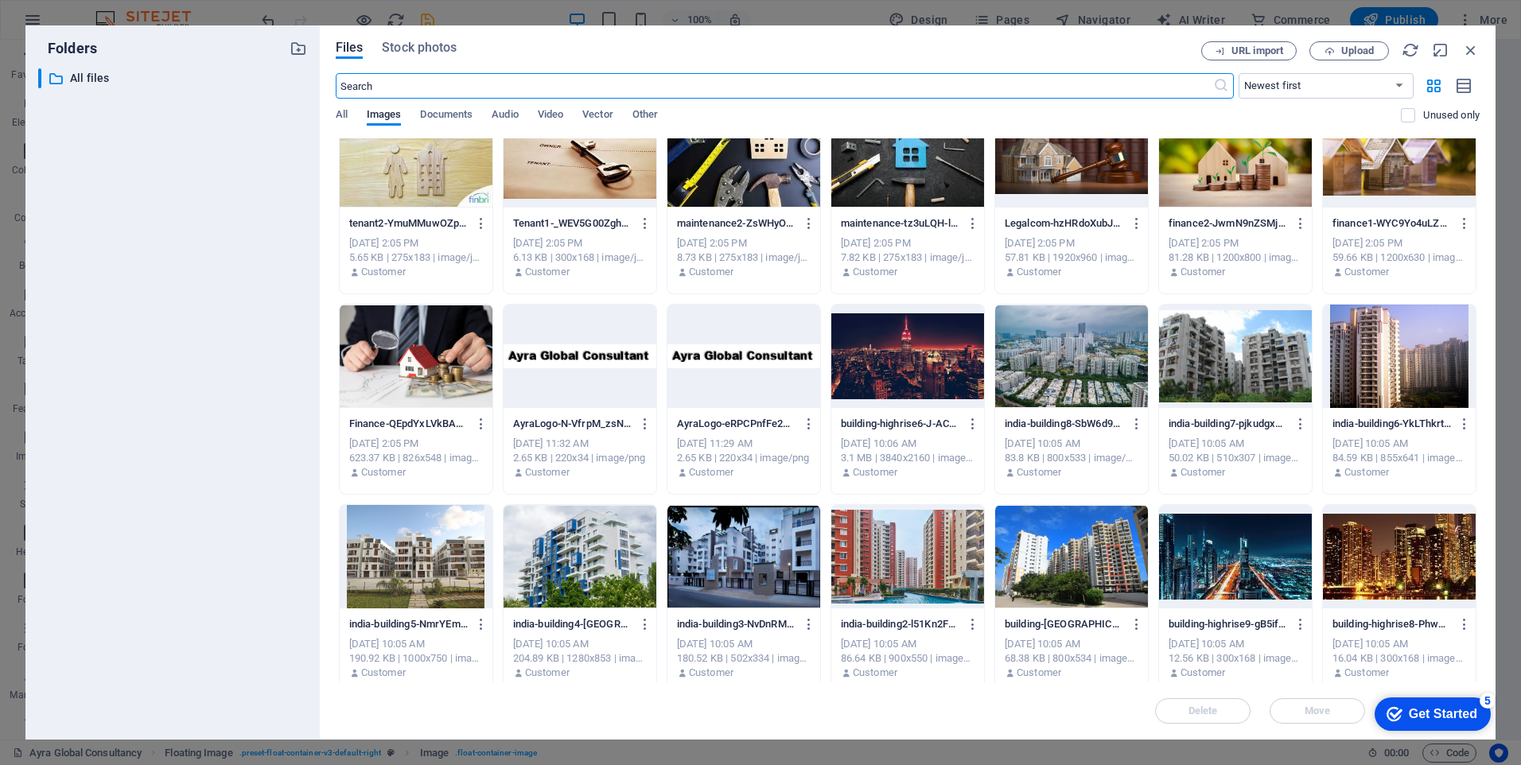
click at [922, 563] on div at bounding box center [907, 556] width 153 height 103
click at [922, 563] on div "1" at bounding box center [907, 556] width 153 height 103
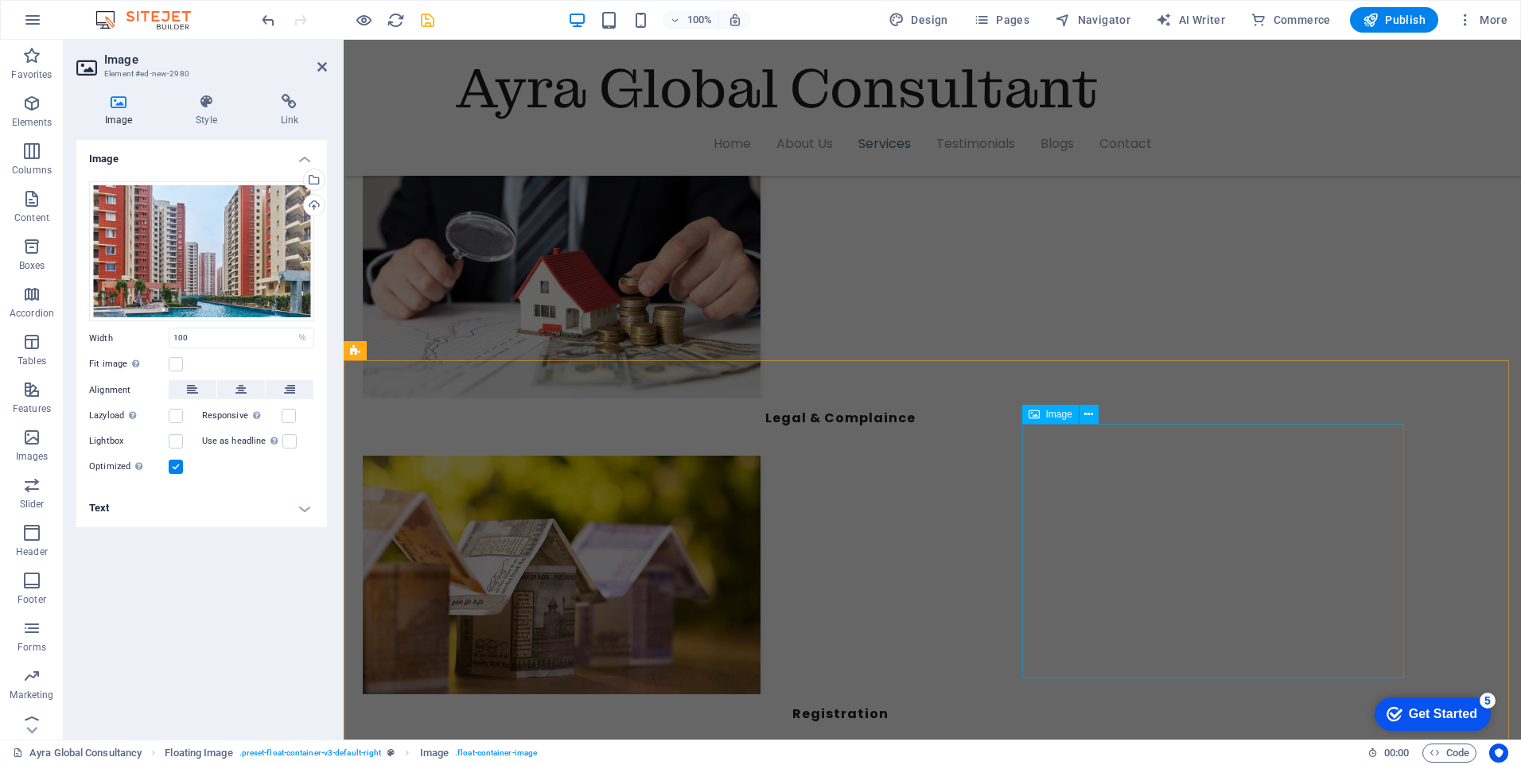
scroll to position [4098, 0]
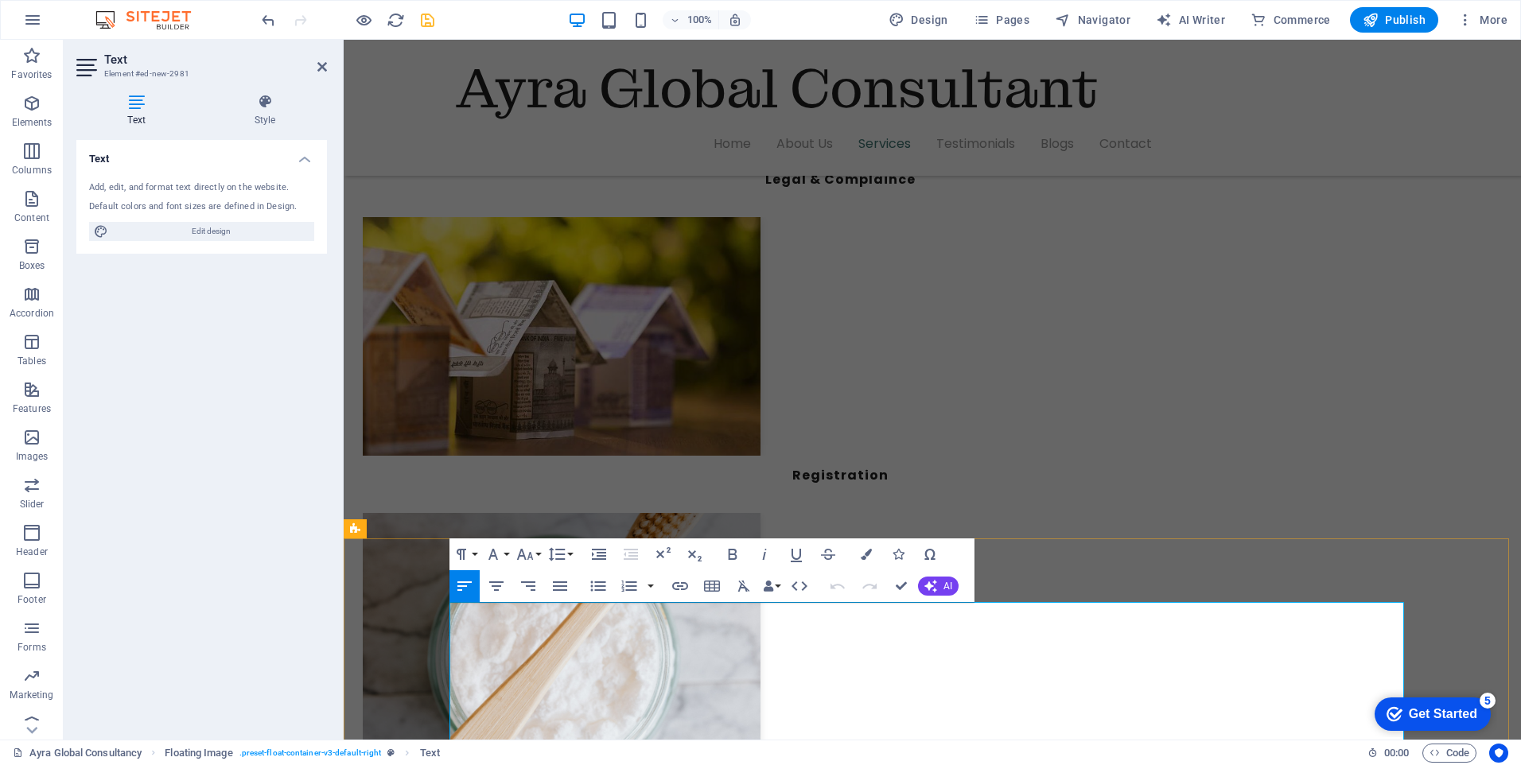
drag, startPoint x: 676, startPoint y: 650, endPoint x: 458, endPoint y: 643, distance: 217.3
click at [473, 556] on button "Paragraph Format" at bounding box center [465, 555] width 30 height 32
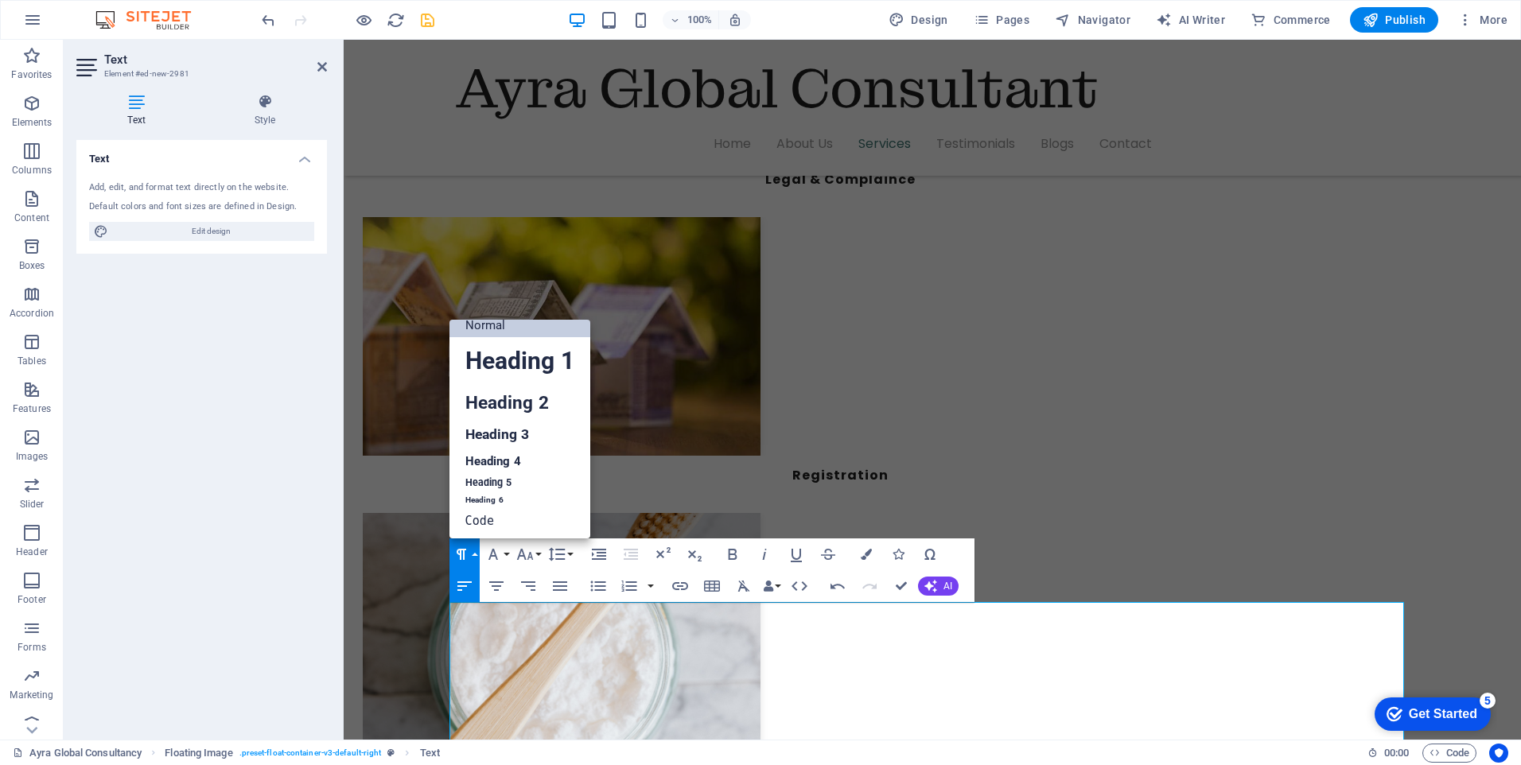
scroll to position [13, 0]
click at [478, 441] on link "Heading 3" at bounding box center [520, 435] width 141 height 28
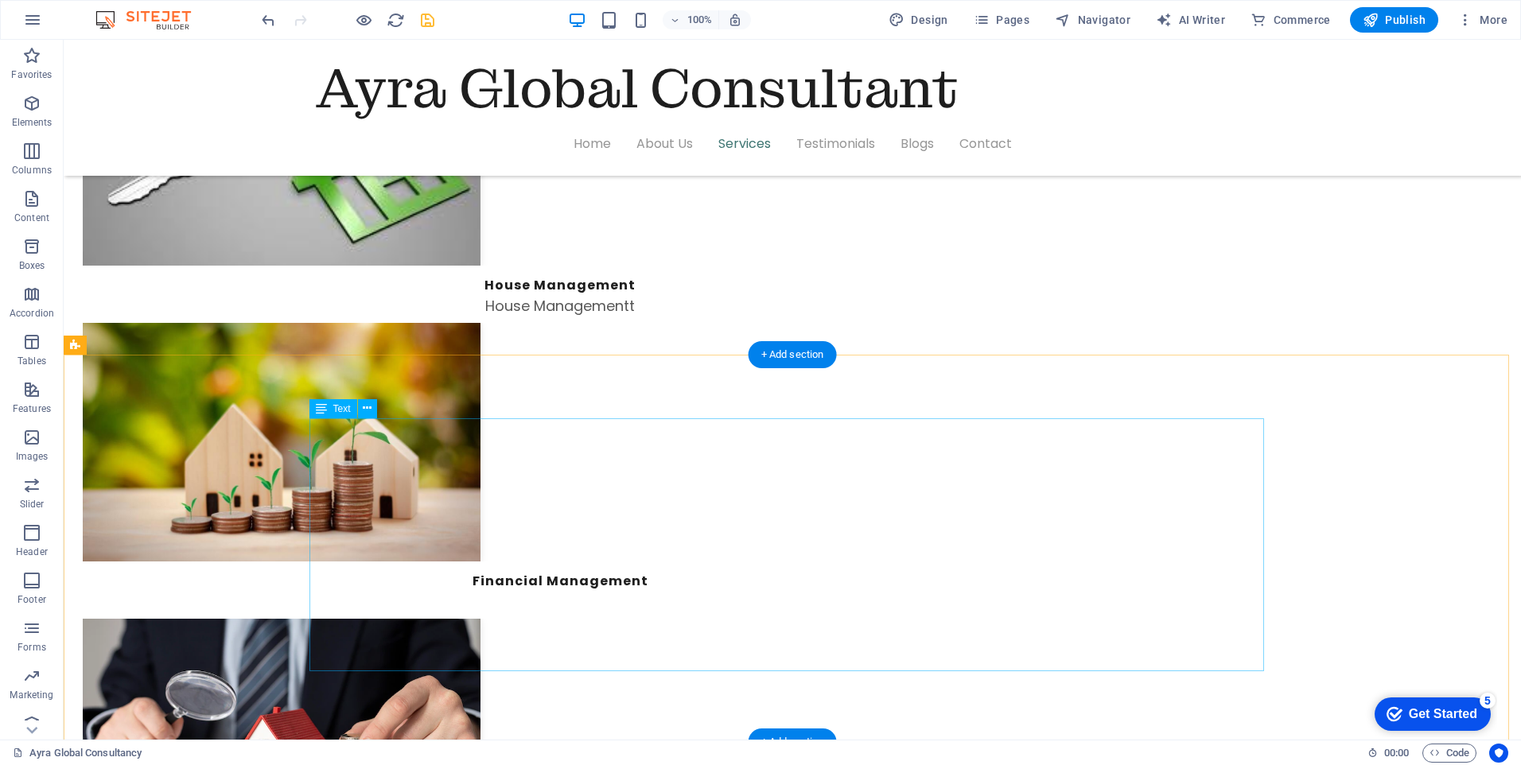
scroll to position [3302, 0]
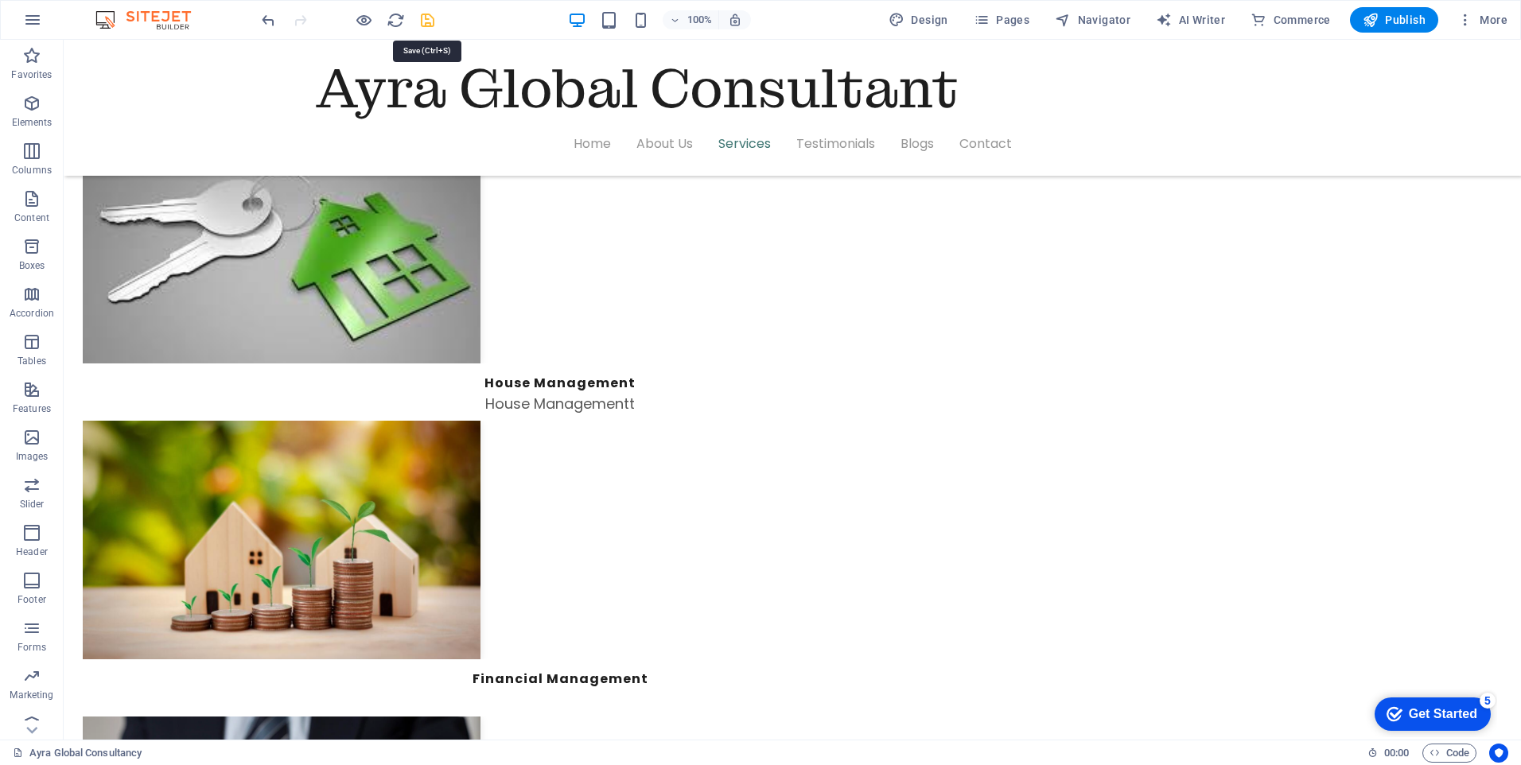
click at [432, 25] on icon "save" at bounding box center [428, 20] width 18 height 18
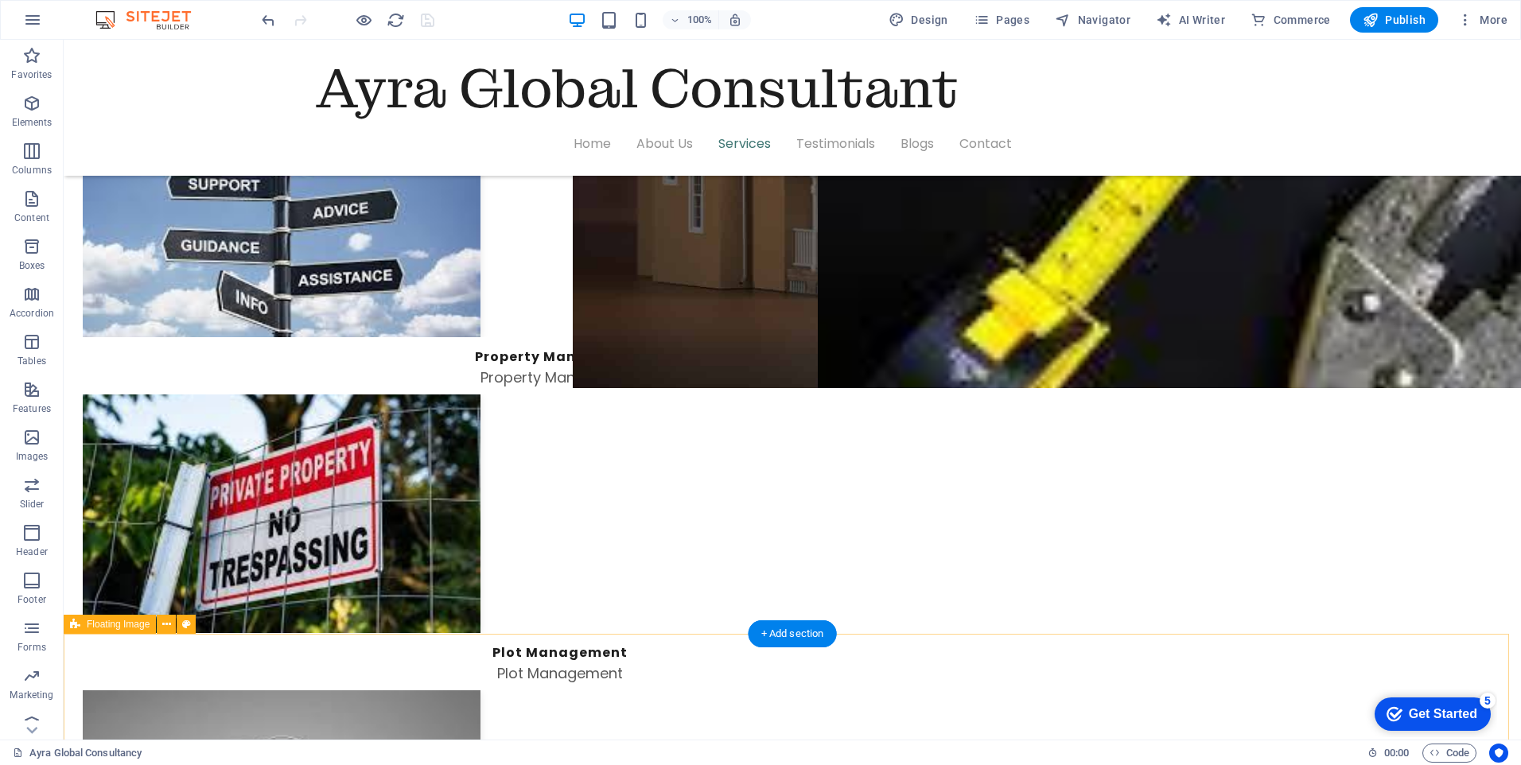
scroll to position [2825, 0]
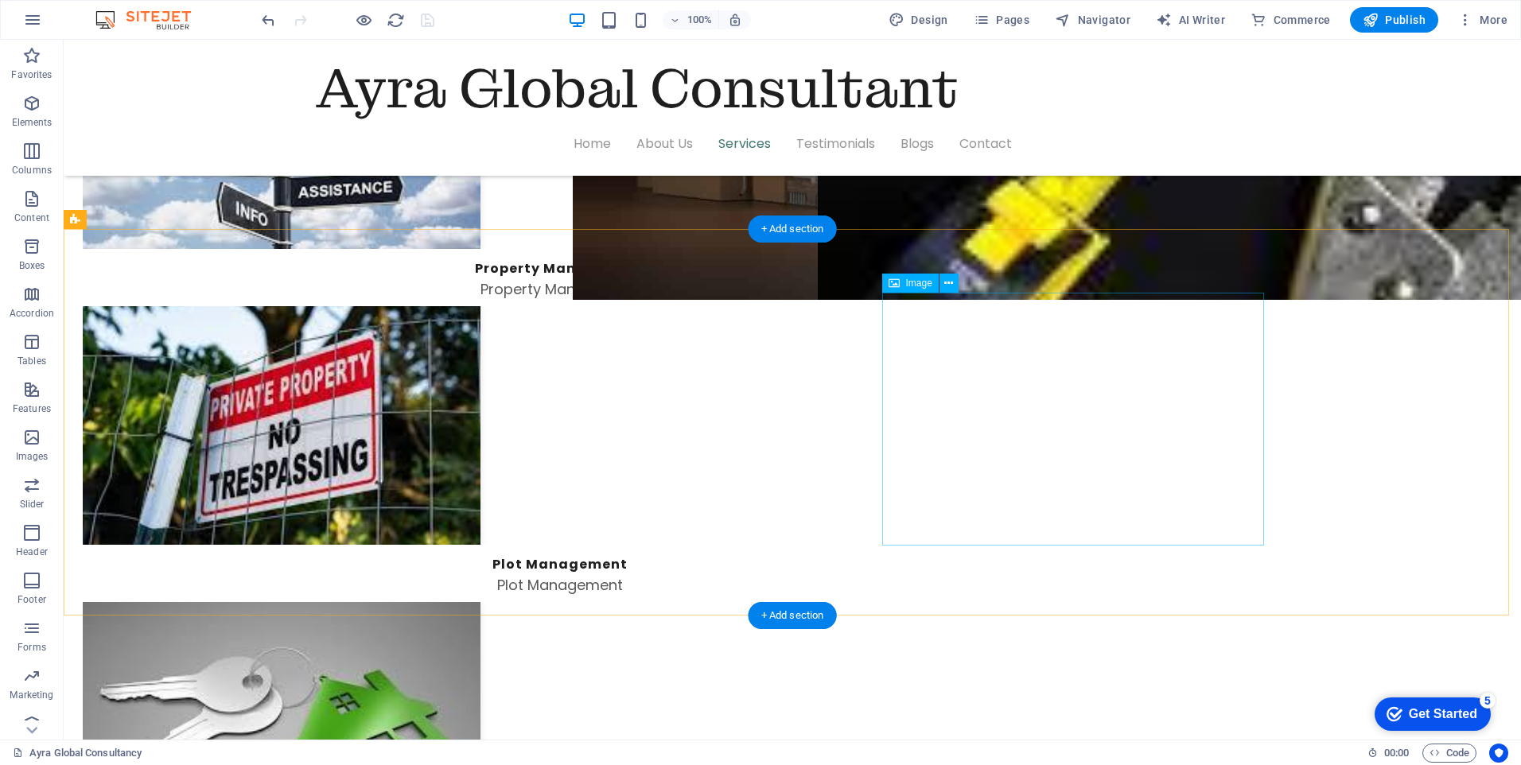
select select "%"
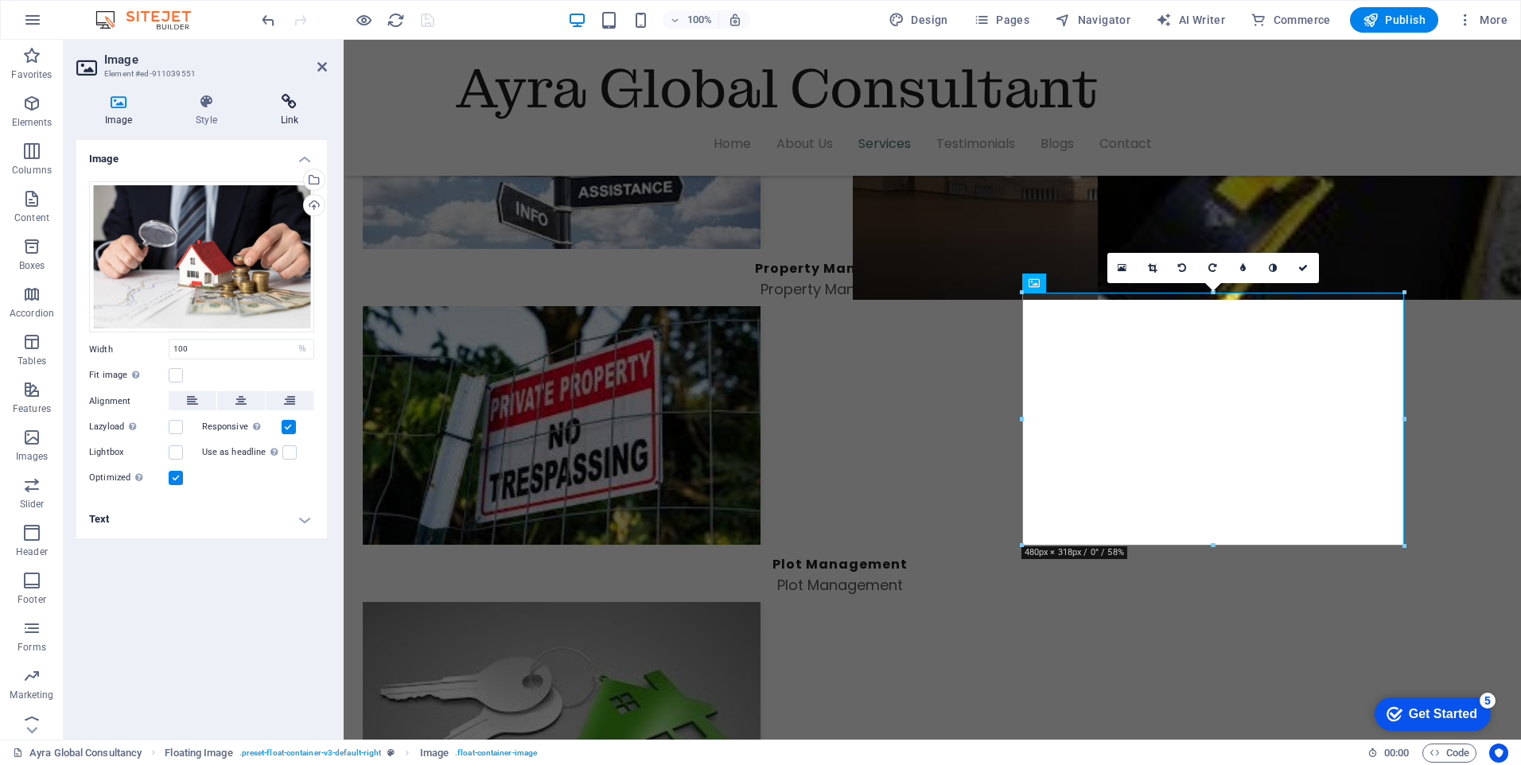
click at [290, 109] on icon at bounding box center [289, 102] width 75 height 16
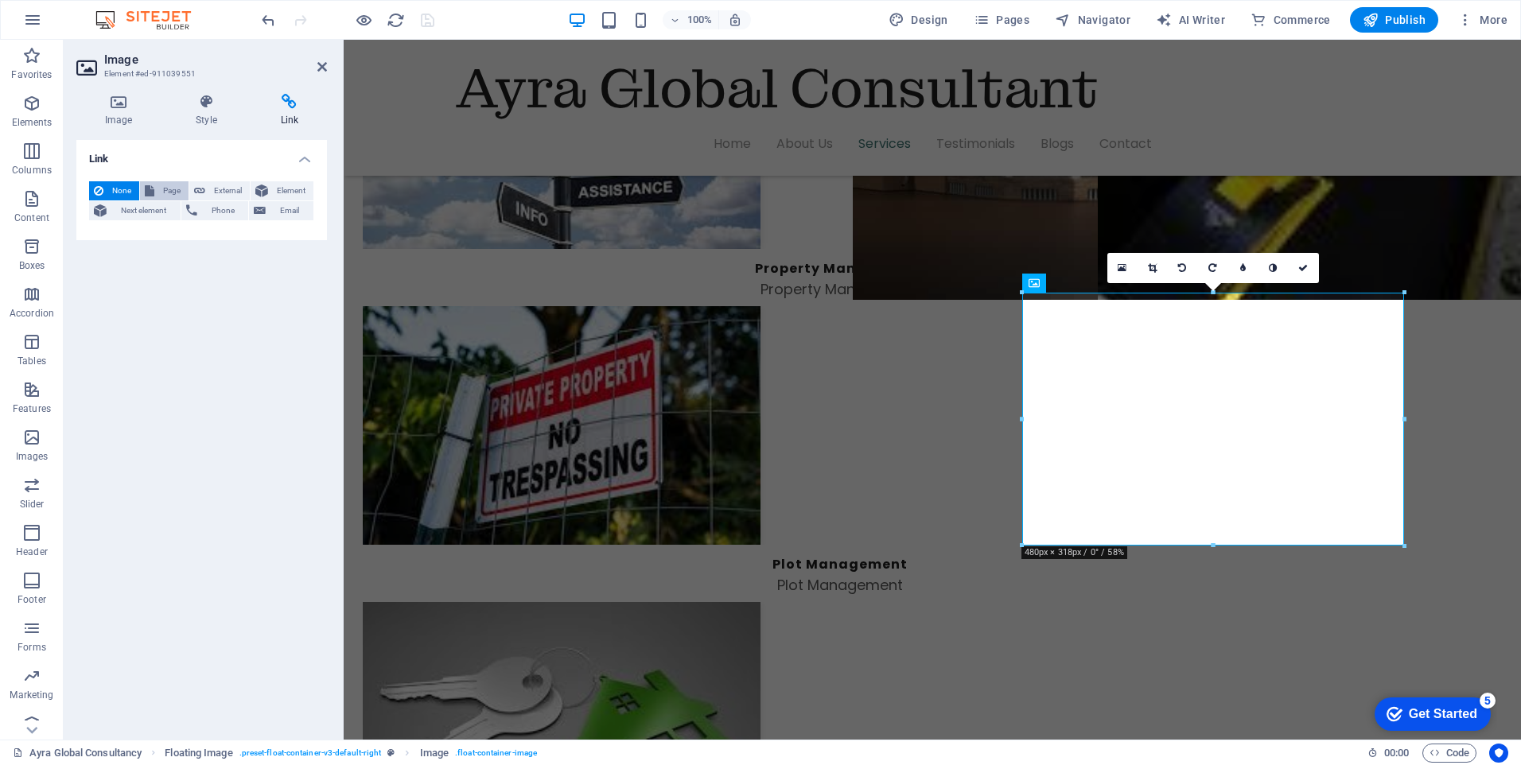
click at [160, 189] on span "Page" at bounding box center [171, 190] width 25 height 19
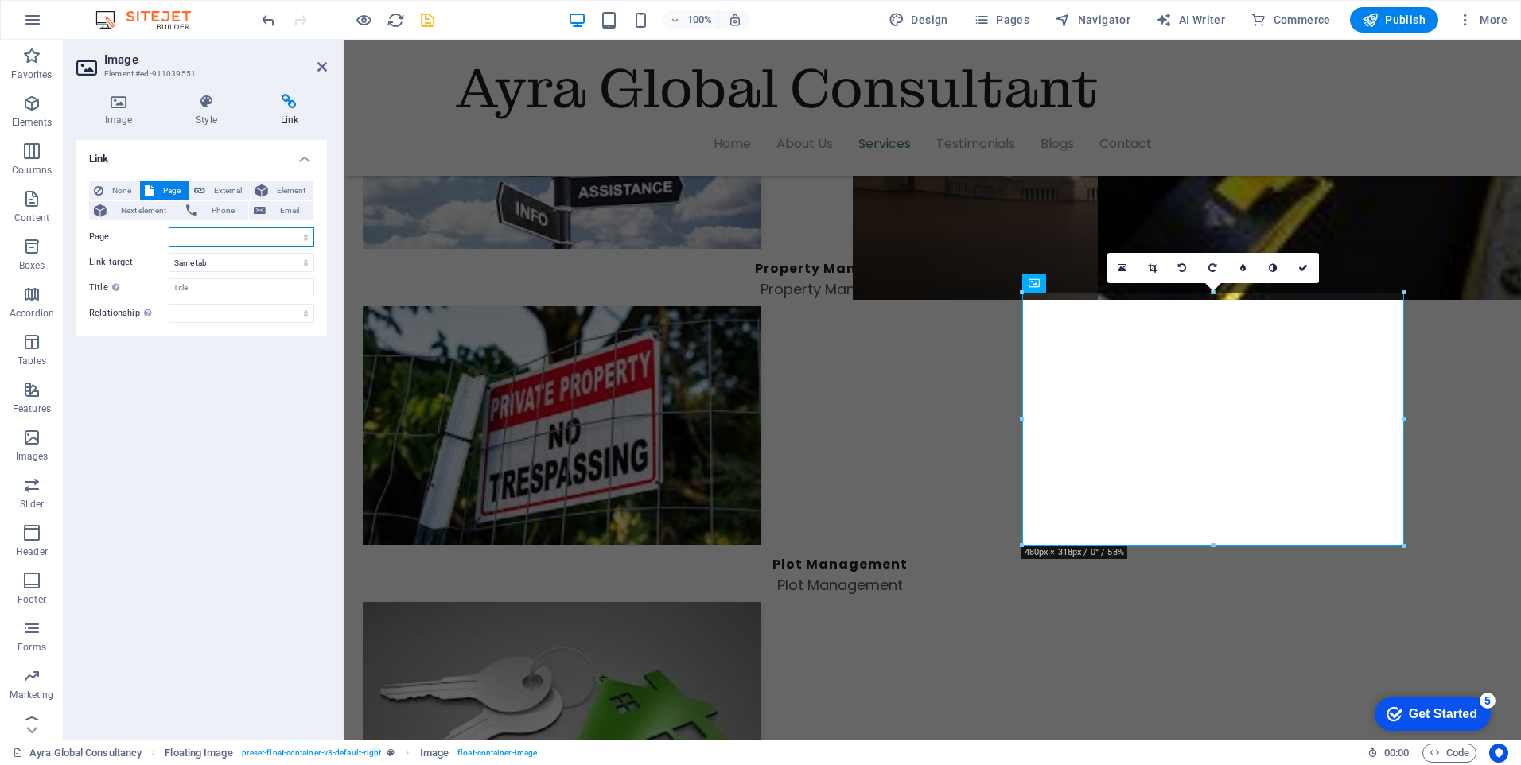
click at [303, 239] on select "Home-sample-original Ayra Global Consultancy Home Contact Privacy Legal Notice …" at bounding box center [242, 237] width 146 height 19
select select "6"
click at [169, 228] on select "Home-sample-original Ayra Global Consultancy Home Contact Privacy Legal Notice …" at bounding box center [242, 237] width 146 height 19
click at [430, 23] on icon "save" at bounding box center [428, 20] width 18 height 18
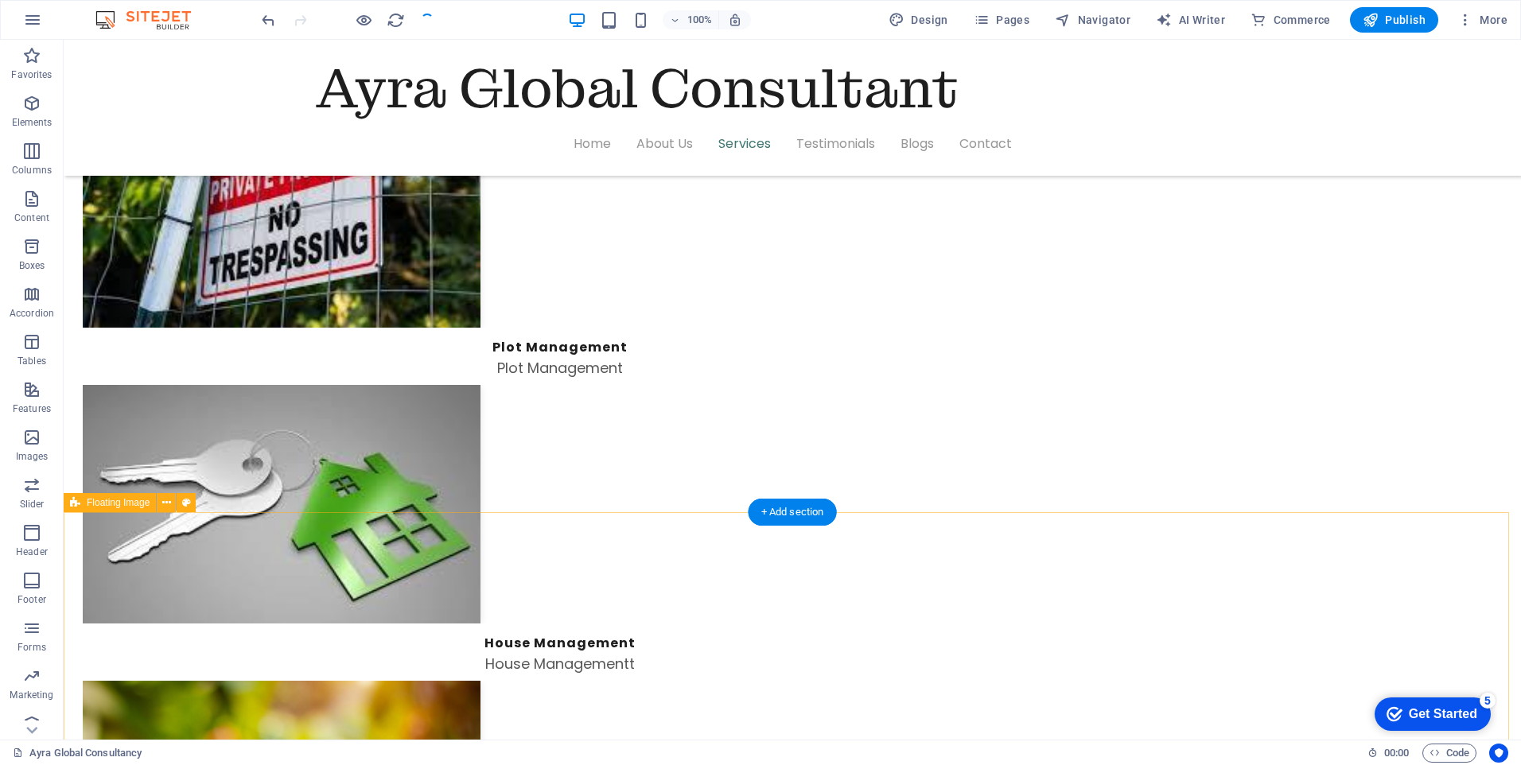
scroll to position [3063, 0]
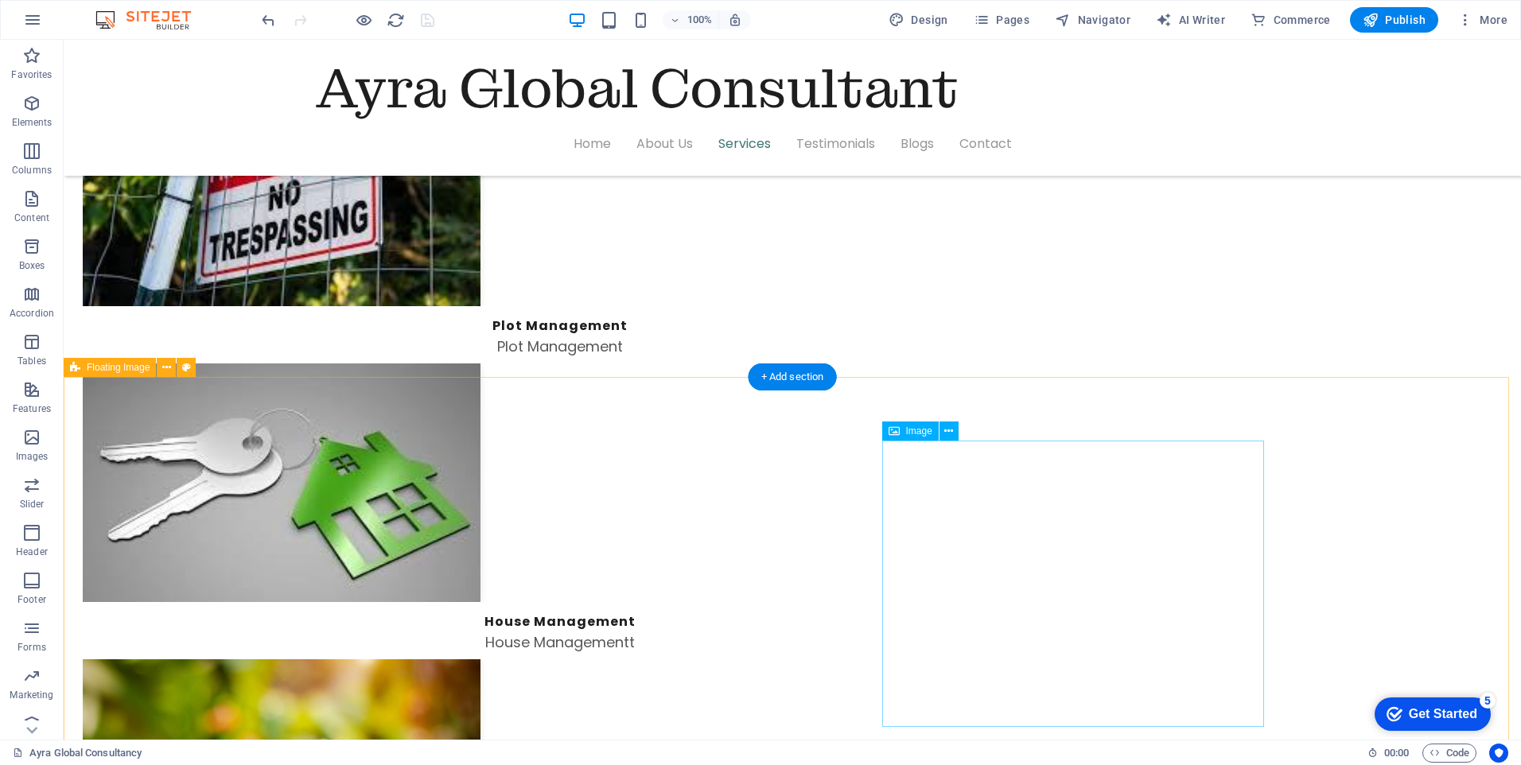
select select "%"
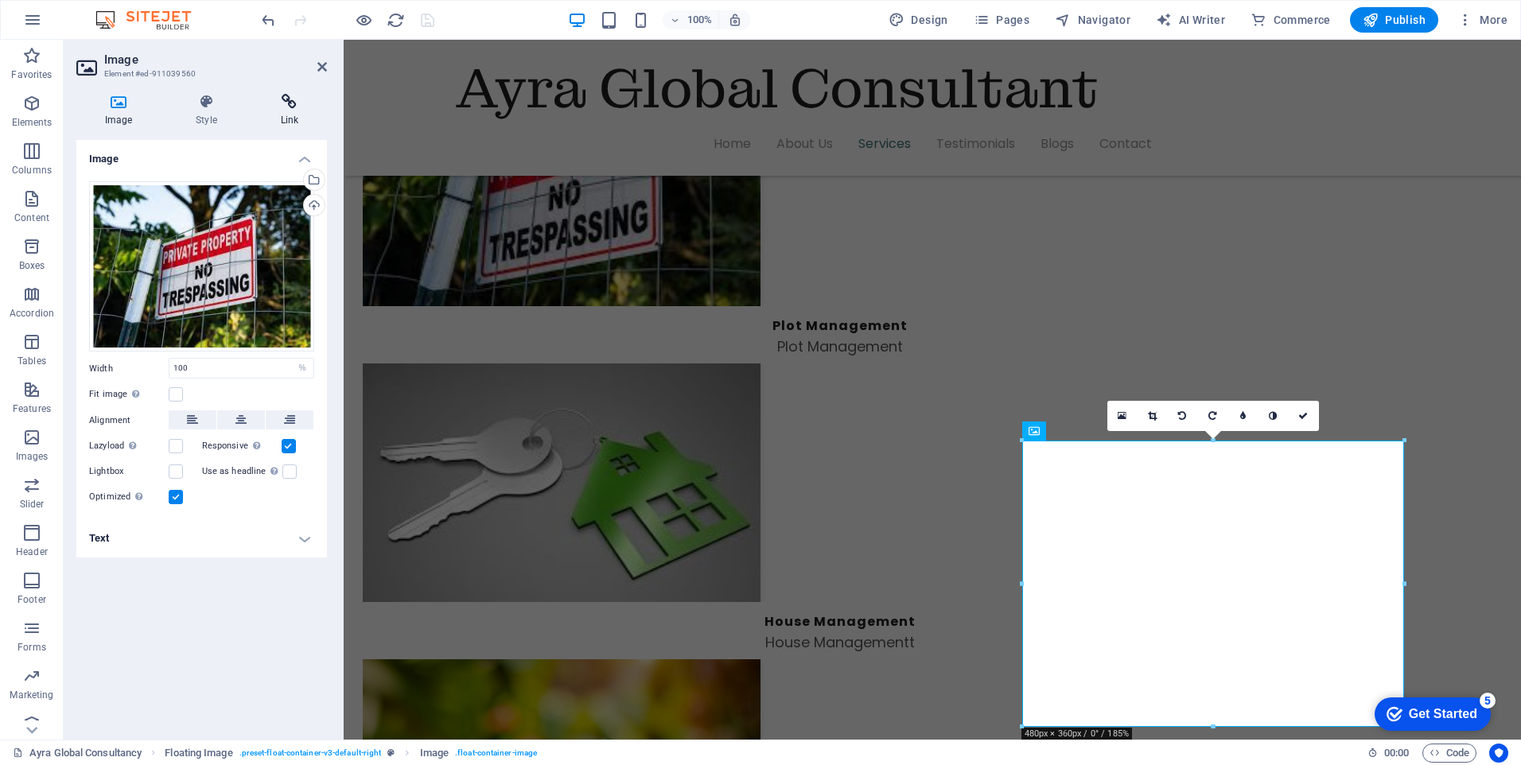
click at [293, 119] on h4 "Link" at bounding box center [289, 110] width 75 height 33
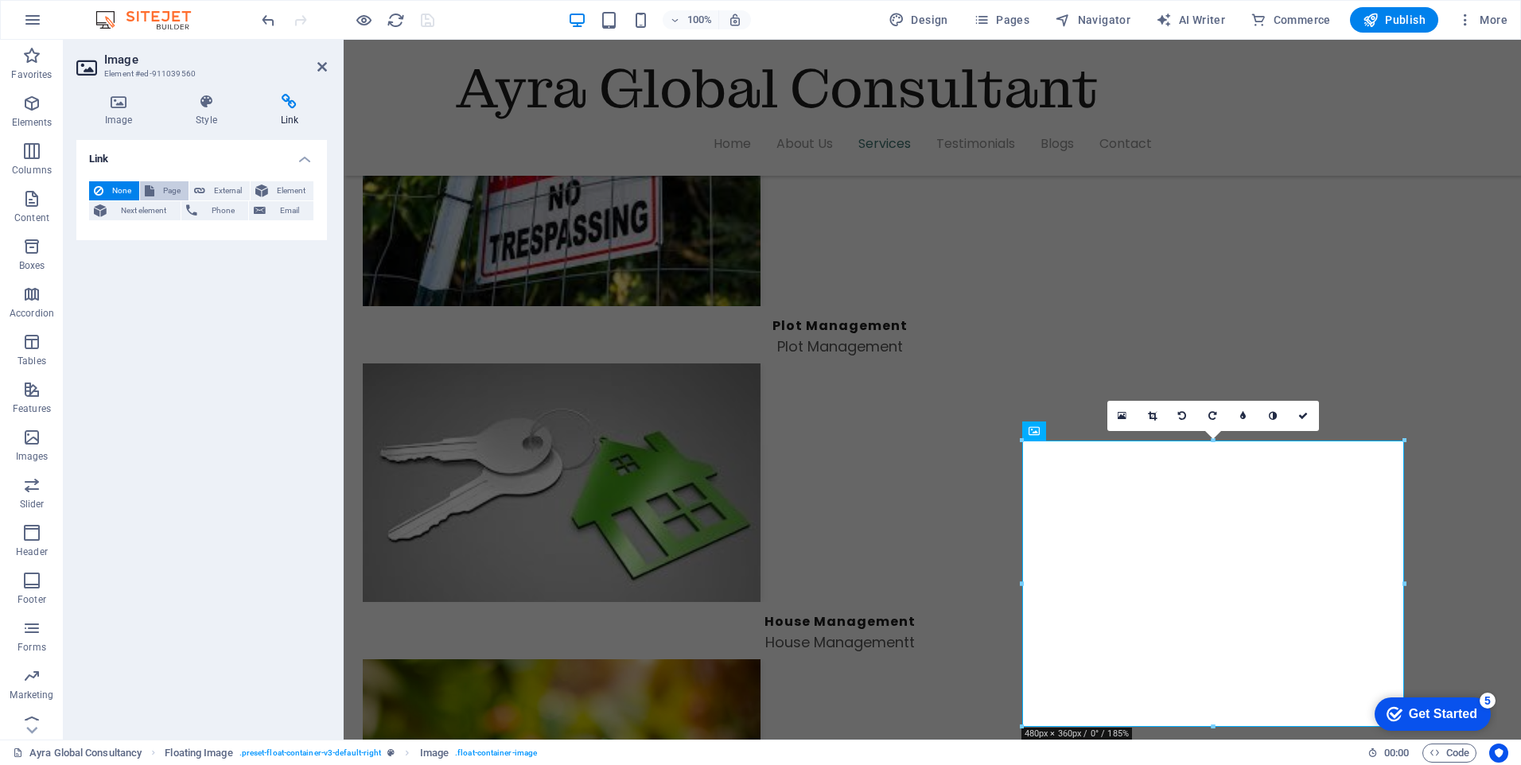
click at [179, 186] on span "Page" at bounding box center [171, 190] width 25 height 19
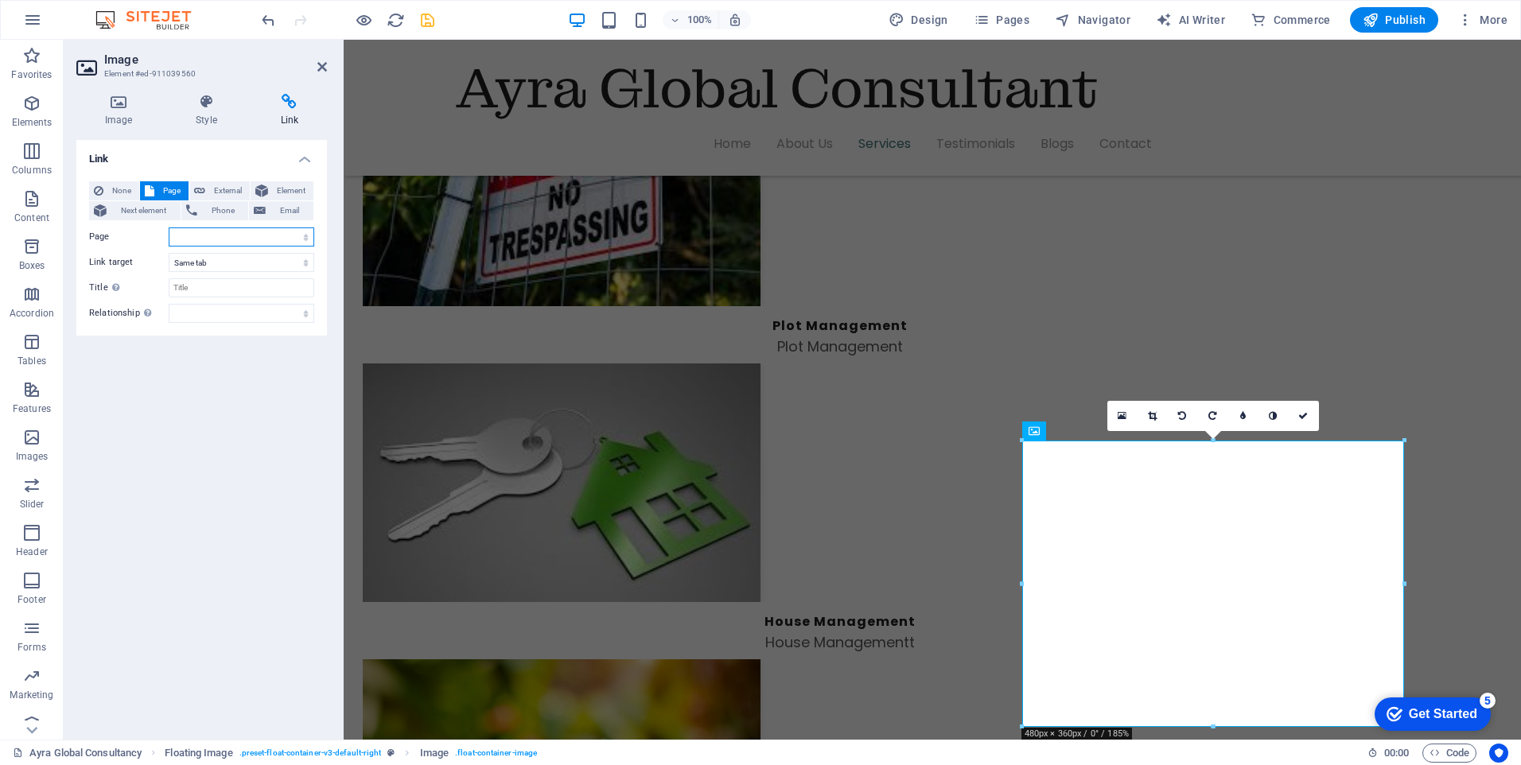
click at [305, 231] on select "Home-sample-original Ayra Global Consultancy Home Contact Privacy Legal Notice …" at bounding box center [242, 237] width 146 height 19
select select "14"
click at [169, 228] on select "Home-sample-original Ayra Global Consultancy Home Contact Privacy Legal Notice …" at bounding box center [242, 237] width 146 height 19
click at [428, 21] on icon "save" at bounding box center [428, 20] width 18 height 18
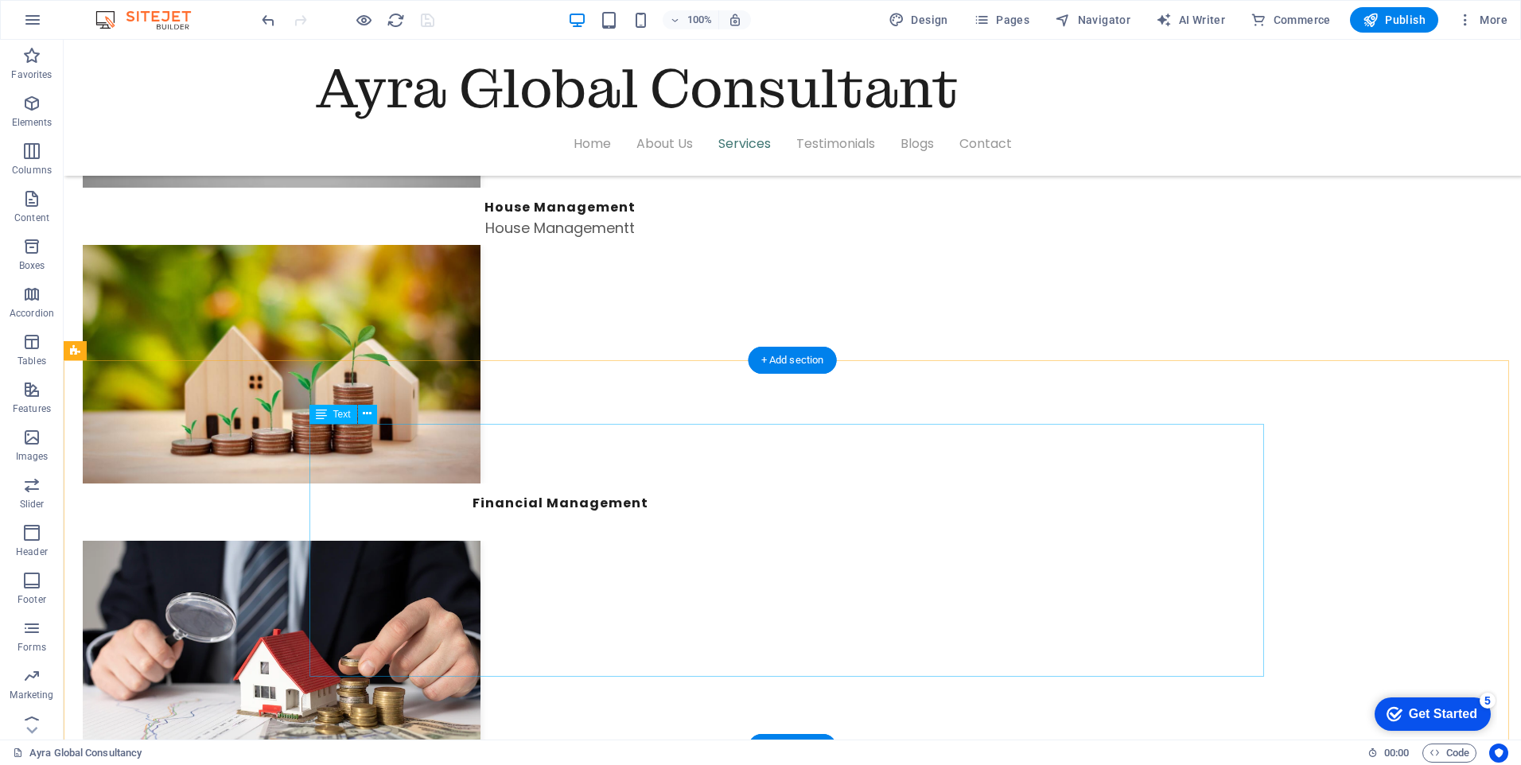
scroll to position [3541, 0]
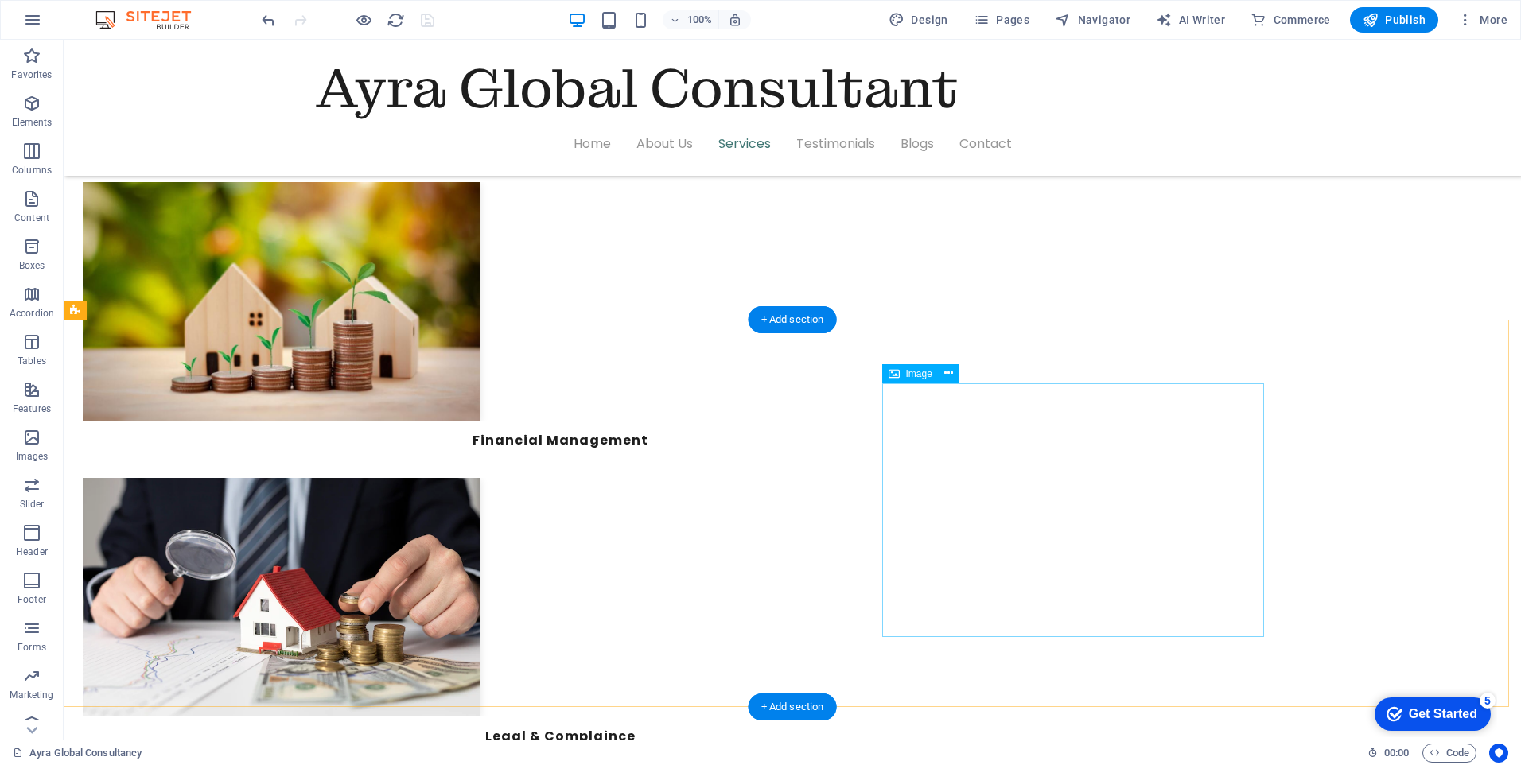
select select "%"
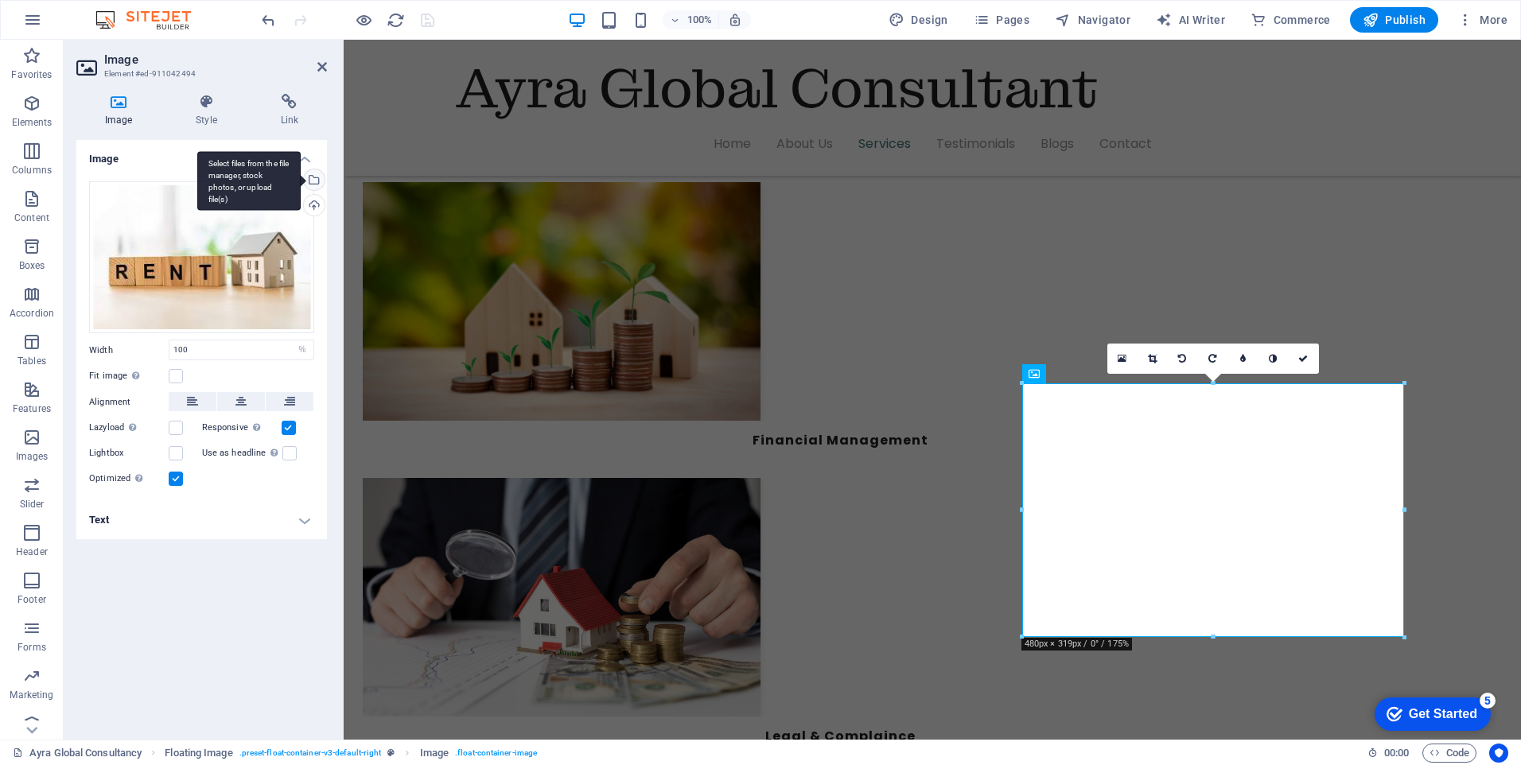
click at [316, 182] on div "Select files from the file manager, stock photos, or upload file(s)" at bounding box center [313, 181] width 24 height 24
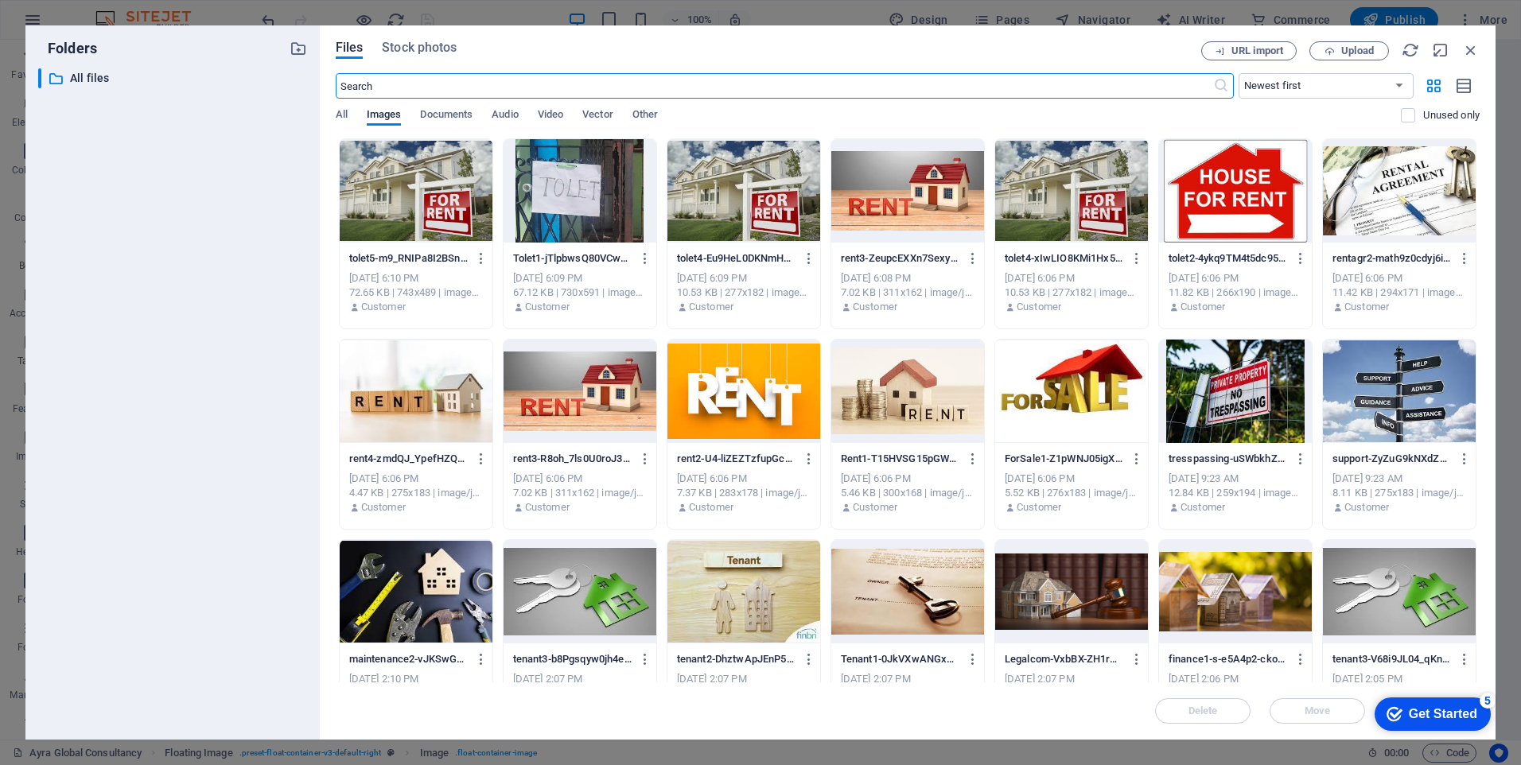
scroll to position [3536, 0]
click at [1471, 50] on icon "button" at bounding box center [1471, 50] width 18 height 18
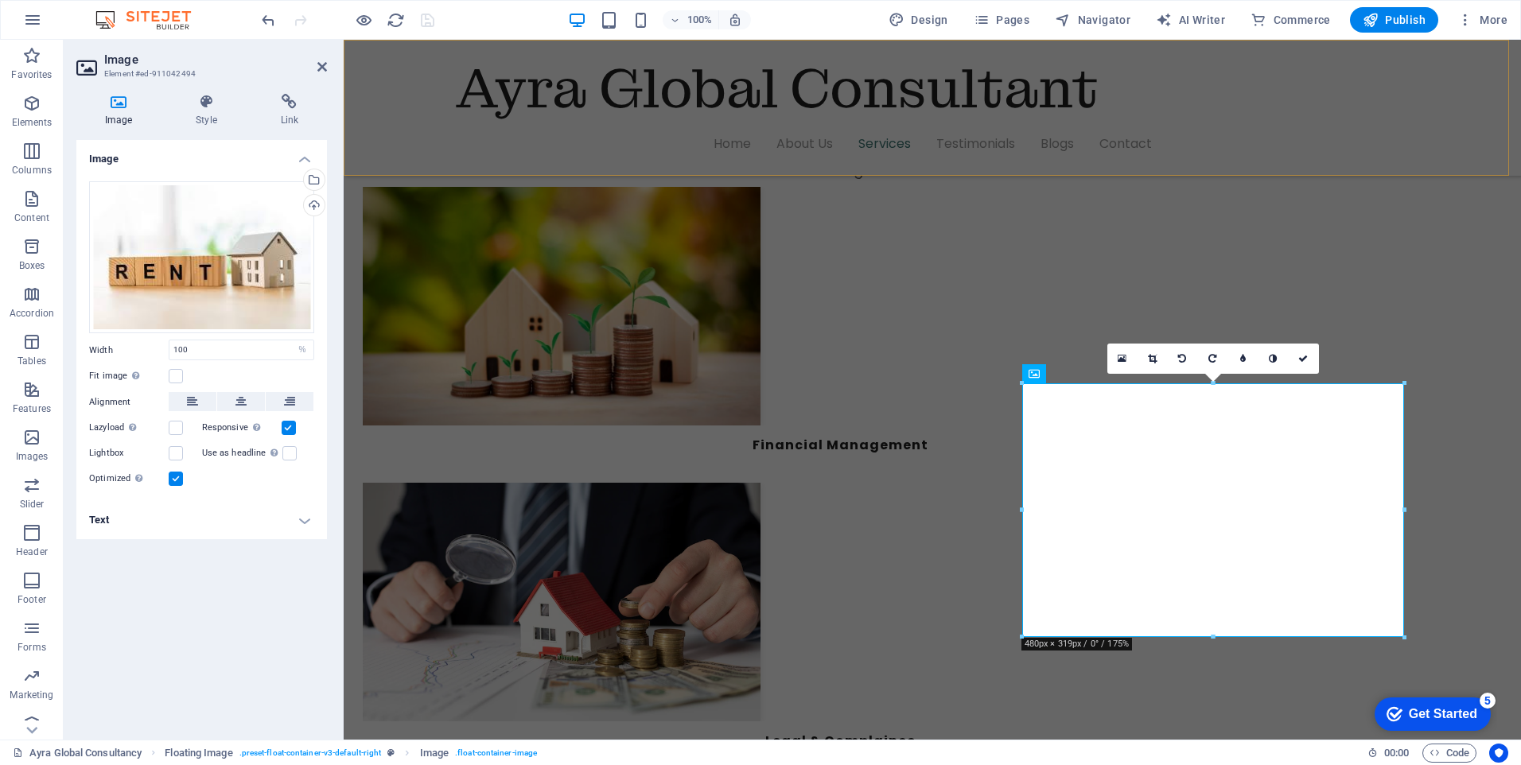
scroll to position [3541, 0]
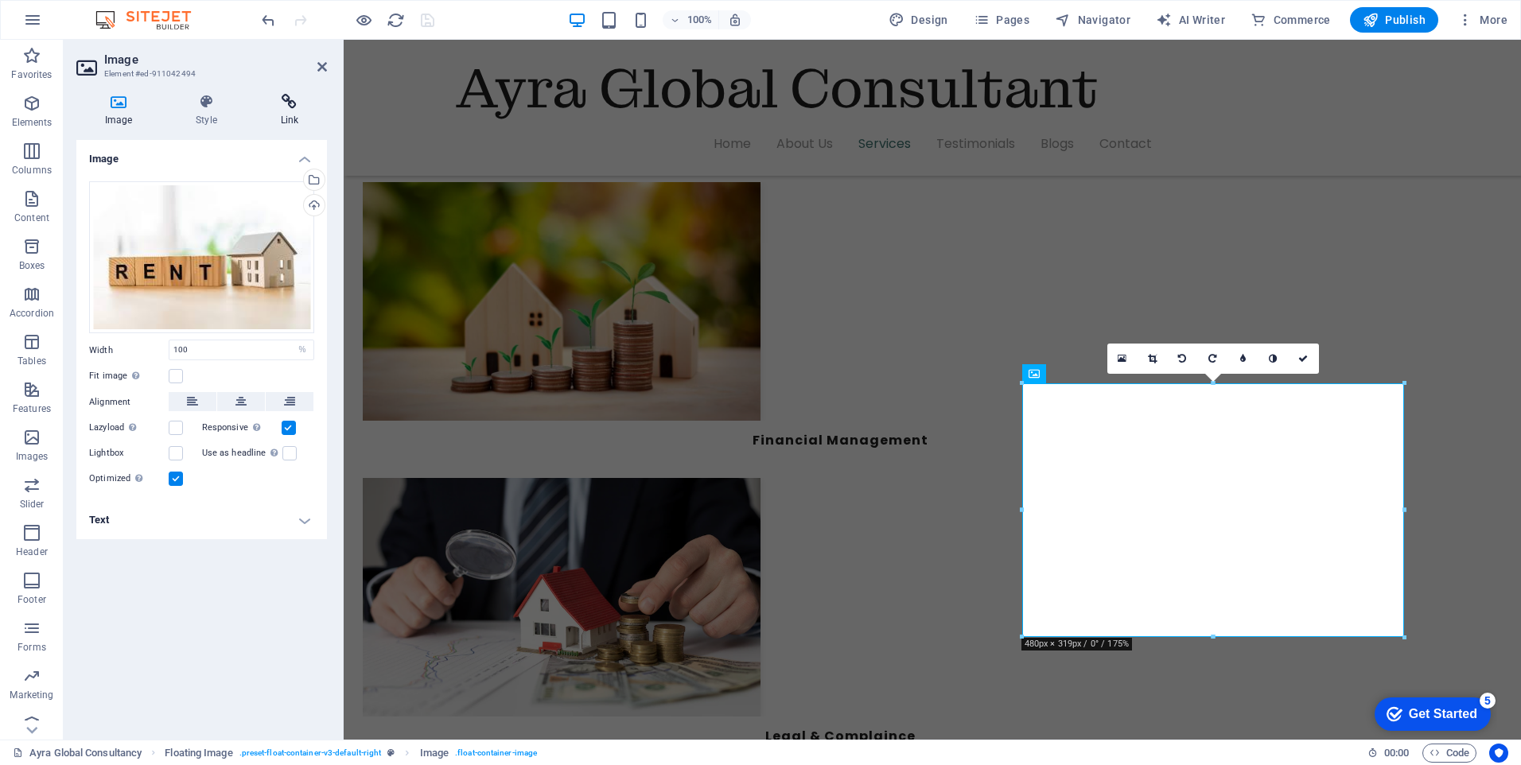
click at [290, 110] on h4 "Link" at bounding box center [289, 110] width 75 height 33
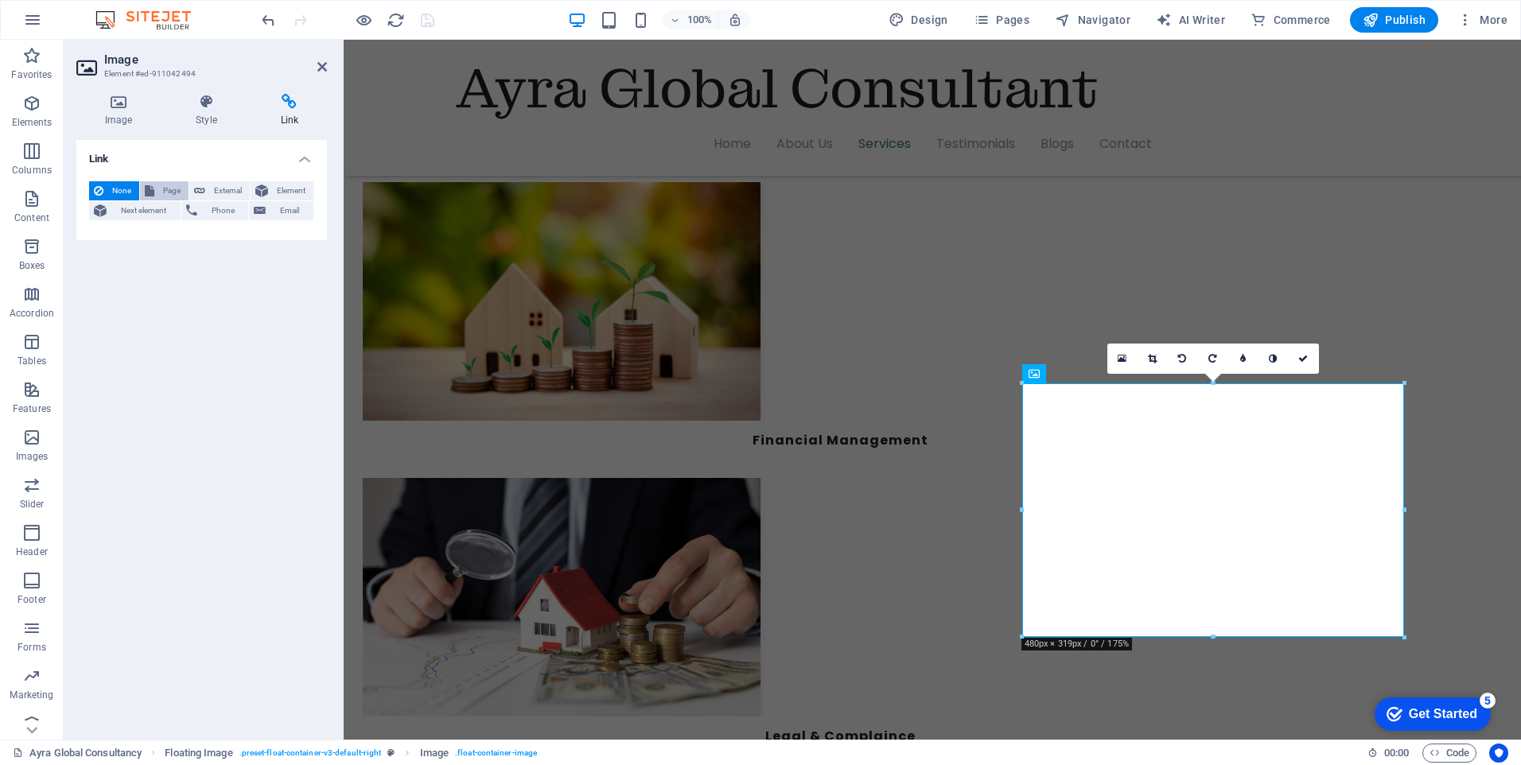
click at [172, 192] on span "Page" at bounding box center [171, 190] width 25 height 19
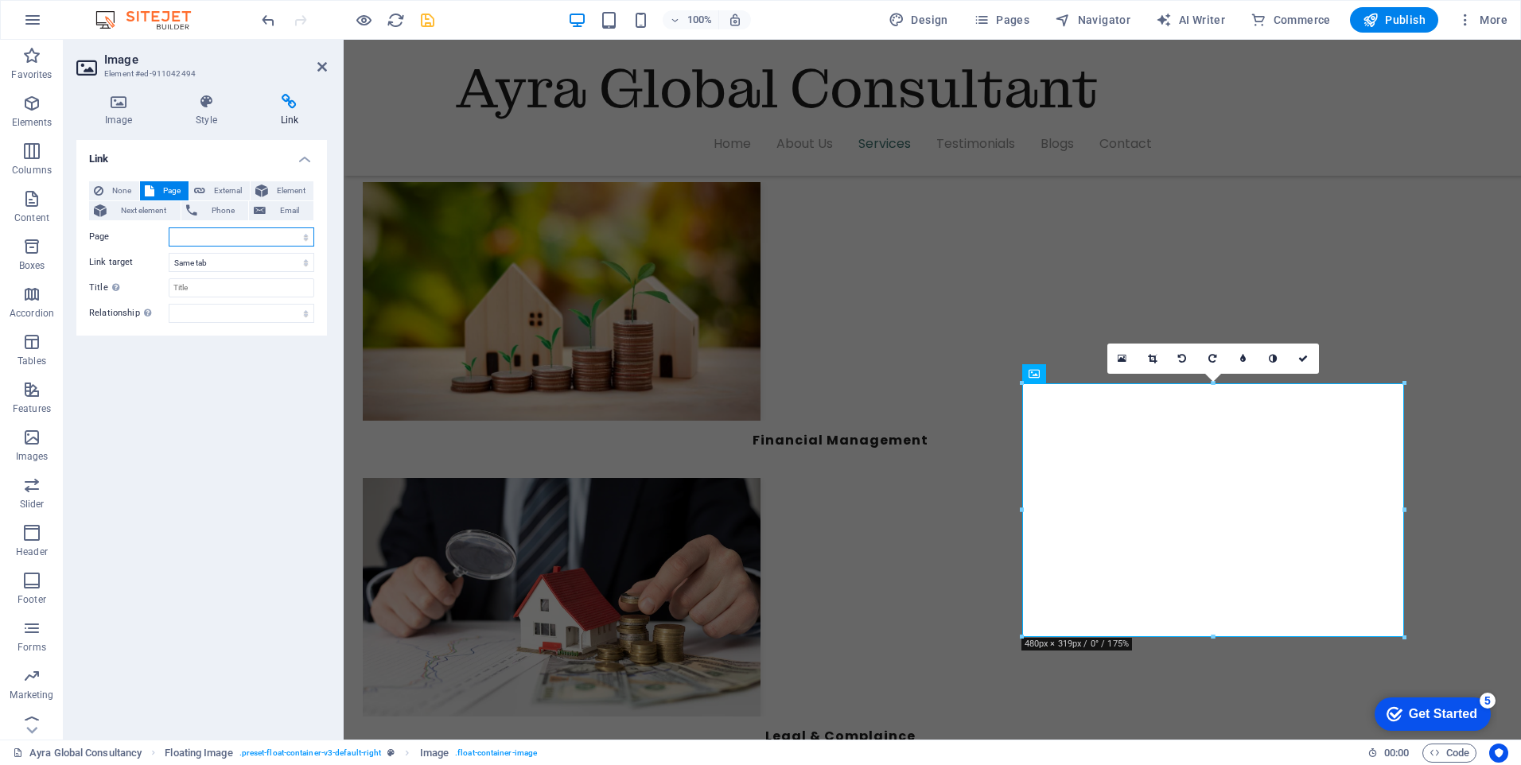
click at [302, 236] on select "Home-sample-original Ayra Global Consultancy Home Contact Privacy Legal Notice …" at bounding box center [242, 237] width 146 height 19
select select "10"
click at [169, 228] on select "Home-sample-original Ayra Global Consultancy Home Contact Privacy Legal Notice …" at bounding box center [242, 237] width 146 height 19
click at [415, 24] on div at bounding box center [348, 19] width 178 height 25
click at [434, 22] on icon "save" at bounding box center [428, 20] width 18 height 18
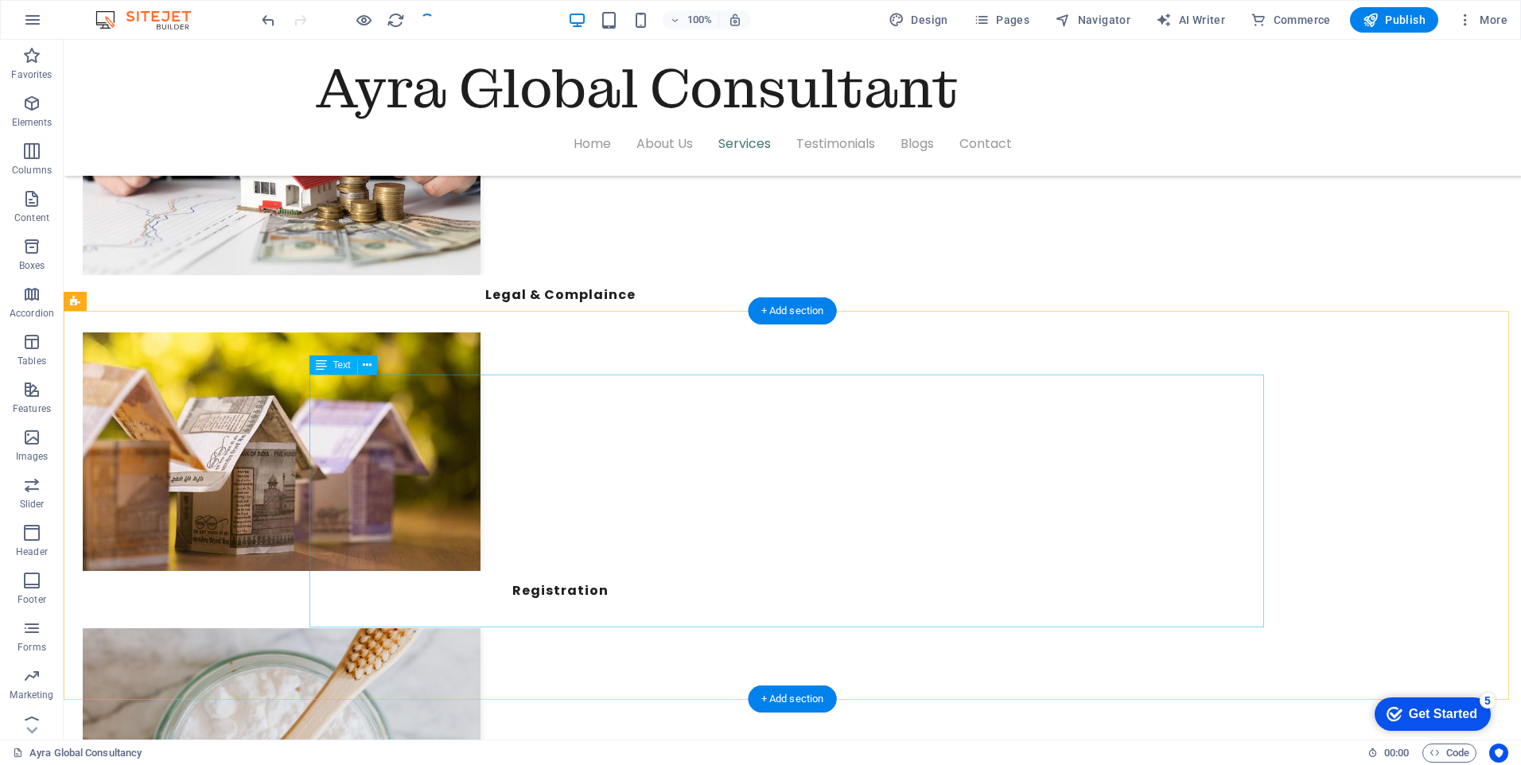
scroll to position [4018, 0]
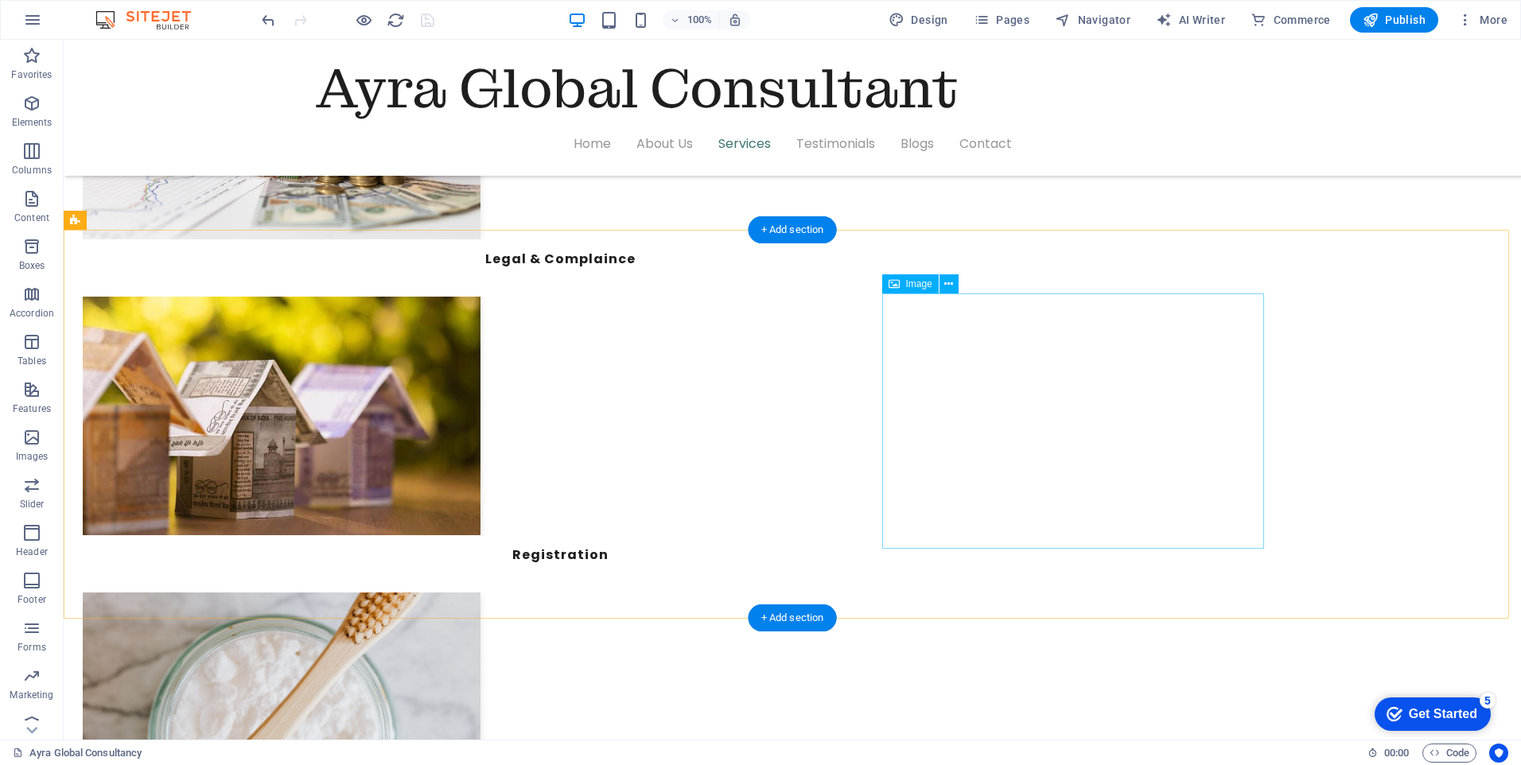
select select "%"
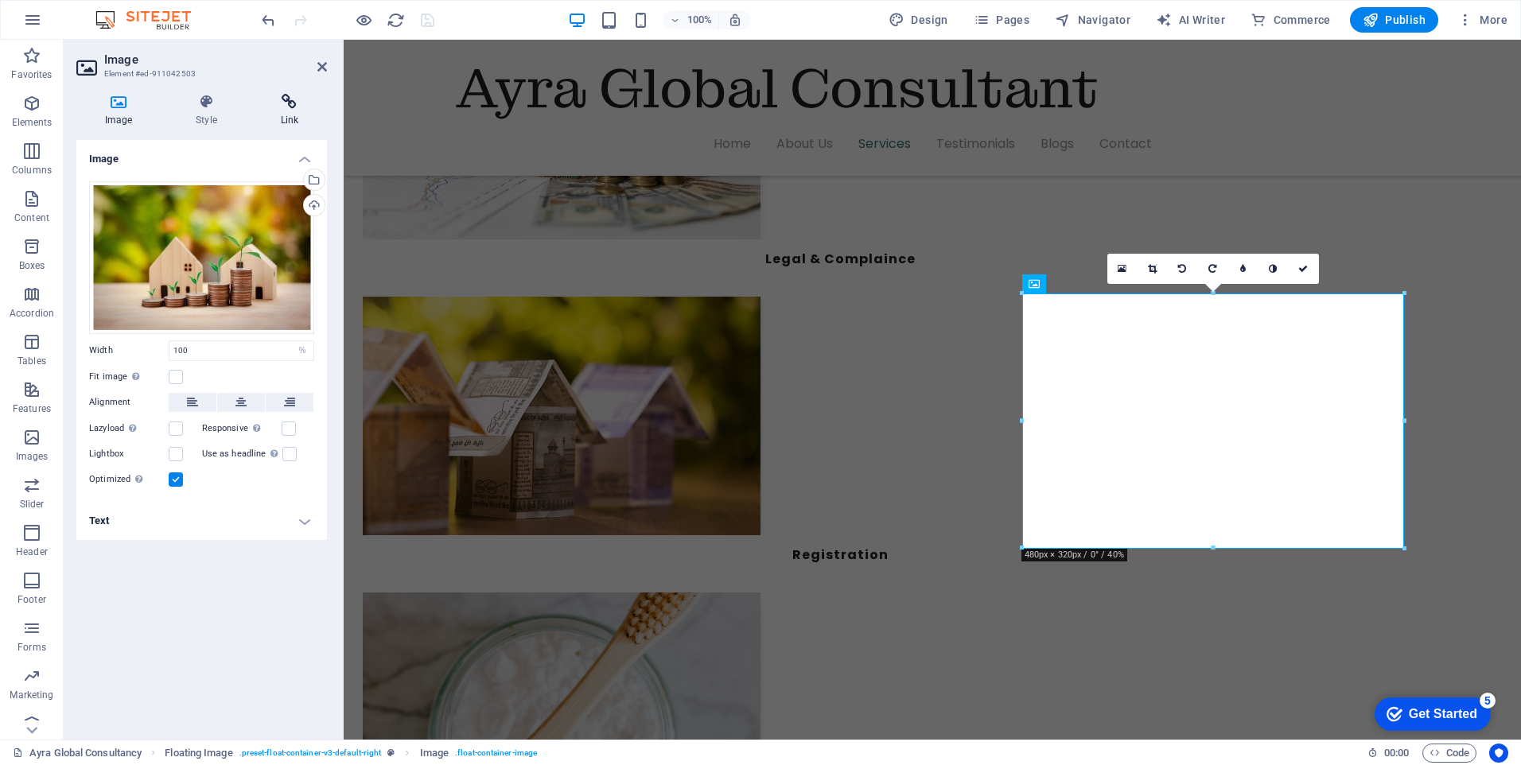
click at [290, 105] on icon at bounding box center [289, 102] width 75 height 16
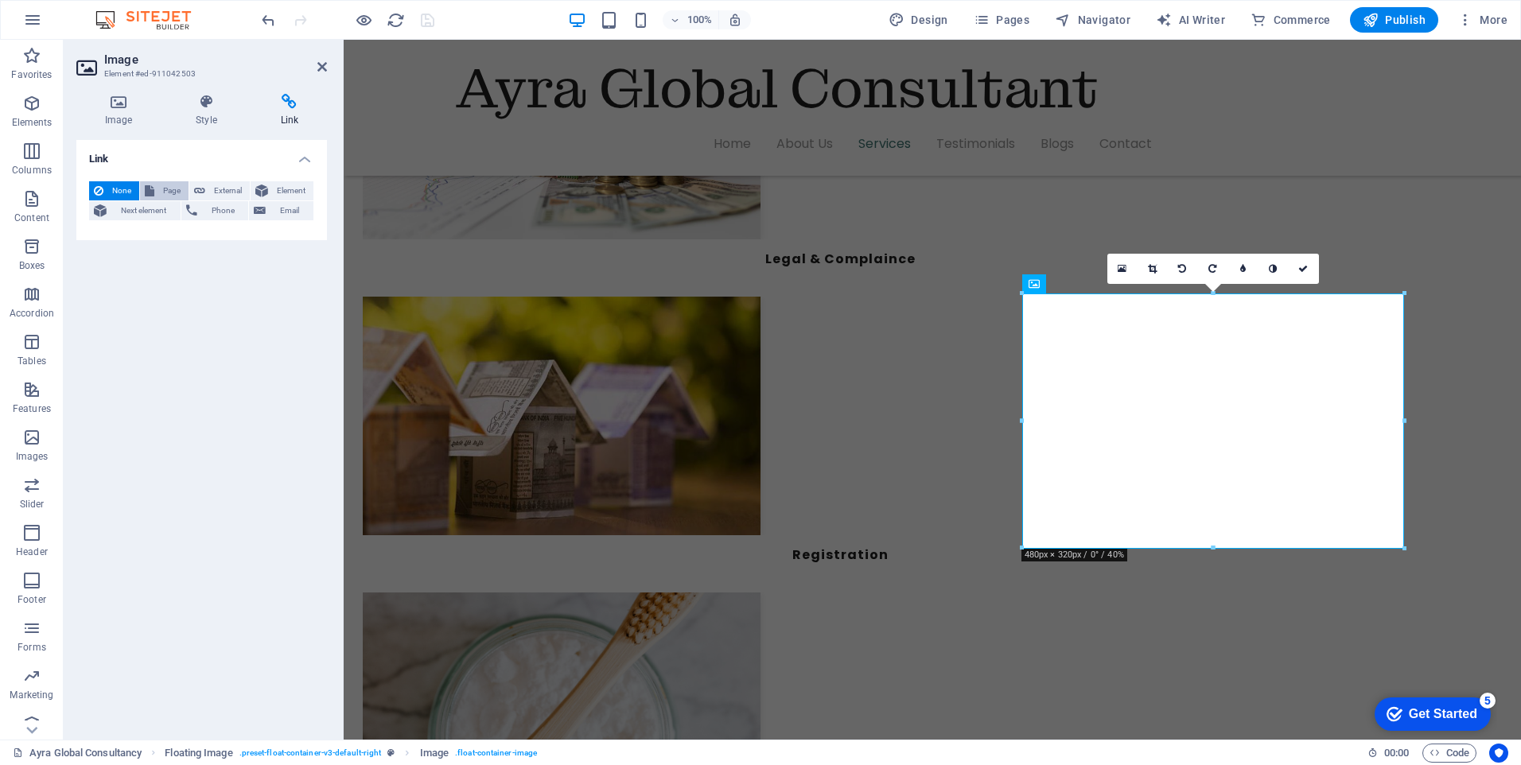
click at [174, 189] on span "Page" at bounding box center [171, 190] width 25 height 19
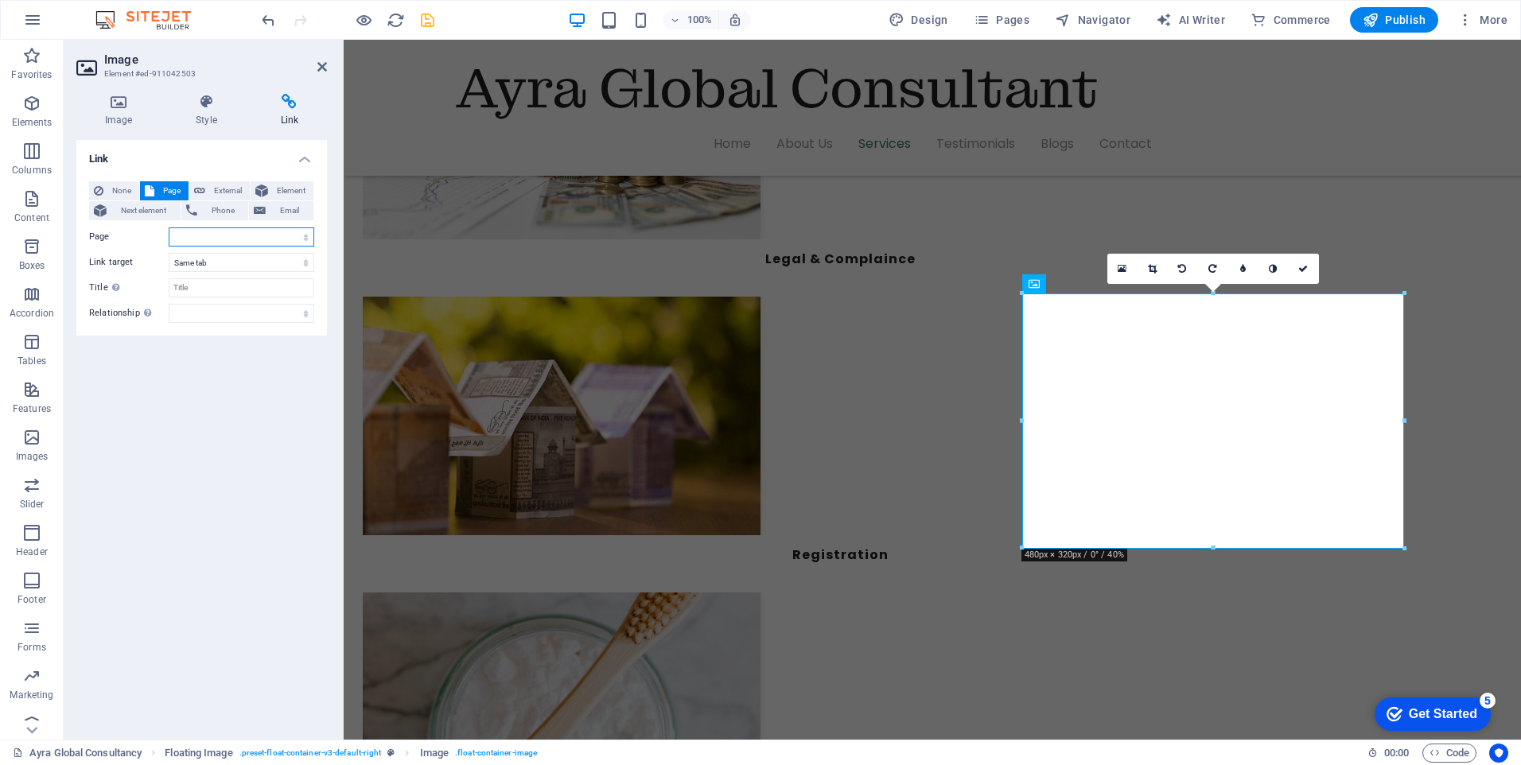
click at [305, 235] on select "Home-sample-original Ayra Global Consultancy Home Contact Privacy Legal Notice …" at bounding box center [242, 237] width 146 height 19
click at [169, 228] on select "Home-sample-original Ayra Global Consultancy Home Contact Privacy Legal Notice …" at bounding box center [242, 237] width 146 height 19
click at [302, 239] on select "Home-sample-original Ayra Global Consultancy Home Contact Privacy Legal Notice …" at bounding box center [242, 237] width 146 height 19
select select "8"
click at [169, 228] on select "Home-sample-original Ayra Global Consultancy Home Contact Privacy Legal Notice …" at bounding box center [242, 237] width 146 height 19
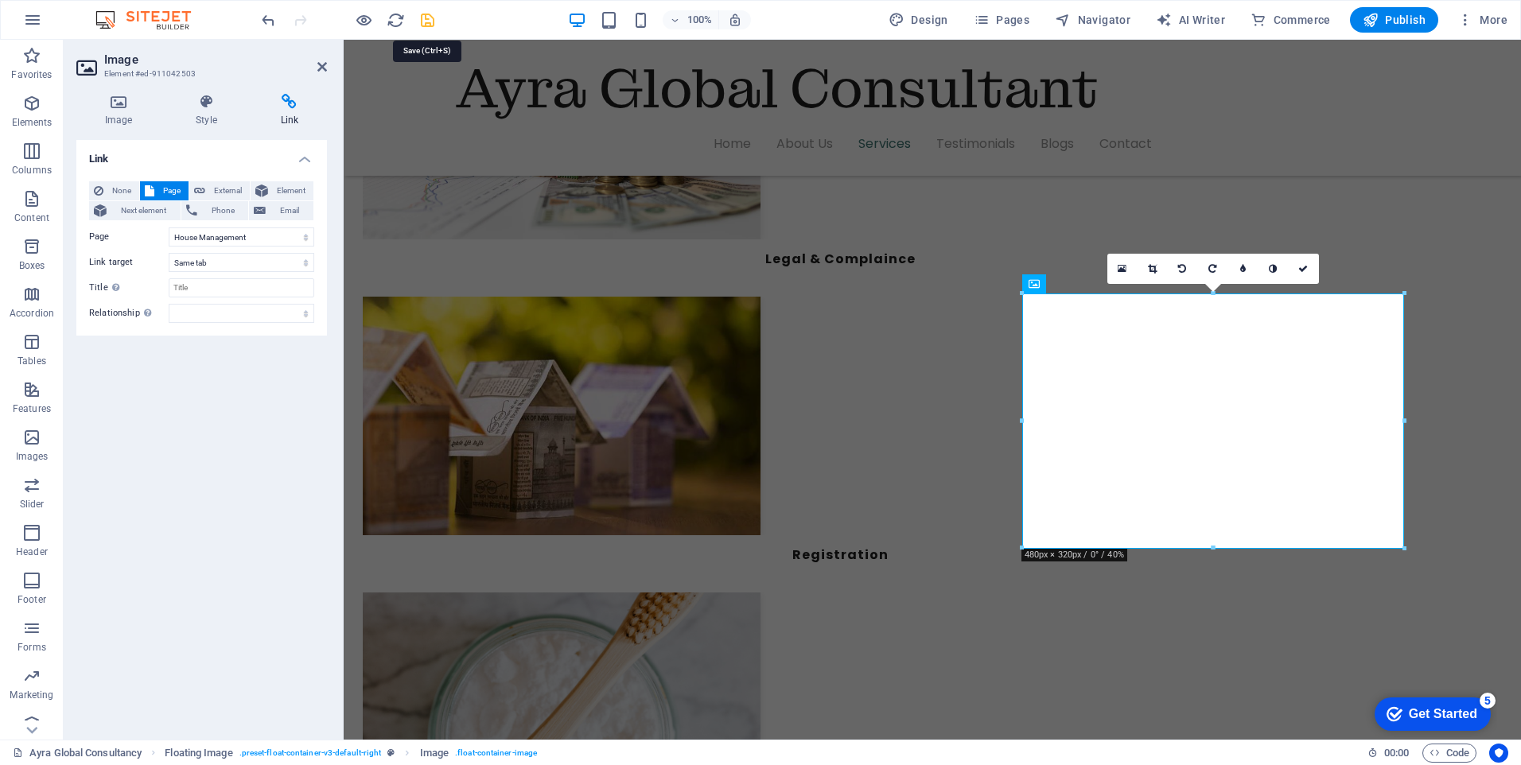
click at [424, 20] on icon "save" at bounding box center [428, 20] width 18 height 18
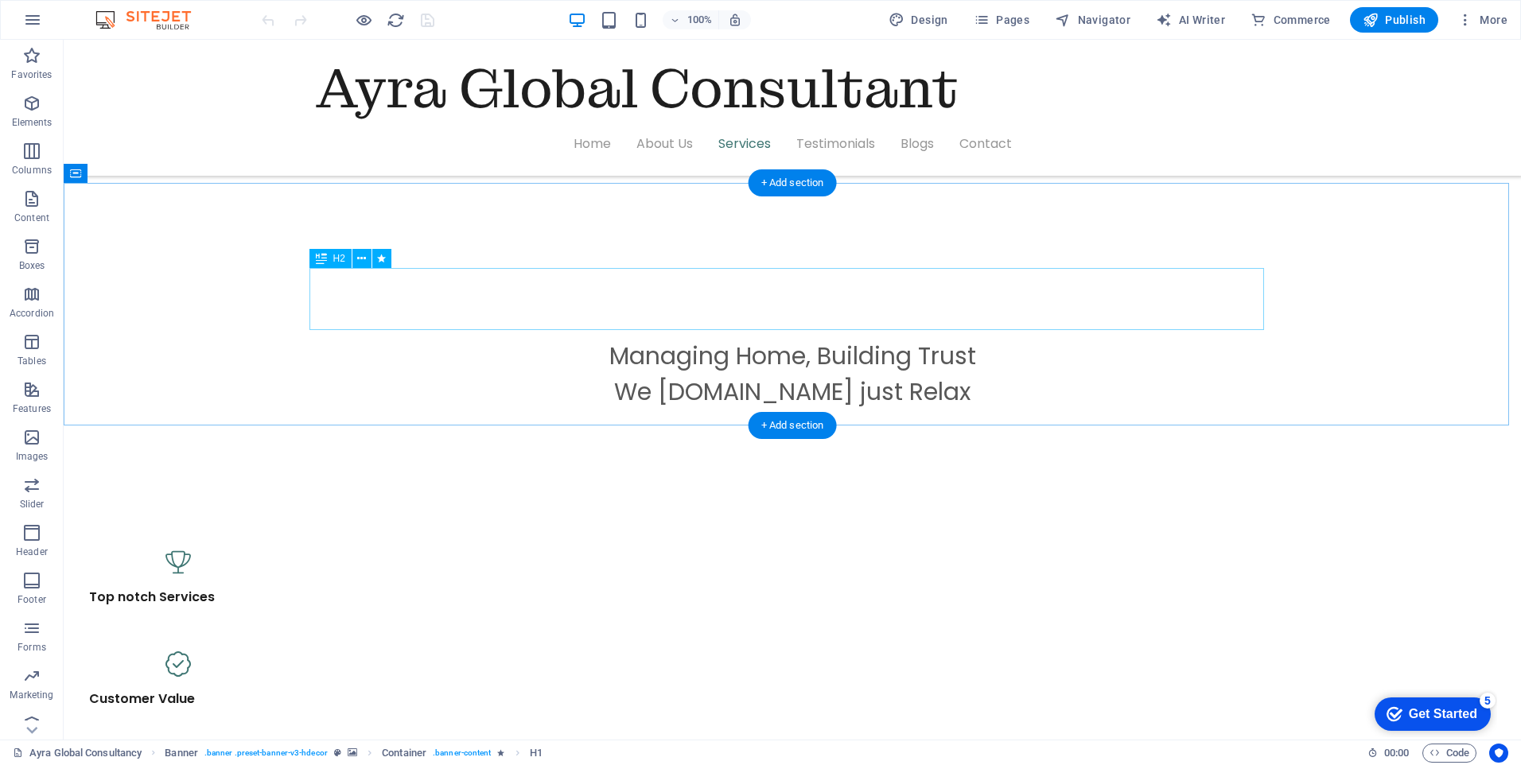
scroll to position [875, 0]
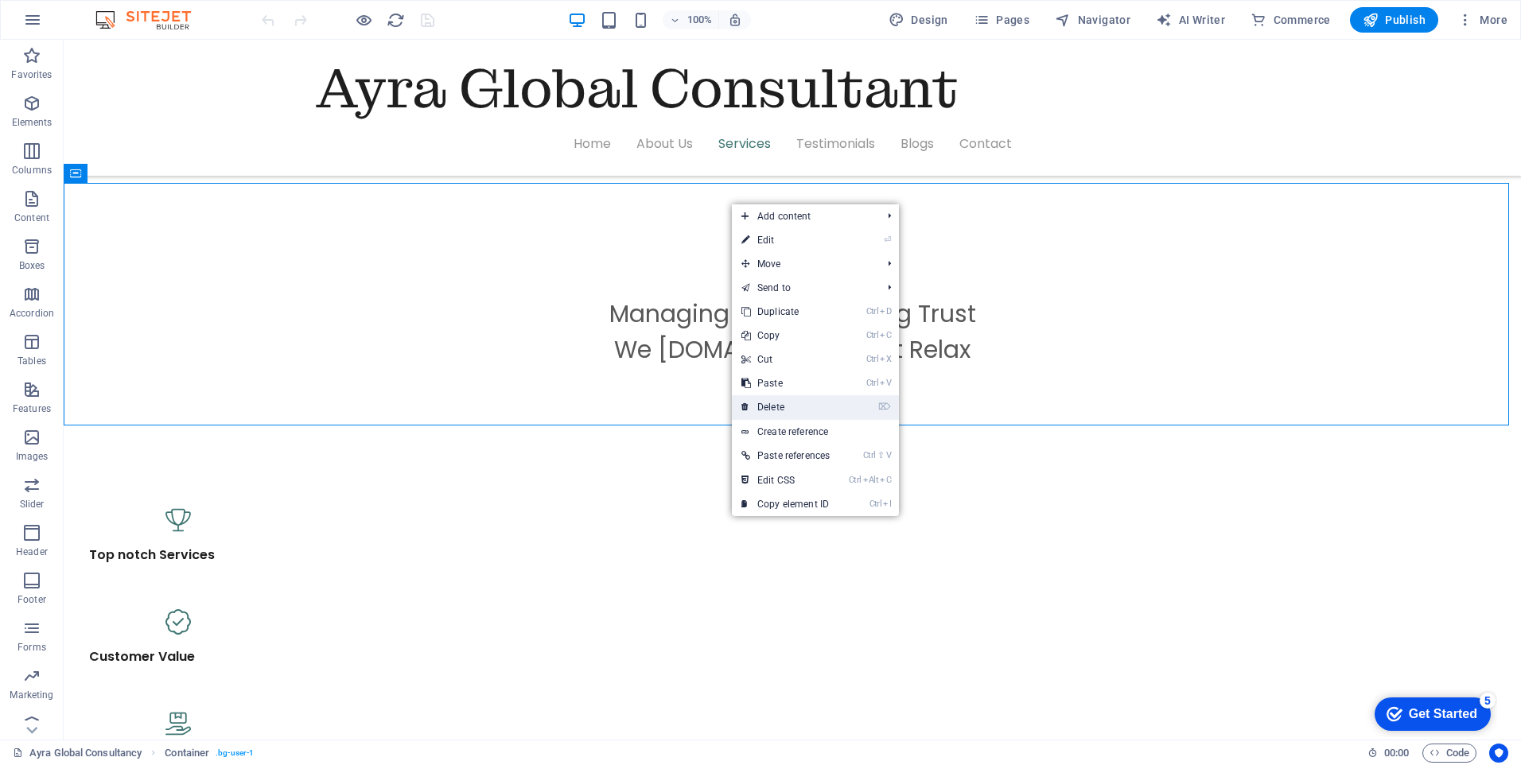
click at [0, 0] on link "⌦ Delete" at bounding box center [0, 0] width 0 height 0
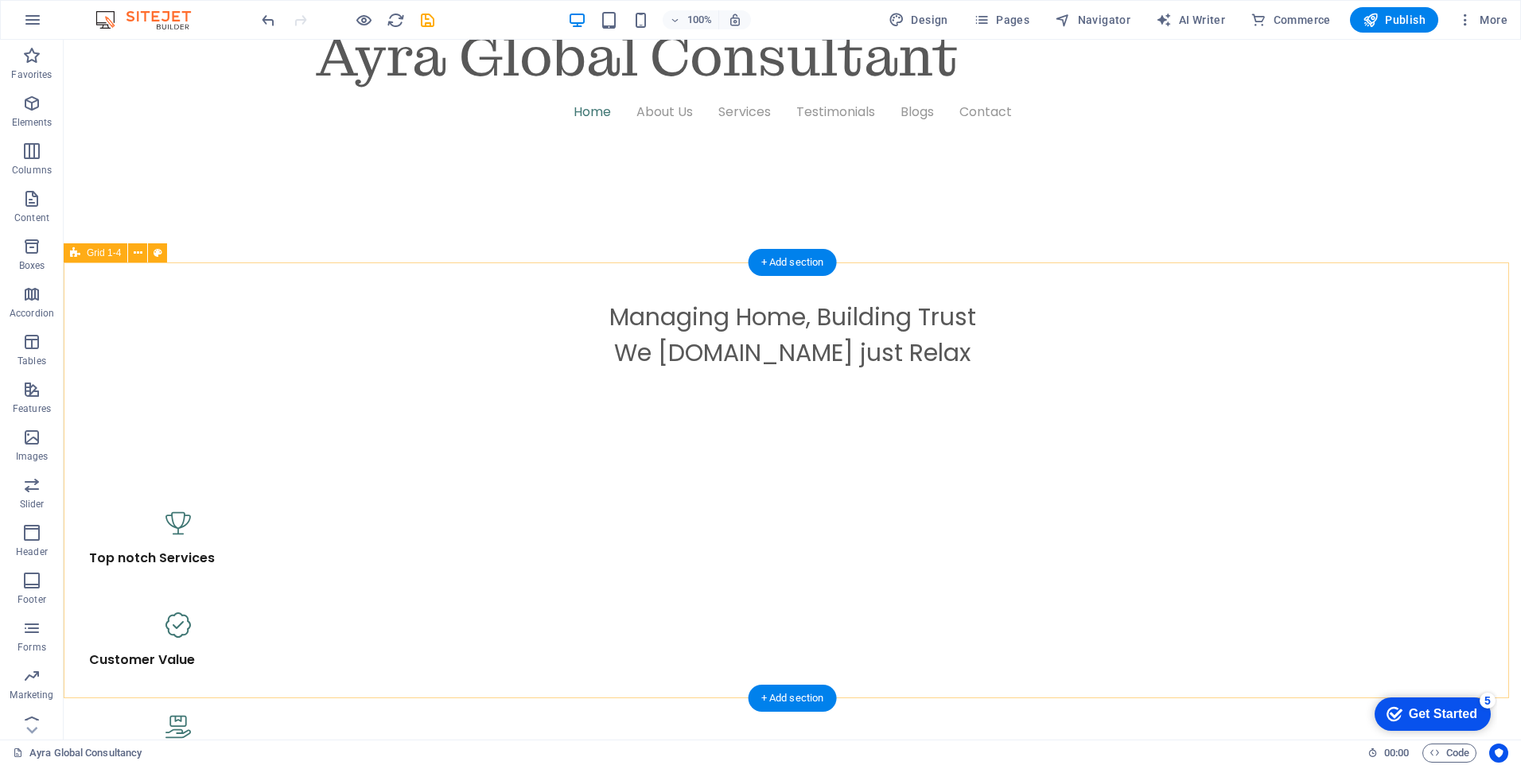
scroll to position [796, 0]
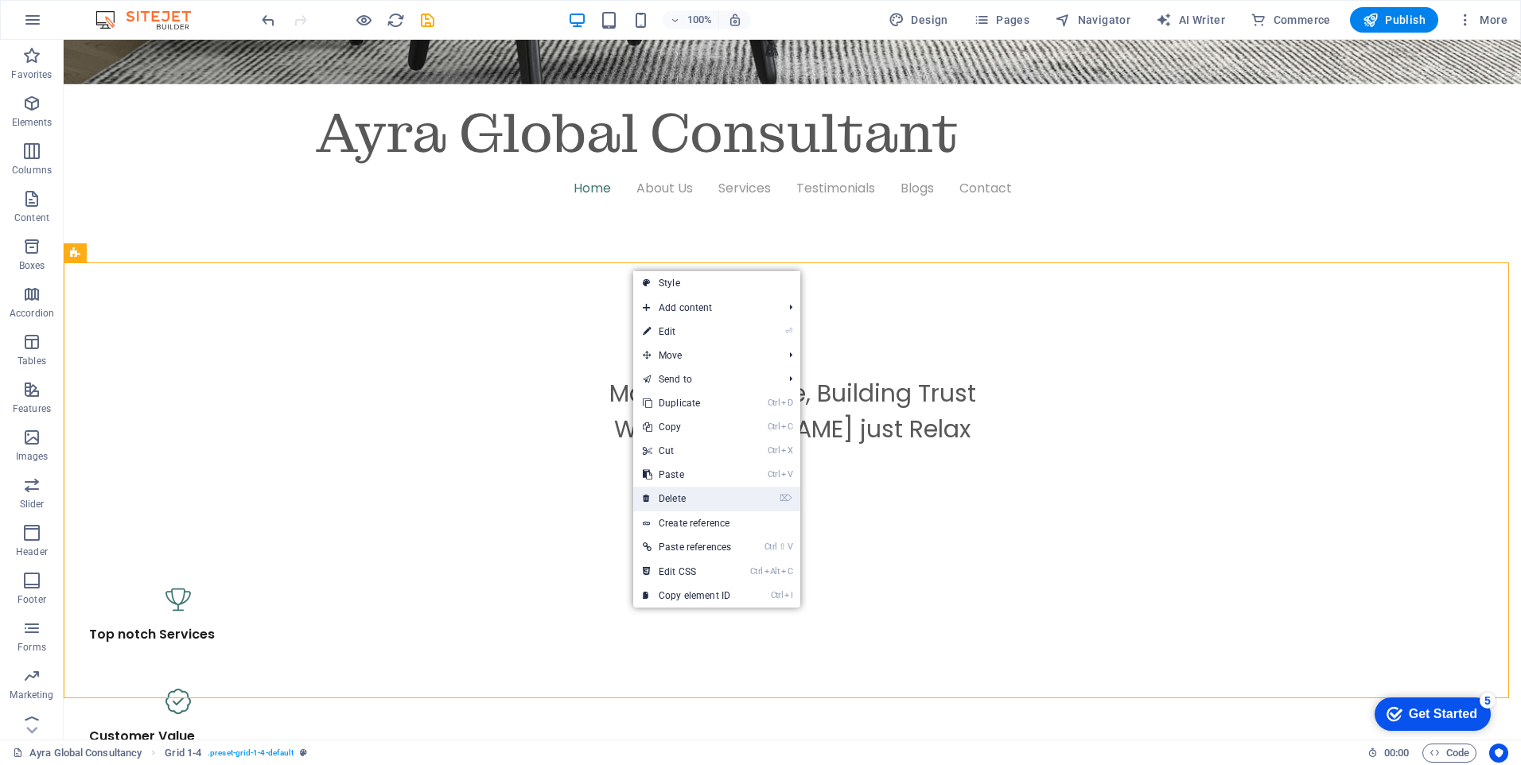
click at [699, 503] on link "⌦ Delete" at bounding box center [686, 499] width 107 height 24
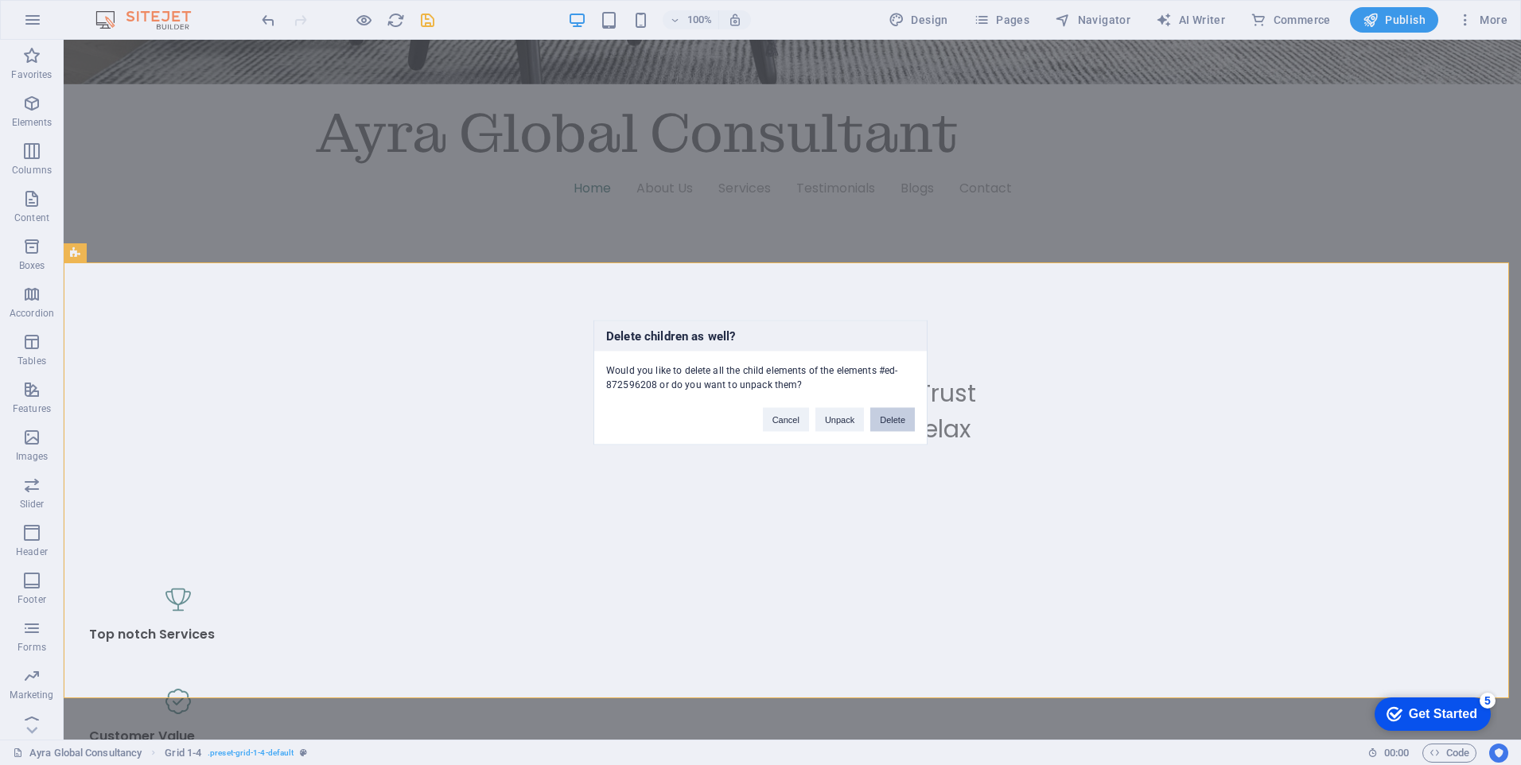
drag, startPoint x: 699, startPoint y: 503, endPoint x: 893, endPoint y: 420, distance: 210.3
click at [893, 420] on button "Delete" at bounding box center [892, 420] width 45 height 24
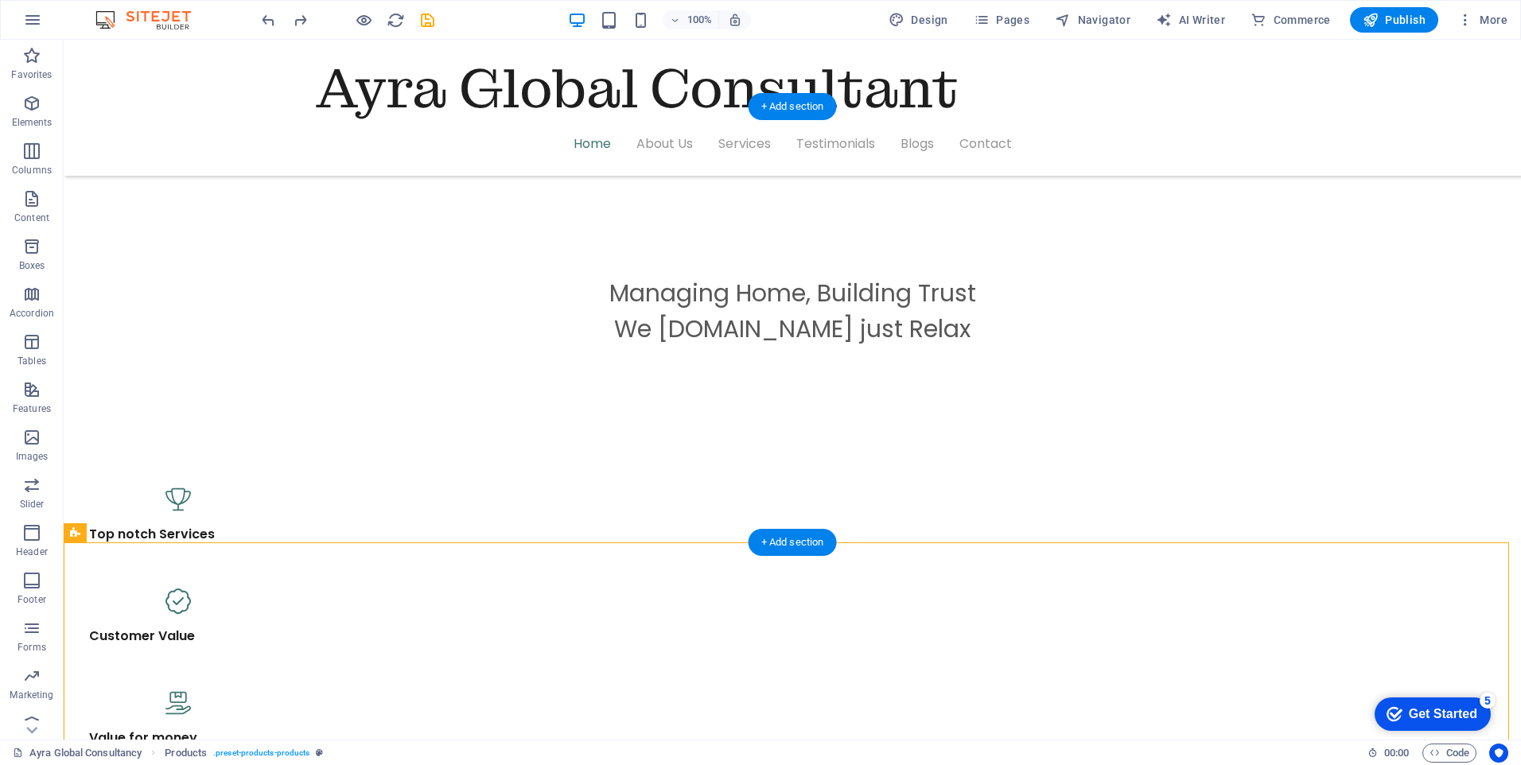
scroll to position [1034, 0]
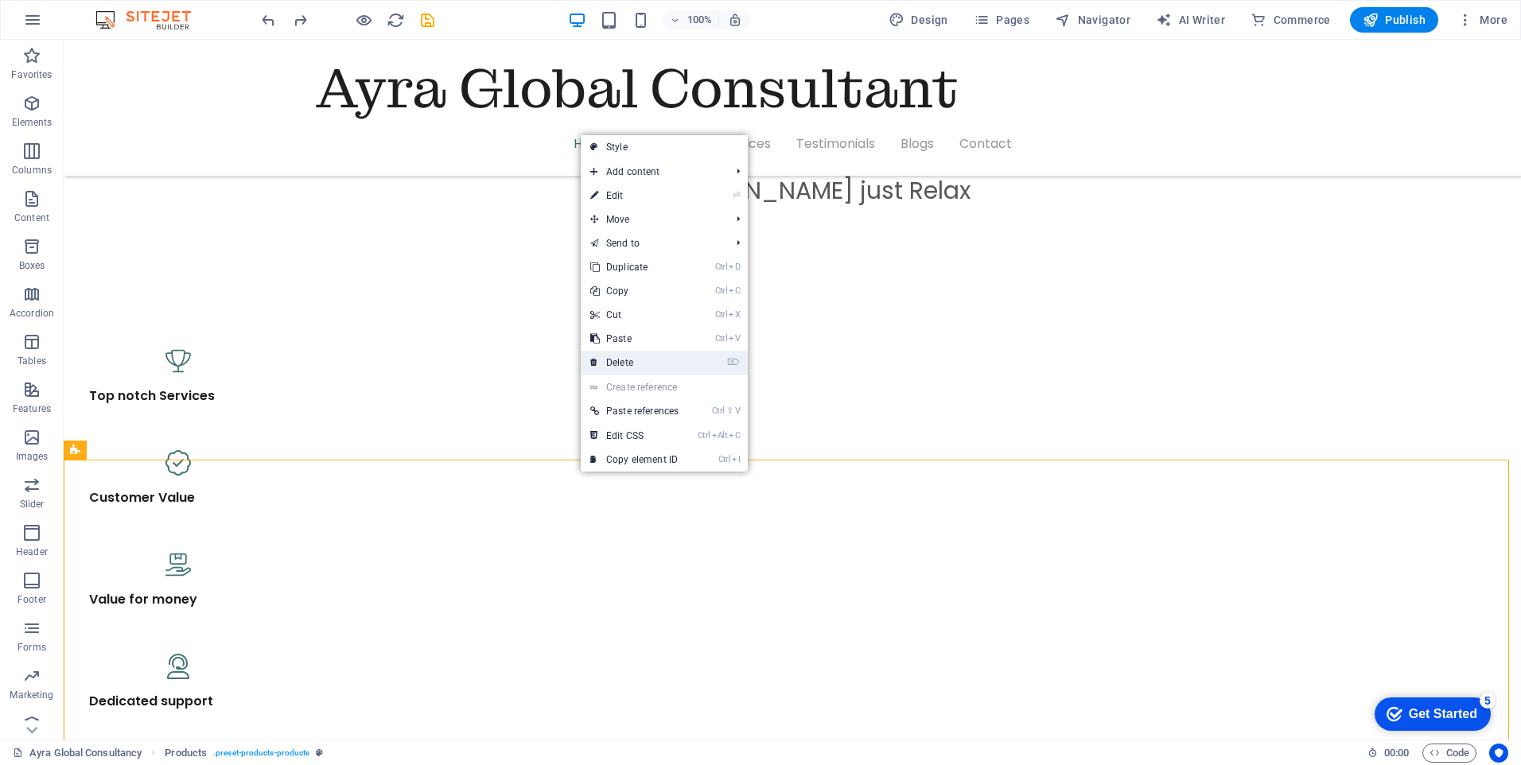
click at [623, 360] on link "⌦ Delete" at bounding box center [634, 363] width 107 height 24
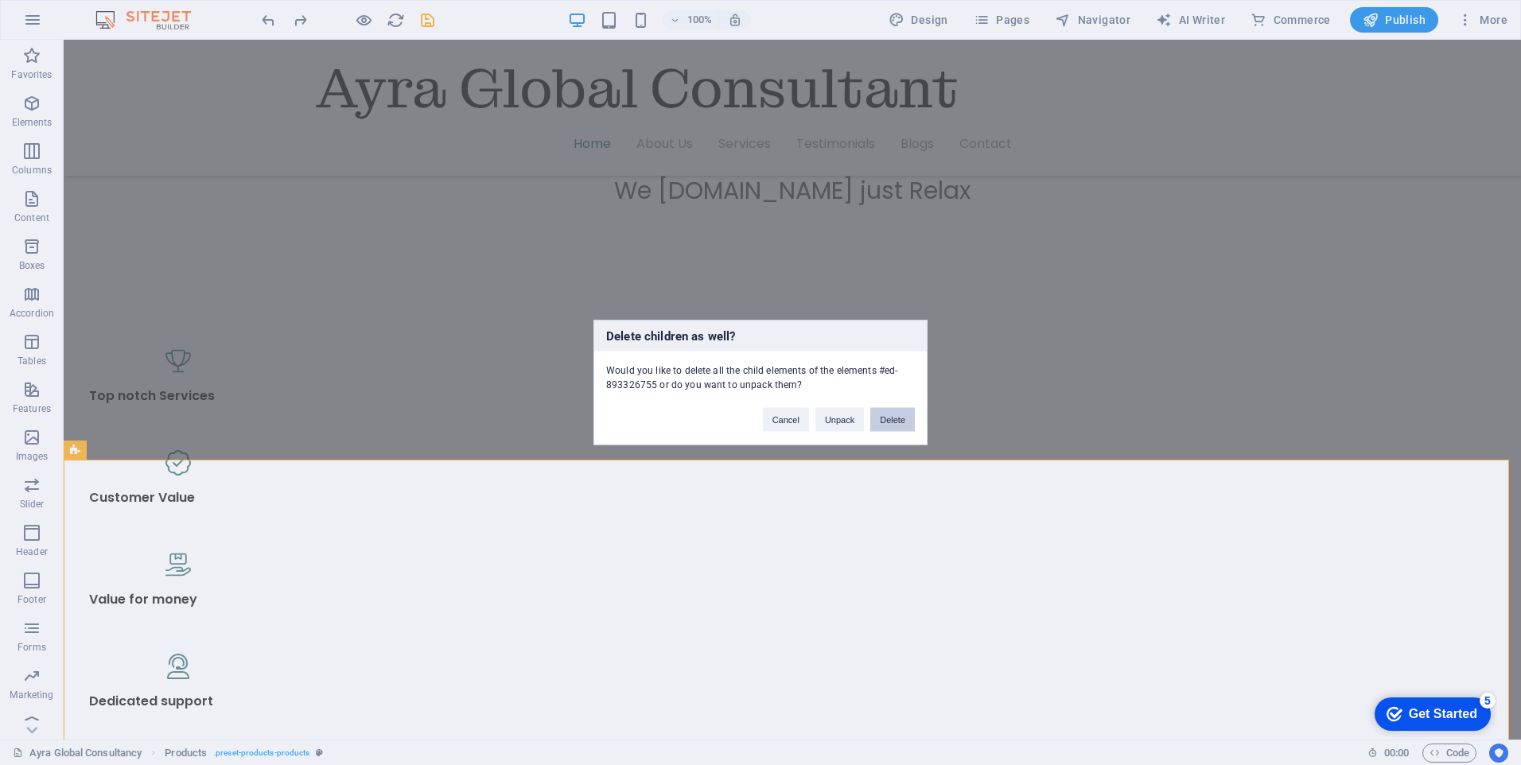
click at [893, 421] on button "Delete" at bounding box center [892, 420] width 45 height 24
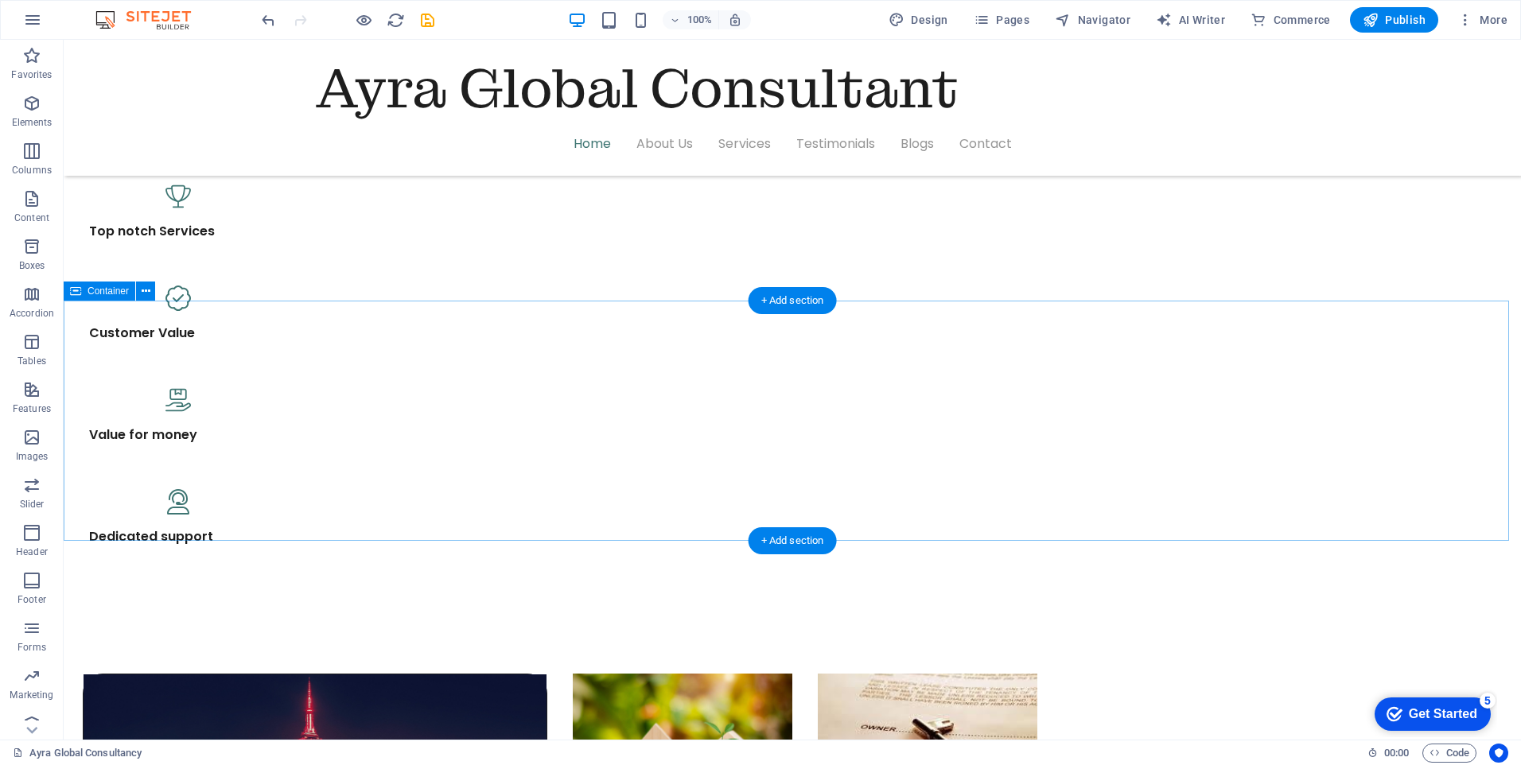
scroll to position [1193, 0]
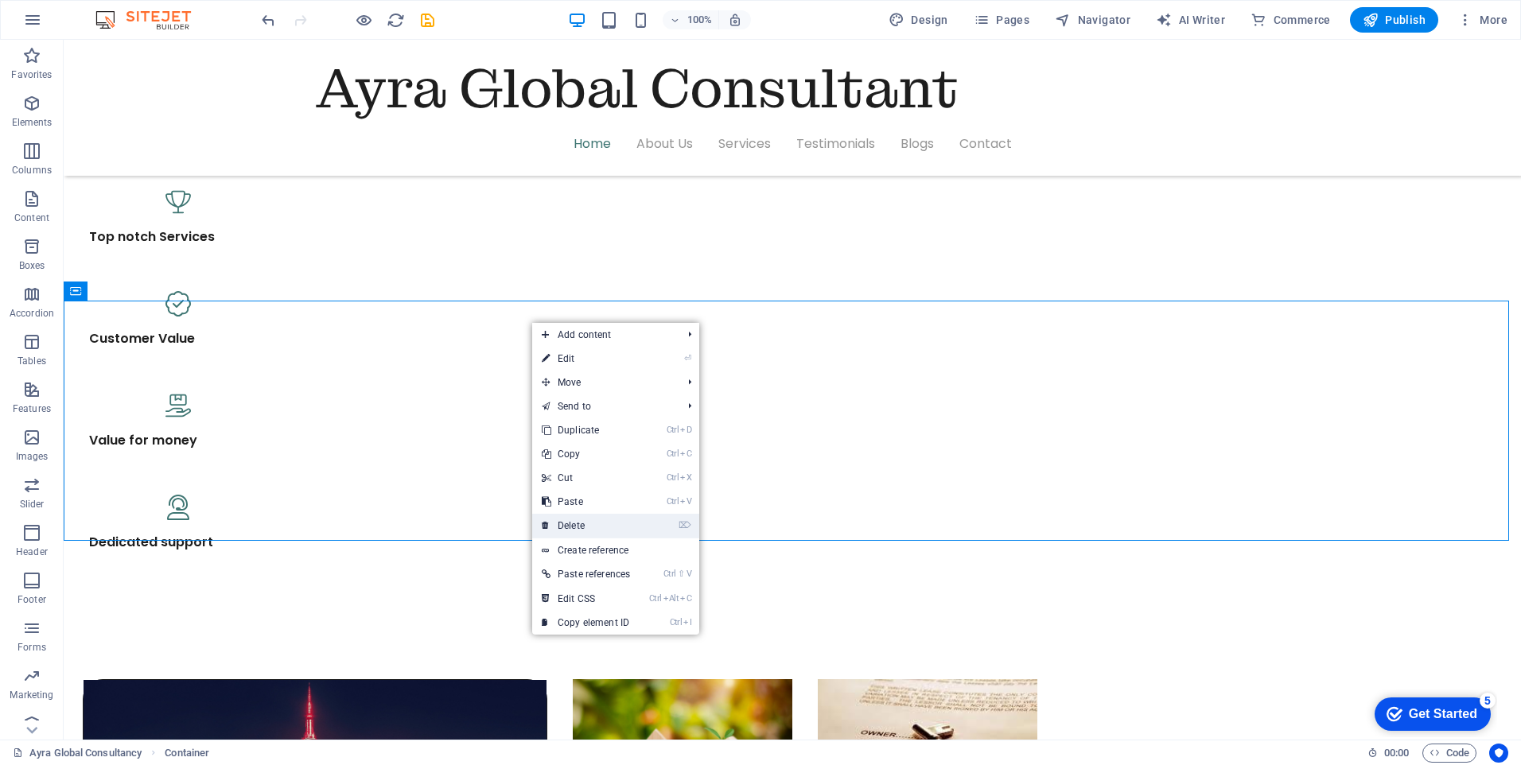
click at [589, 528] on link "⌦ Delete" at bounding box center [585, 526] width 107 height 24
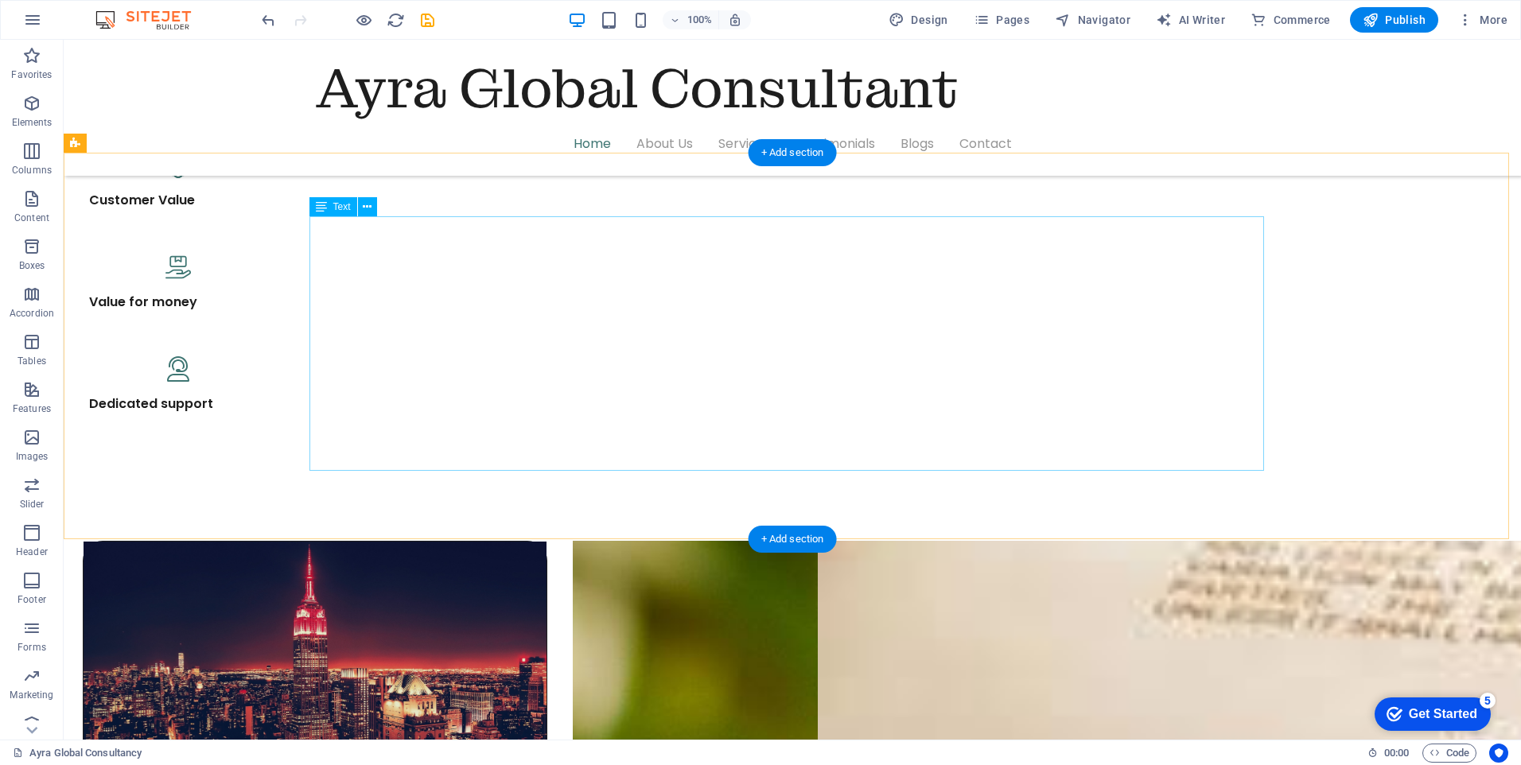
scroll to position [1353, 0]
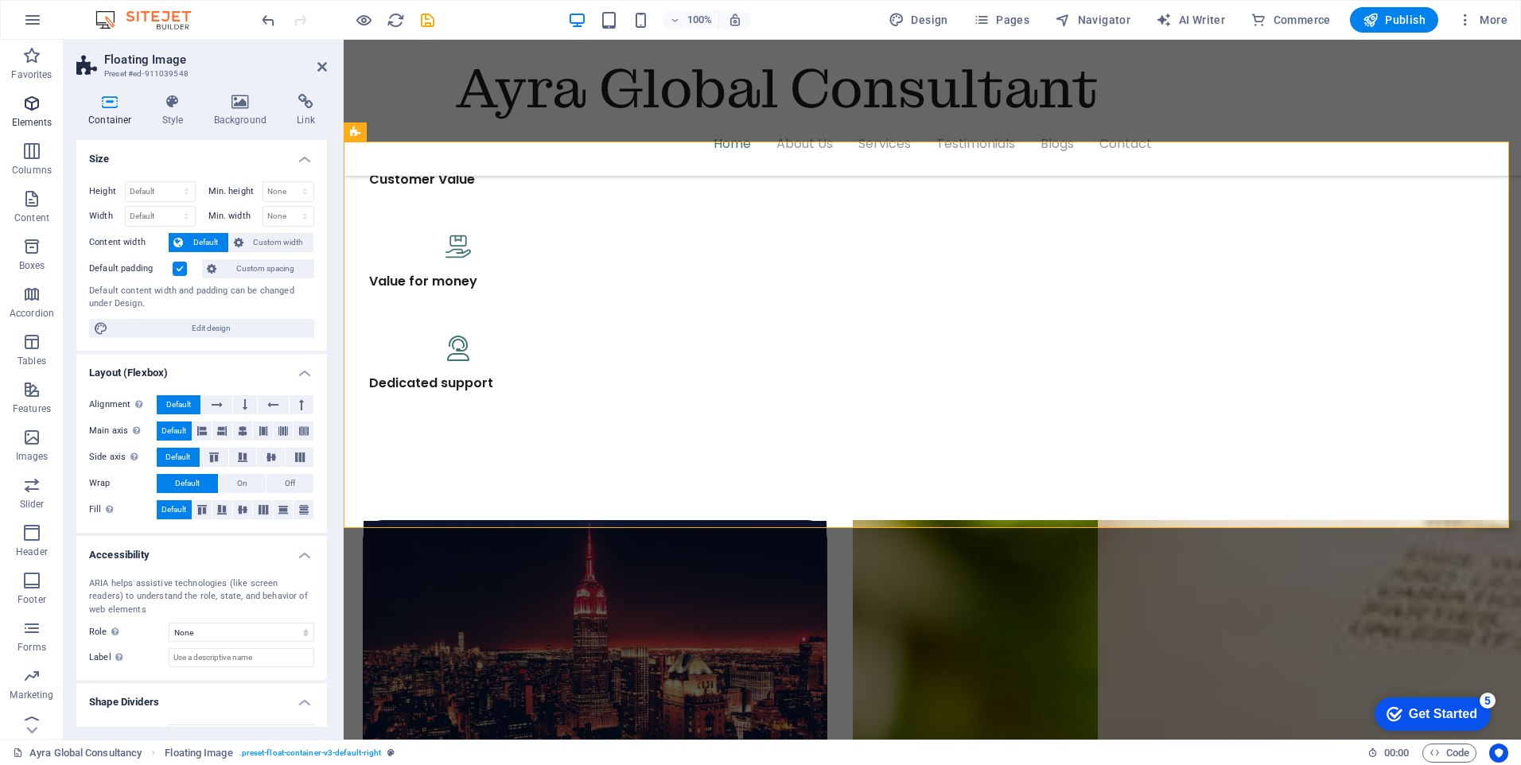
click at [33, 119] on p "Elements" at bounding box center [32, 122] width 41 height 13
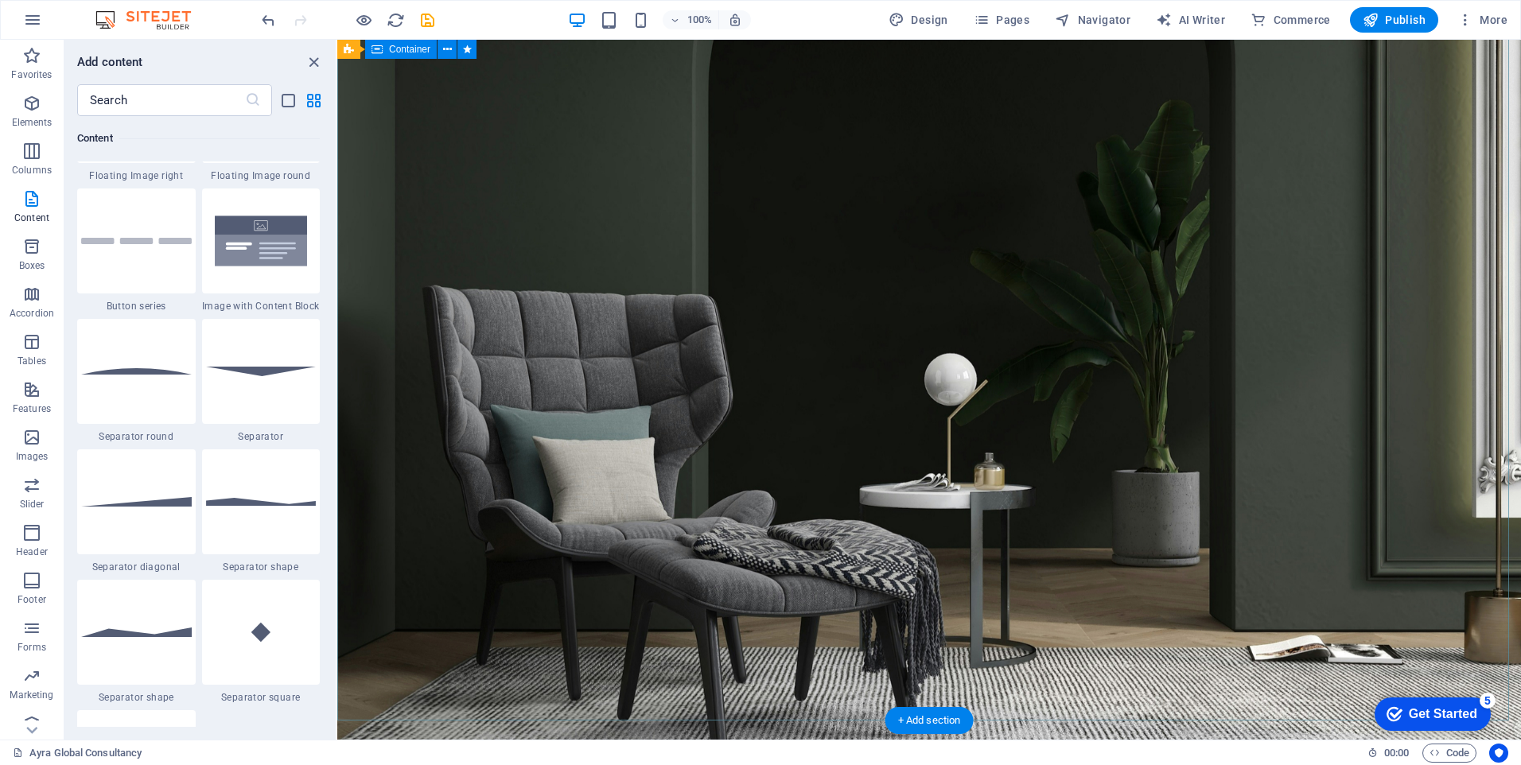
scroll to position [0, 0]
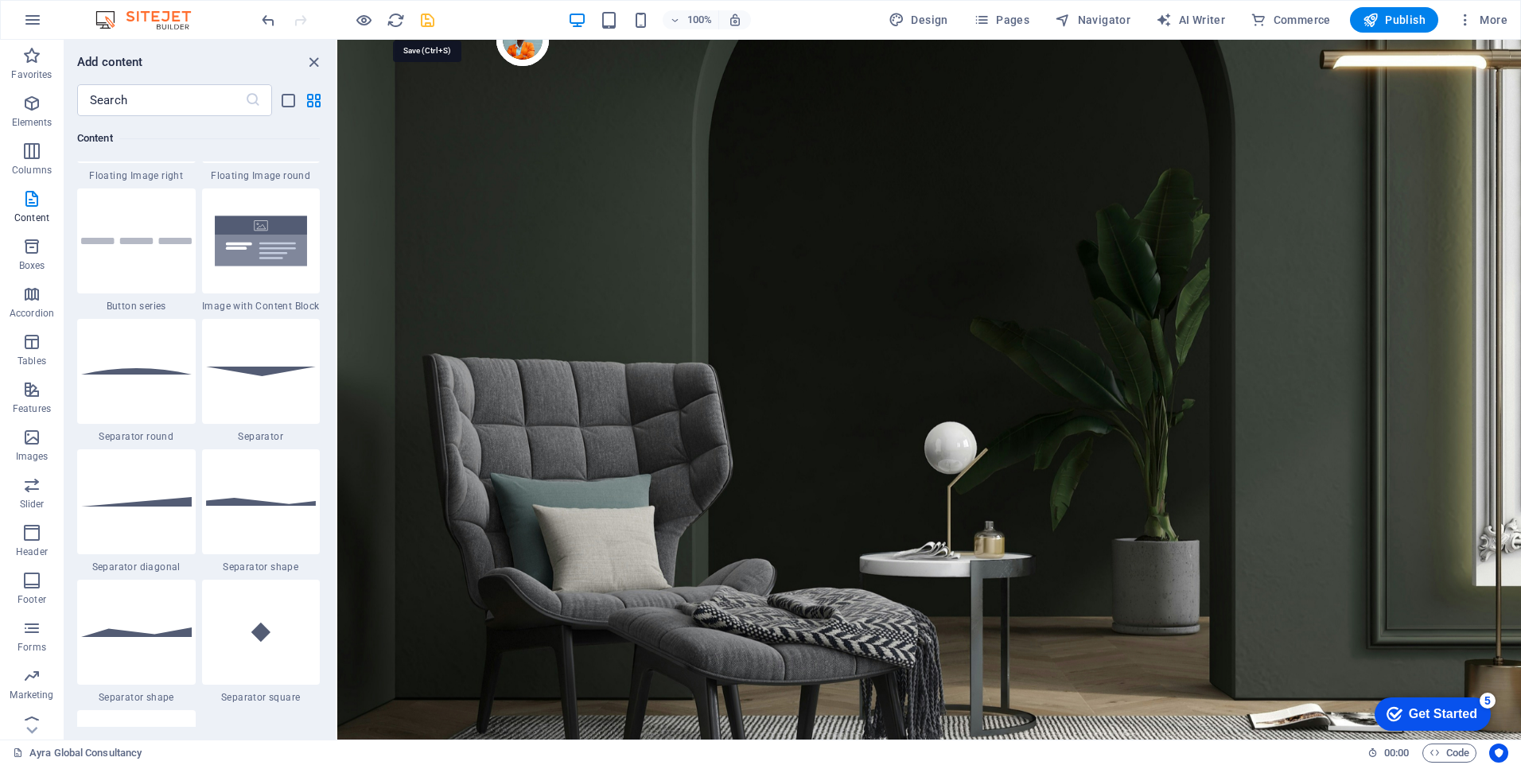
click at [431, 17] on icon "save" at bounding box center [428, 20] width 18 height 18
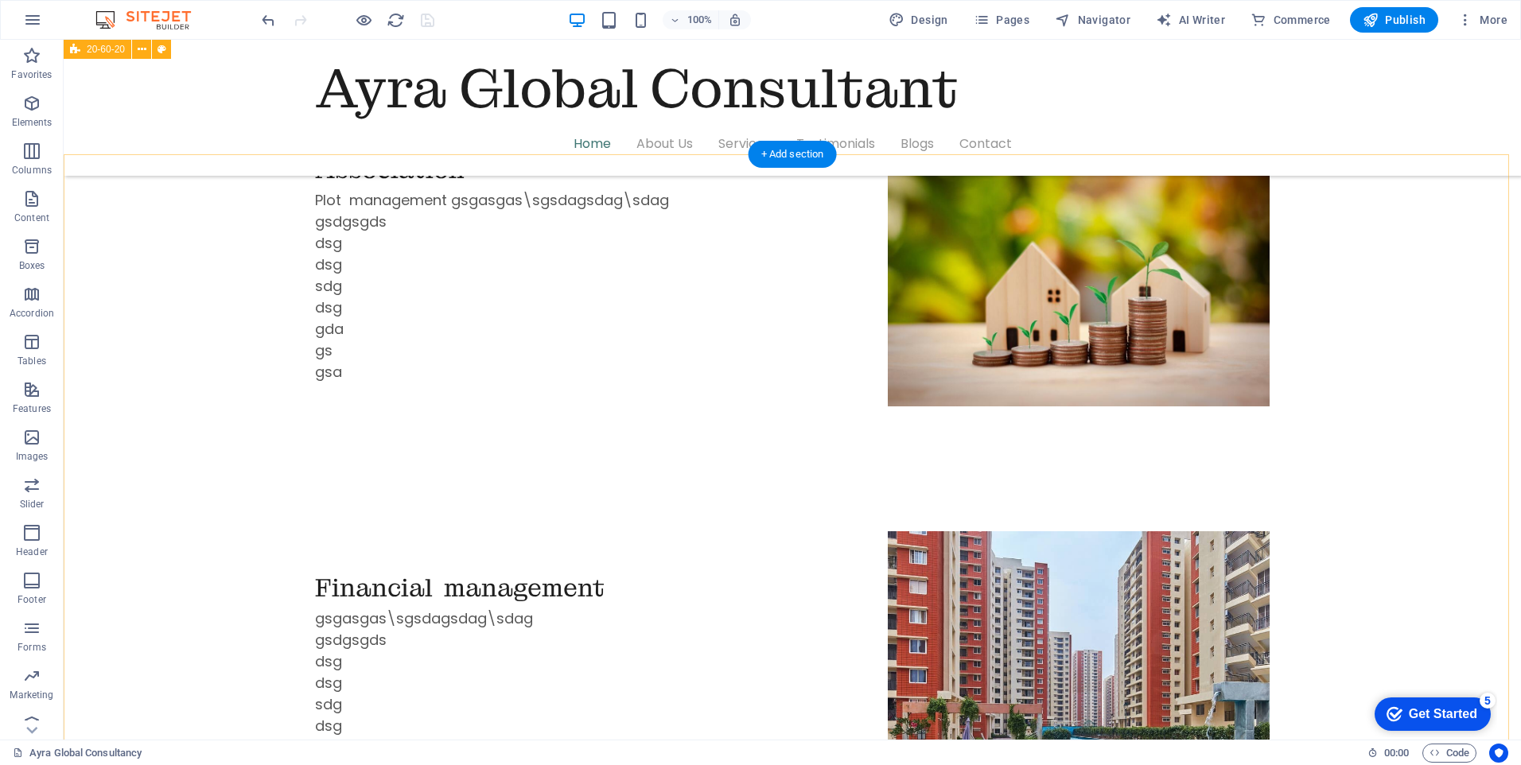
scroll to position [3342, 0]
